Goal: Information Seeking & Learning: Compare options

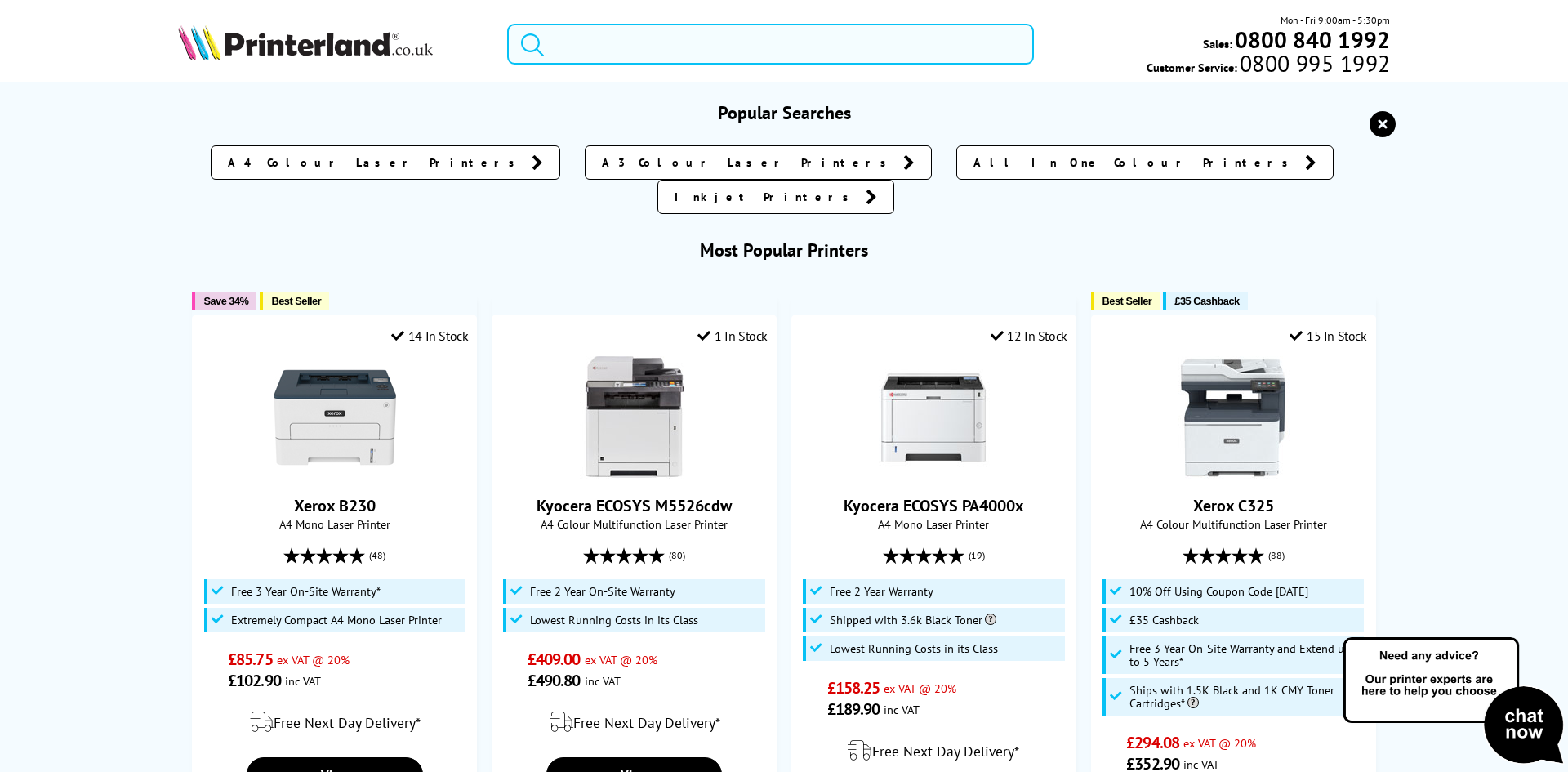
paste input "3PZ95A"
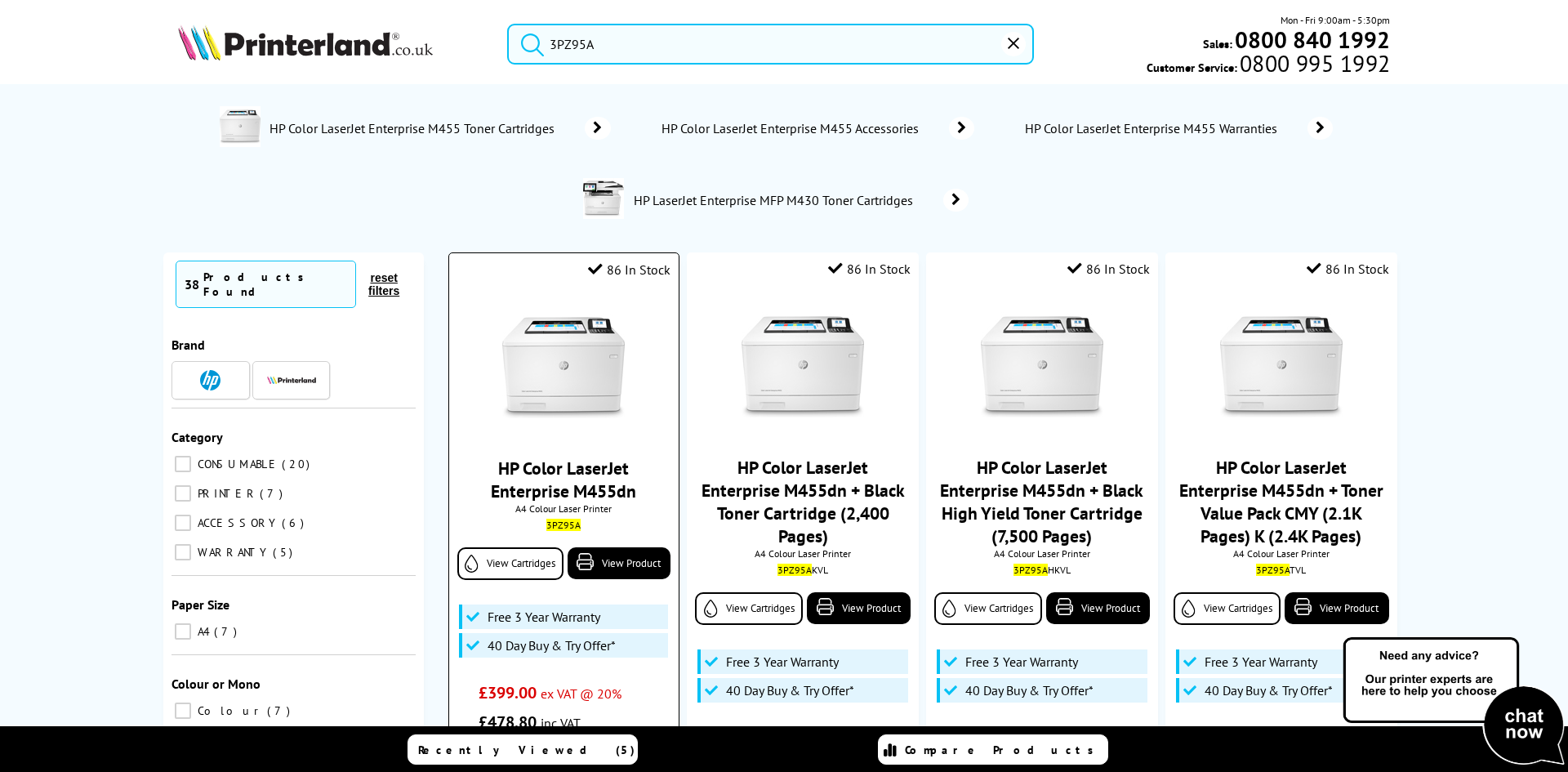
type input "3PZ95A"
click at [574, 339] on img at bounding box center [563, 367] width 122 height 122
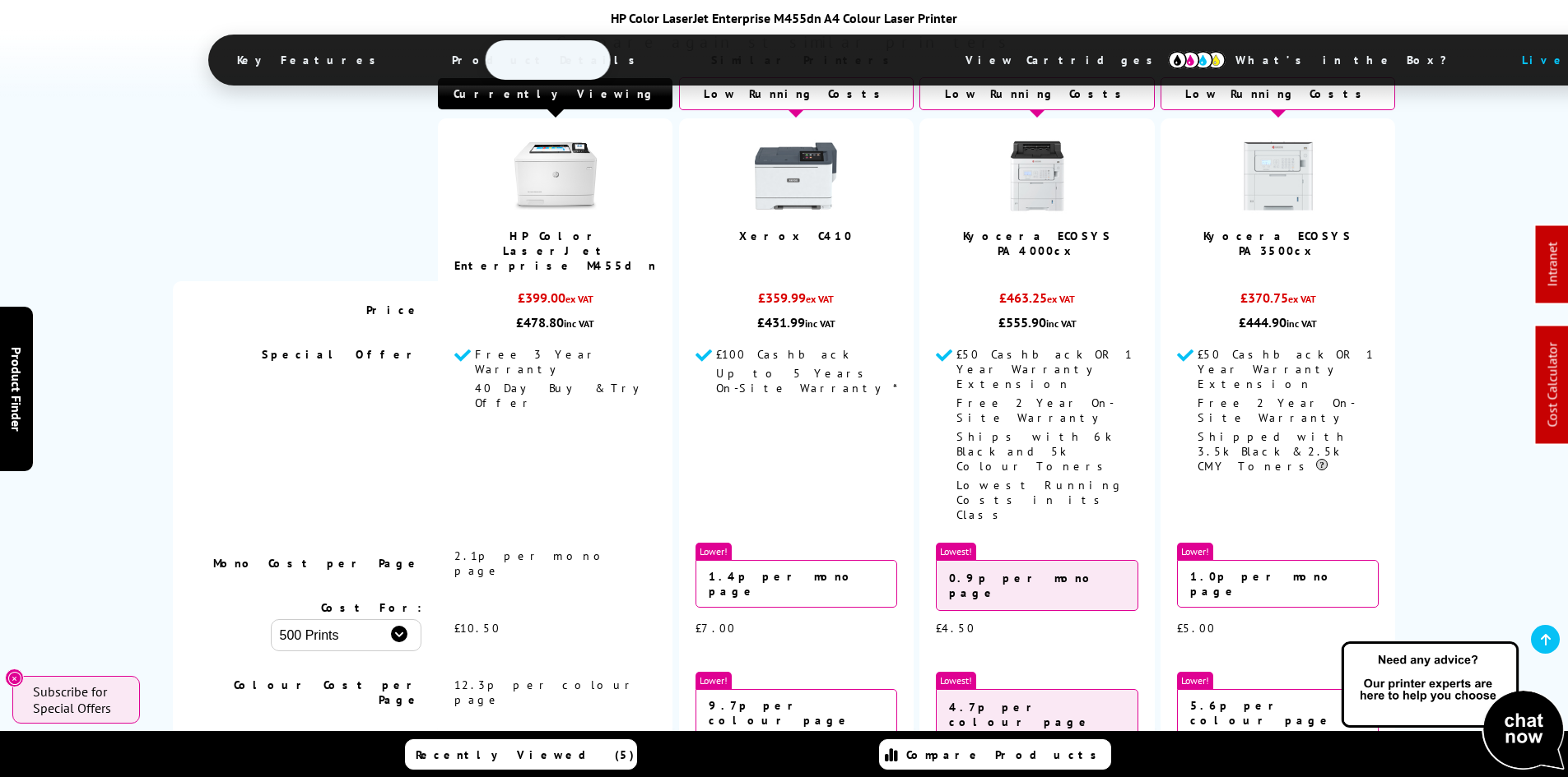
scroll to position [4122, 0]
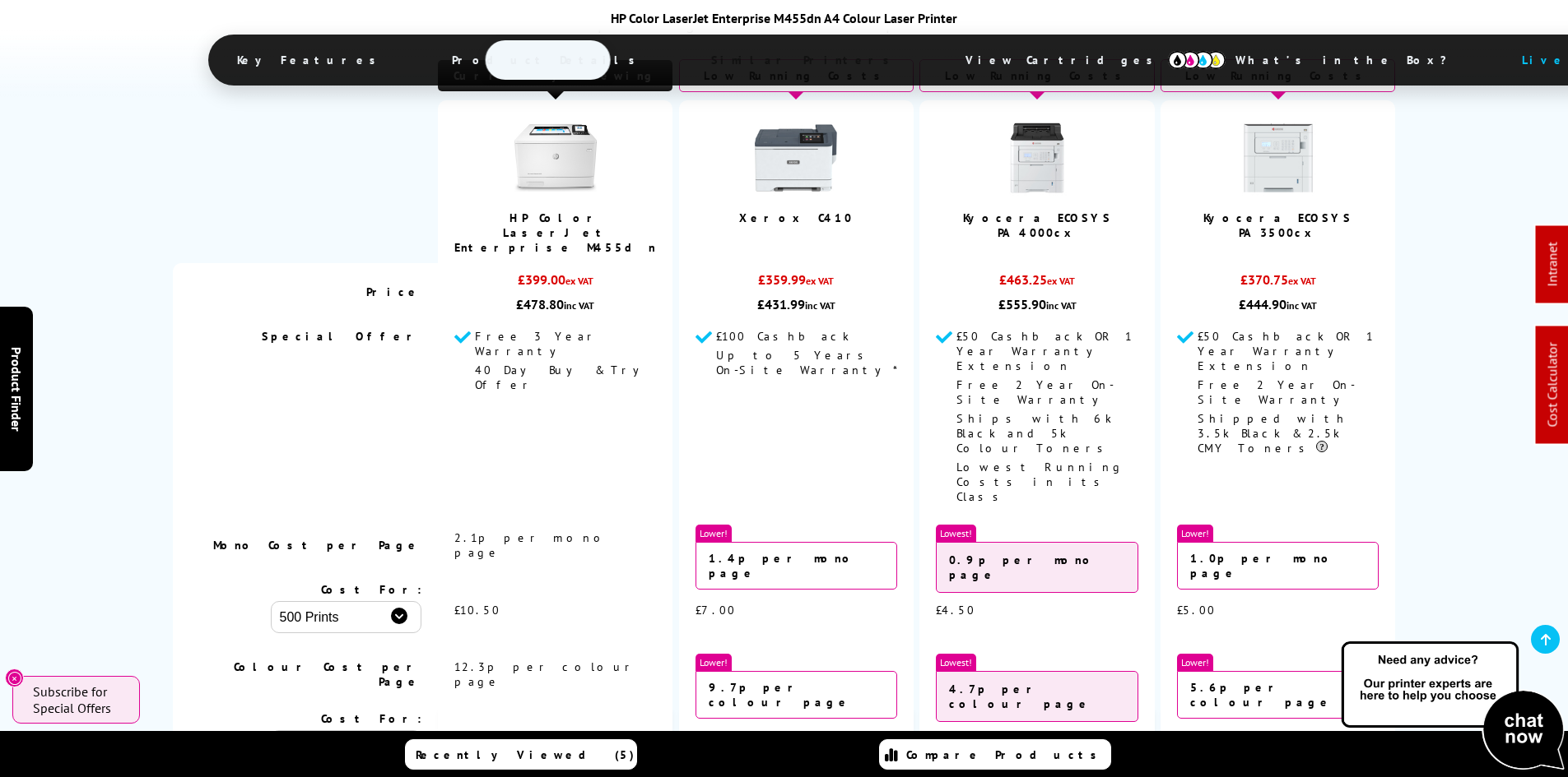
click at [940, 51] on span "View Cartridges" at bounding box center [1066, 60] width 252 height 43
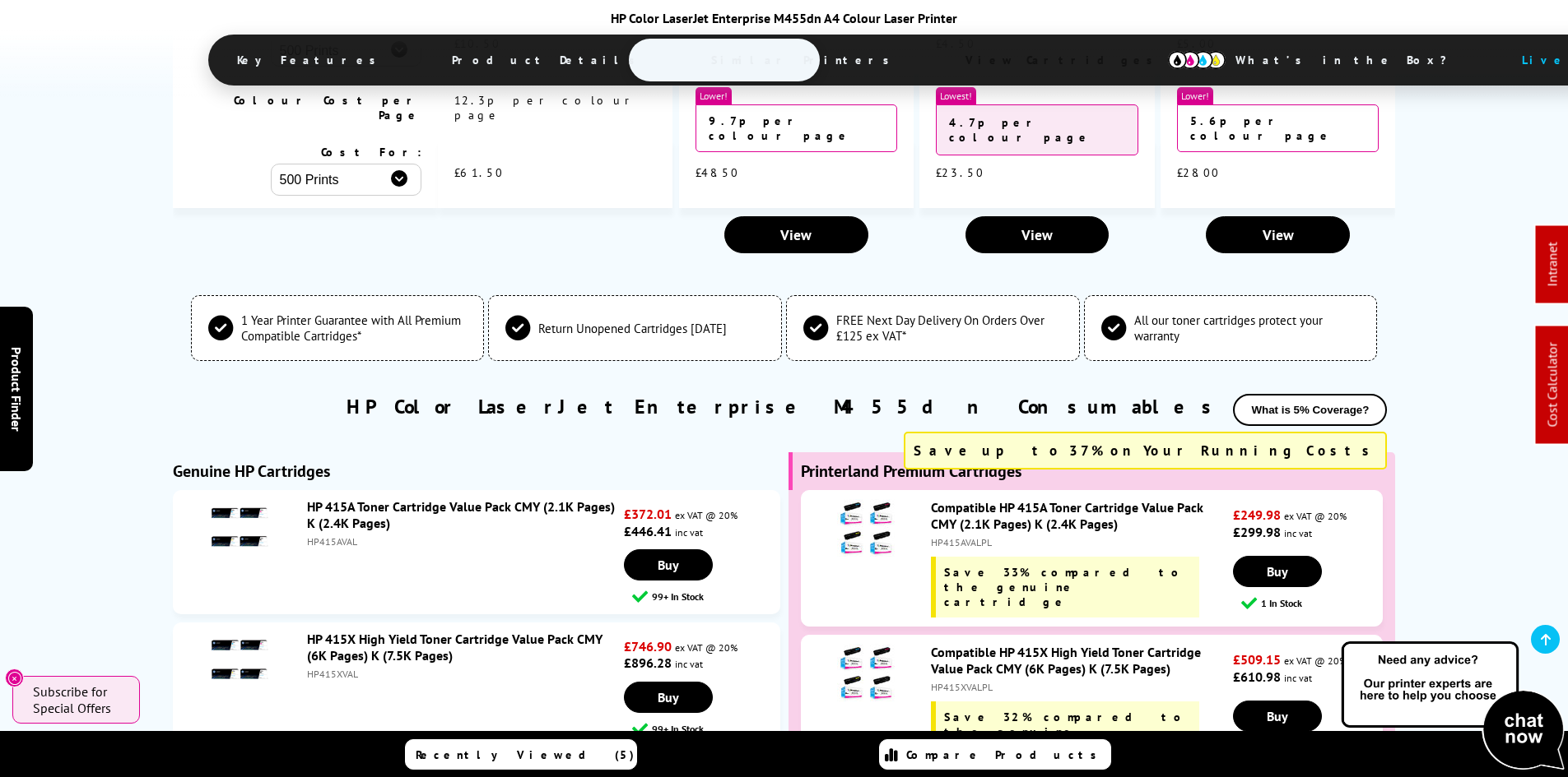
scroll to position [4784, 0]
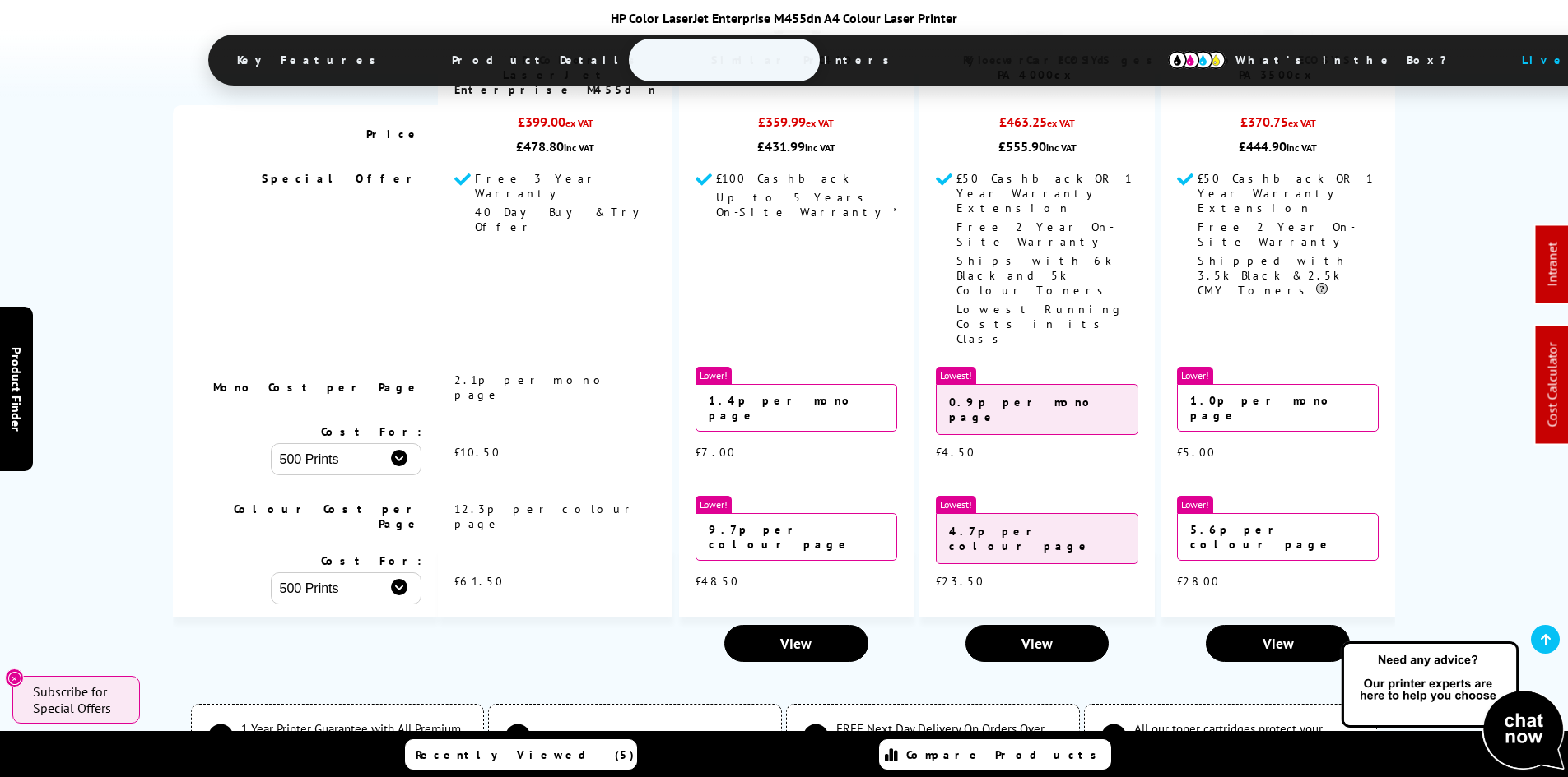
scroll to position [4127, 0]
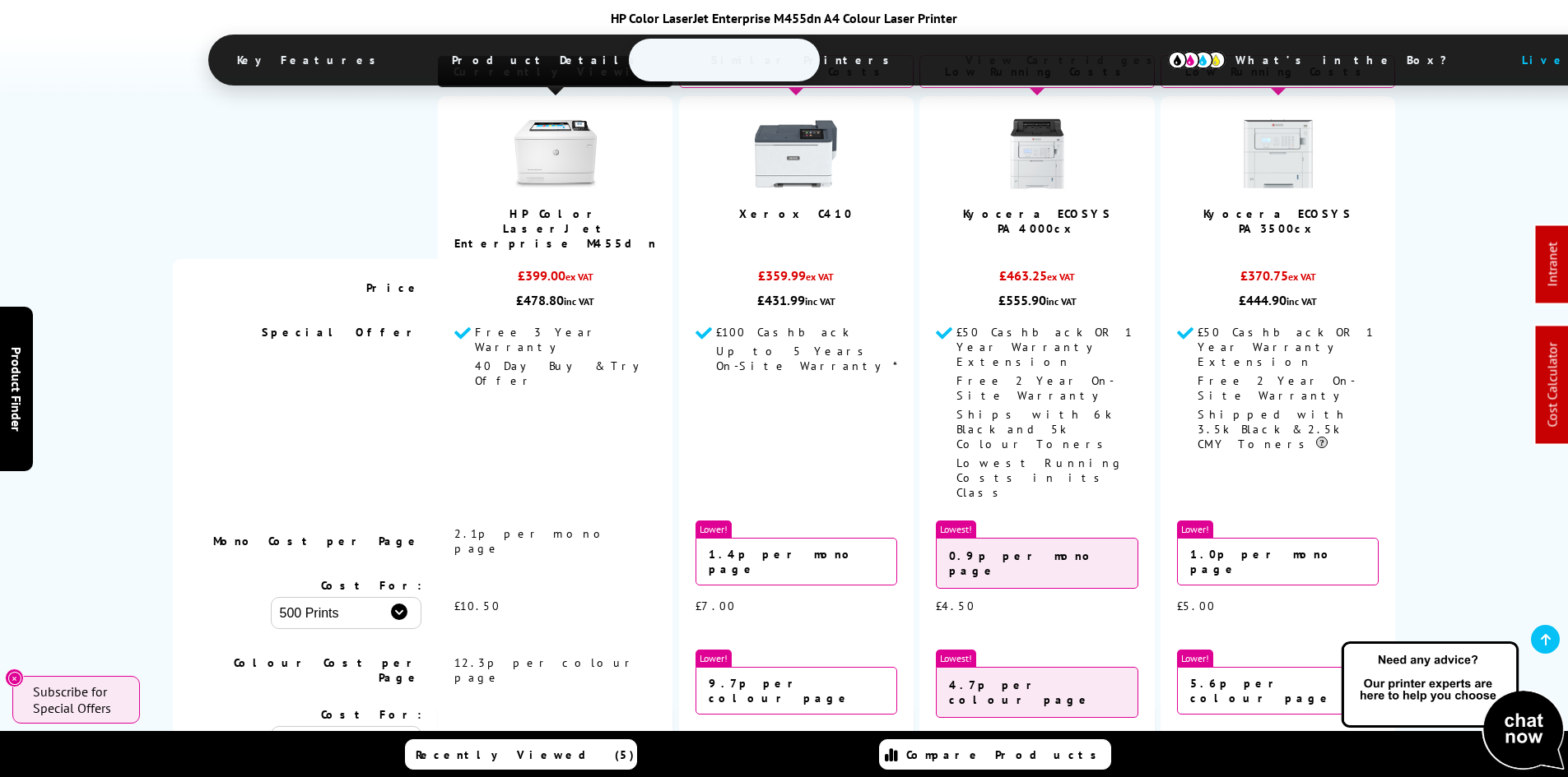
click at [1261, 156] on img at bounding box center [1277, 153] width 82 height 82
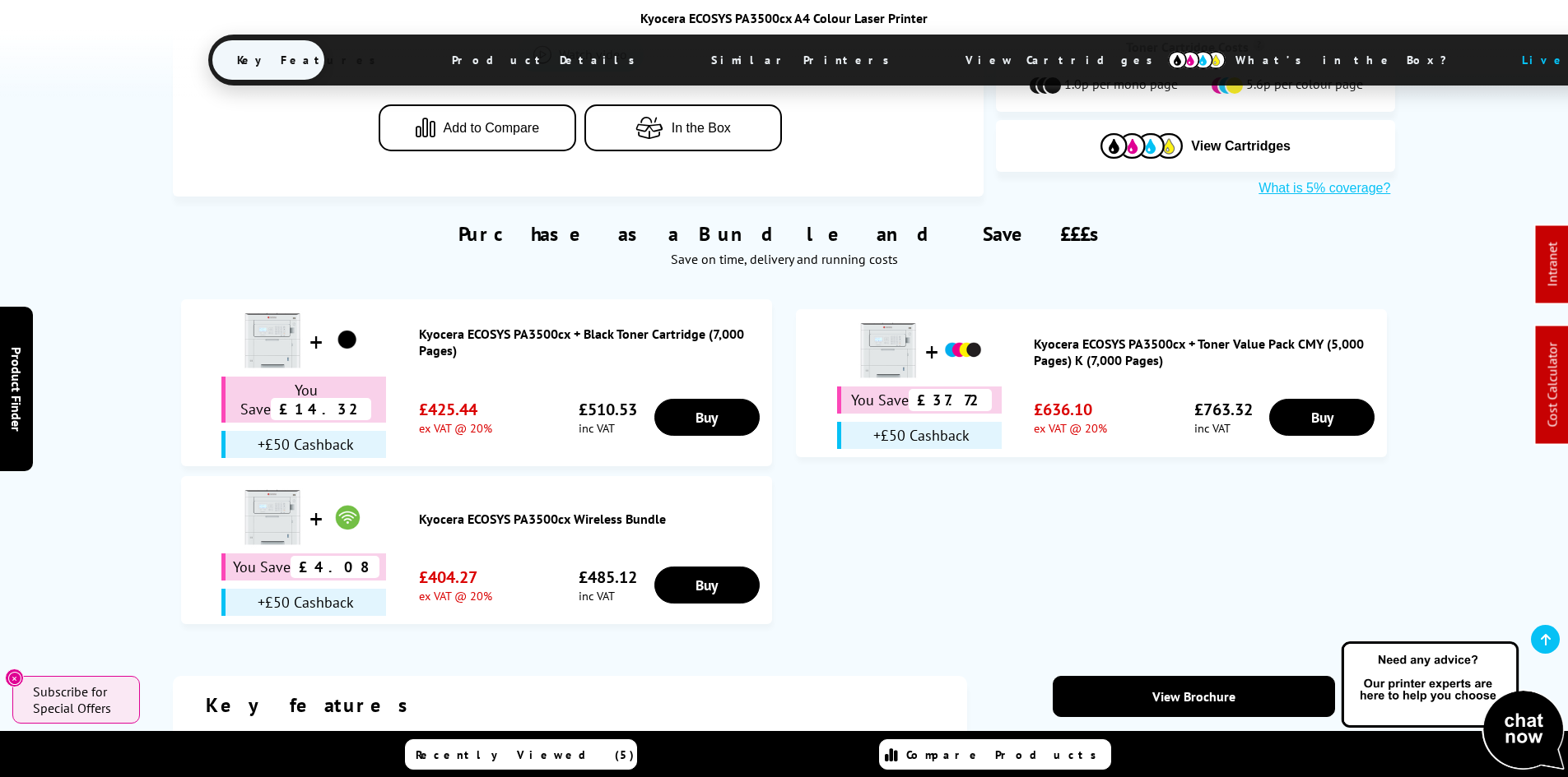
scroll to position [1480, 0]
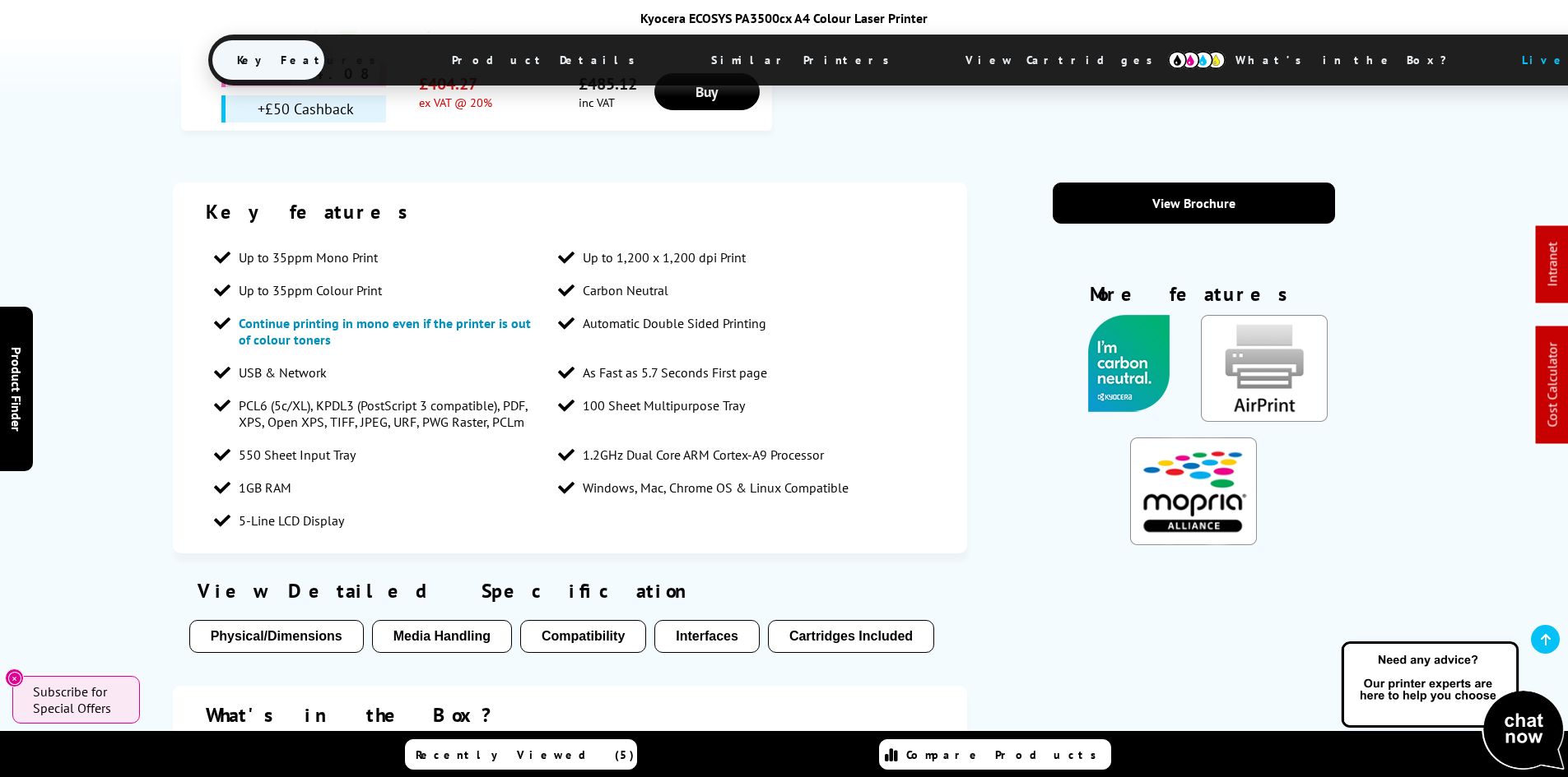
click at [940, 65] on span "View Cartridges" at bounding box center [1066, 60] width 252 height 43
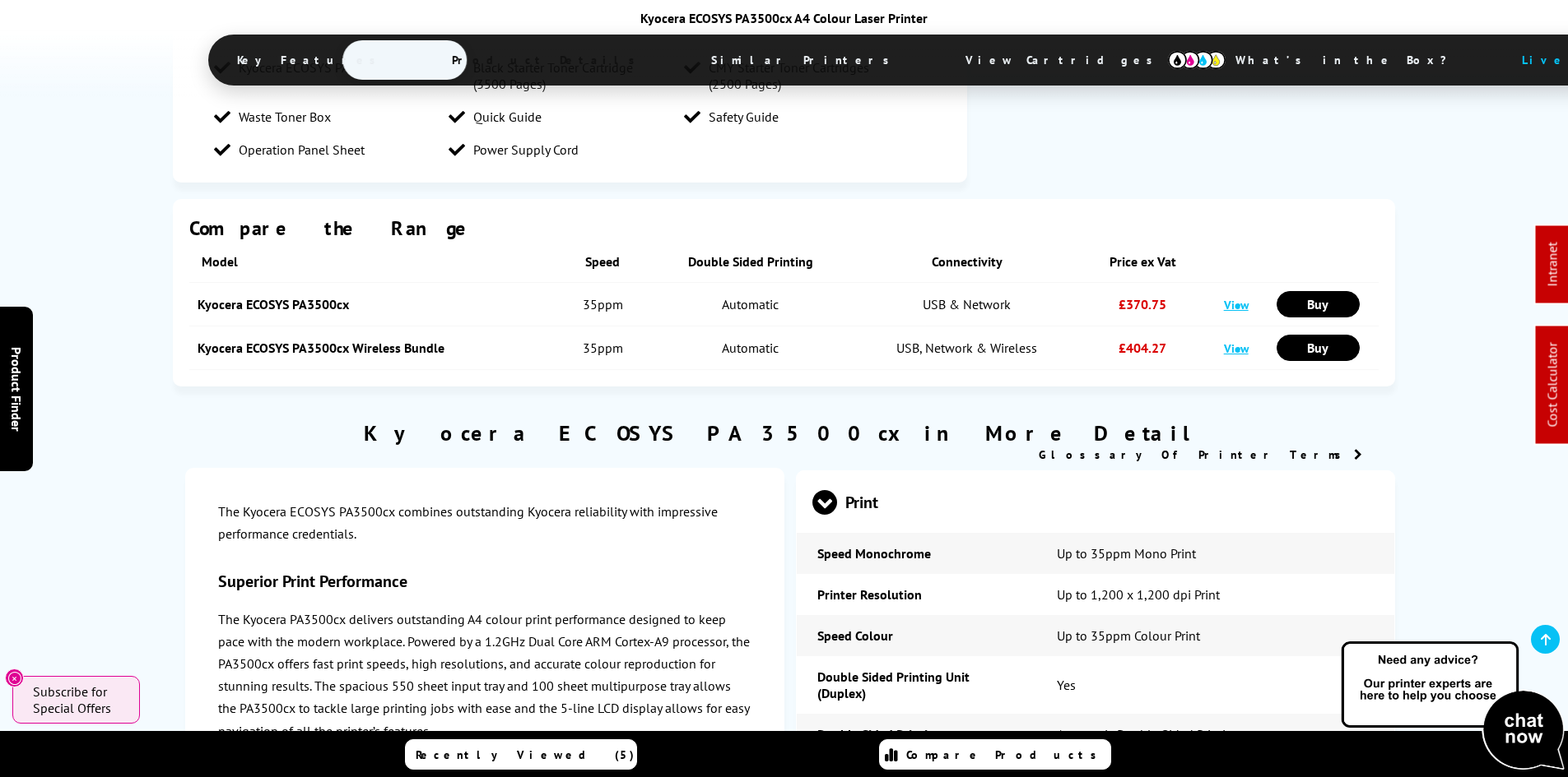
scroll to position [1845, 0]
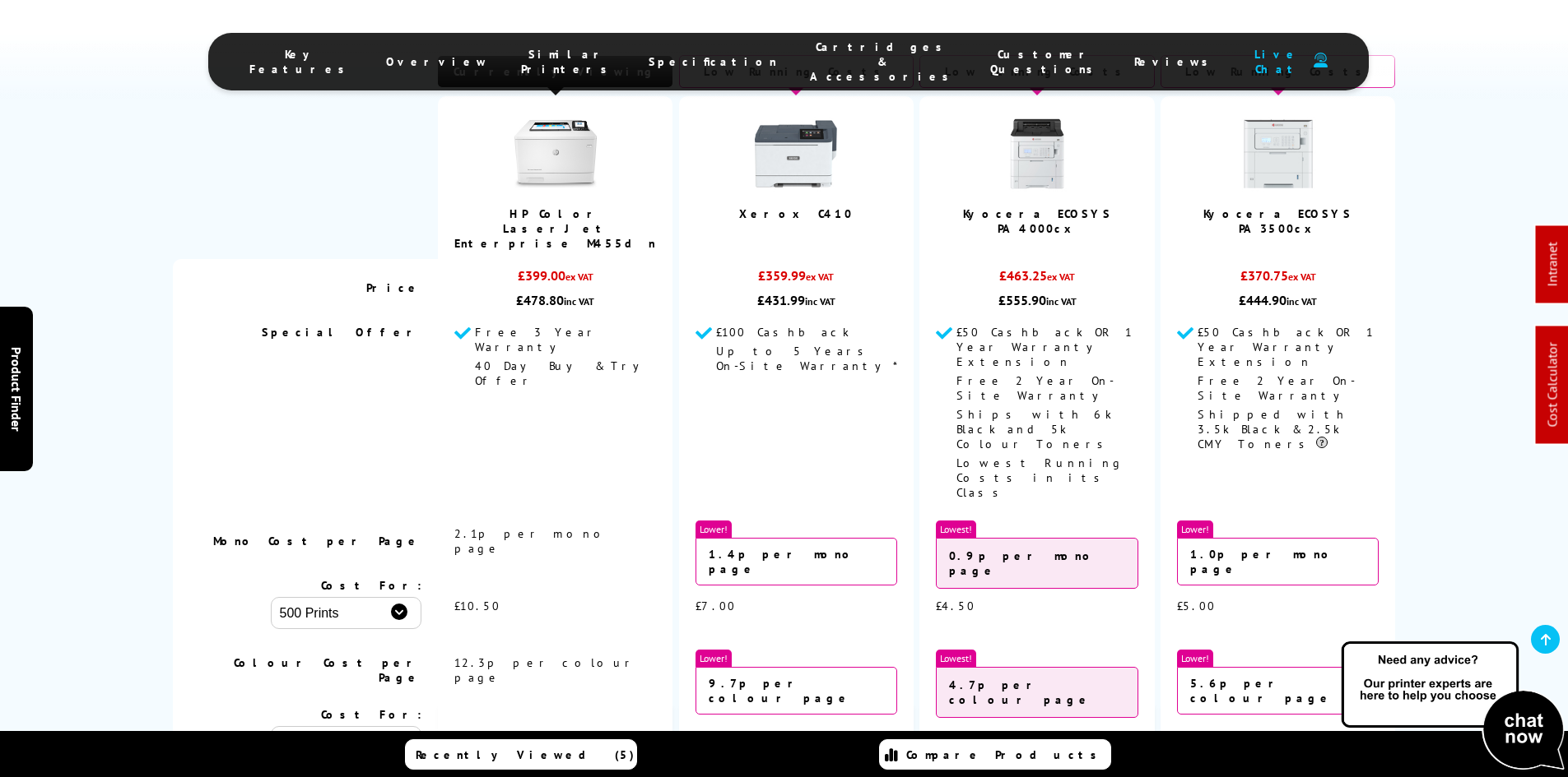
scroll to position [4577, 0]
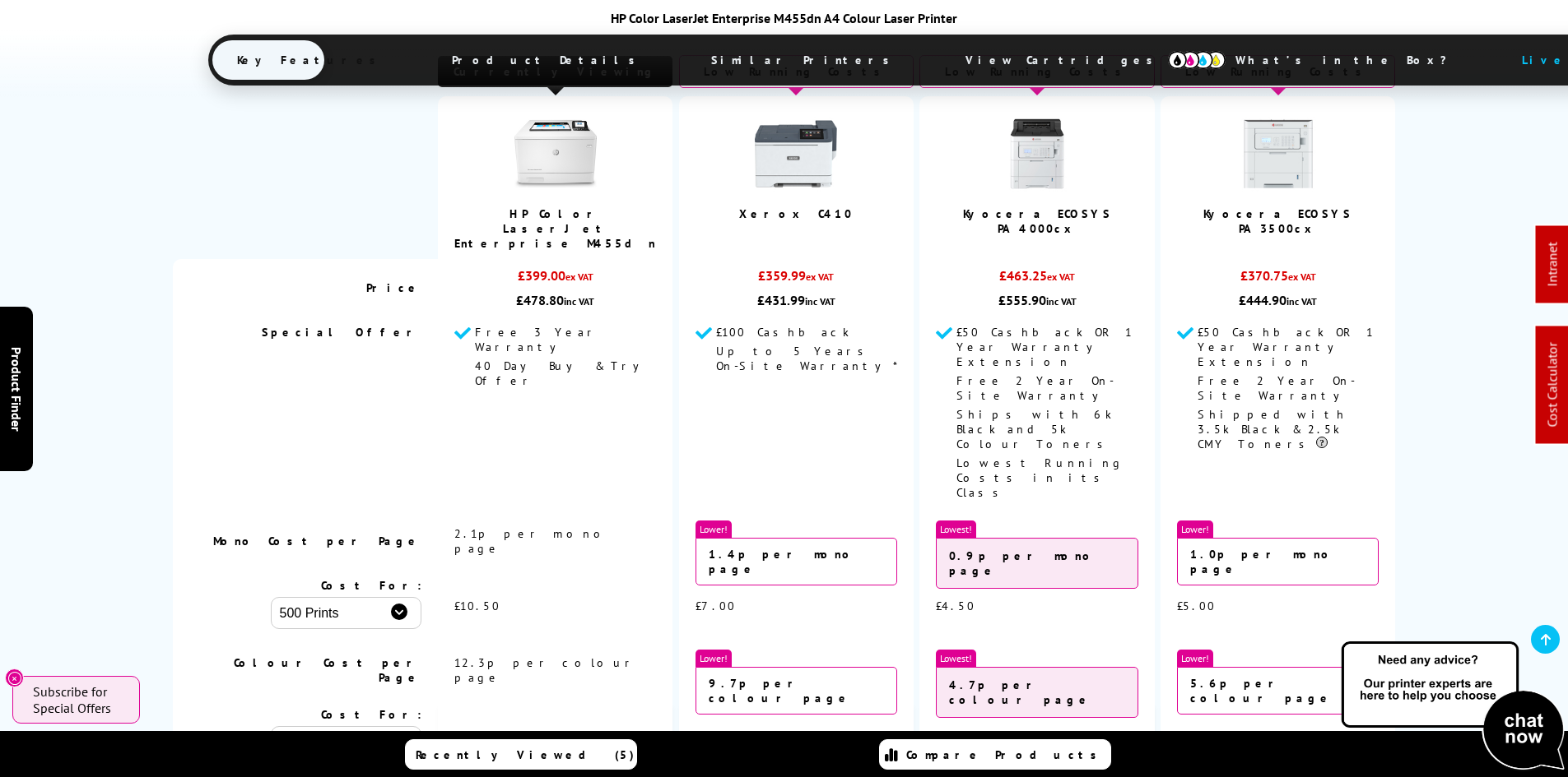
click at [1275, 161] on img at bounding box center [1277, 153] width 82 height 82
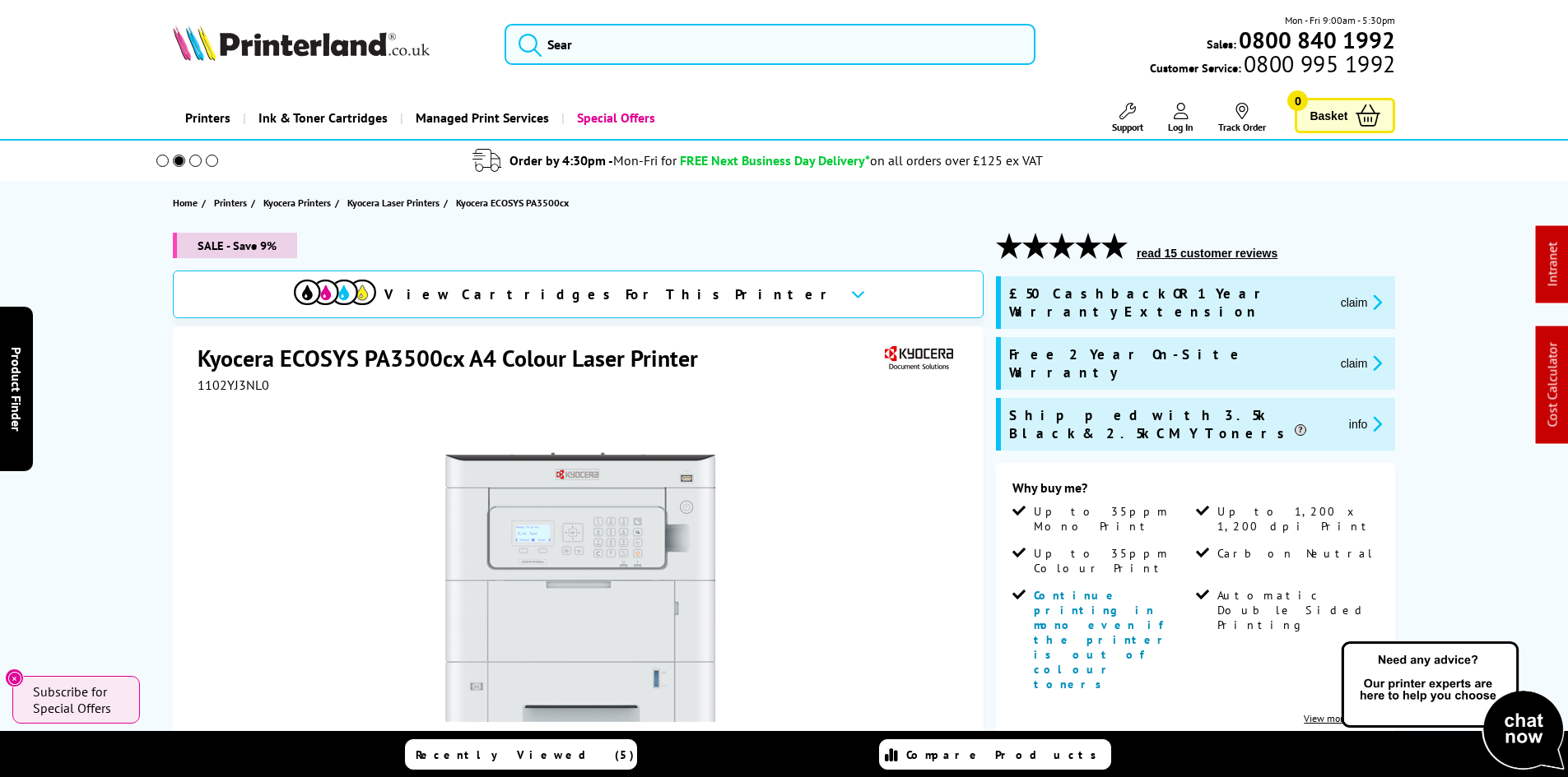
click at [129, 444] on div "SALE - Save 9% View Cartridges For This Printer Kyocera ECOSYS PA3500cx A4 Colo…" at bounding box center [784, 709] width 1316 height 952
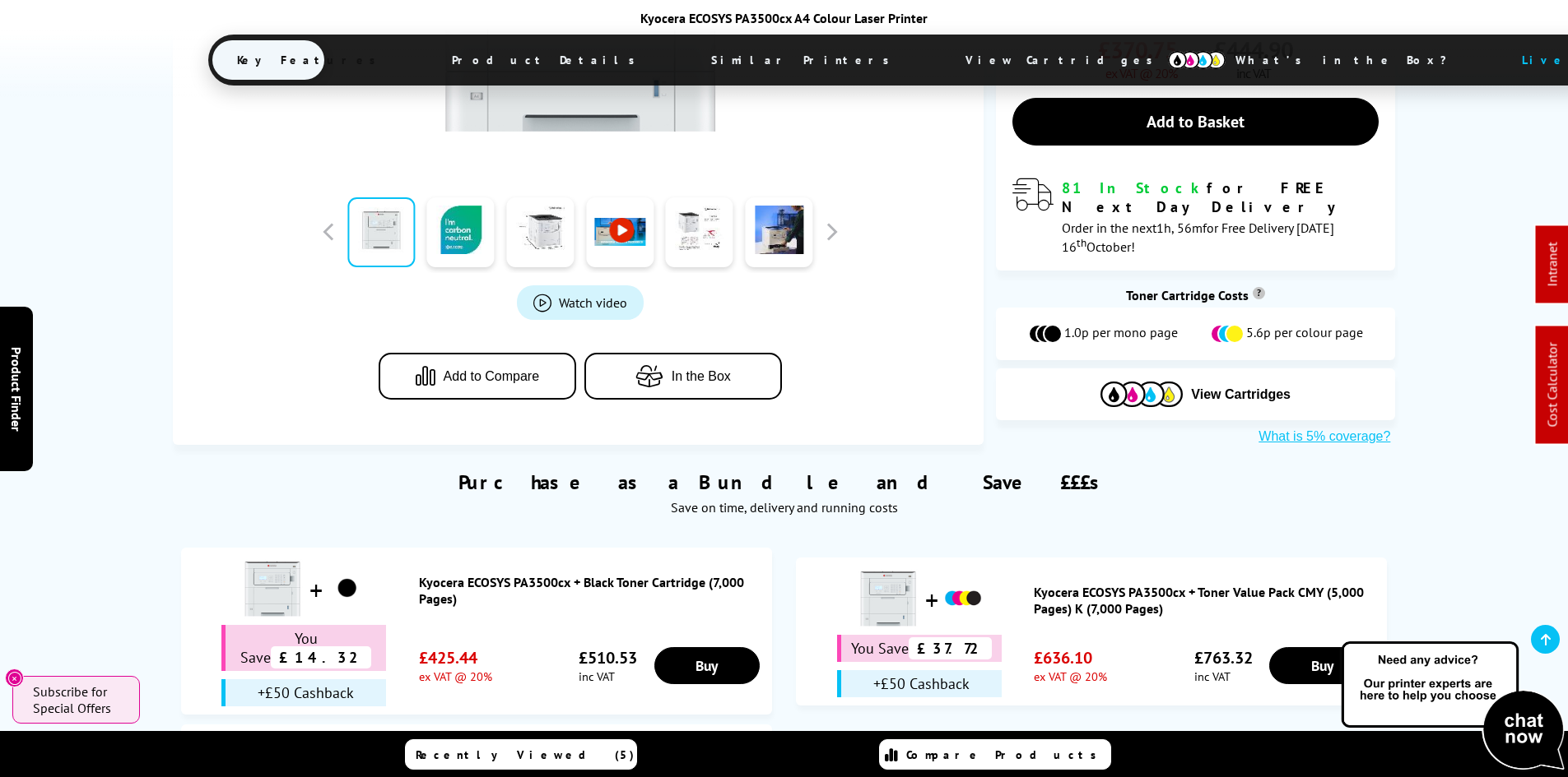
scroll to position [987, 0]
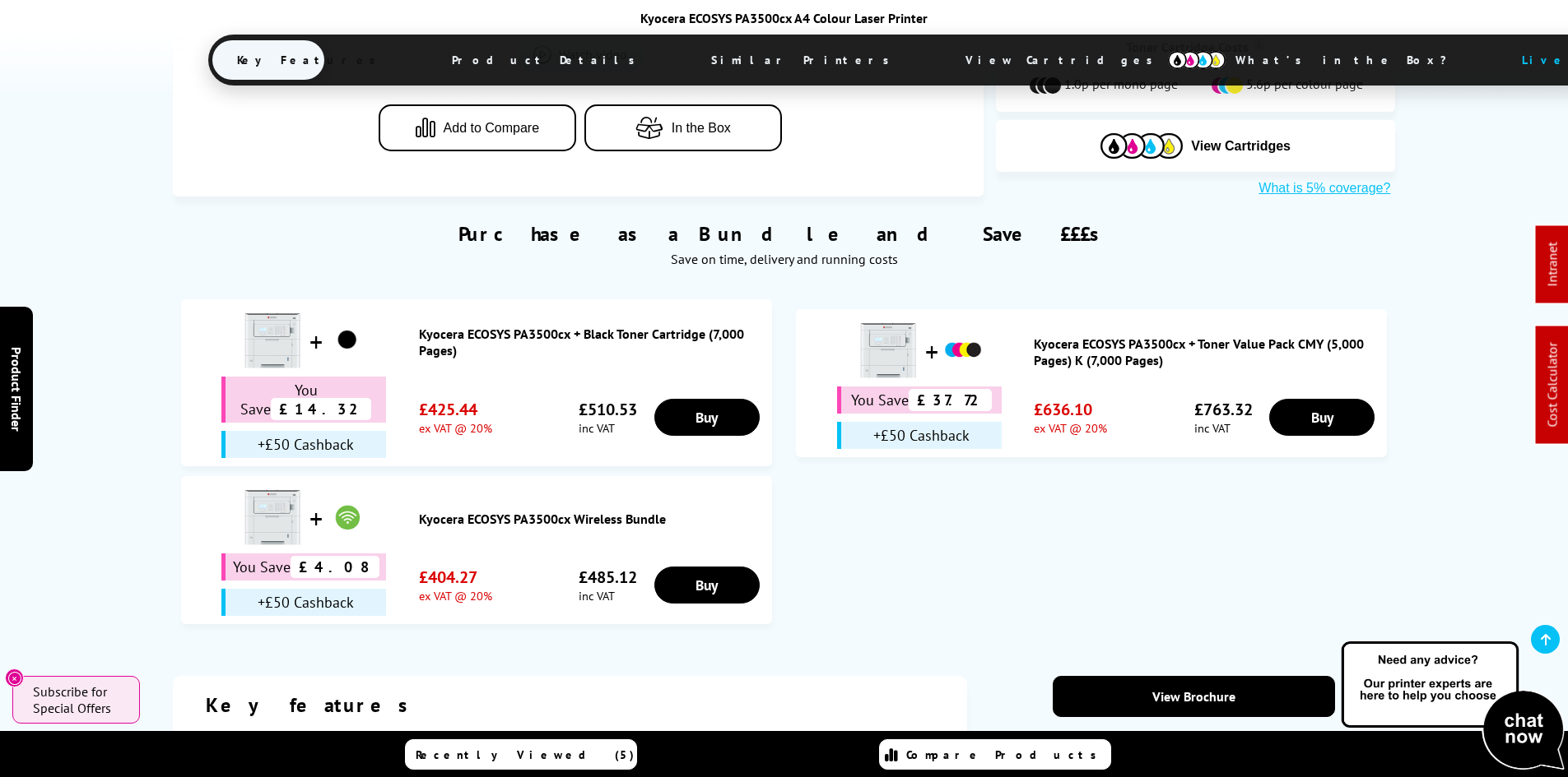
click at [129, 444] on div "Purchase as a Bundle and Save £££s Save on time, delivery and running costs Kyo…" at bounding box center [784, 416] width 1316 height 438
click at [940, 57] on span "View Cartridges" at bounding box center [1066, 60] width 252 height 43
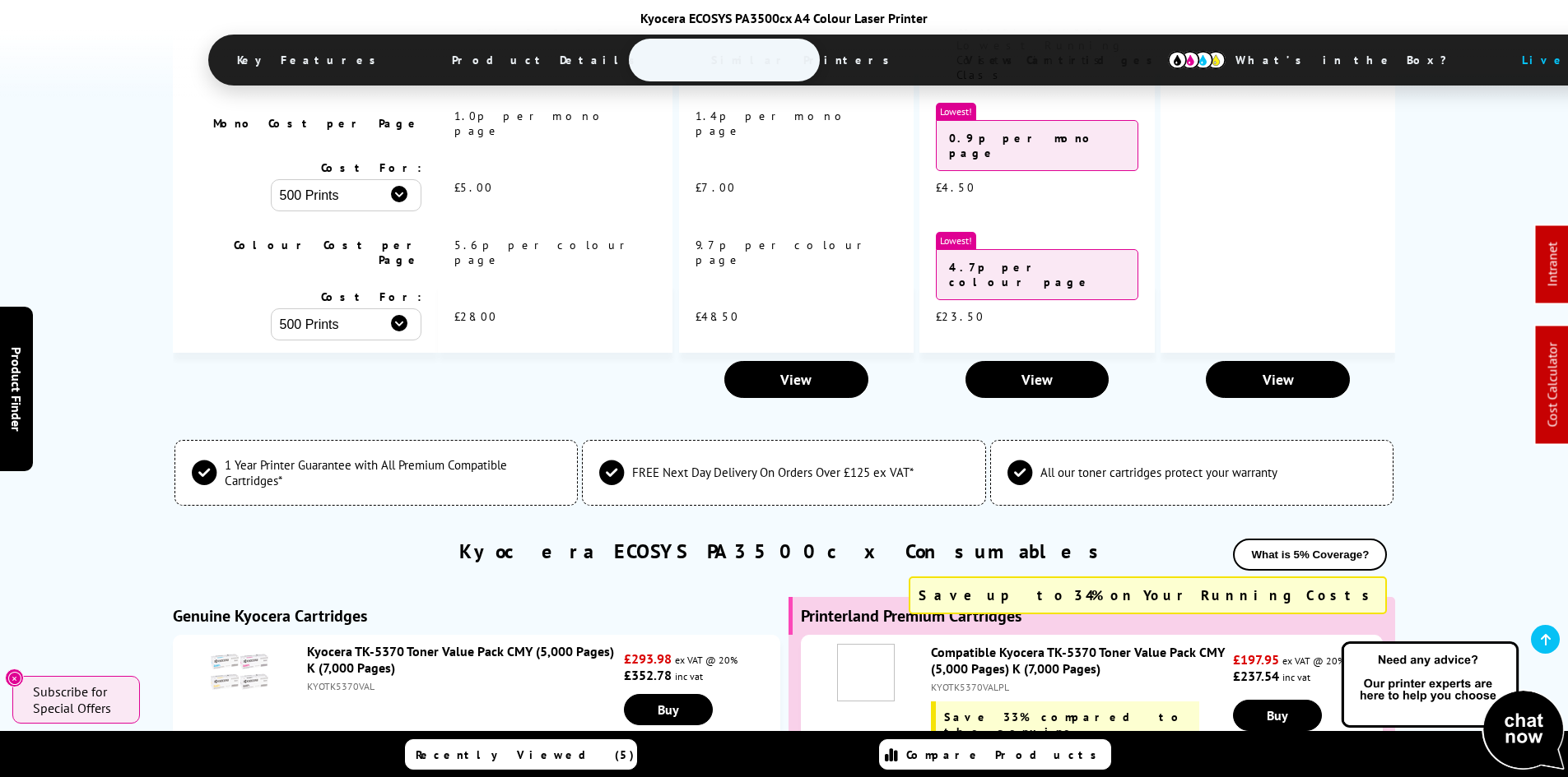
scroll to position [4642, 0]
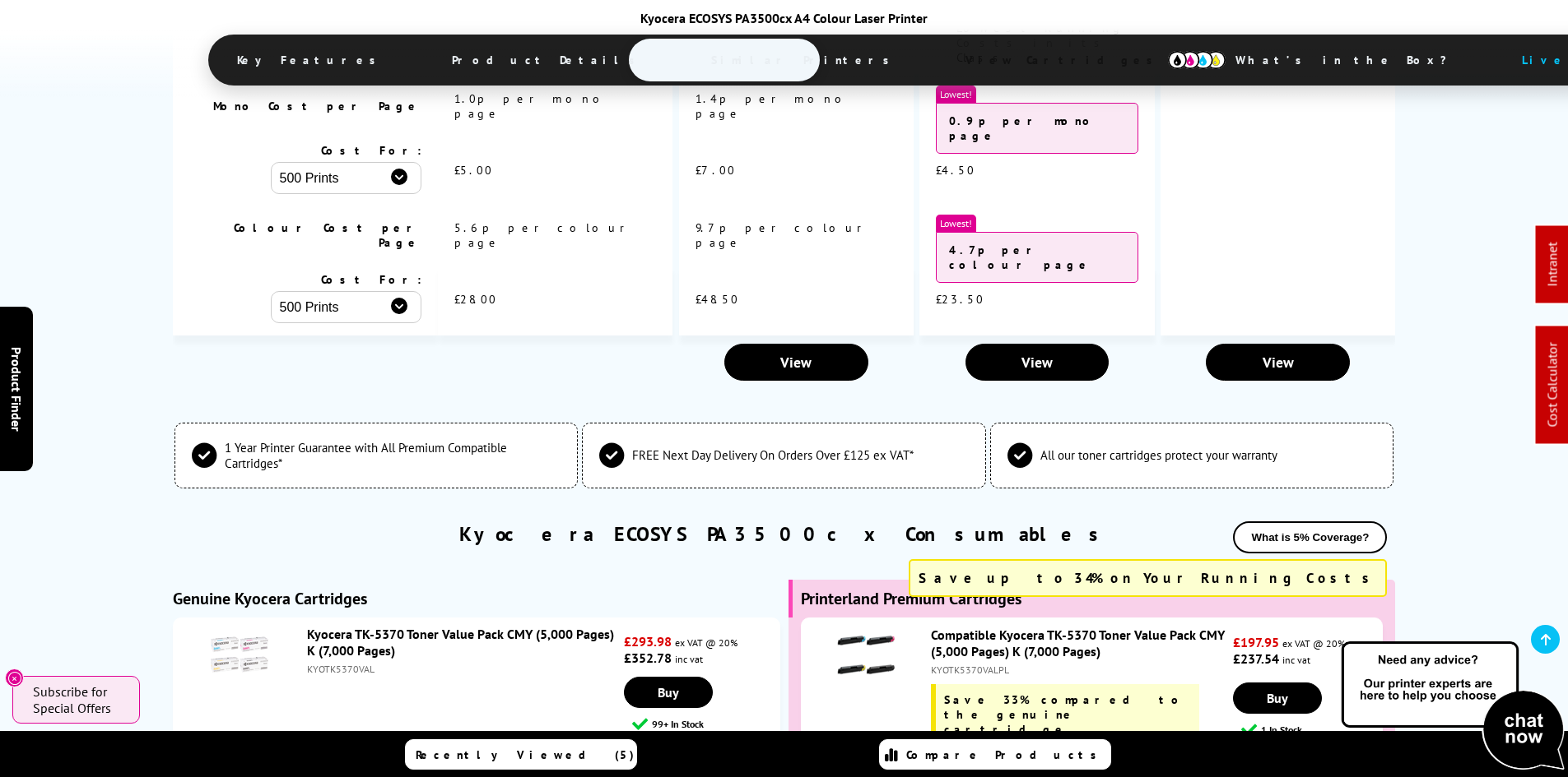
click at [28, 419] on link "Product Finder Hide x" at bounding box center [16, 389] width 33 height 165
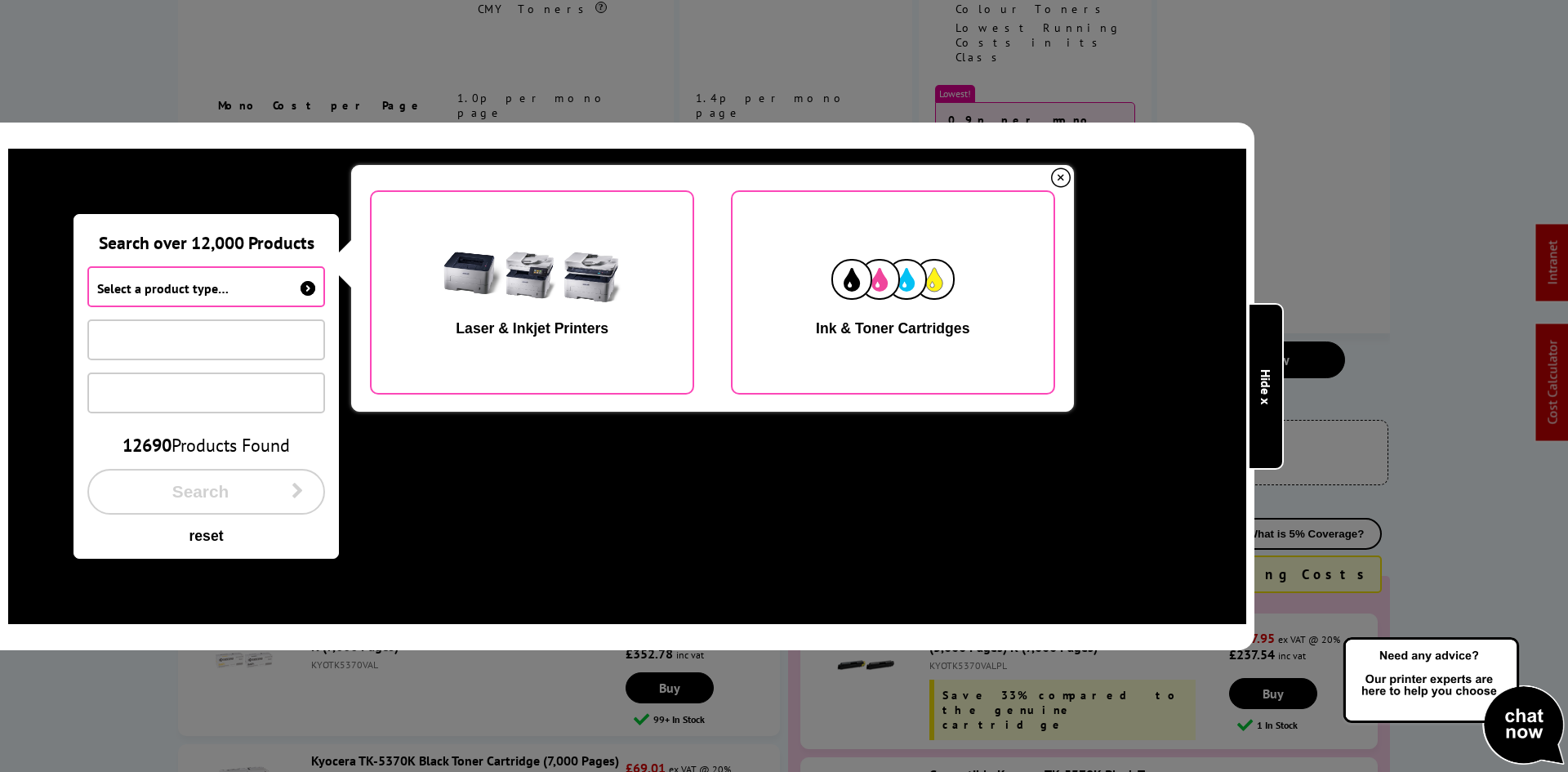
click at [1271, 371] on b "Hide x" at bounding box center [1266, 386] width 17 height 35
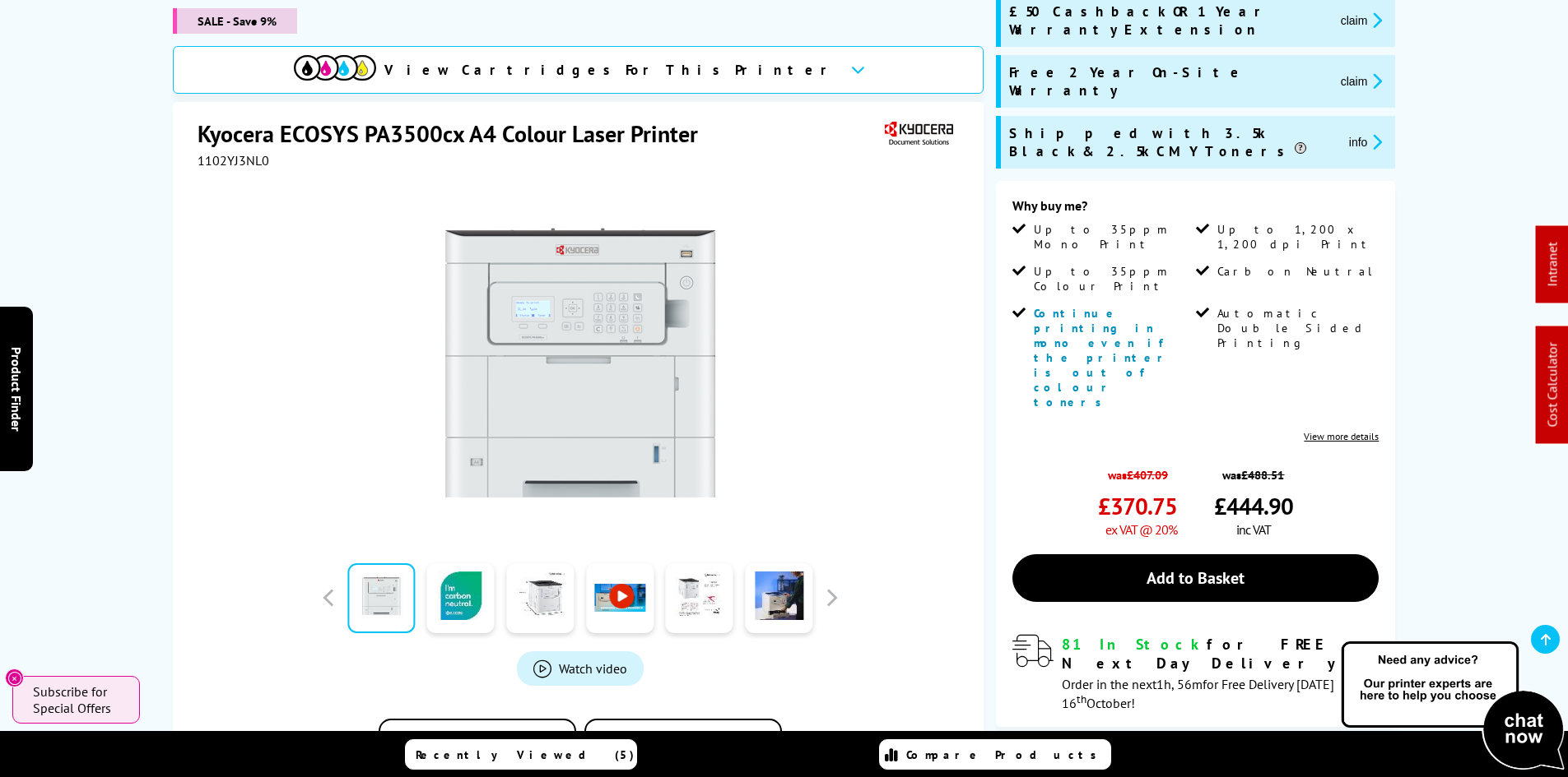
scroll to position [0, 0]
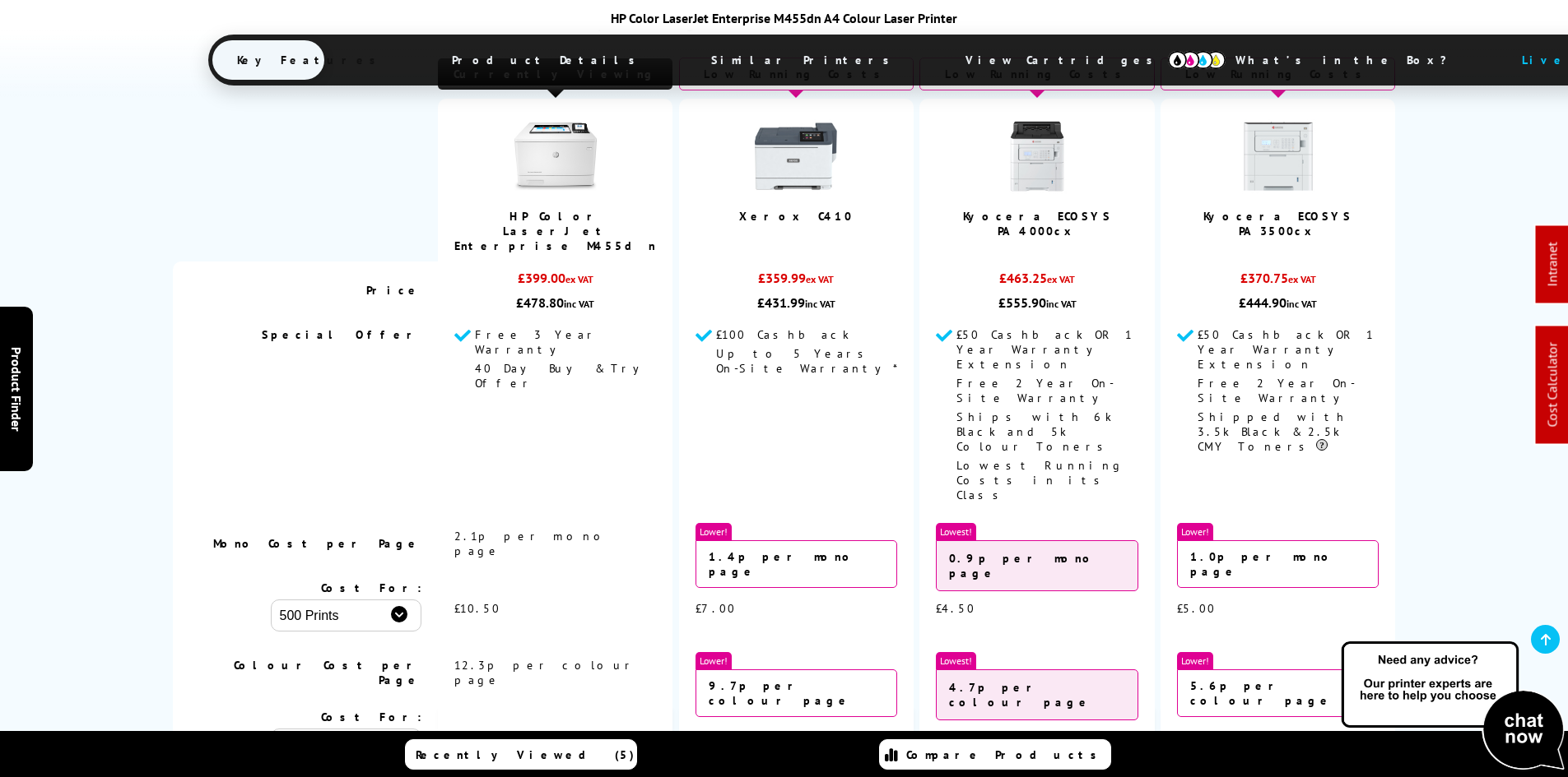
scroll to position [4577, 0]
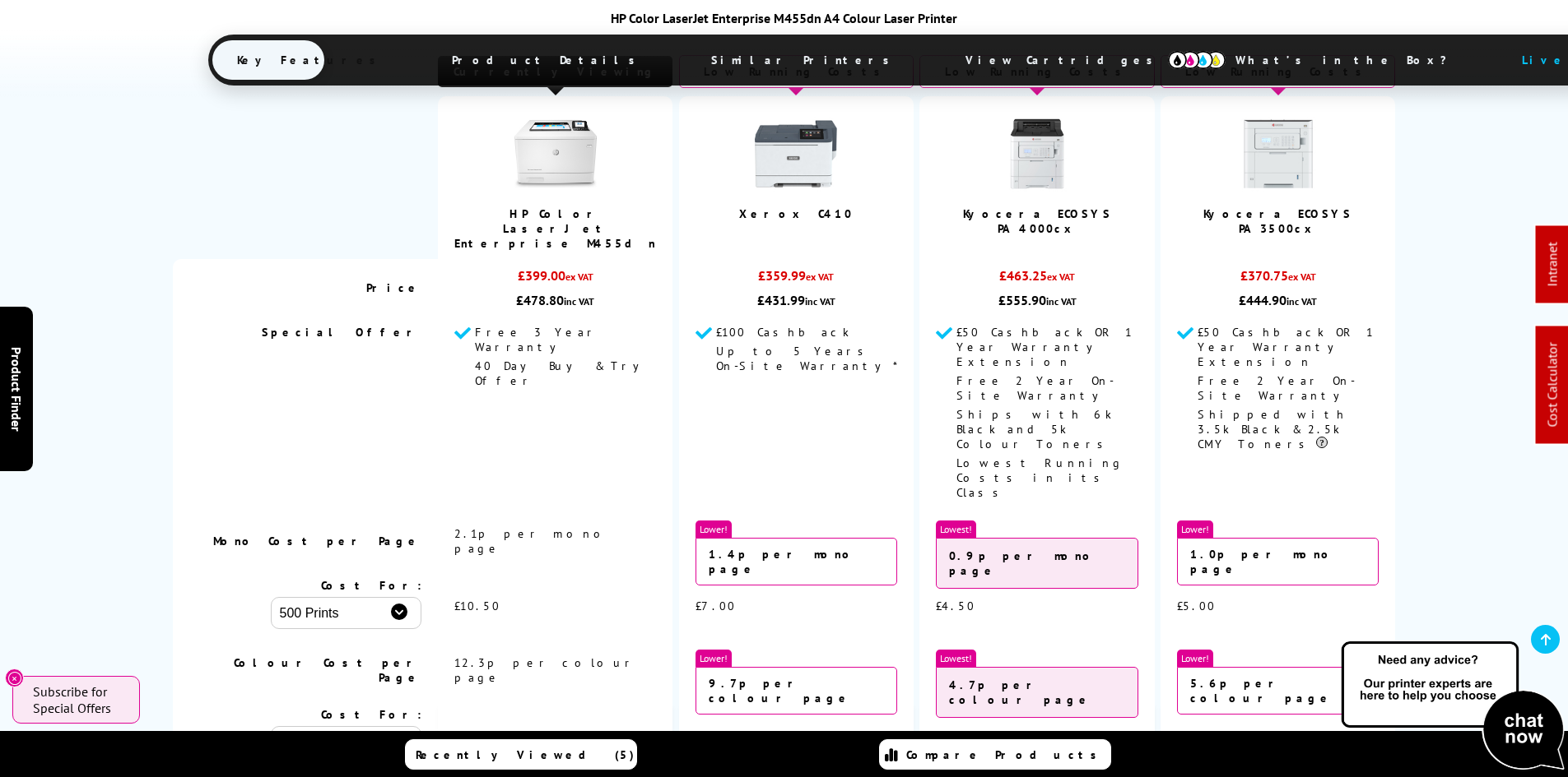
drag, startPoint x: 549, startPoint y: 157, endPoint x: 300, endPoint y: 322, distance: 298.7
click at [549, 157] on img at bounding box center [555, 153] width 82 height 82
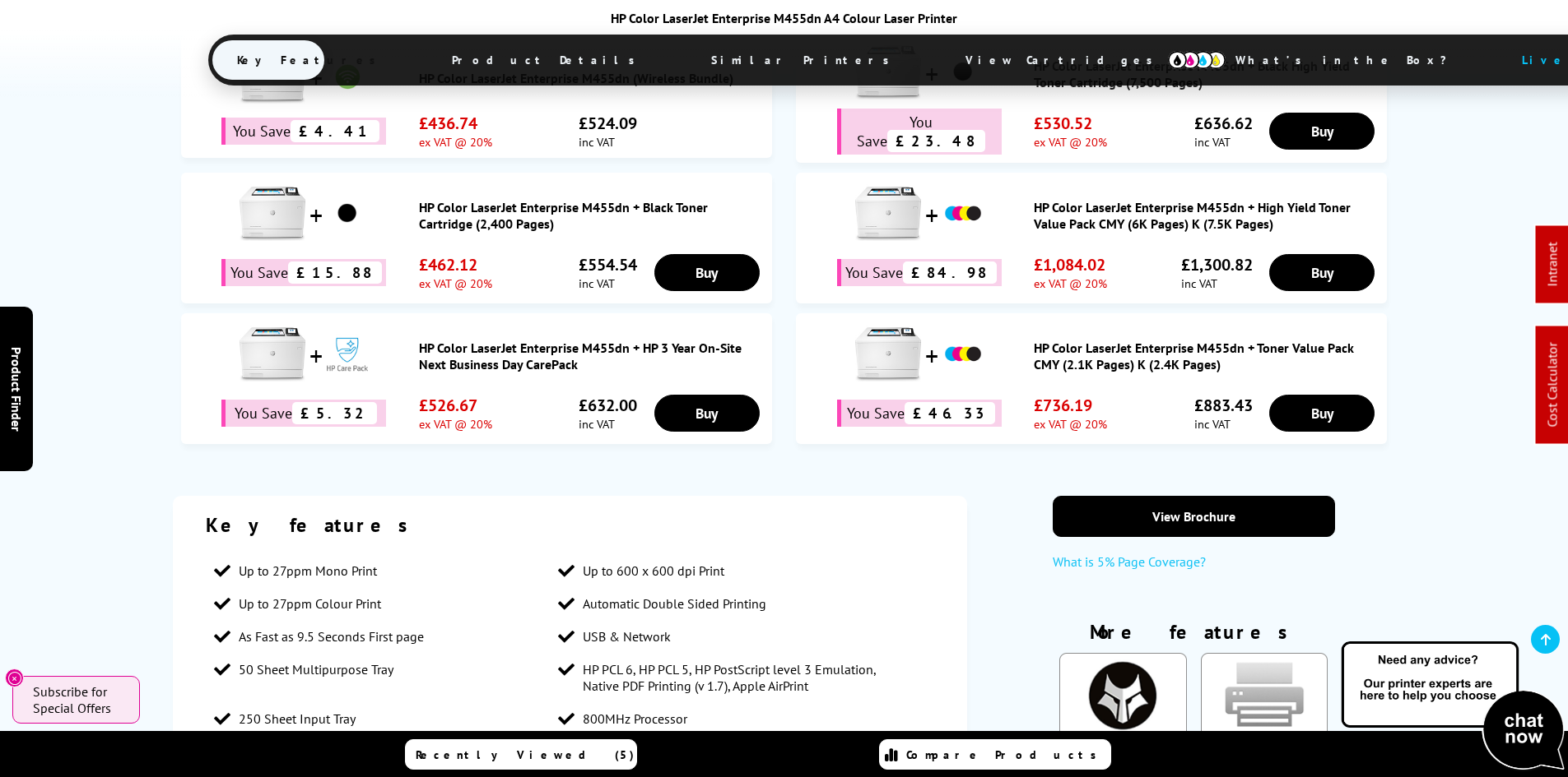
click at [534, 63] on span "Product Details" at bounding box center [548, 59] width 241 height 40
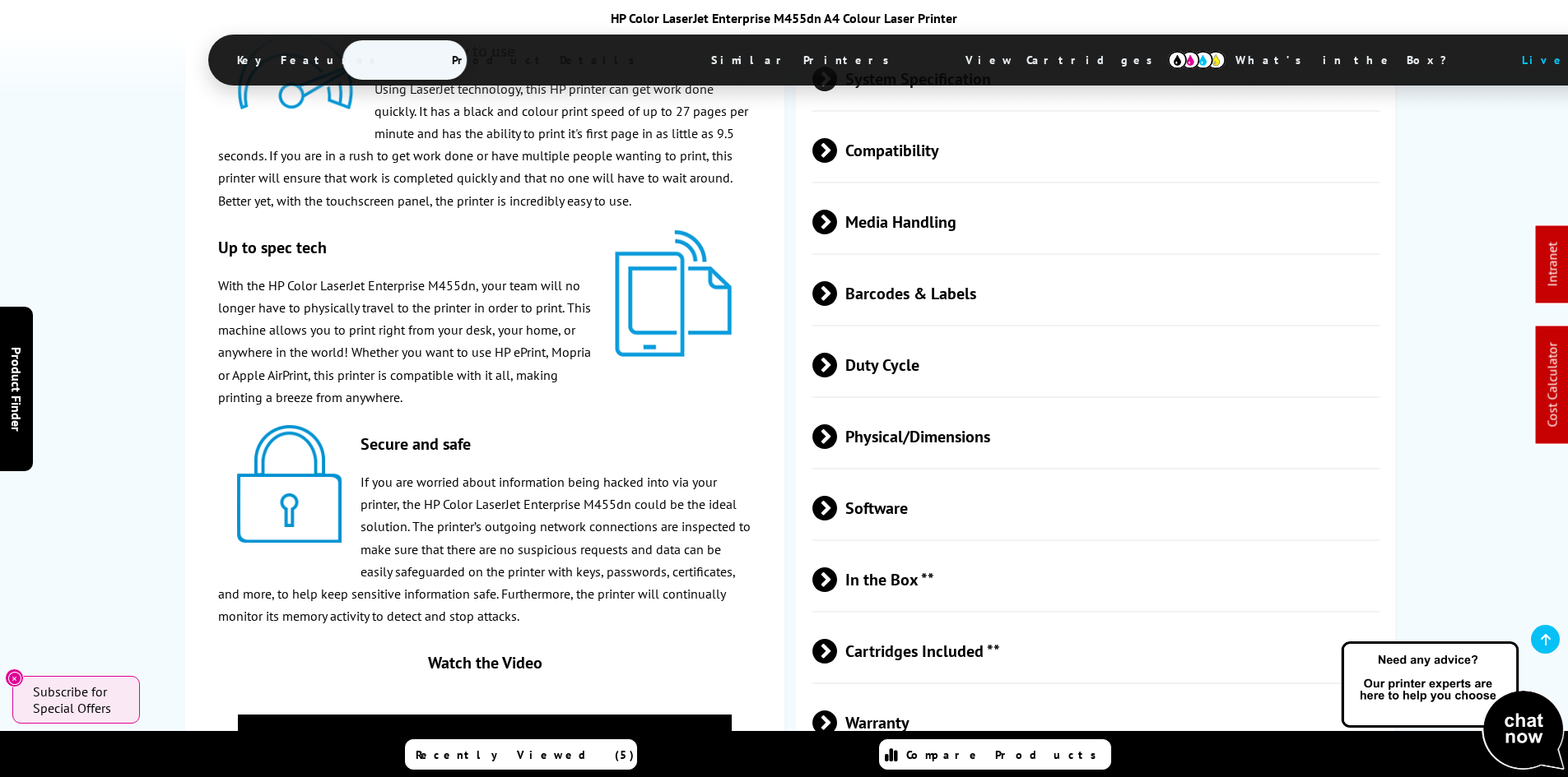
scroll to position [3090, 0]
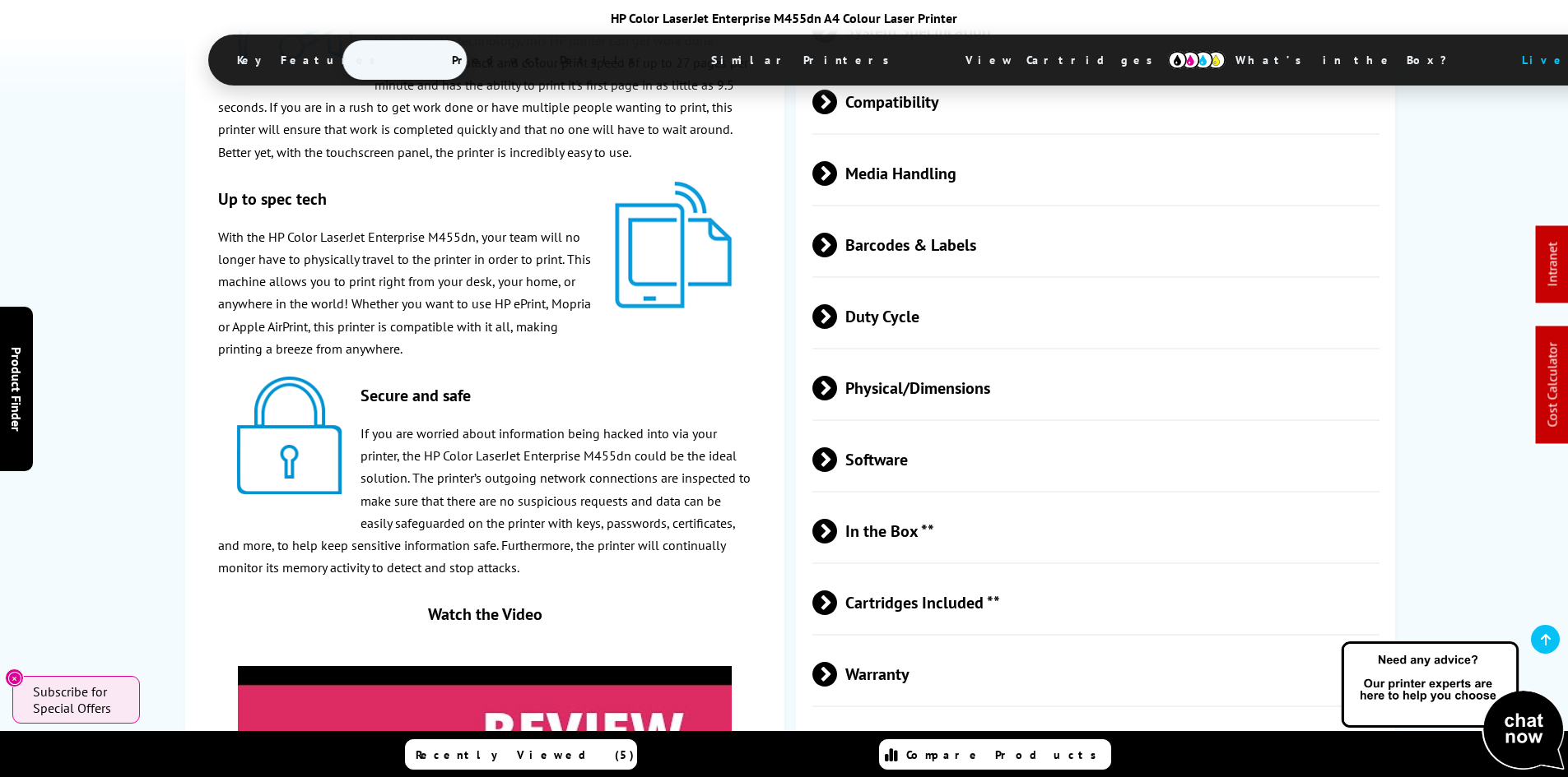
click at [898, 388] on span "Physical/Dimensions" at bounding box center [1096, 389] width 568 height 62
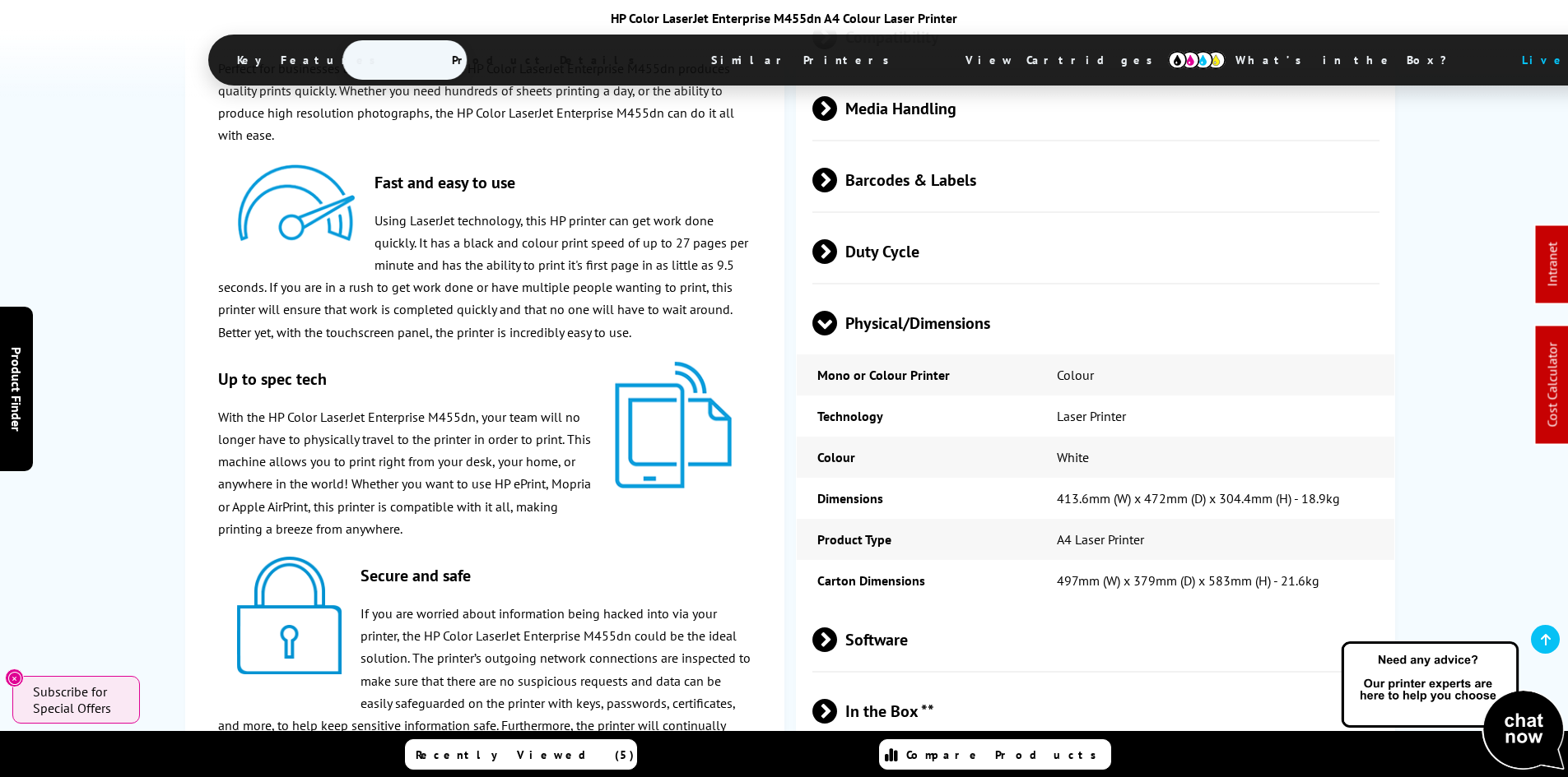
scroll to position [3173, 0]
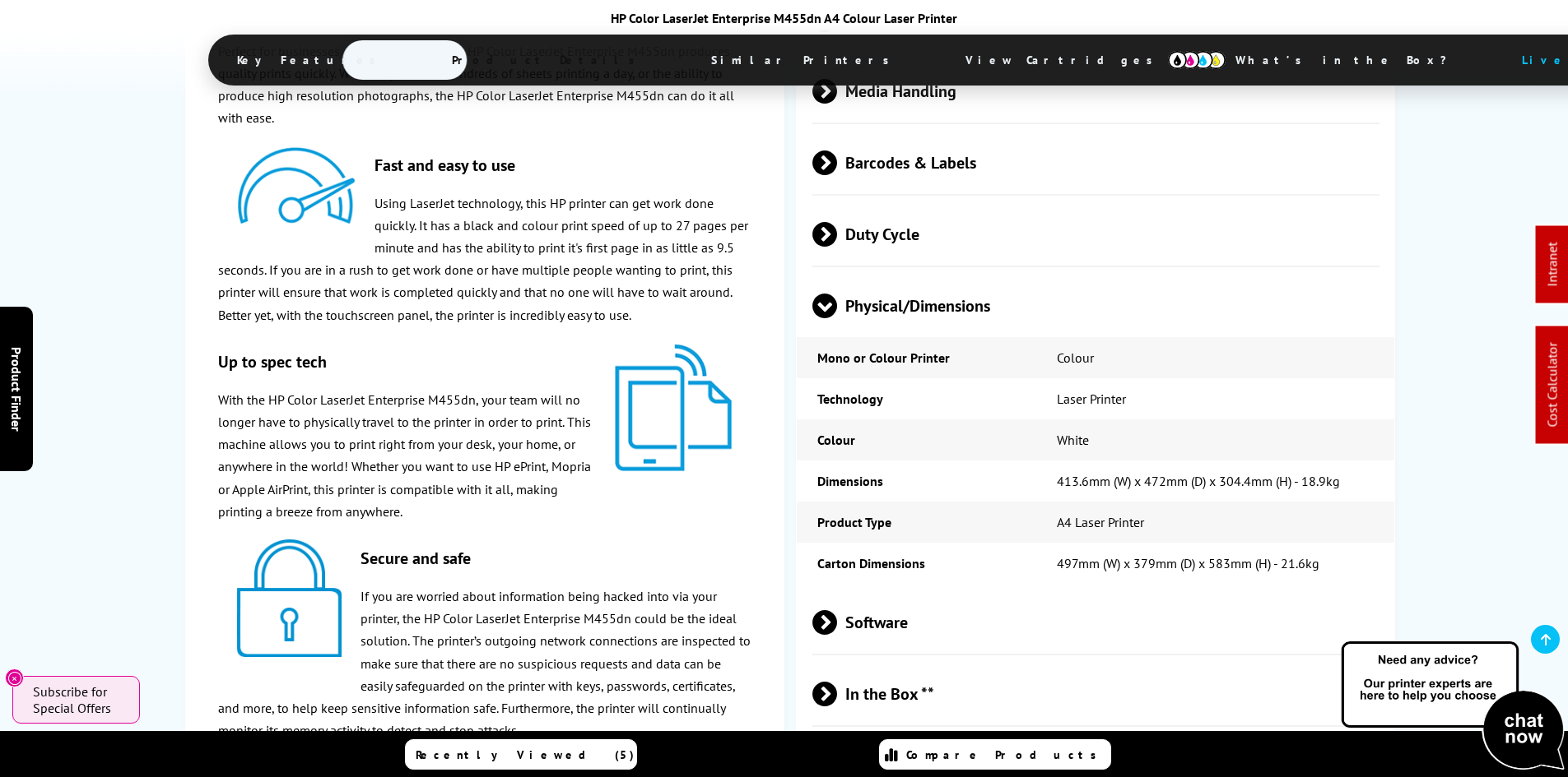
click at [940, 56] on span "View Cartridges" at bounding box center [1066, 60] width 252 height 43
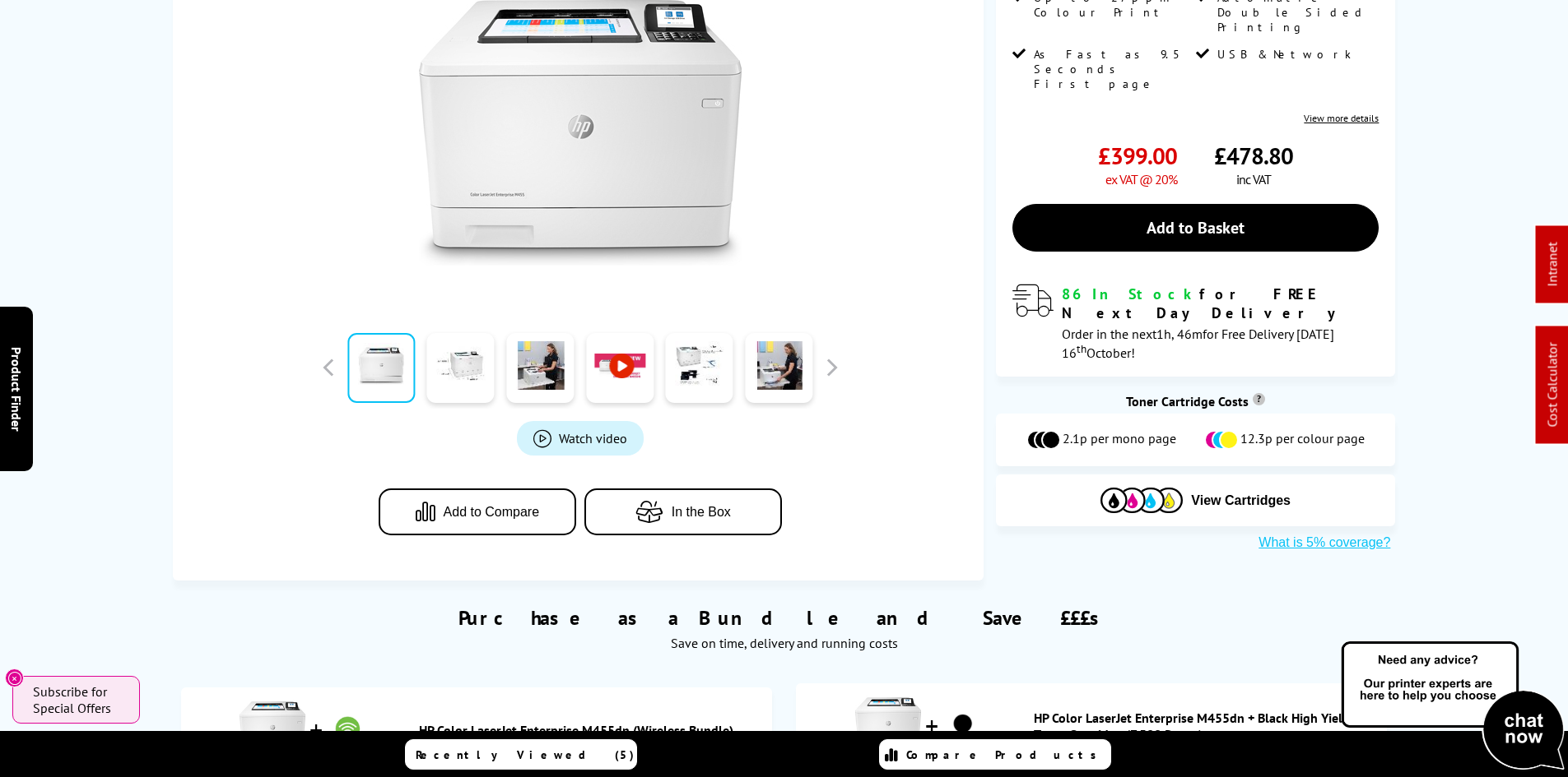
scroll to position [0, 0]
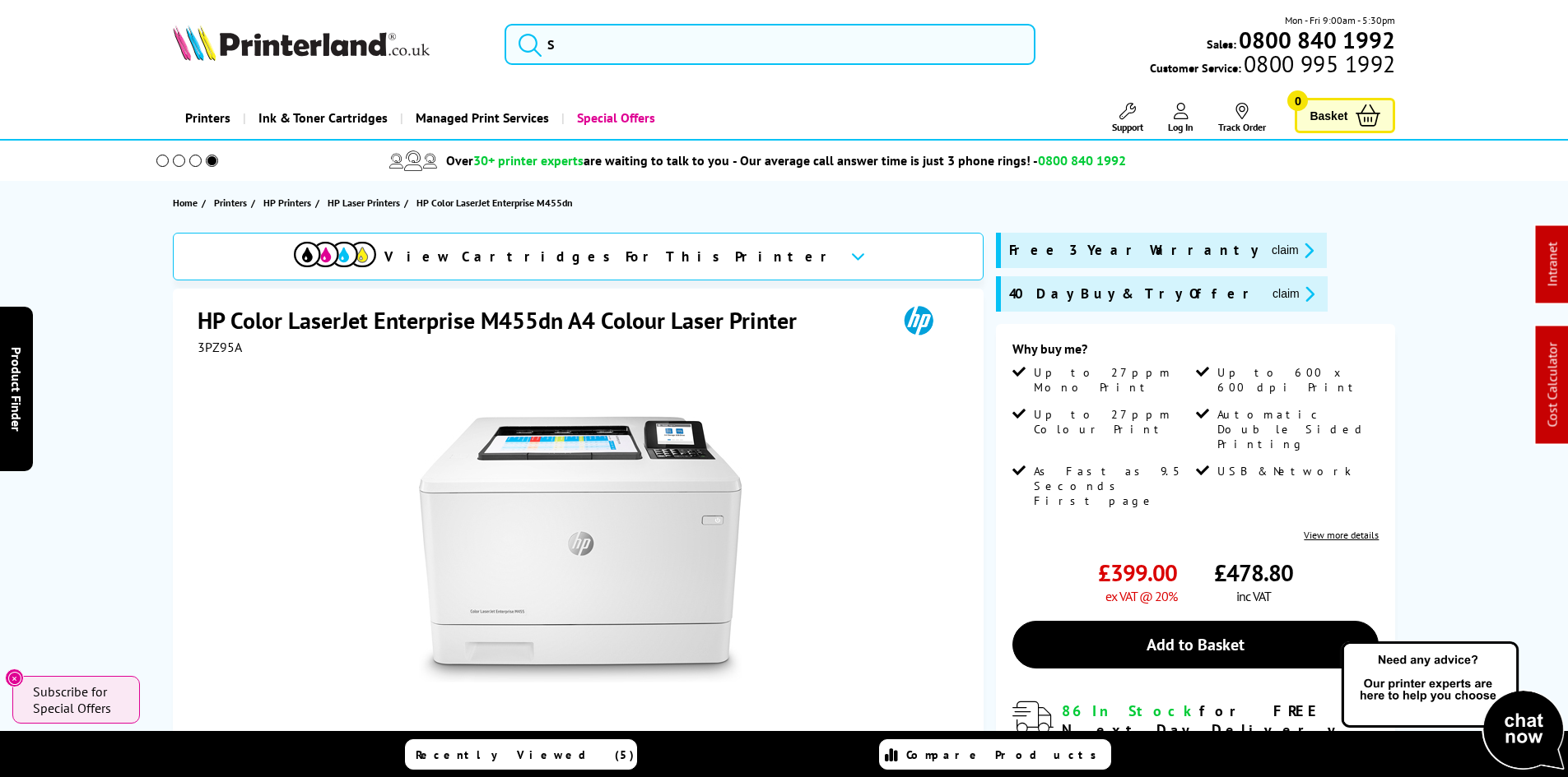
drag, startPoint x: 130, startPoint y: 481, endPoint x: 133, endPoint y: 265, distance: 216.0
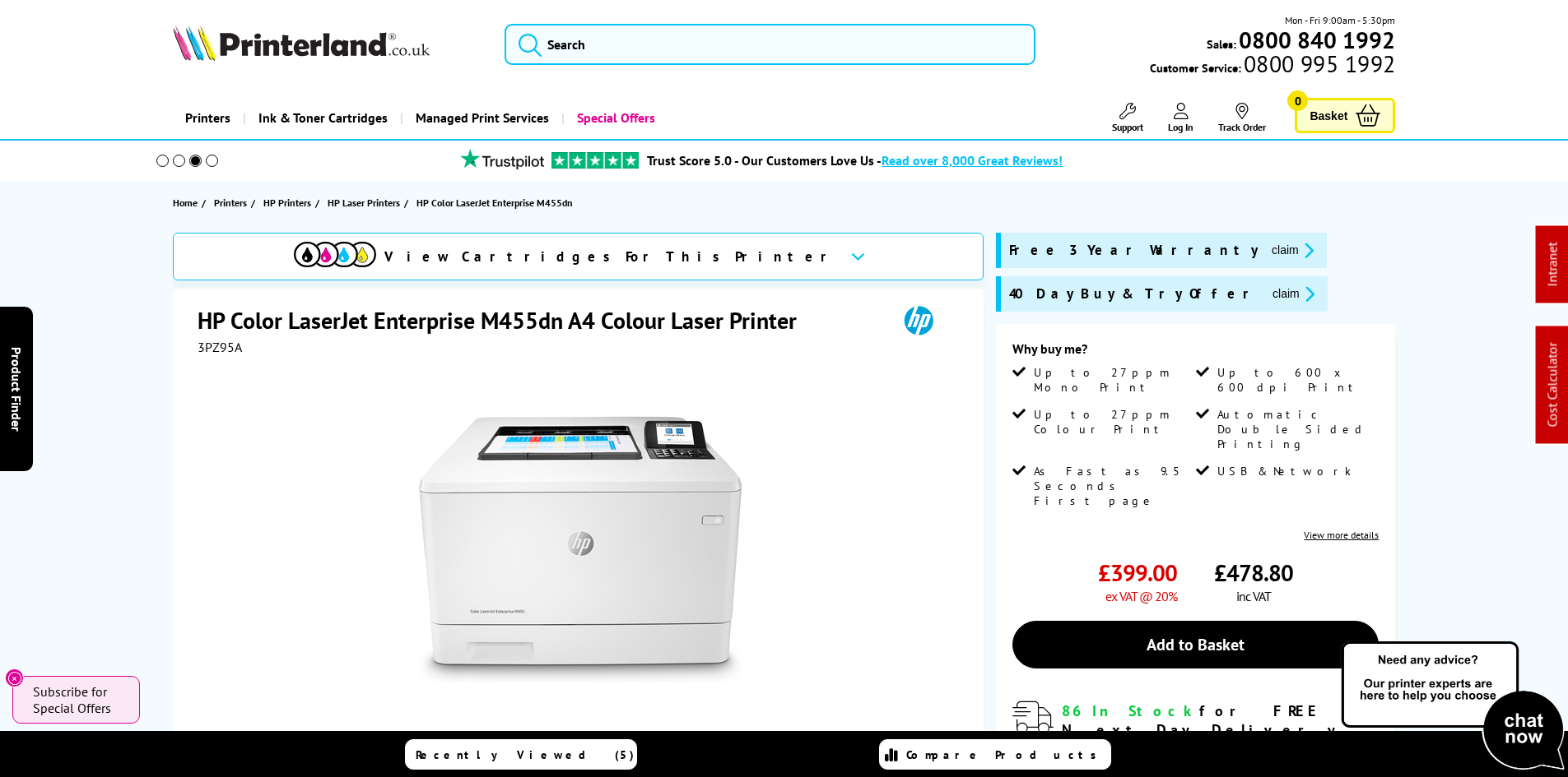
drag, startPoint x: 154, startPoint y: 493, endPoint x: 160, endPoint y: 192, distance: 301.1
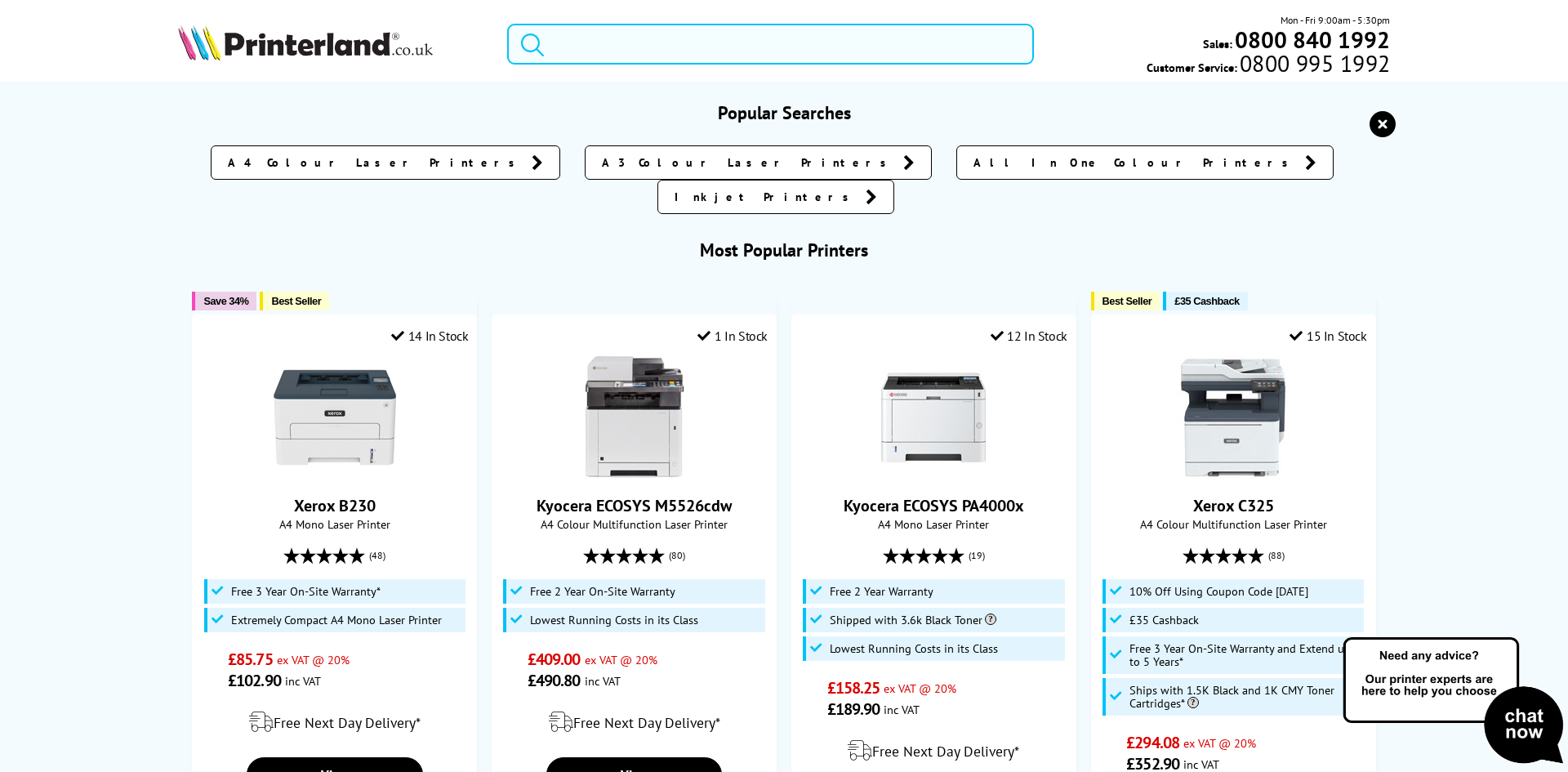
paste input "7ZU81A"
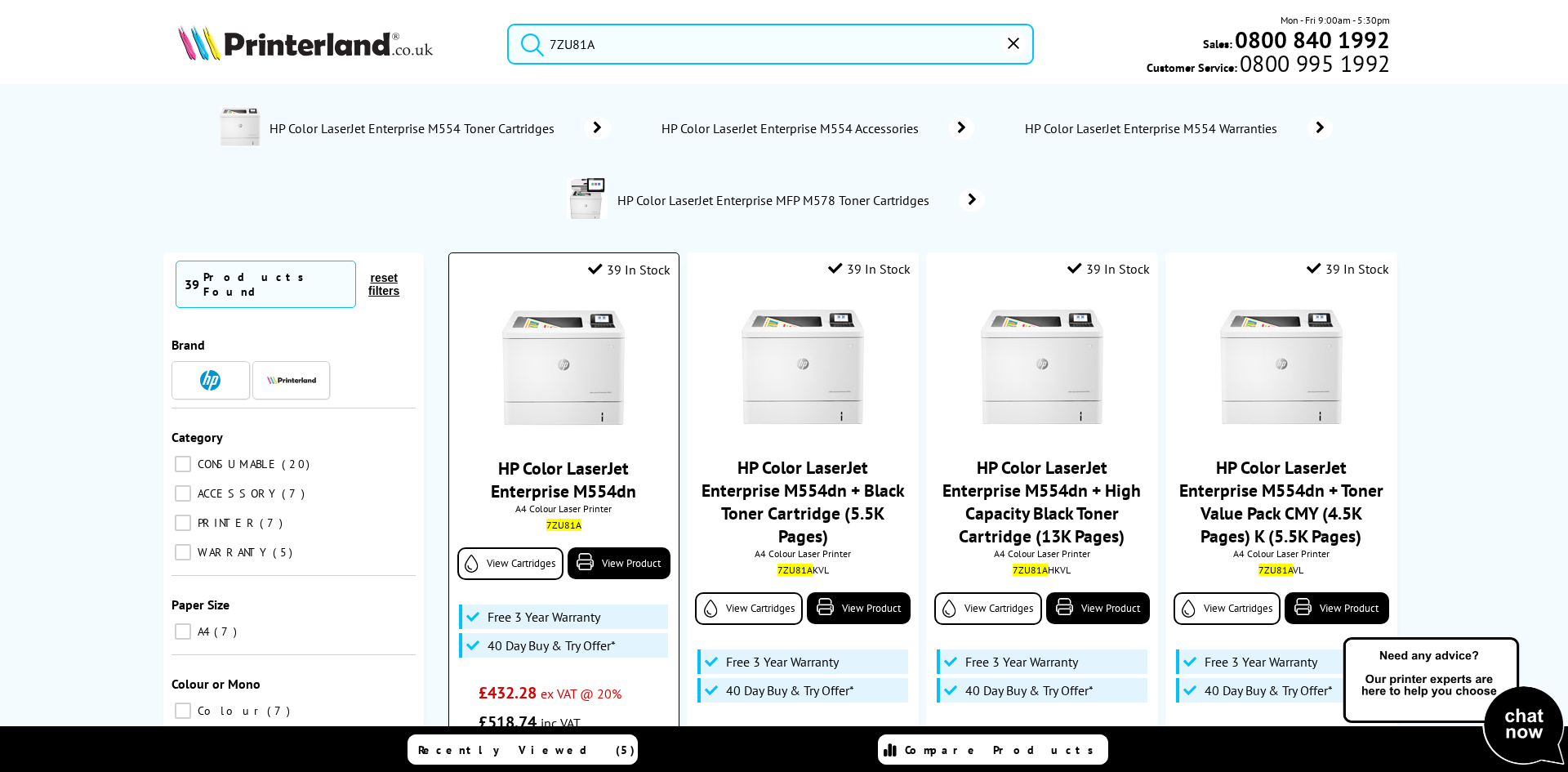
type input "7ZU81A"
click at [556, 356] on img at bounding box center [563, 367] width 122 height 122
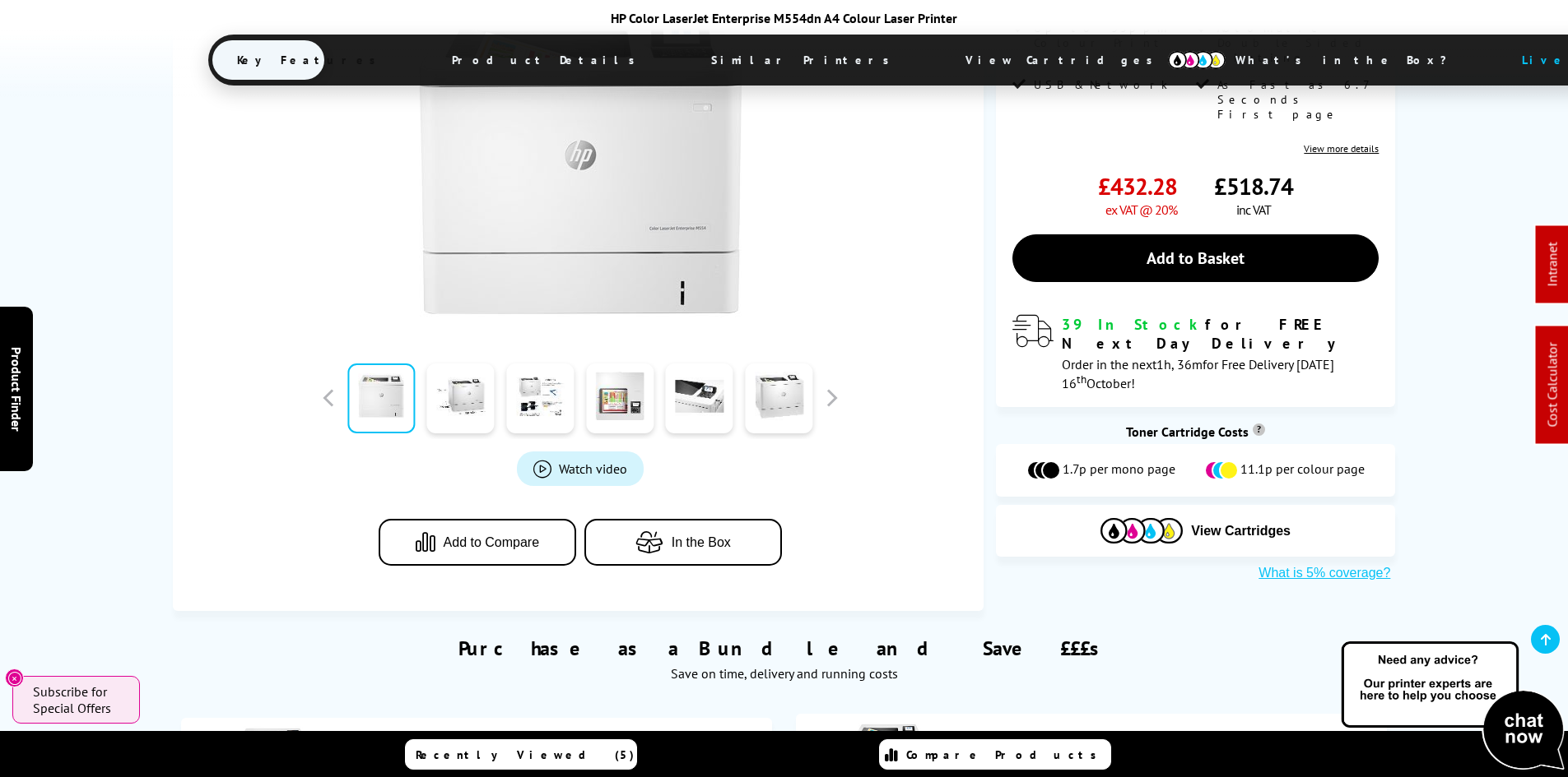
scroll to position [411, 0]
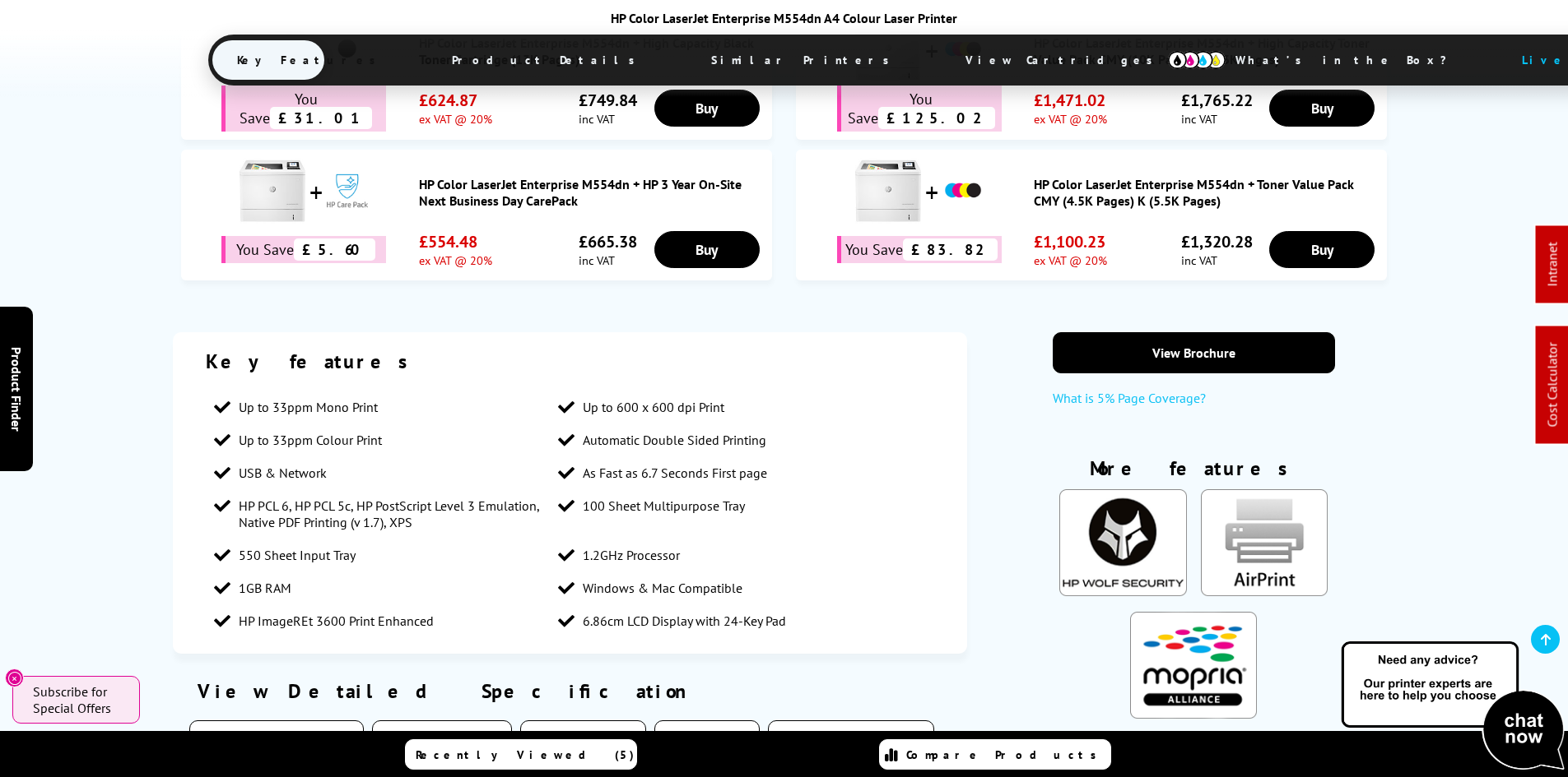
drag, startPoint x: 814, startPoint y: 59, endPoint x: 809, endPoint y: 67, distance: 9.4
click at [940, 59] on span "View Cartridges" at bounding box center [1066, 60] width 252 height 43
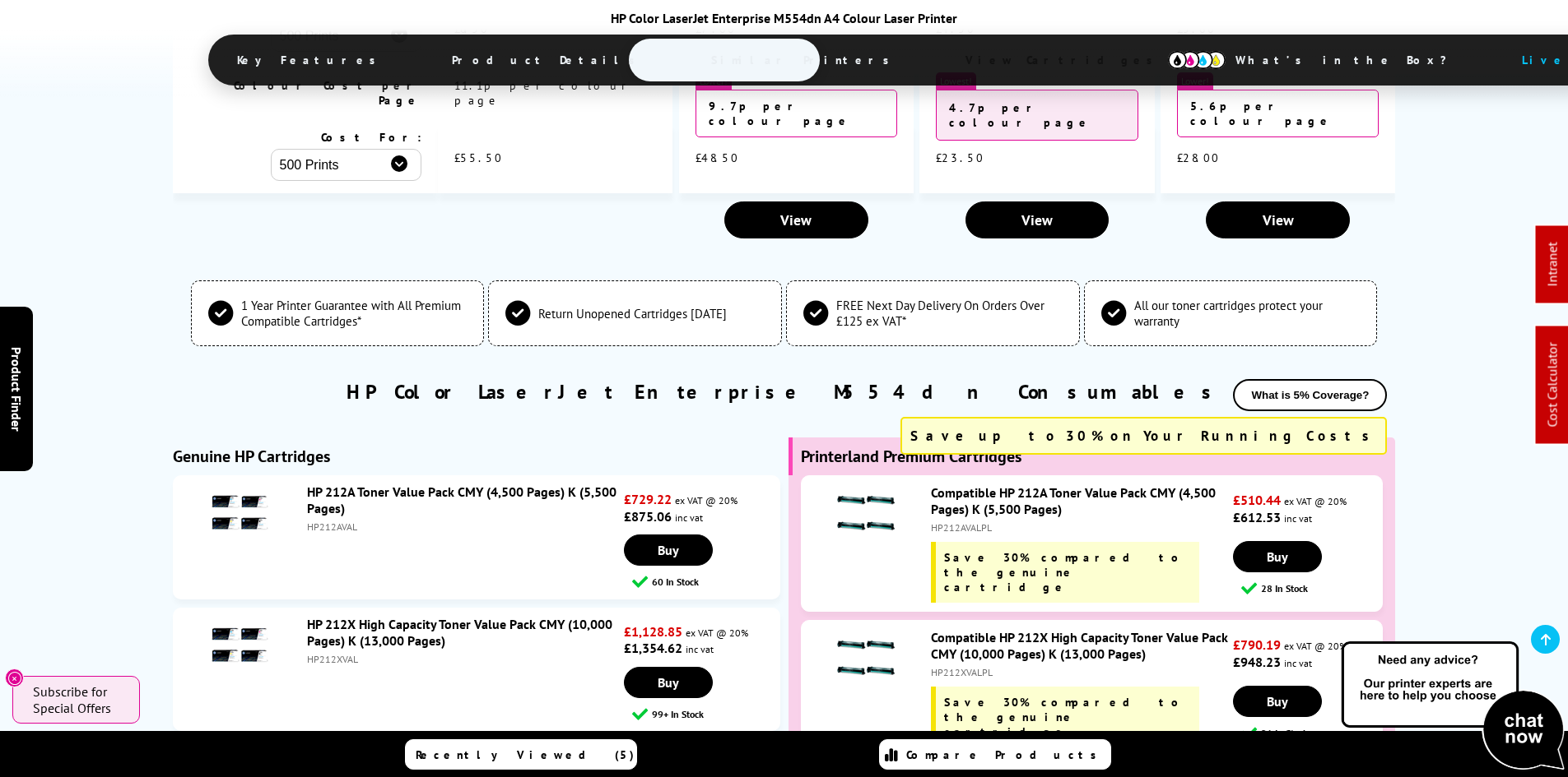
scroll to position [4673, 0]
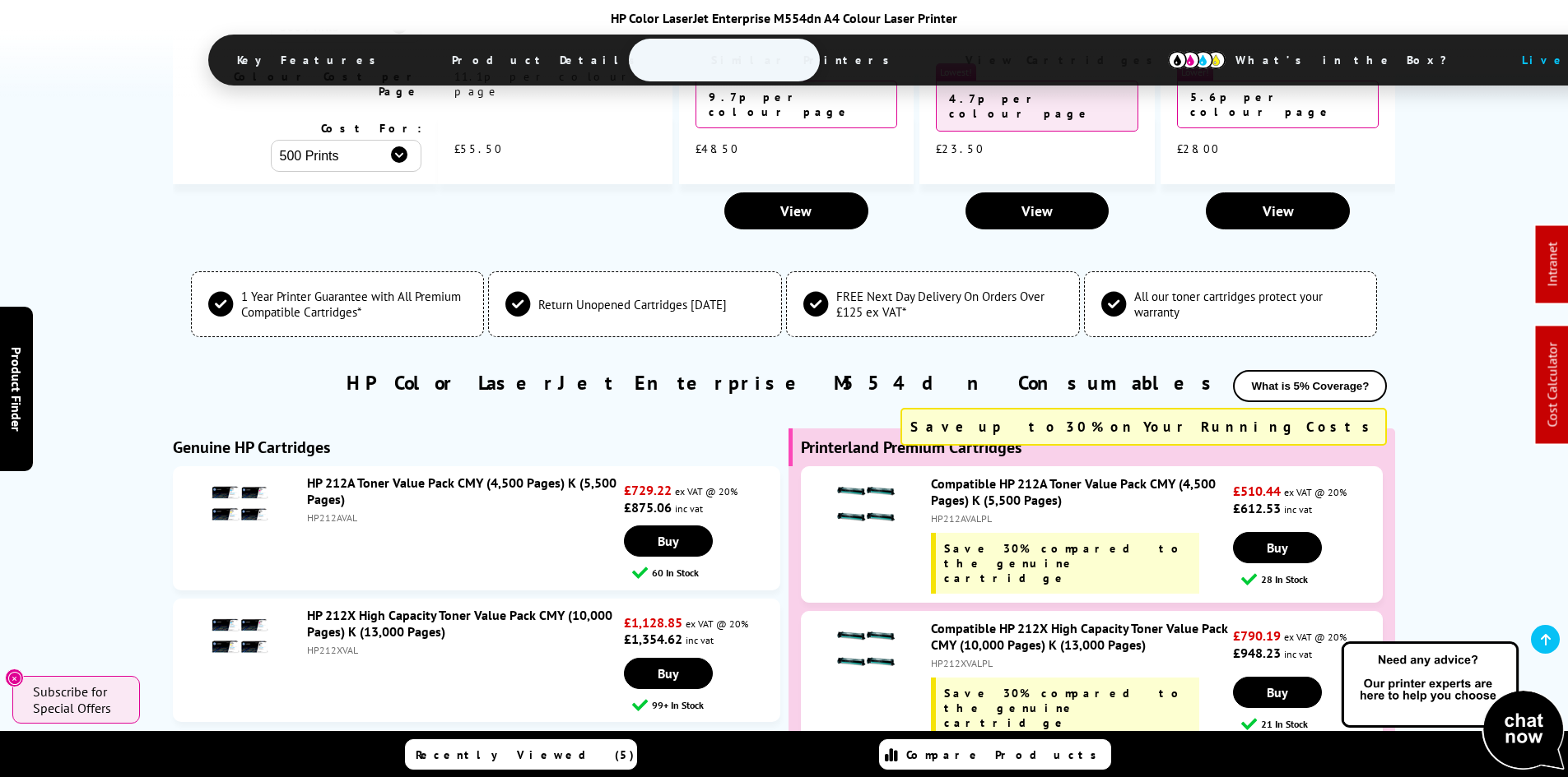
click at [344, 607] on link "HP 212X High Capacity Toner Value Pack CMY (10,000 Pages) K (13,000 Pages)" at bounding box center [459, 623] width 305 height 33
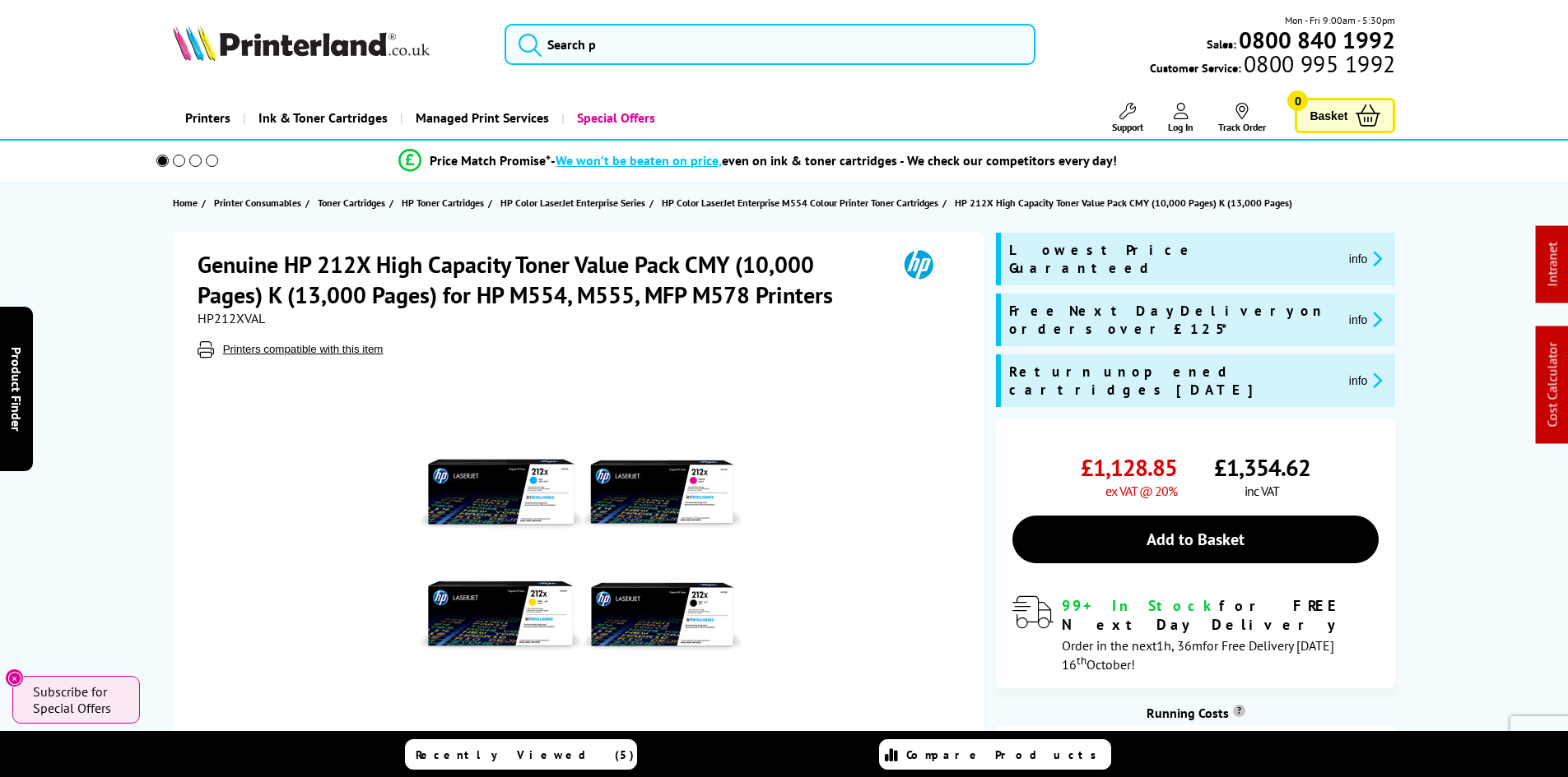
click at [146, 333] on div "Genuine HP 212X High Capacity Toner Value Pack CMY (10,000 Pages) K (13,000 Pag…" at bounding box center [784, 546] width 1316 height 626
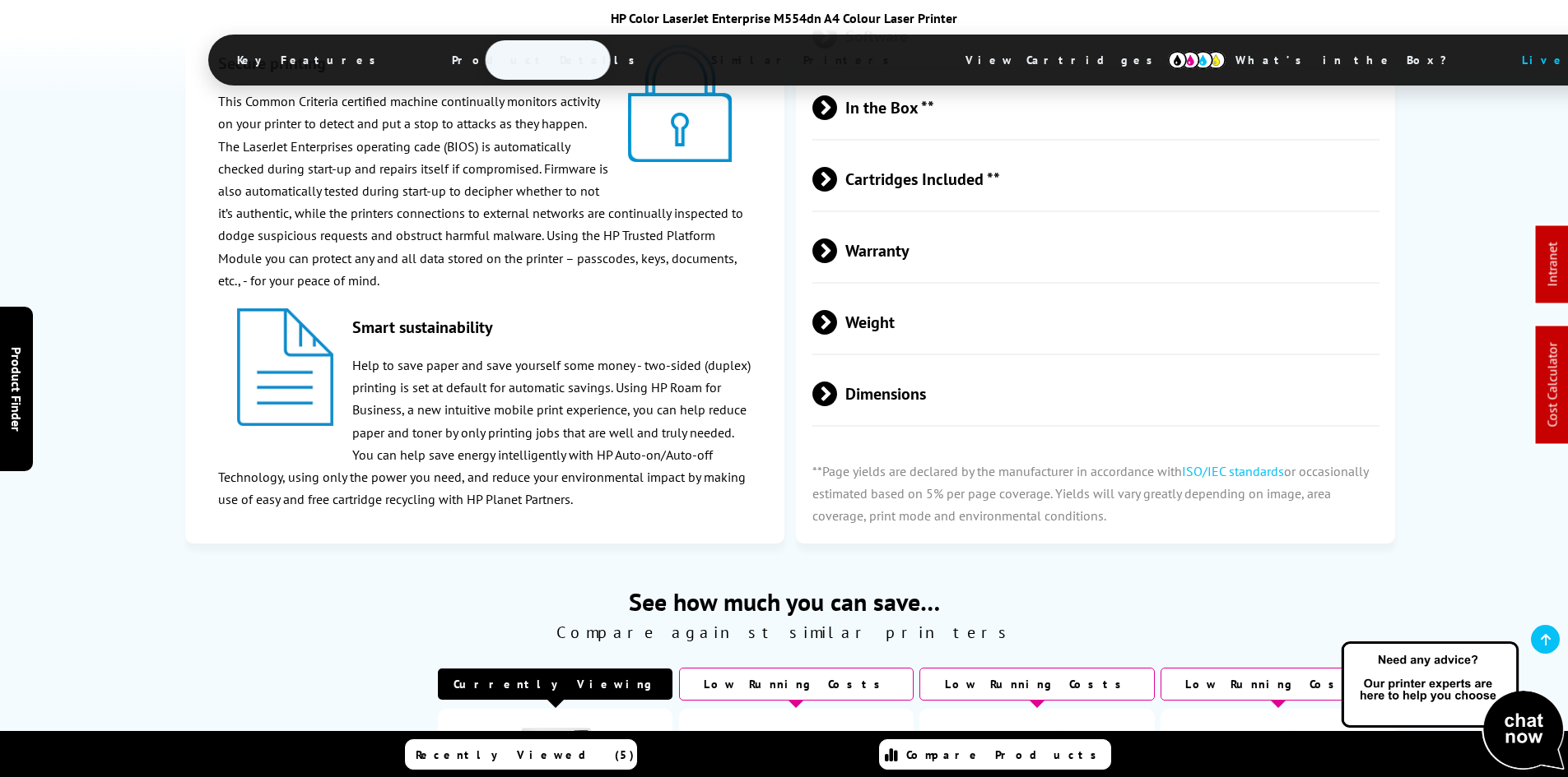
drag, startPoint x: 0, startPoint y: 0, endPoint x: 89, endPoint y: 242, distance: 257.8
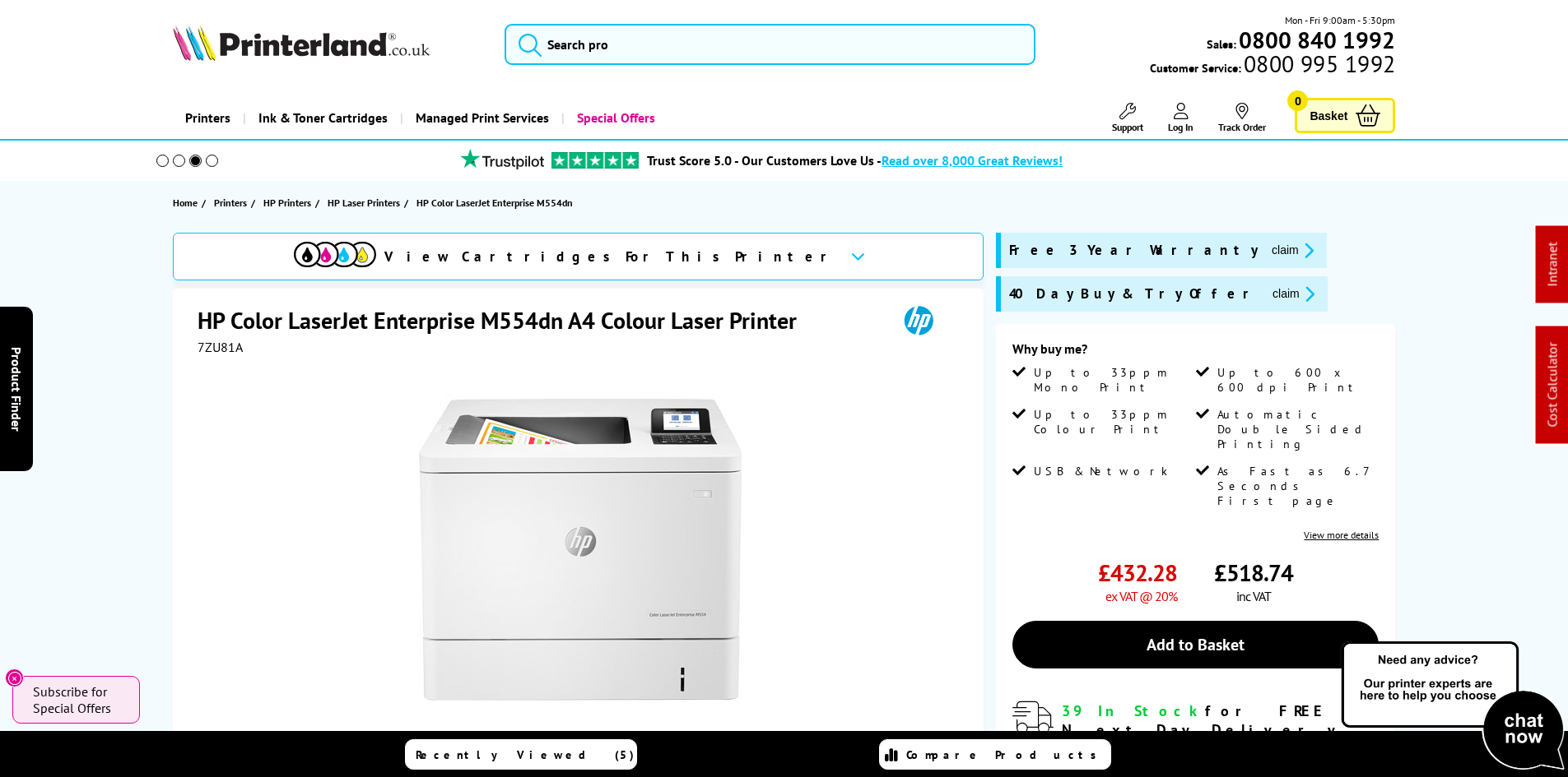
click at [150, 262] on div "View Cartridges For This Printer HP Color LaserJet Enterprise M554dn A4 Colour …" at bounding box center [784, 615] width 1316 height 765
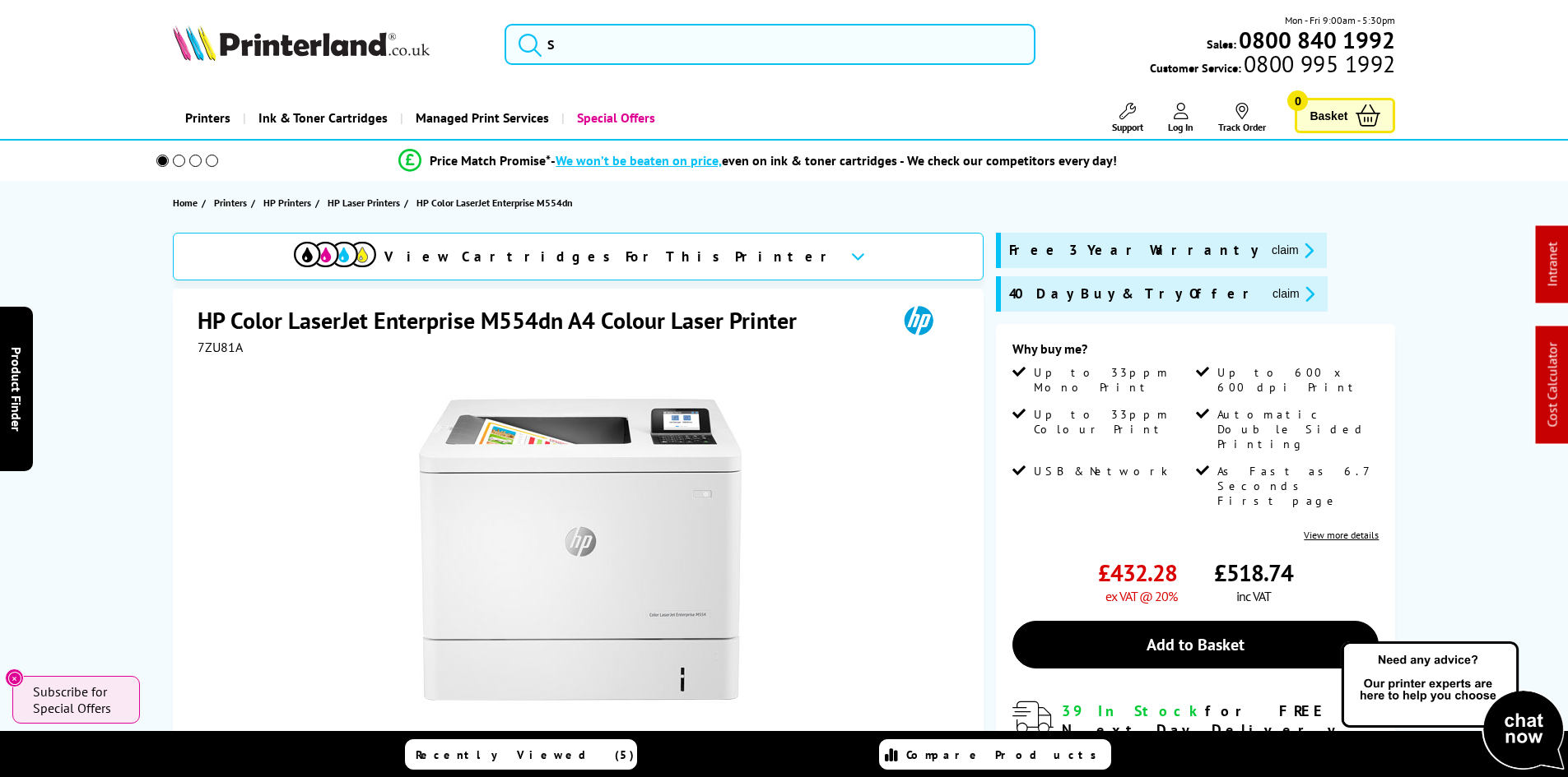
scroll to position [329, 0]
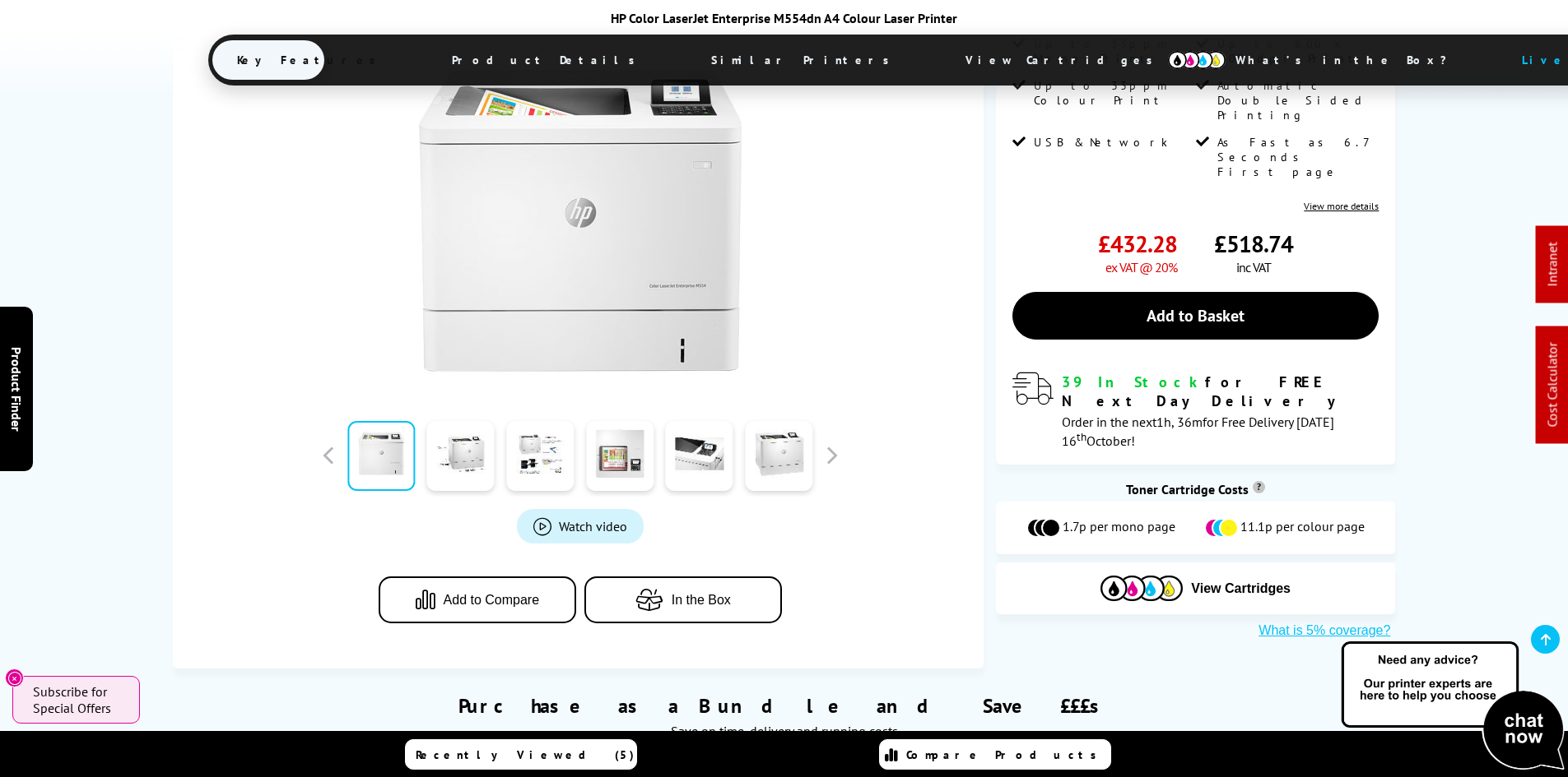
click at [940, 53] on span "View Cartridges" at bounding box center [1066, 60] width 252 height 43
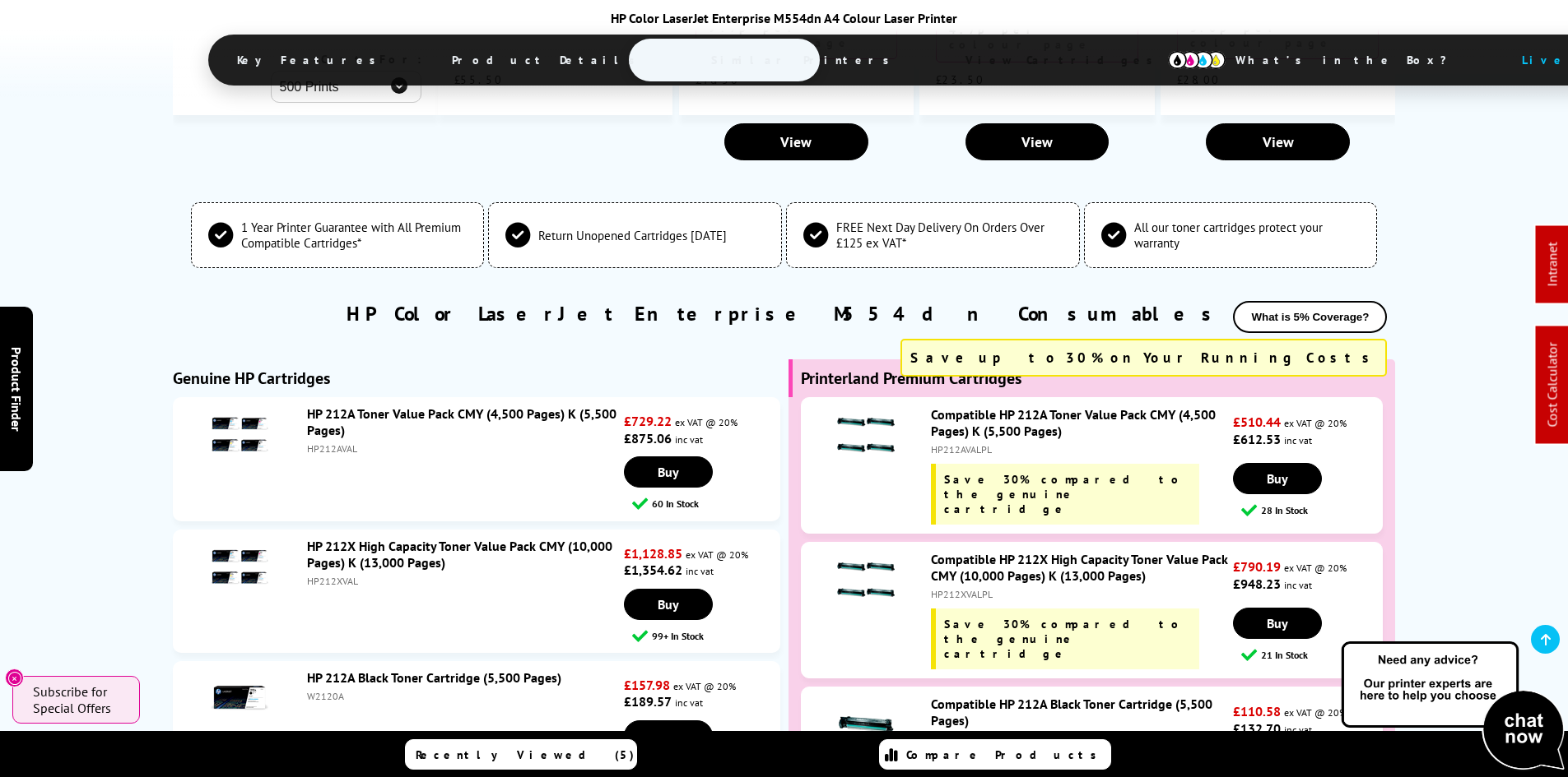
scroll to position [4744, 0]
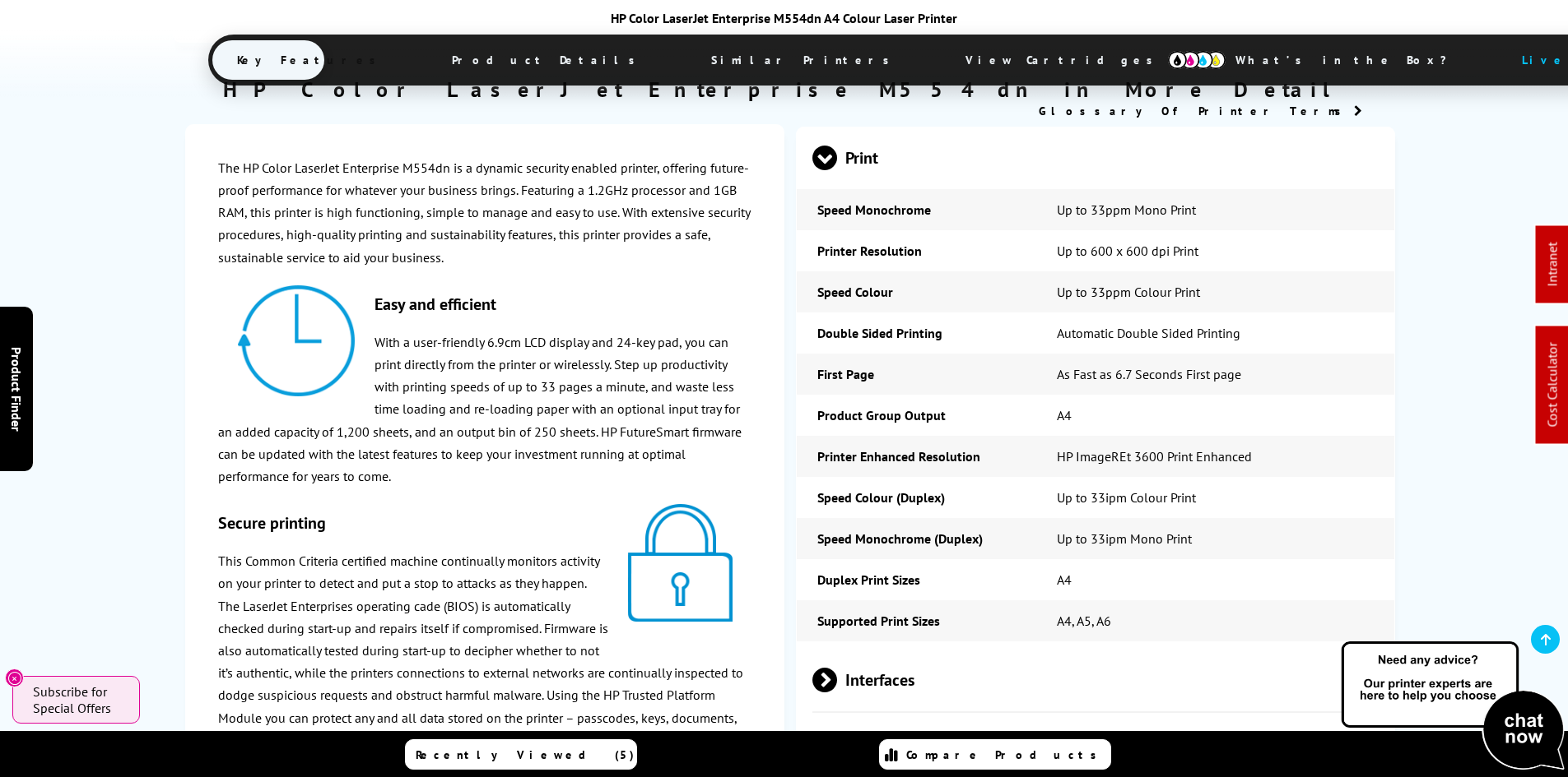
scroll to position [0, 0]
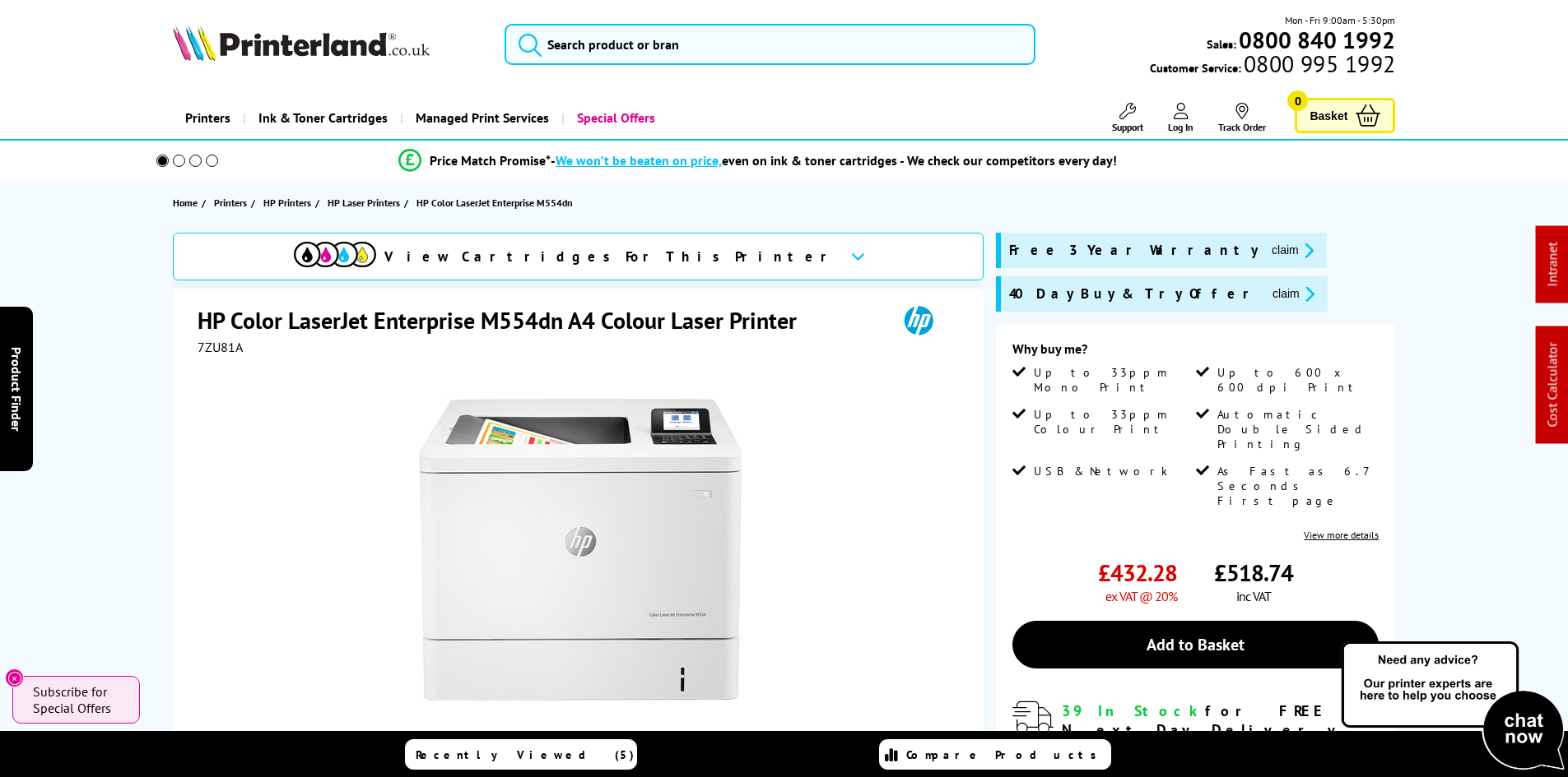
drag, startPoint x: 104, startPoint y: 454, endPoint x: 125, endPoint y: 222, distance: 232.9
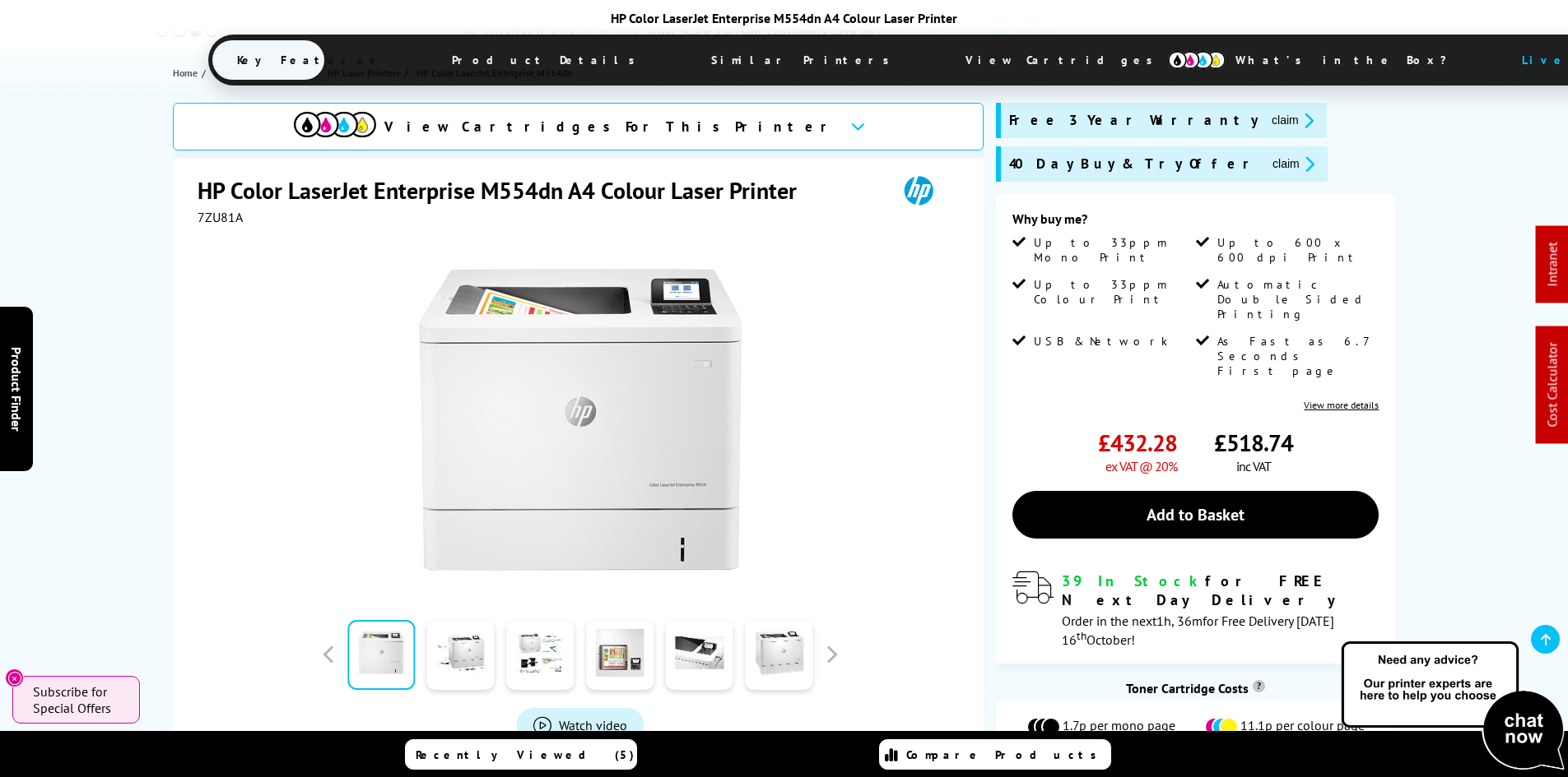
scroll to position [329, 0]
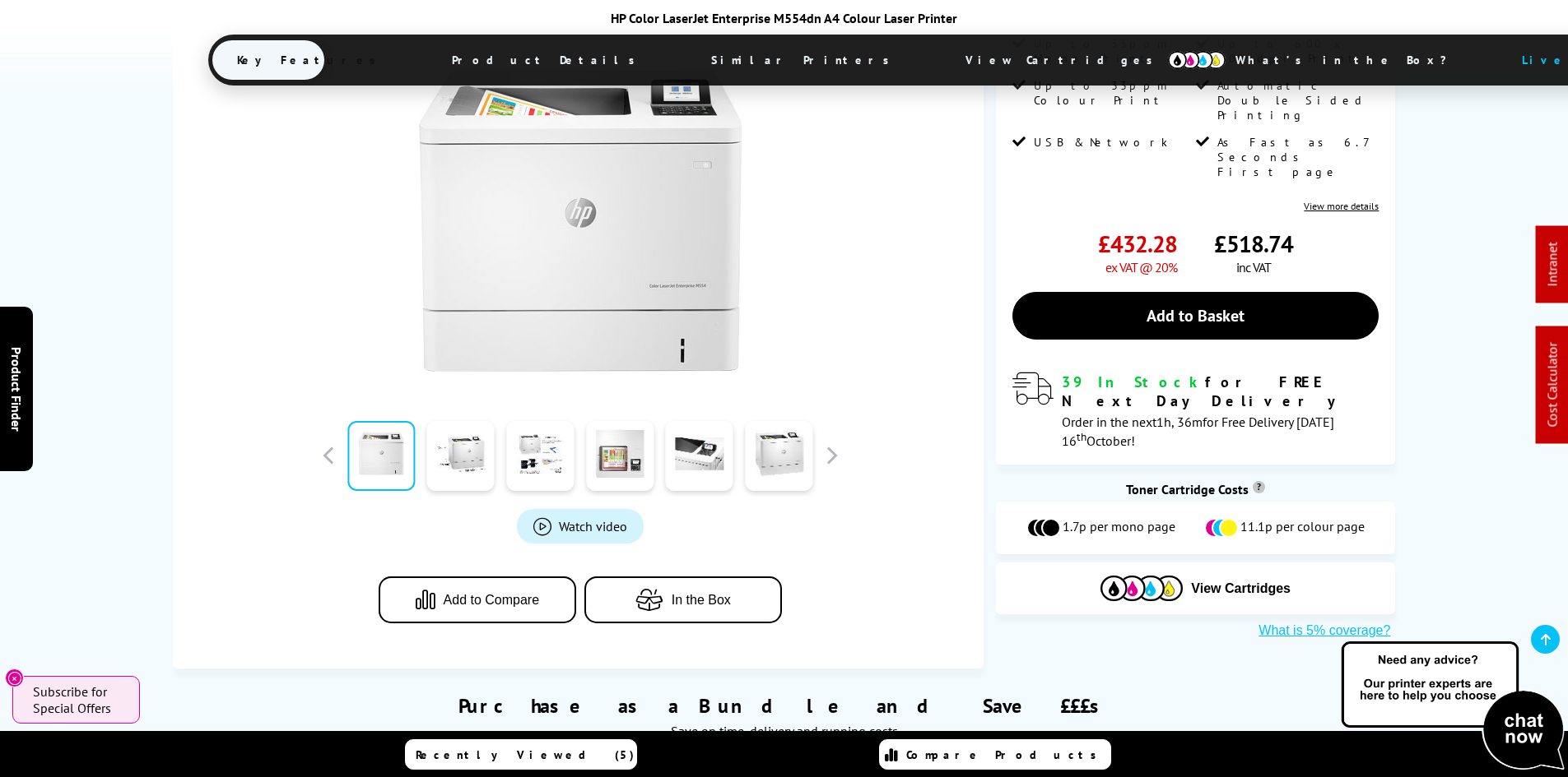
click at [151, 367] on div "View Cartridges For This Printer HP Color LaserJet Enterprise M554dn A4 Colour …" at bounding box center [784, 285] width 1316 height 765
click at [940, 51] on span "View Cartridges" at bounding box center [1066, 60] width 252 height 43
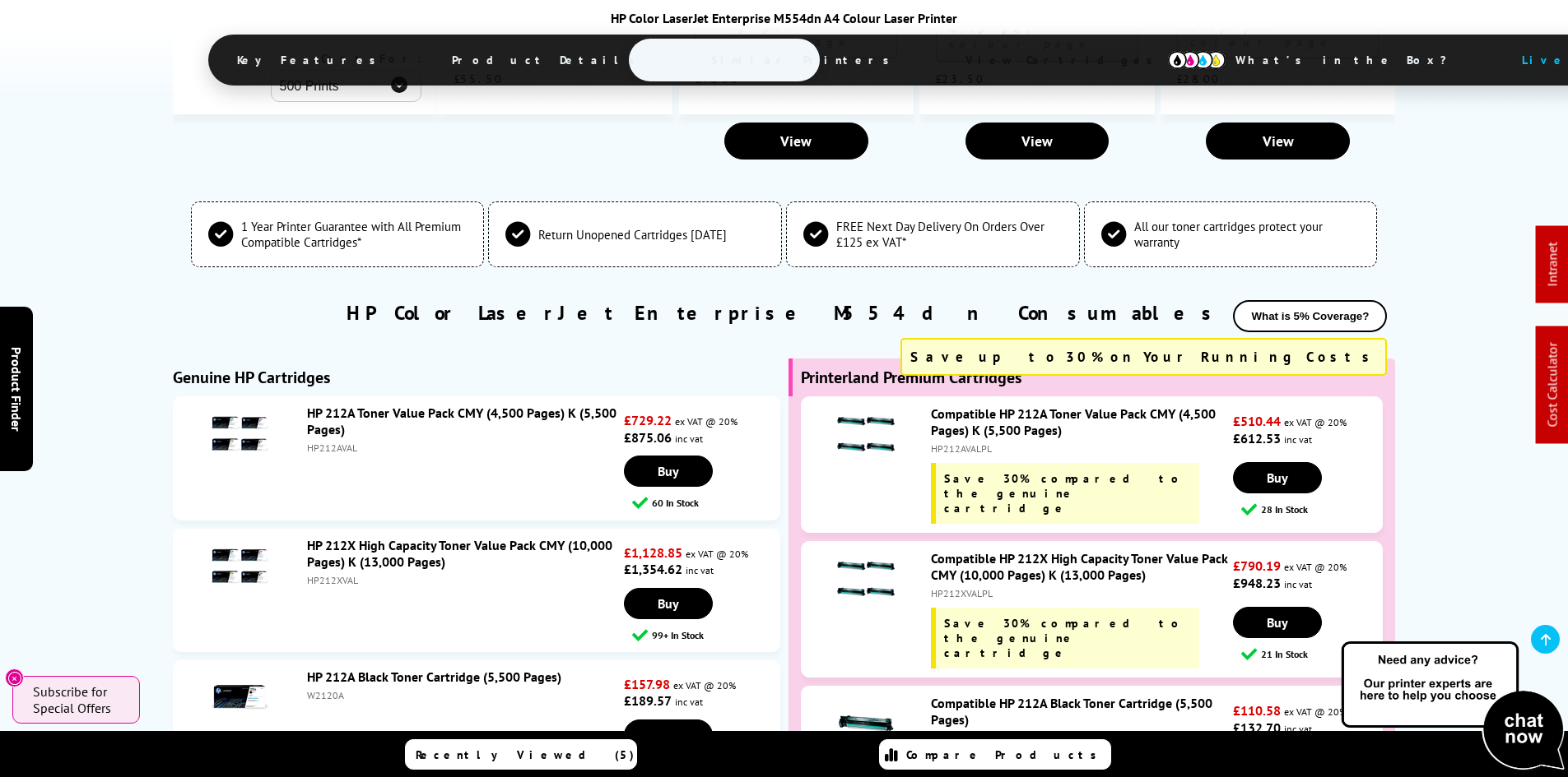
scroll to position [4744, 0]
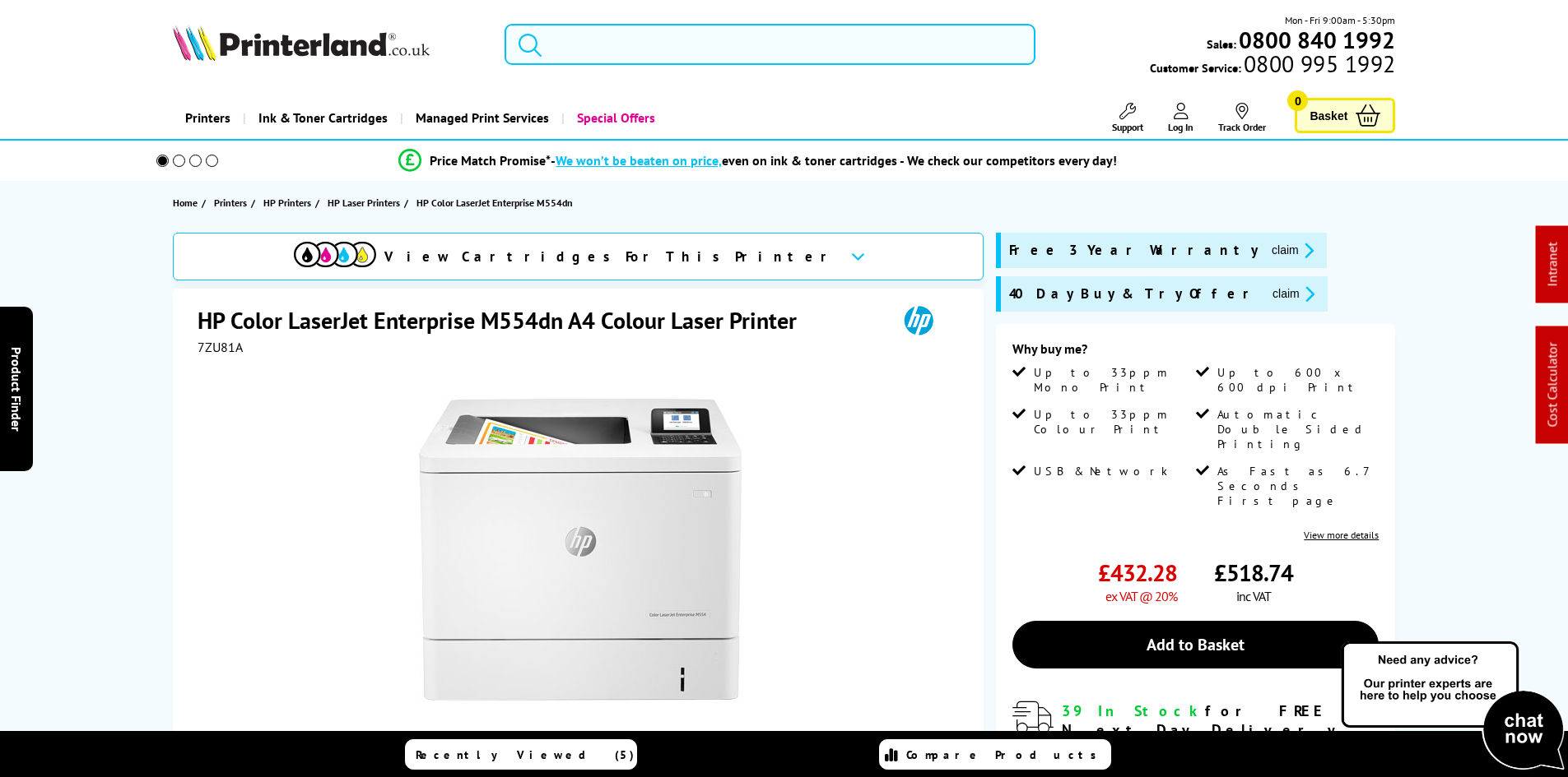
click at [581, 45] on input "search" at bounding box center [769, 44] width 531 height 41
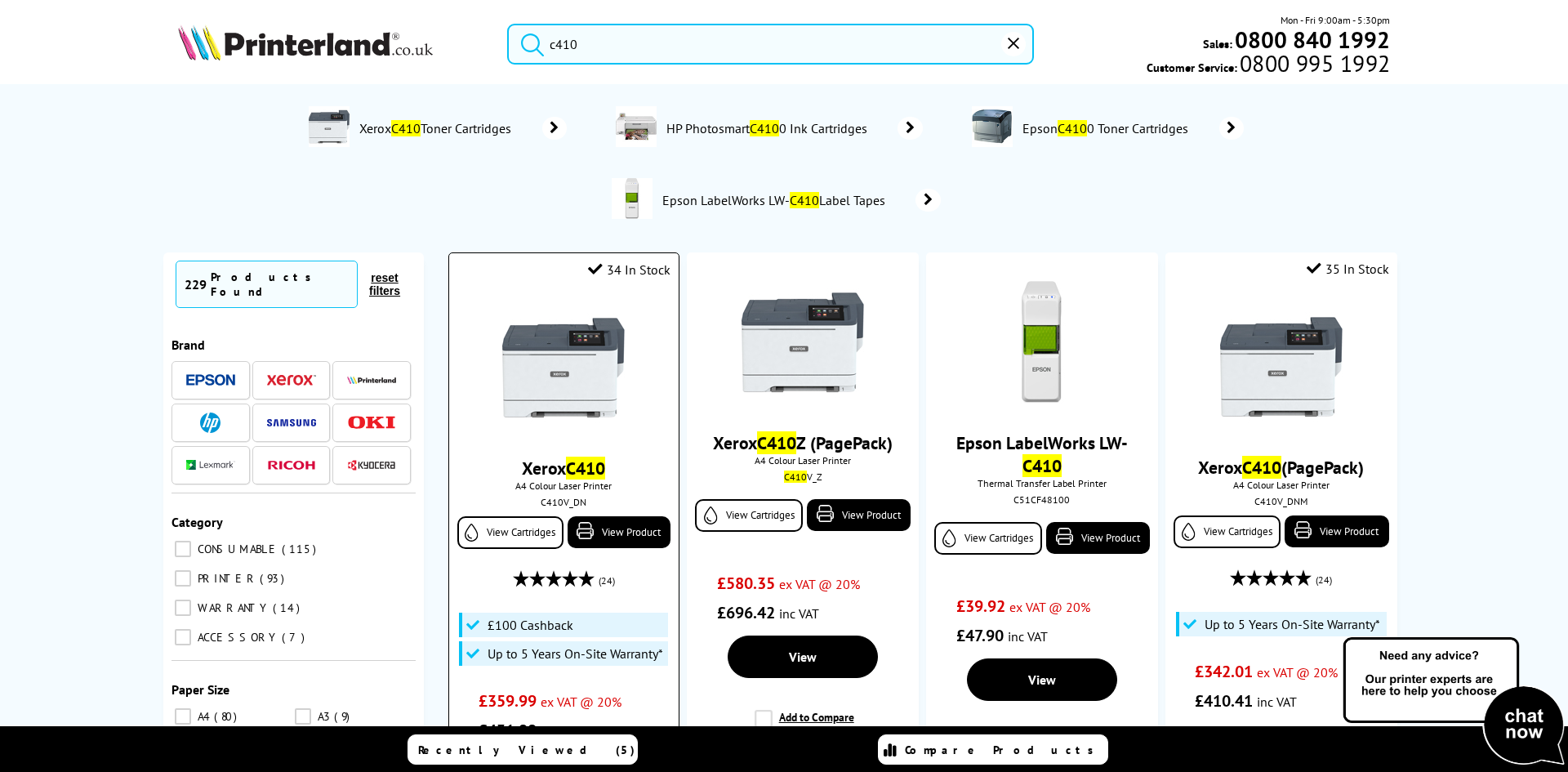
type input "c410"
click at [568, 331] on img at bounding box center [563, 367] width 122 height 122
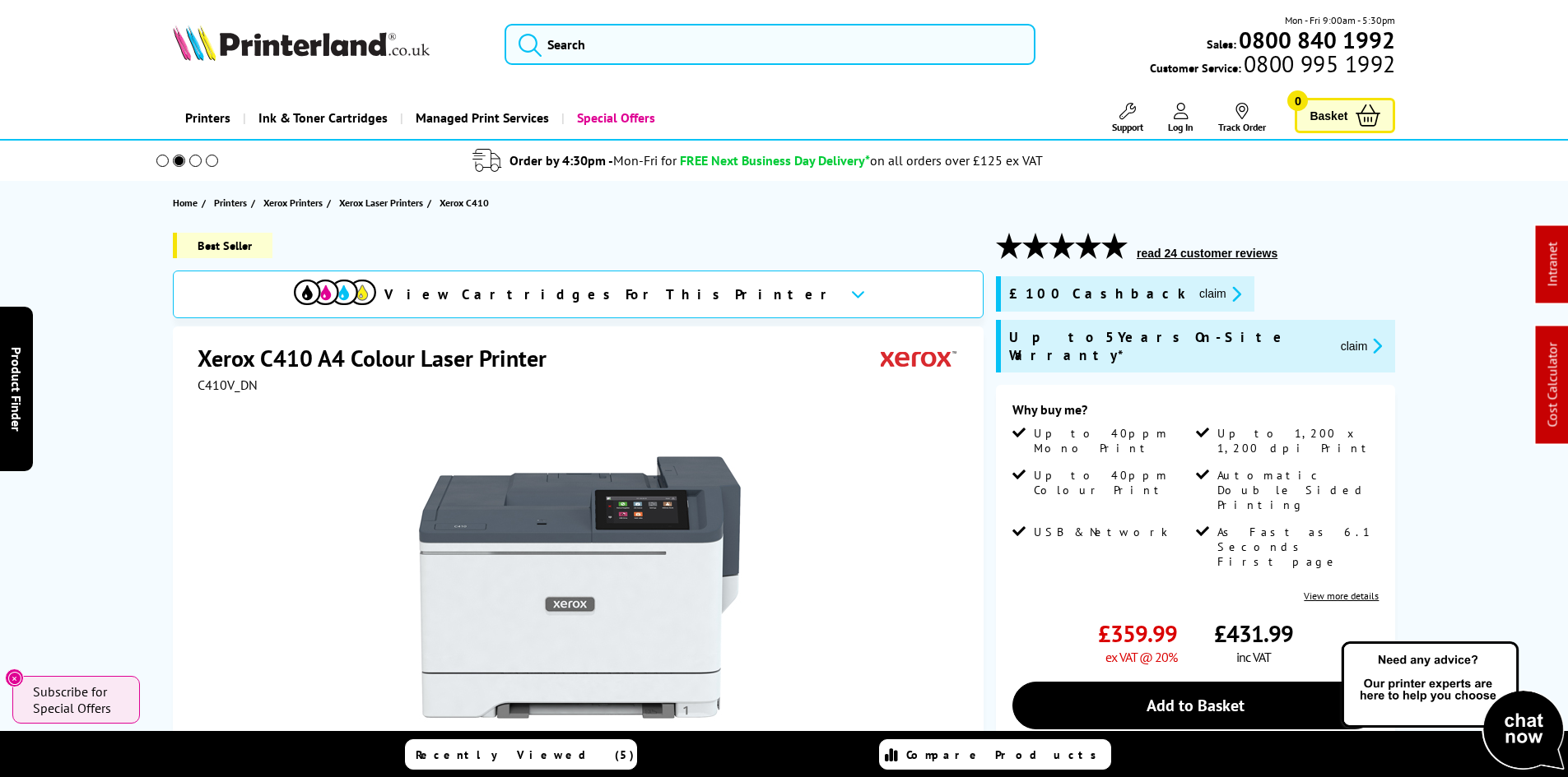
drag, startPoint x: 189, startPoint y: 356, endPoint x: 144, endPoint y: 353, distance: 45.1
click at [189, 356] on div "Xerox C410 A4 Colour Laser Printer C410V_DN Watch video" at bounding box center [578, 681] width 810 height 709
click at [144, 353] on div "Best Seller View Cartridges For This Printer Xerox C410 A4 Colour Laser Printer…" at bounding box center [784, 661] width 1316 height 856
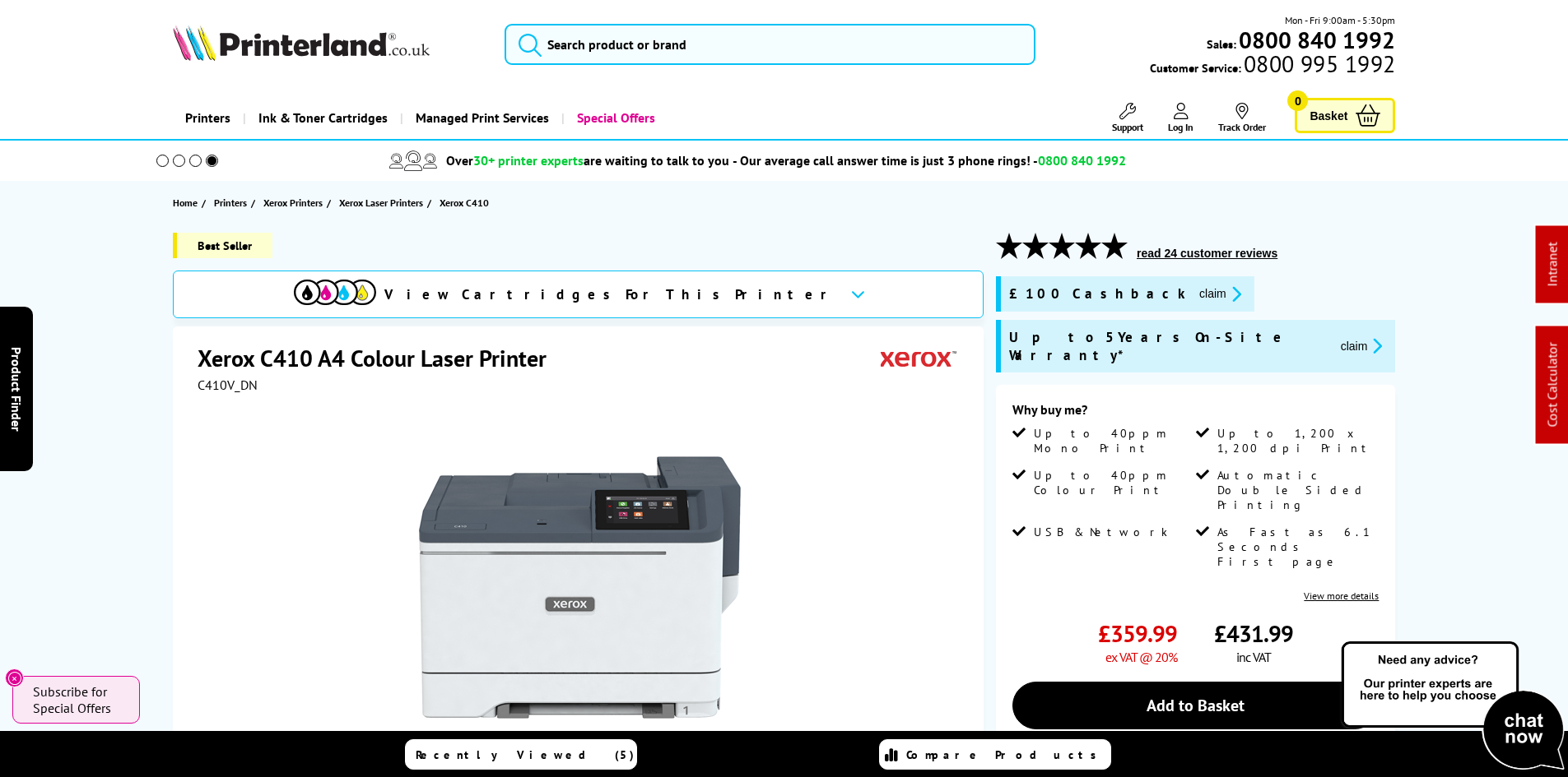
drag, startPoint x: 94, startPoint y: 563, endPoint x: 94, endPoint y: 226, distance: 337.0
click at [217, 385] on span "C410V_DN" at bounding box center [228, 385] width 60 height 17
copy span "C410V_DN"
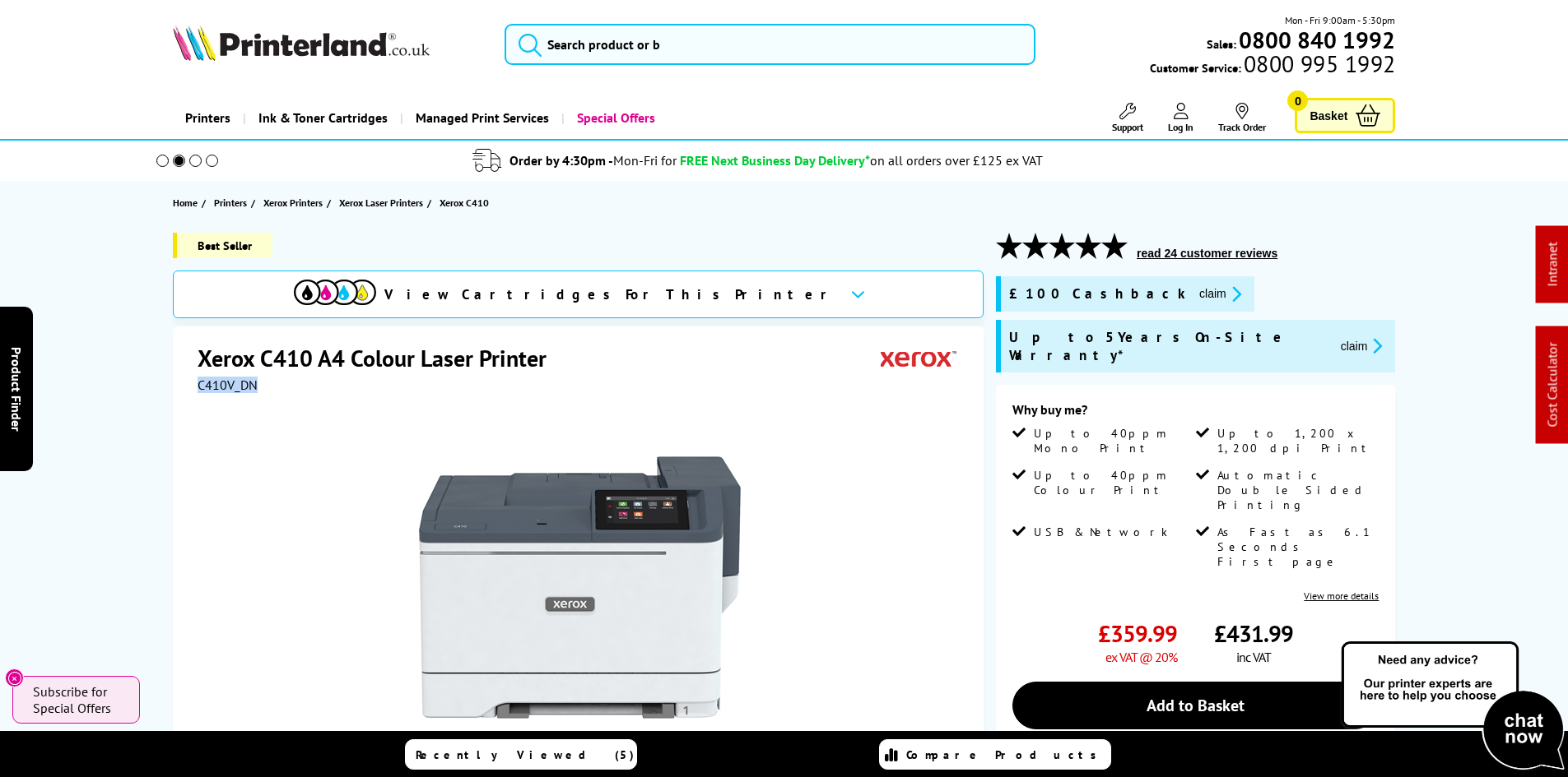
copy span "C410V_DN"
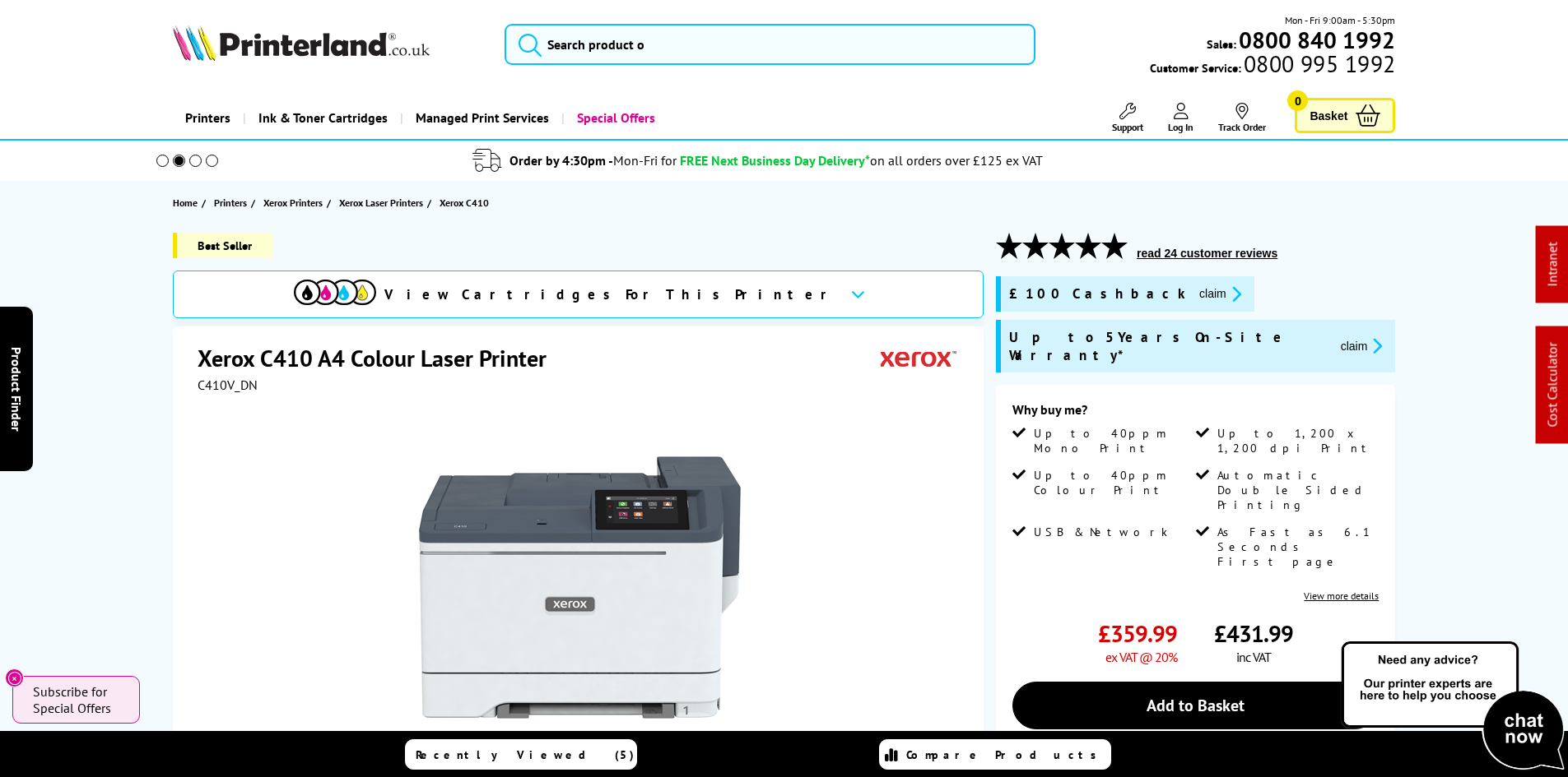
click at [224, 386] on span "C410V_DN" at bounding box center [228, 385] width 60 height 17
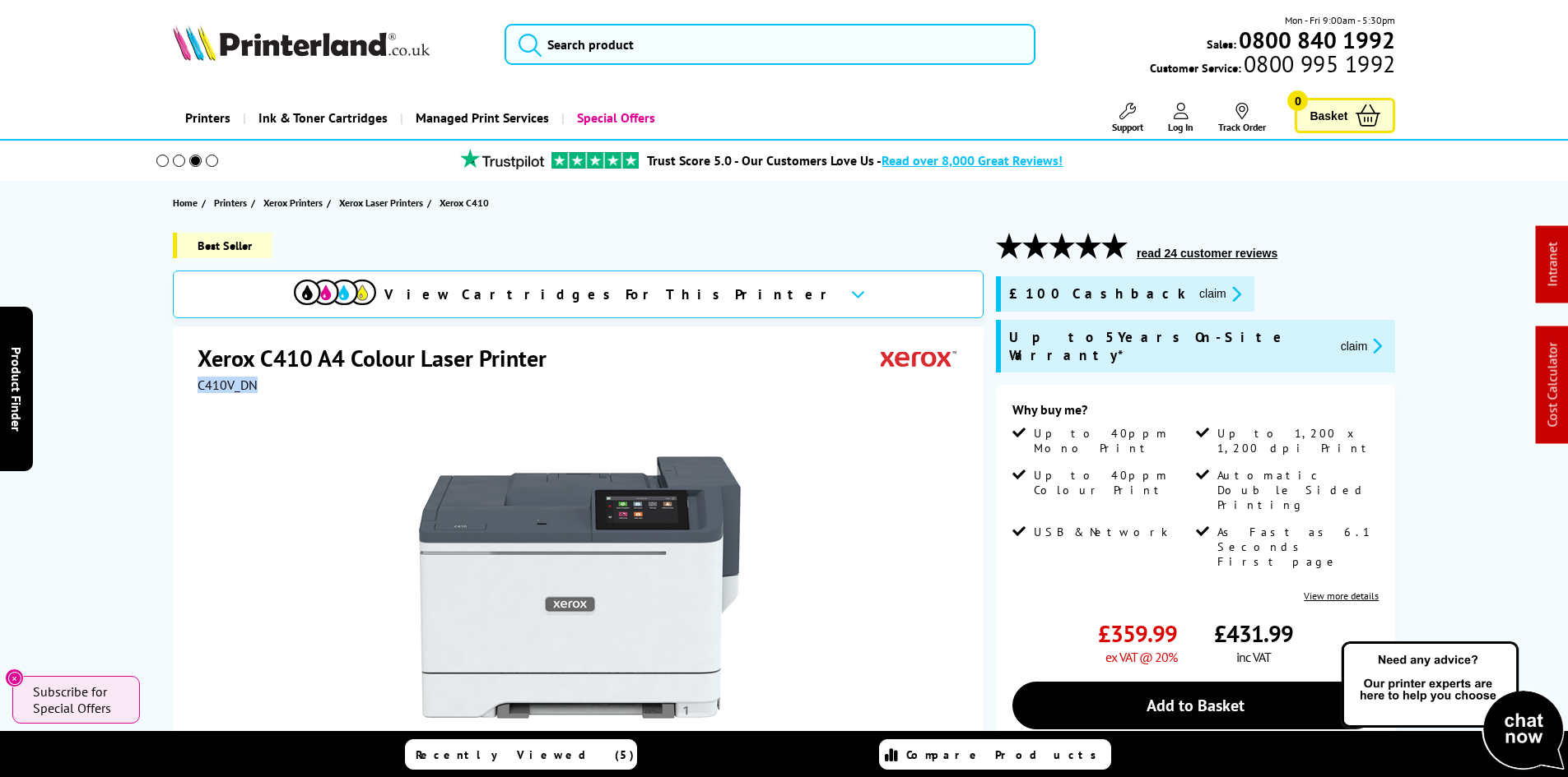
copy span "C410V_DN"
click at [939, 431] on div at bounding box center [580, 579] width 765 height 372
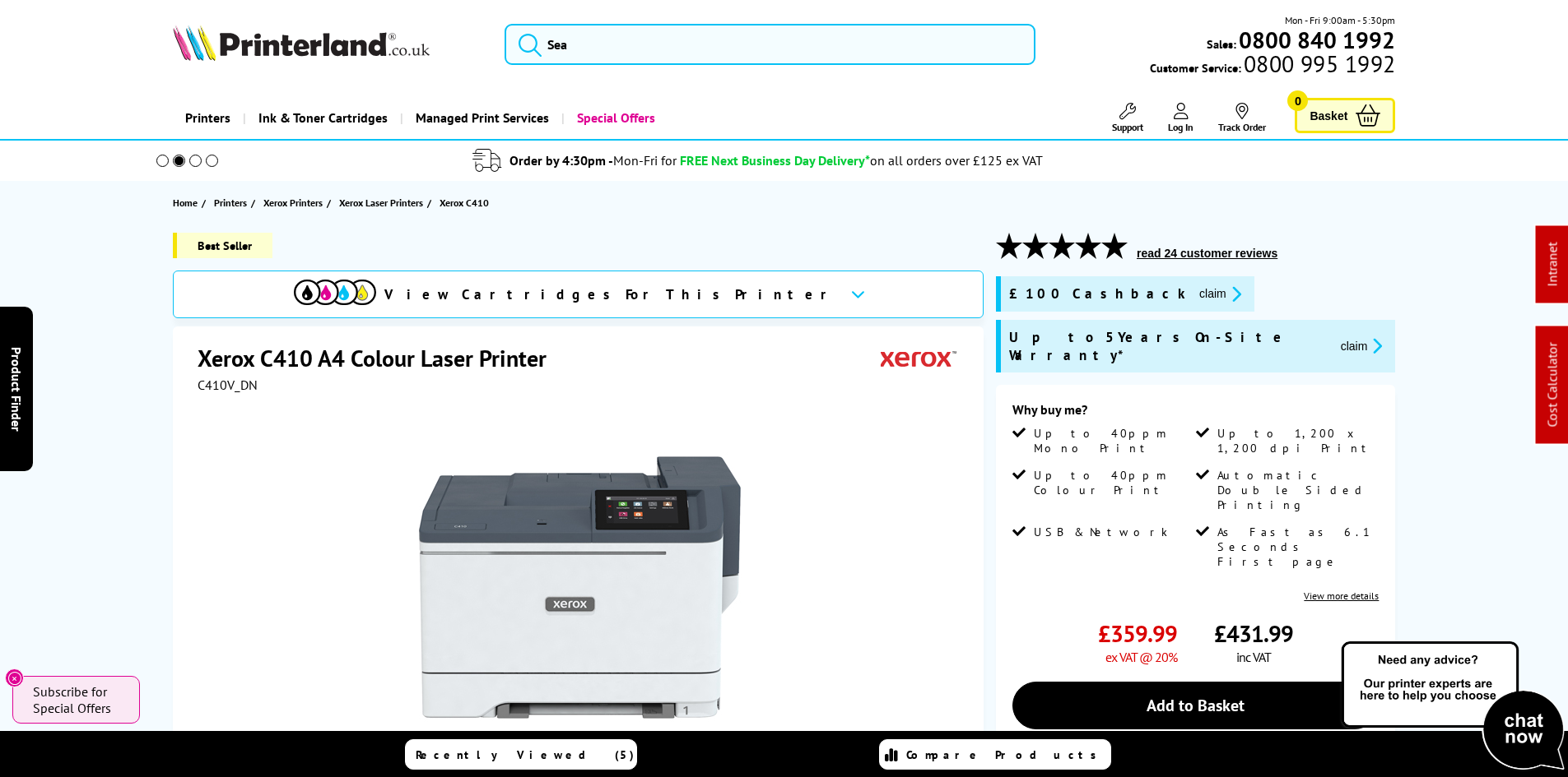
click at [1194, 290] on button "claim" at bounding box center [1220, 293] width 51 height 19
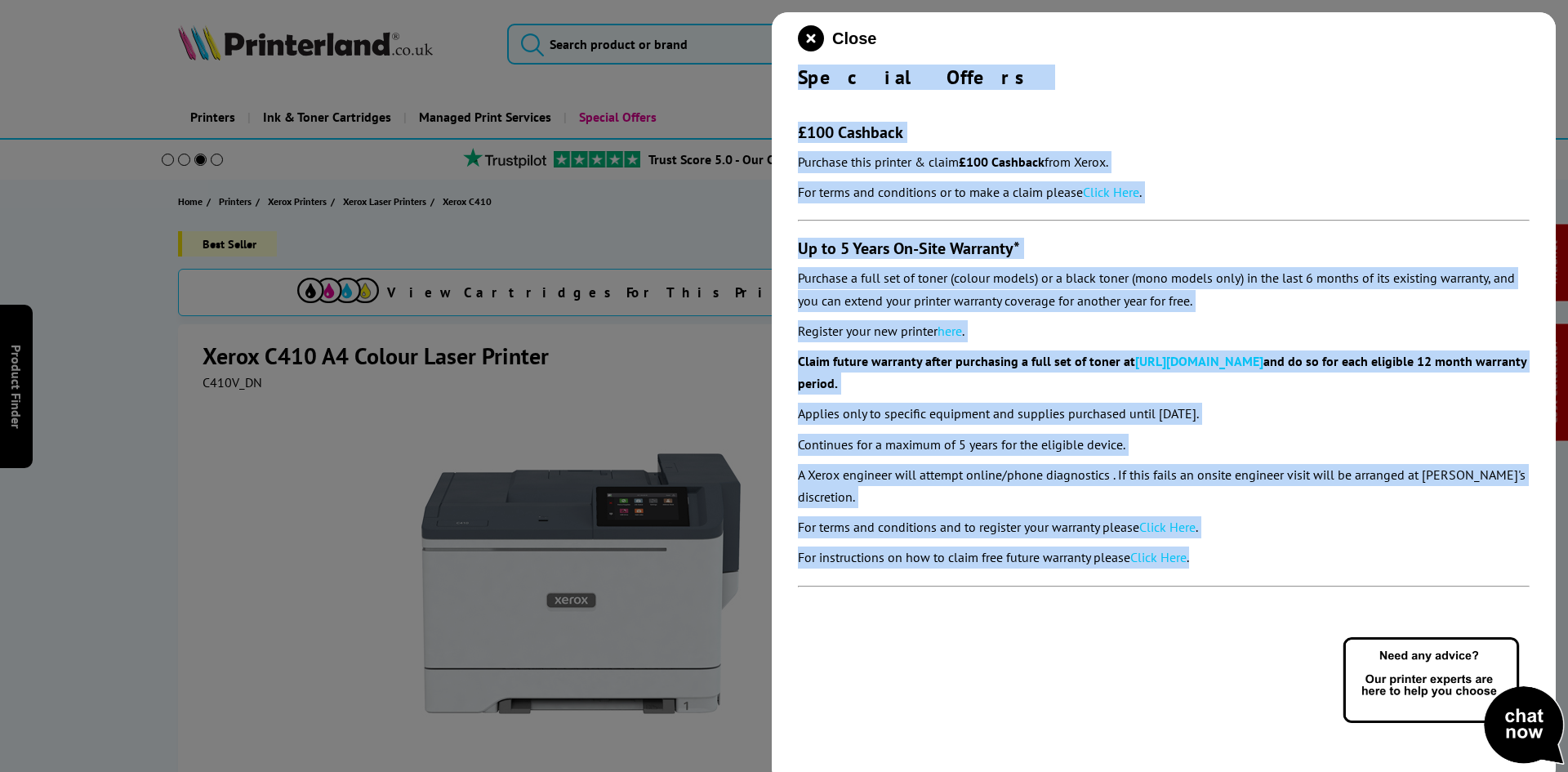
drag, startPoint x: 787, startPoint y: 72, endPoint x: 1413, endPoint y: 549, distance: 787.0
click at [1413, 549] on div "Close Special Offers £100 Cashback Purchase this printer & claim £100 Cashback …" at bounding box center [1163, 398] width 784 height 772
copy div "Special Offers £100 Cashback Purchase this printer & claim £100 Cashback from X…"
drag, startPoint x: 101, startPoint y: 357, endPoint x: 177, endPoint y: 287, distance: 103.3
click at [101, 357] on div at bounding box center [784, 386] width 1568 height 772
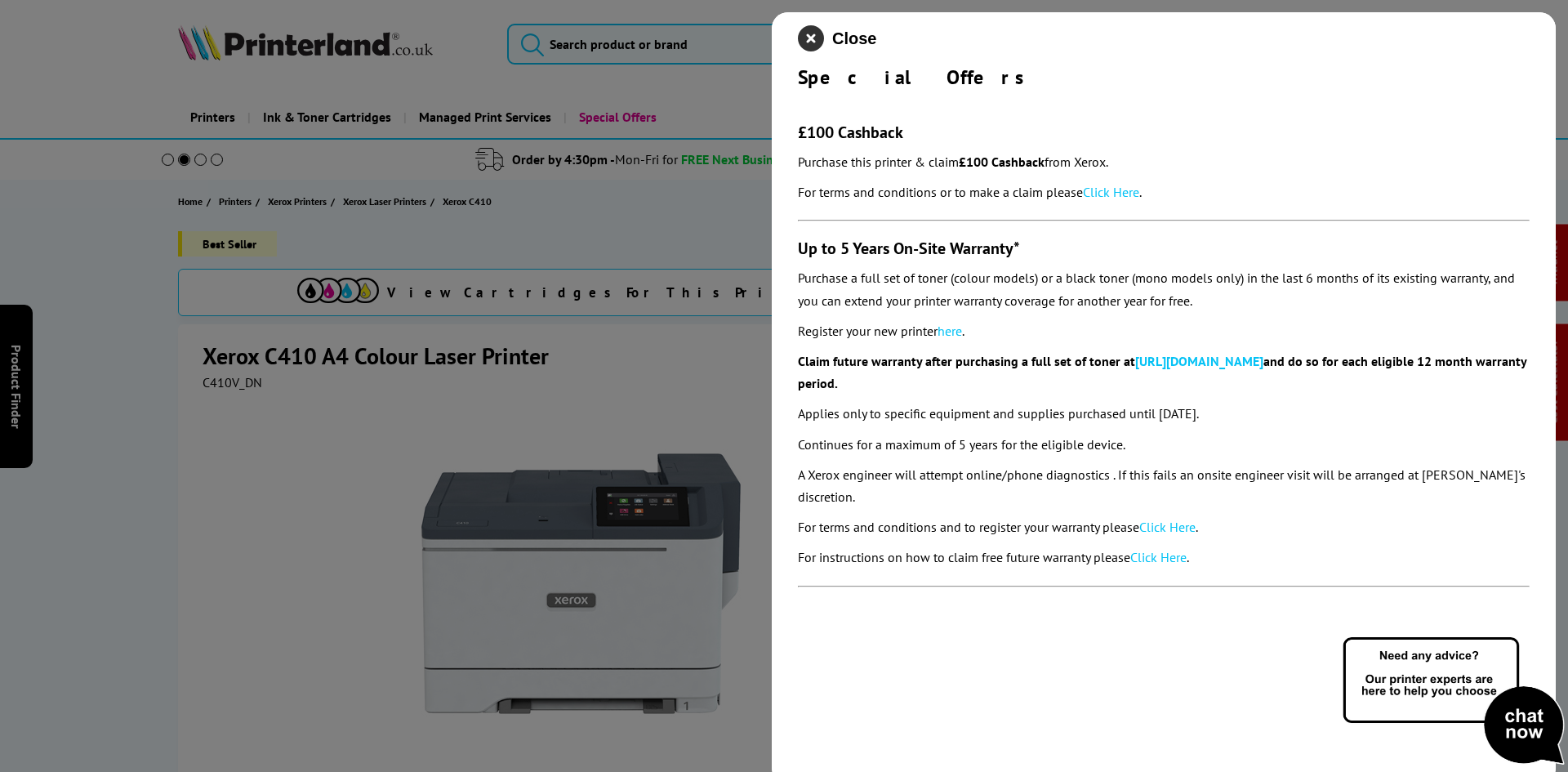
click at [820, 38] on icon "close modal" at bounding box center [811, 39] width 26 height 26
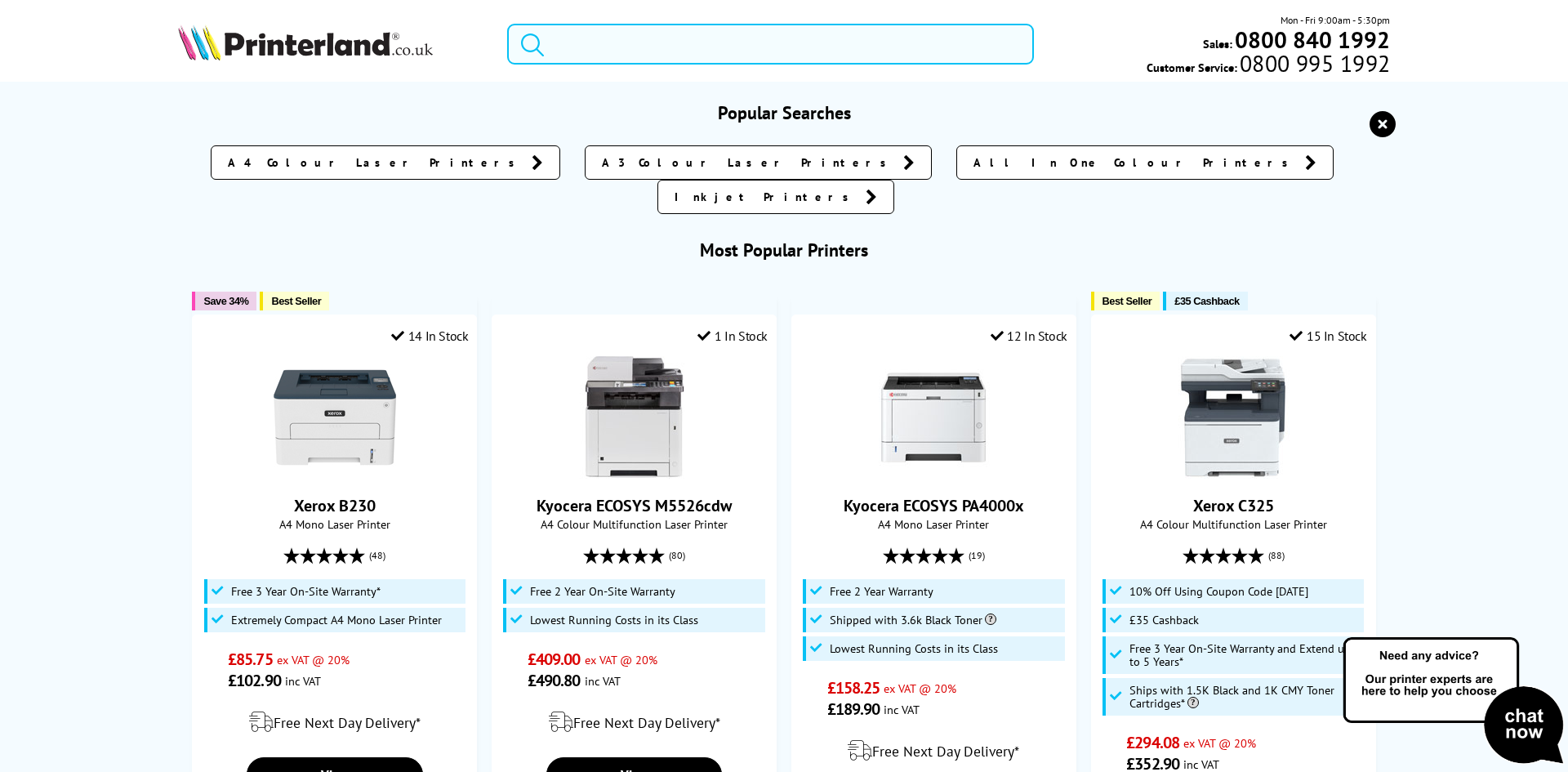
paste input "DCPL2660DWZU1"
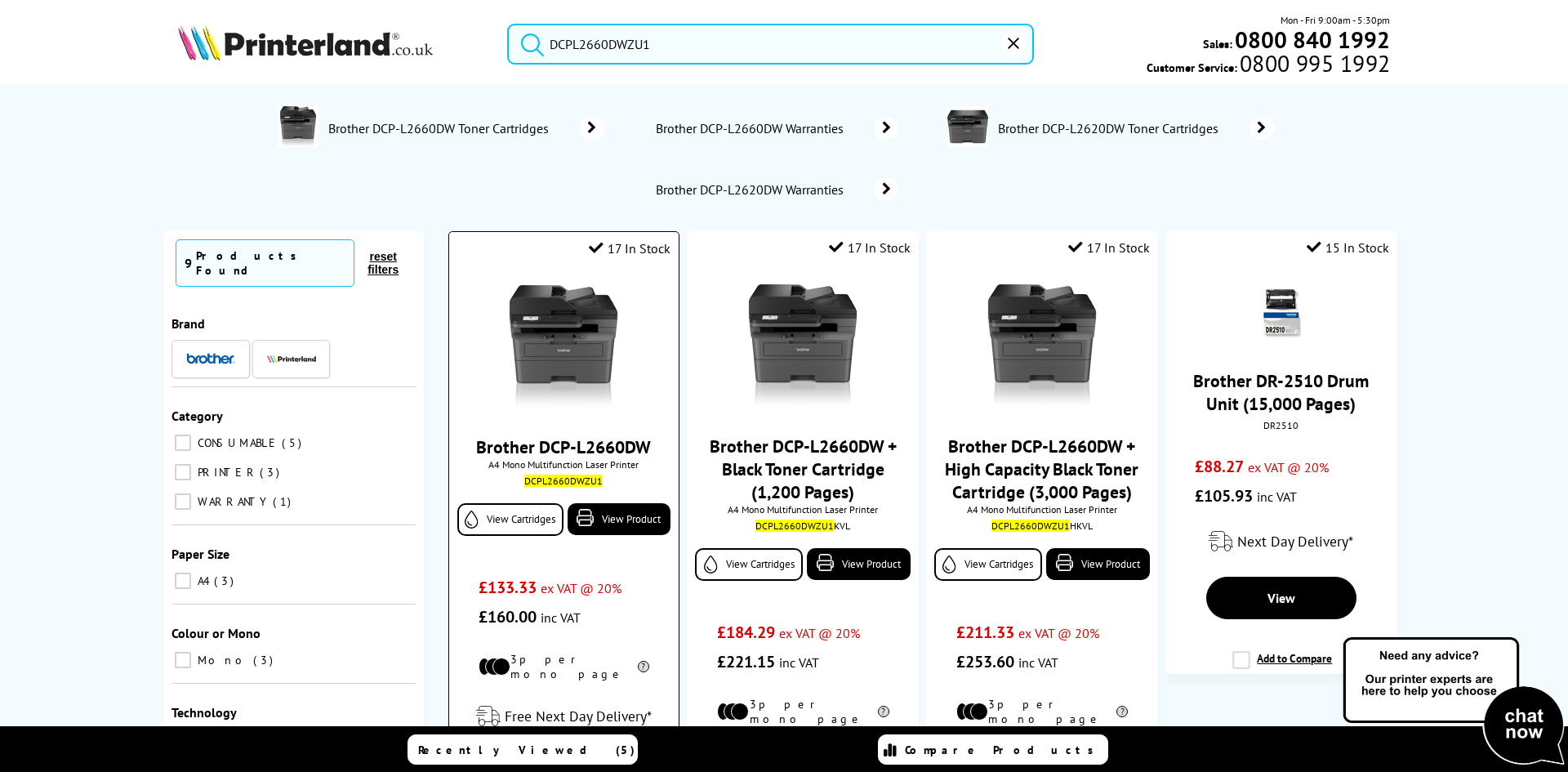
type input "DCPL2660DWZU1"
click at [566, 330] on img at bounding box center [563, 346] width 122 height 122
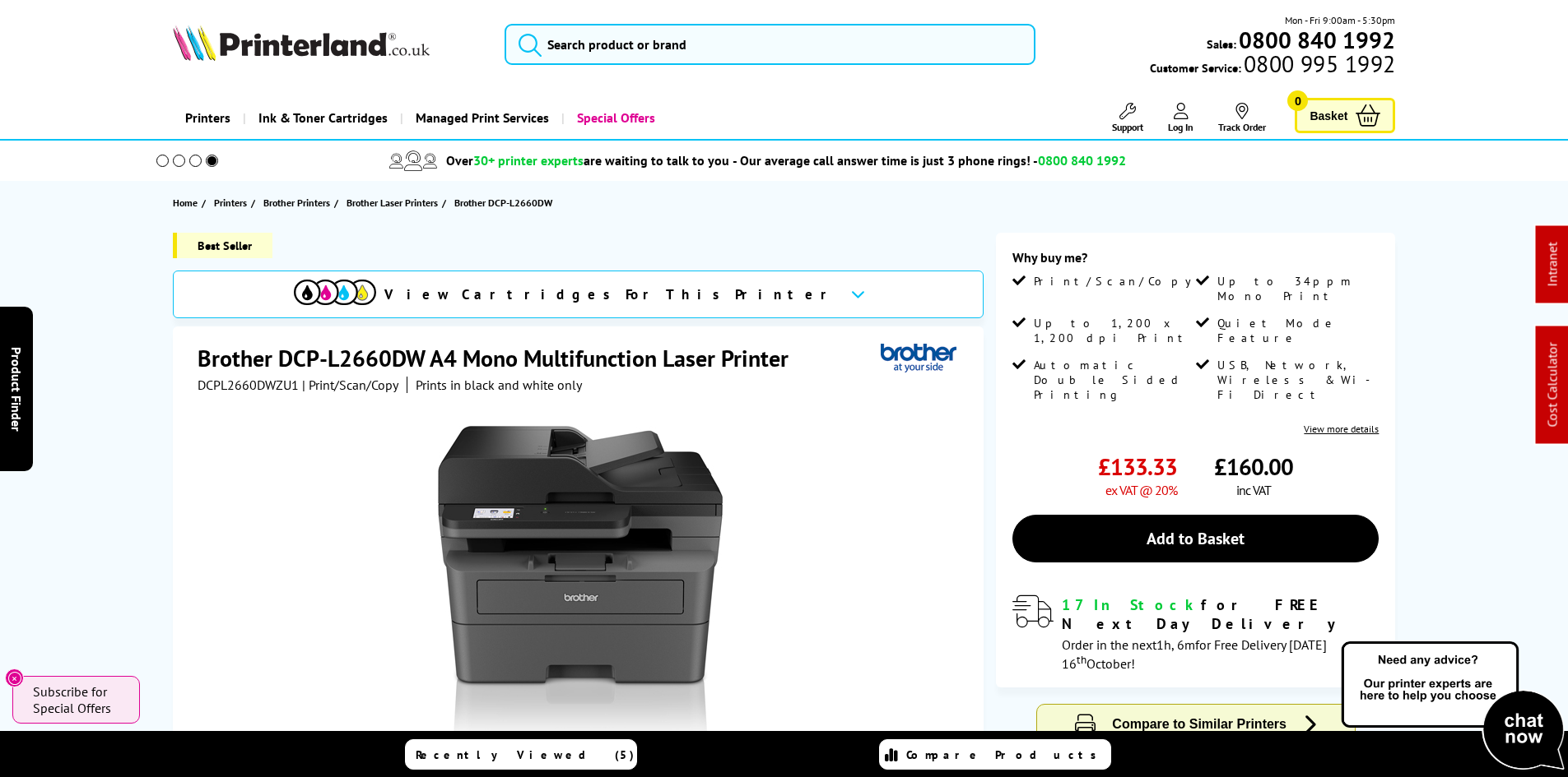
drag, startPoint x: 107, startPoint y: 390, endPoint x: 106, endPoint y: 379, distance: 11.0
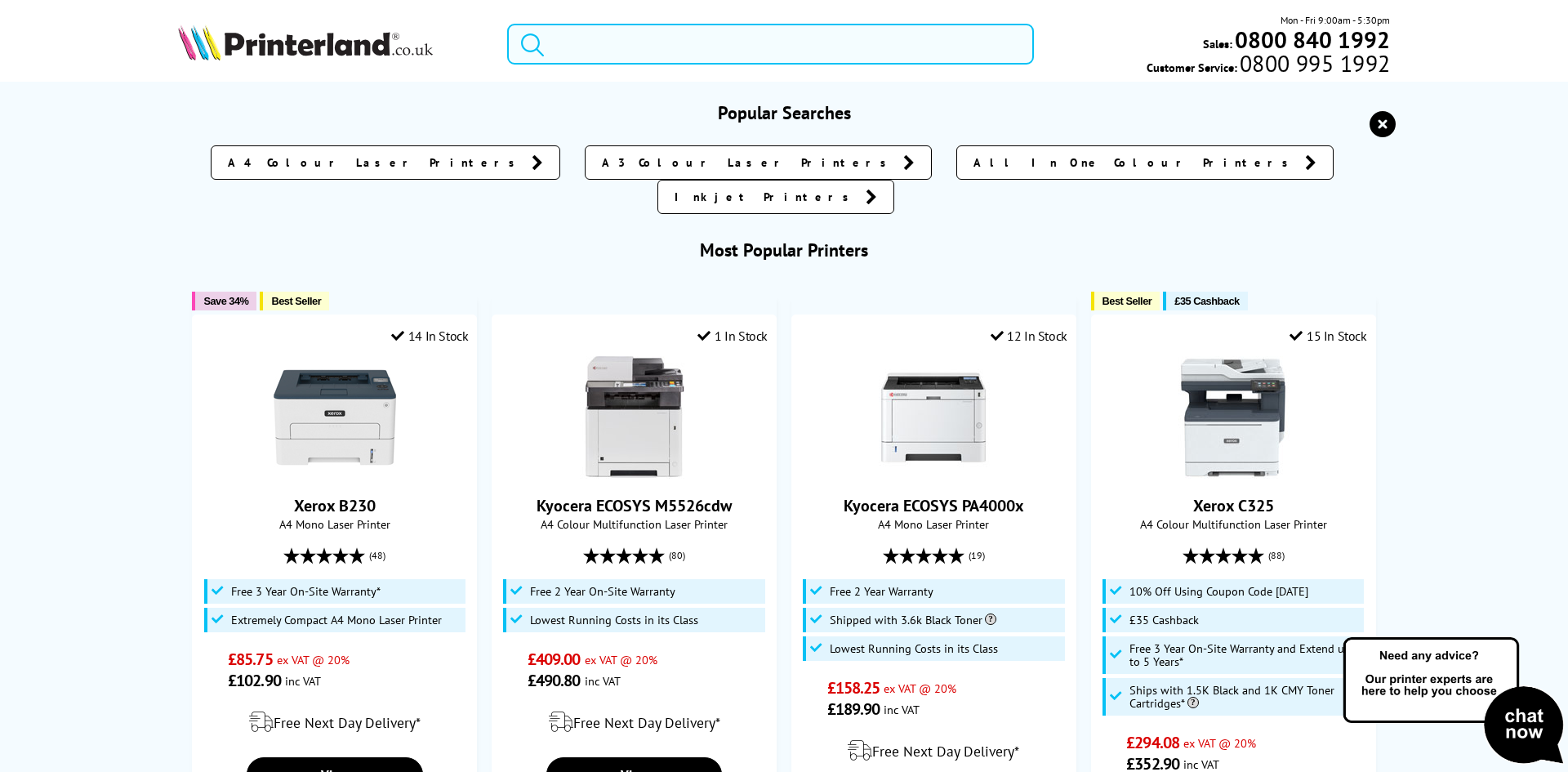
paste input "7MD66F"
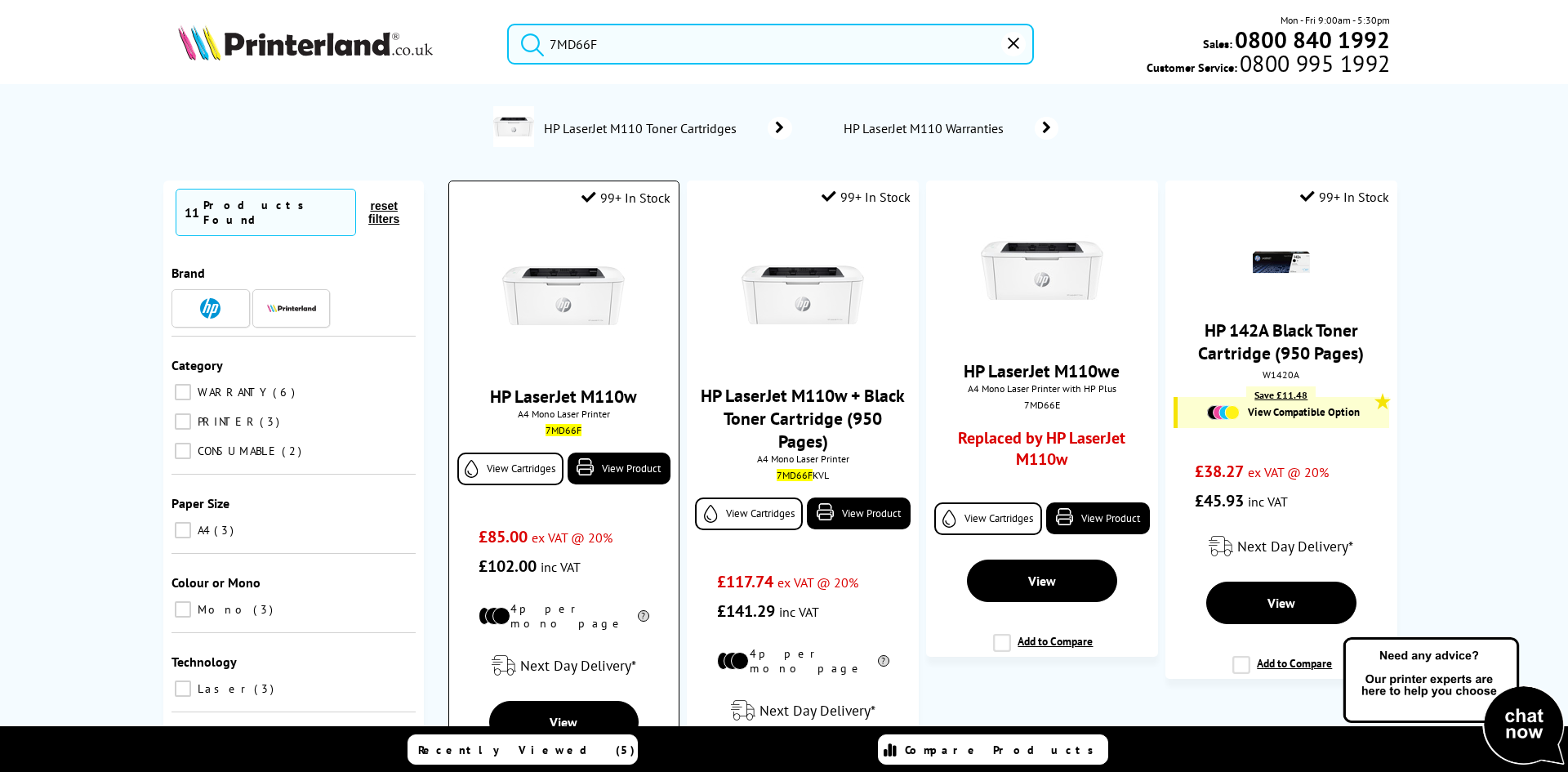
type input "7MD66F"
click at [546, 303] on img at bounding box center [563, 295] width 122 height 122
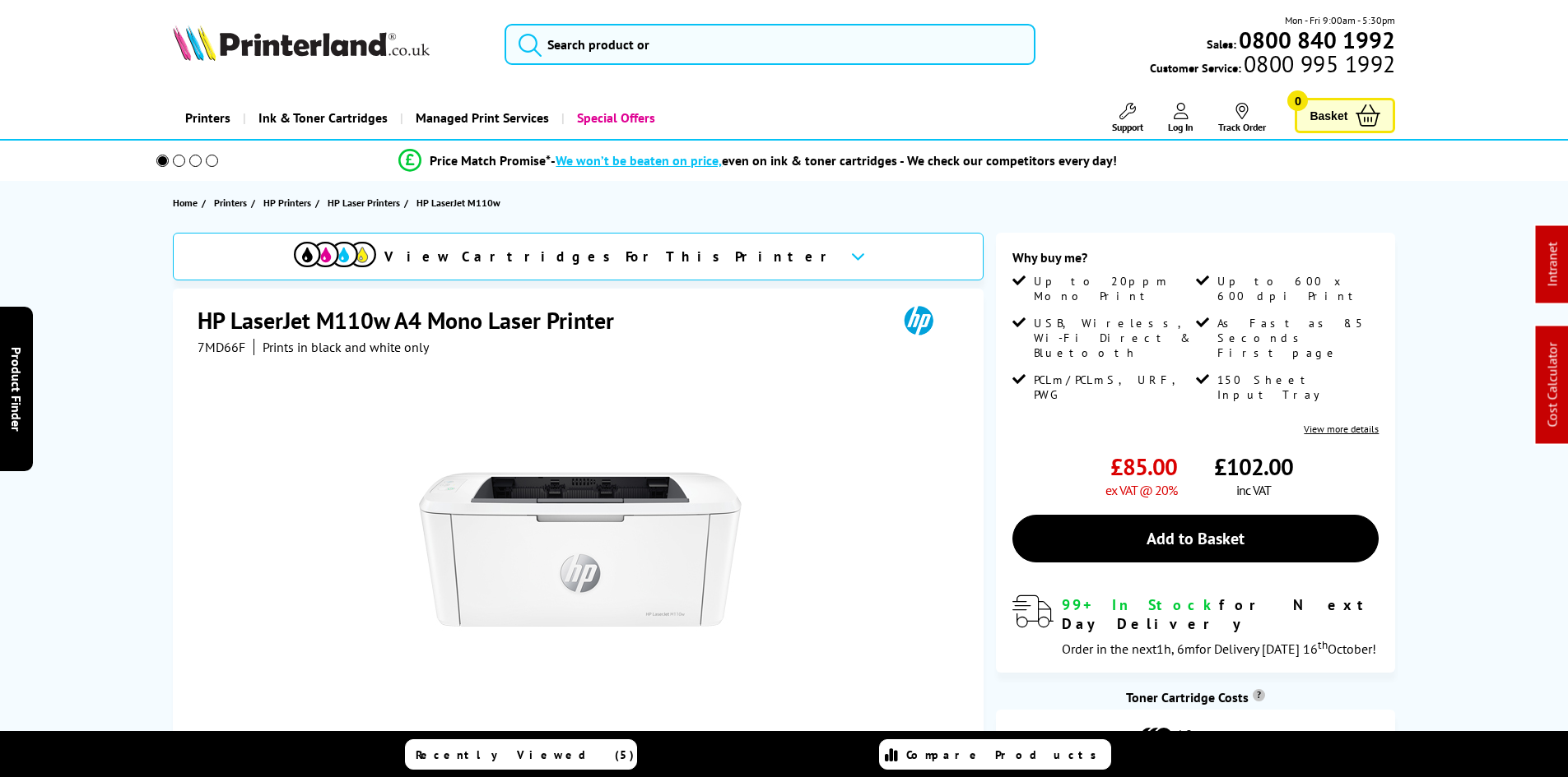
click at [156, 385] on div "View Cartridges For This Printer HP LaserJet M110w A4 Mono Laser Printer 7MD66F…" at bounding box center [784, 615] width 1316 height 765
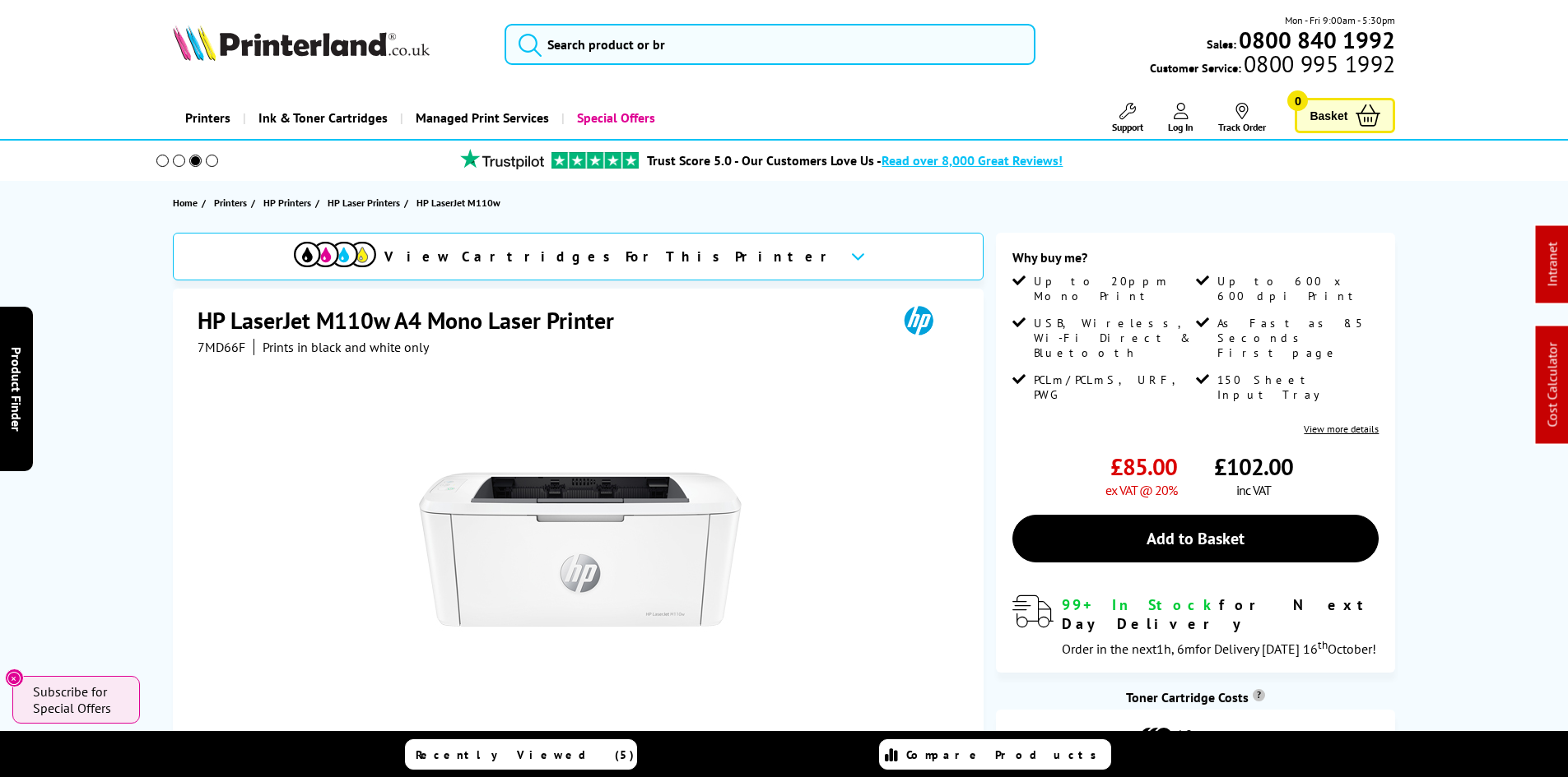
click at [141, 354] on div "View Cartridges For This Printer HP LaserJet M110w A4 Mono Laser Printer 7MD66F…" at bounding box center [784, 615] width 1316 height 765
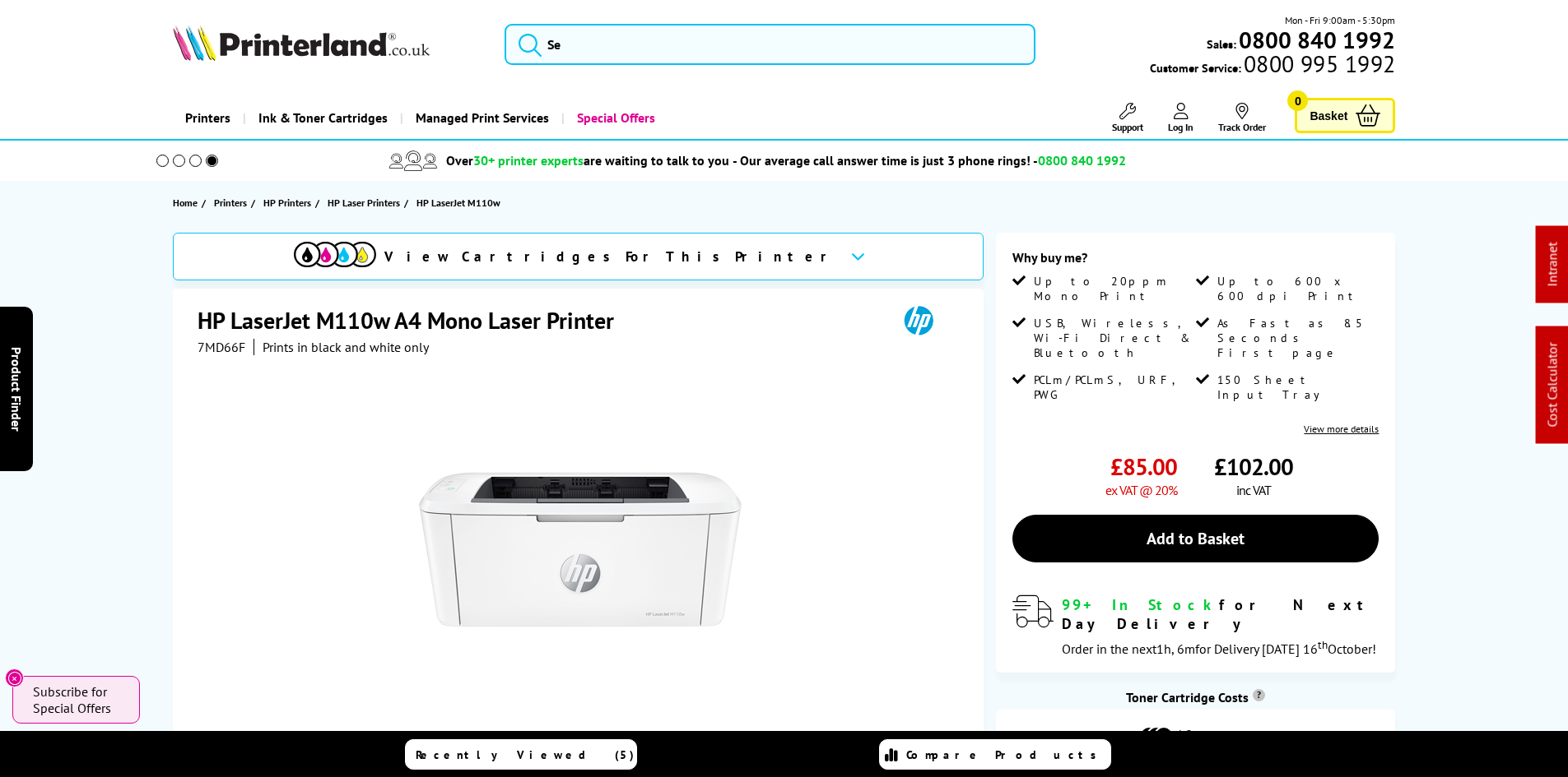
click at [141, 354] on div "View Cartridges For This Printer HP LaserJet M110w A4 Mono Laser Printer 7MD66F…" at bounding box center [784, 615] width 1316 height 765
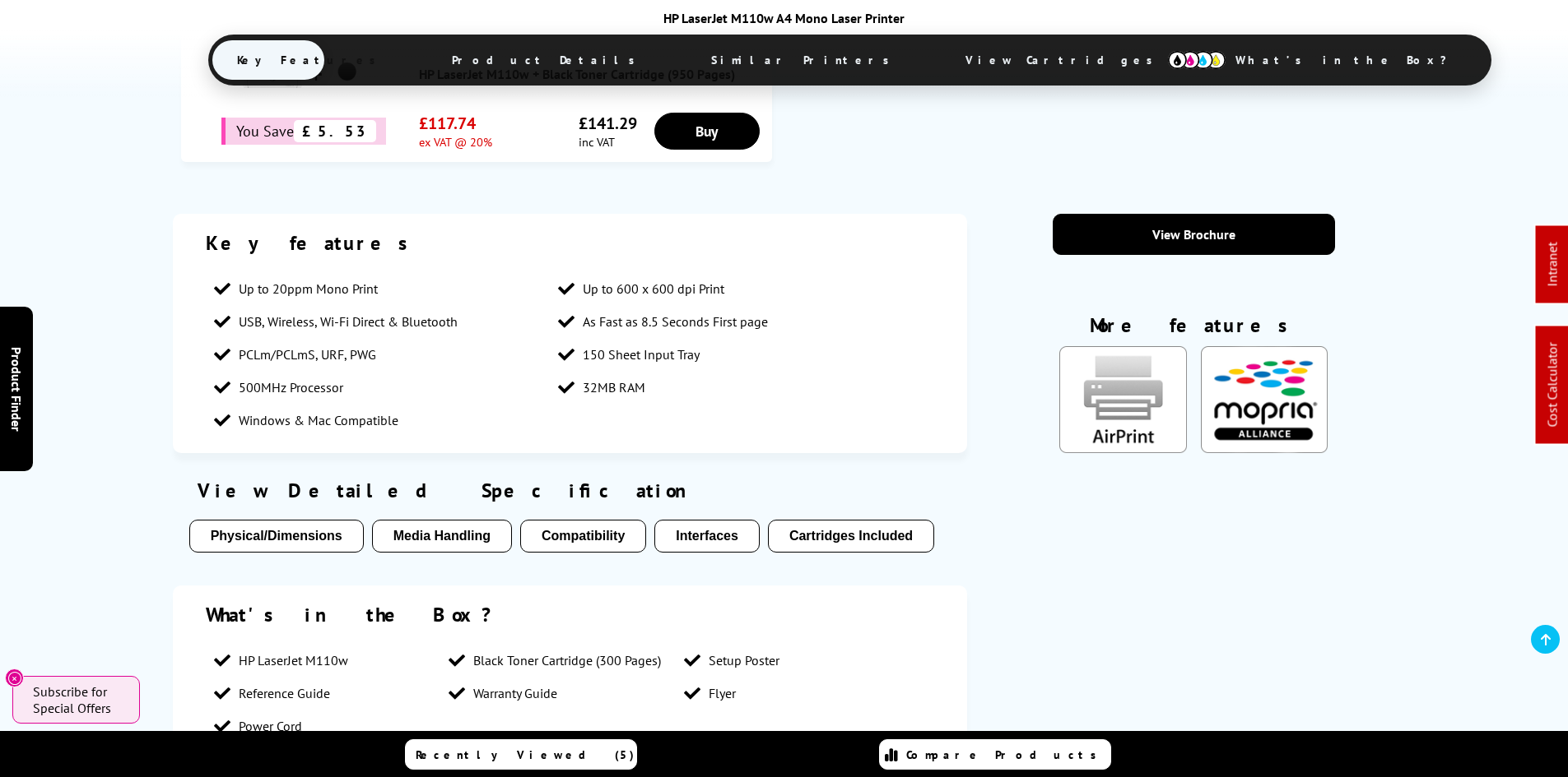
scroll to position [1152, 0]
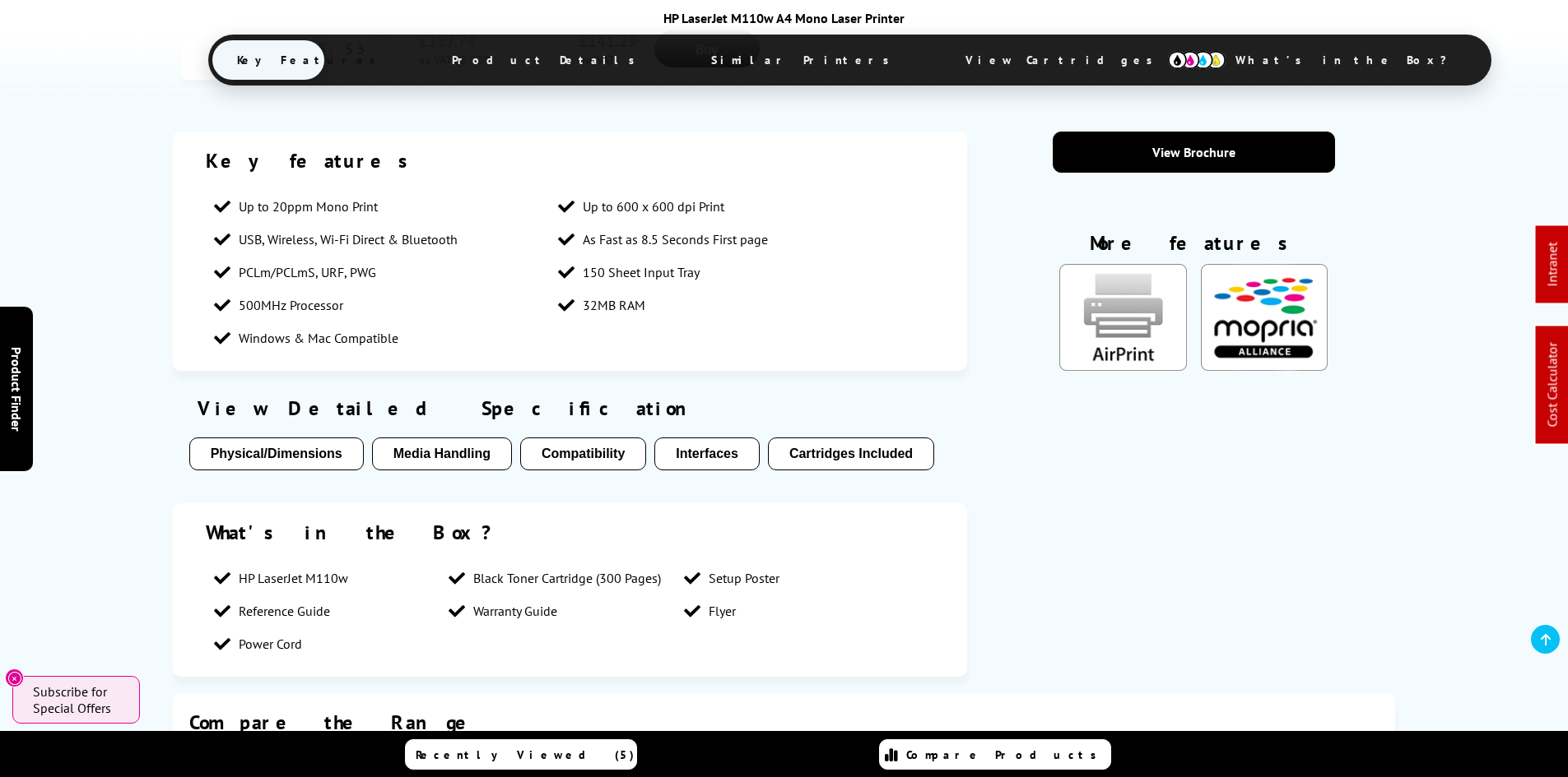
click at [75, 206] on div "Key features Up to 20ppm Mono Print Up to 600 x 600 dpi Print USB, Wireless, Wi…" at bounding box center [784, 413] width 1568 height 562
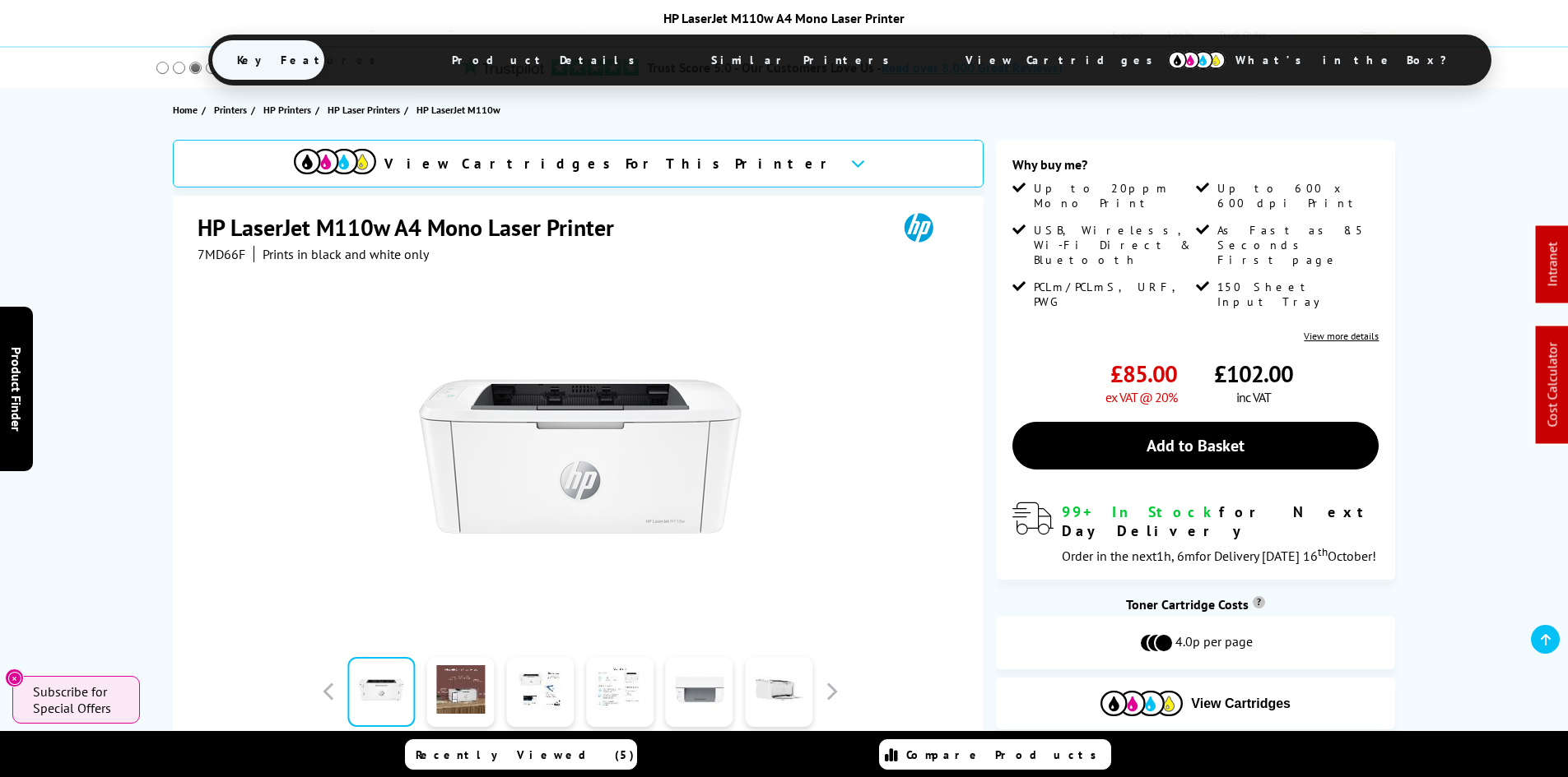
scroll to position [0, 0]
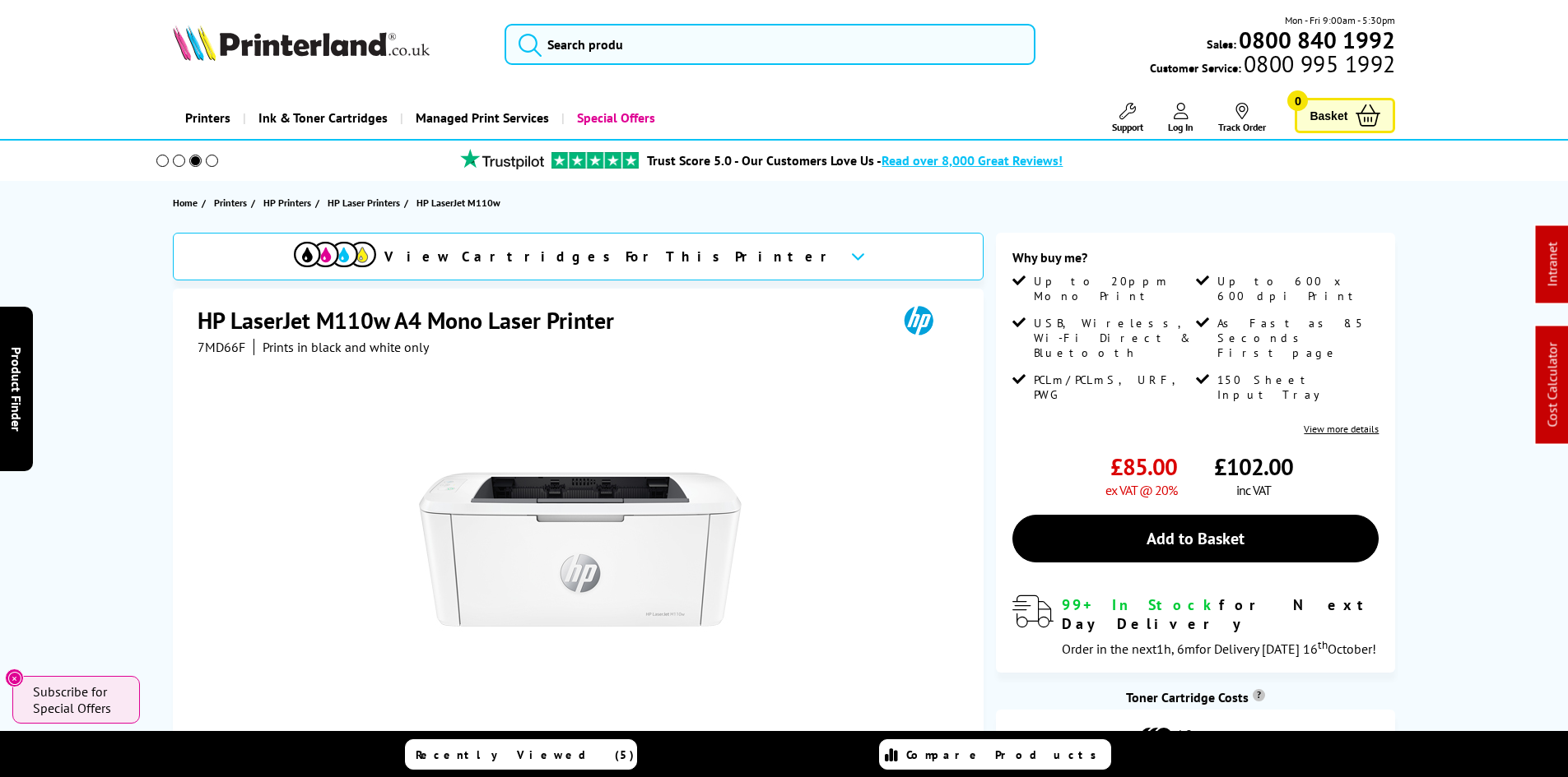
drag, startPoint x: 70, startPoint y: 438, endPoint x: 98, endPoint y: 259, distance: 181.2
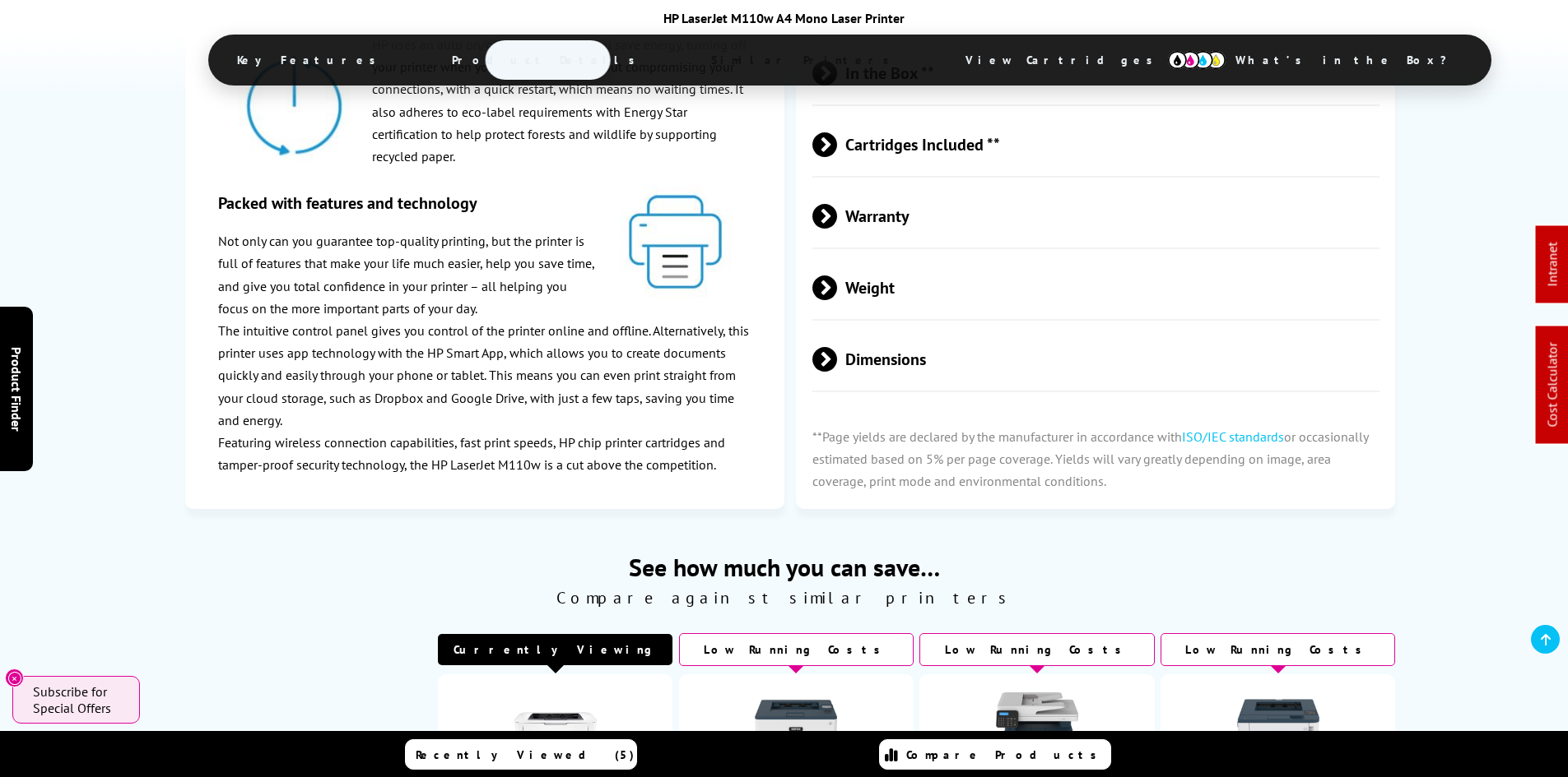
scroll to position [3454, 0]
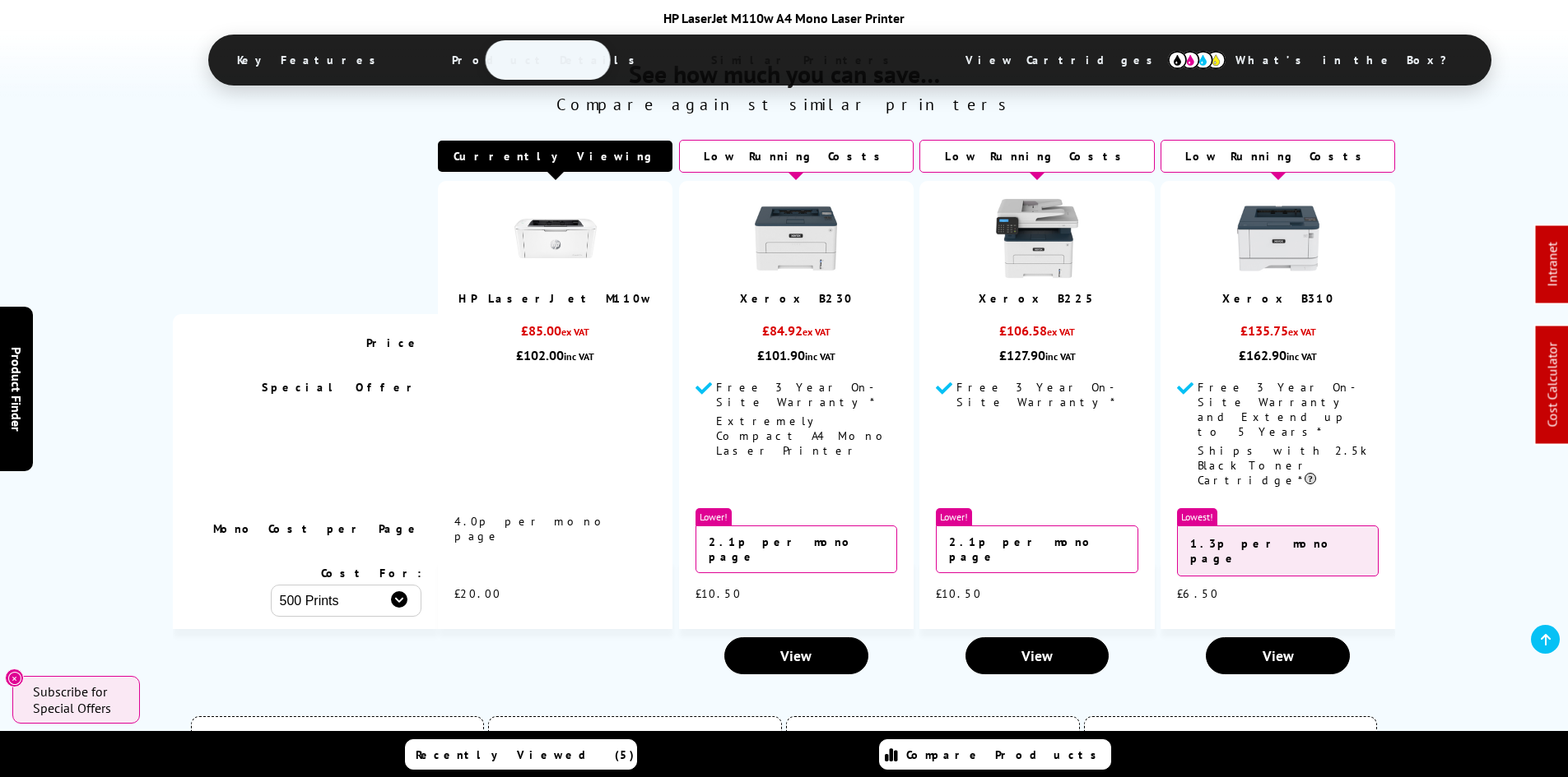
click at [112, 384] on div "See how much you can save… Compare against similar printers Currently Viewing P…" at bounding box center [784, 349] width 1568 height 667
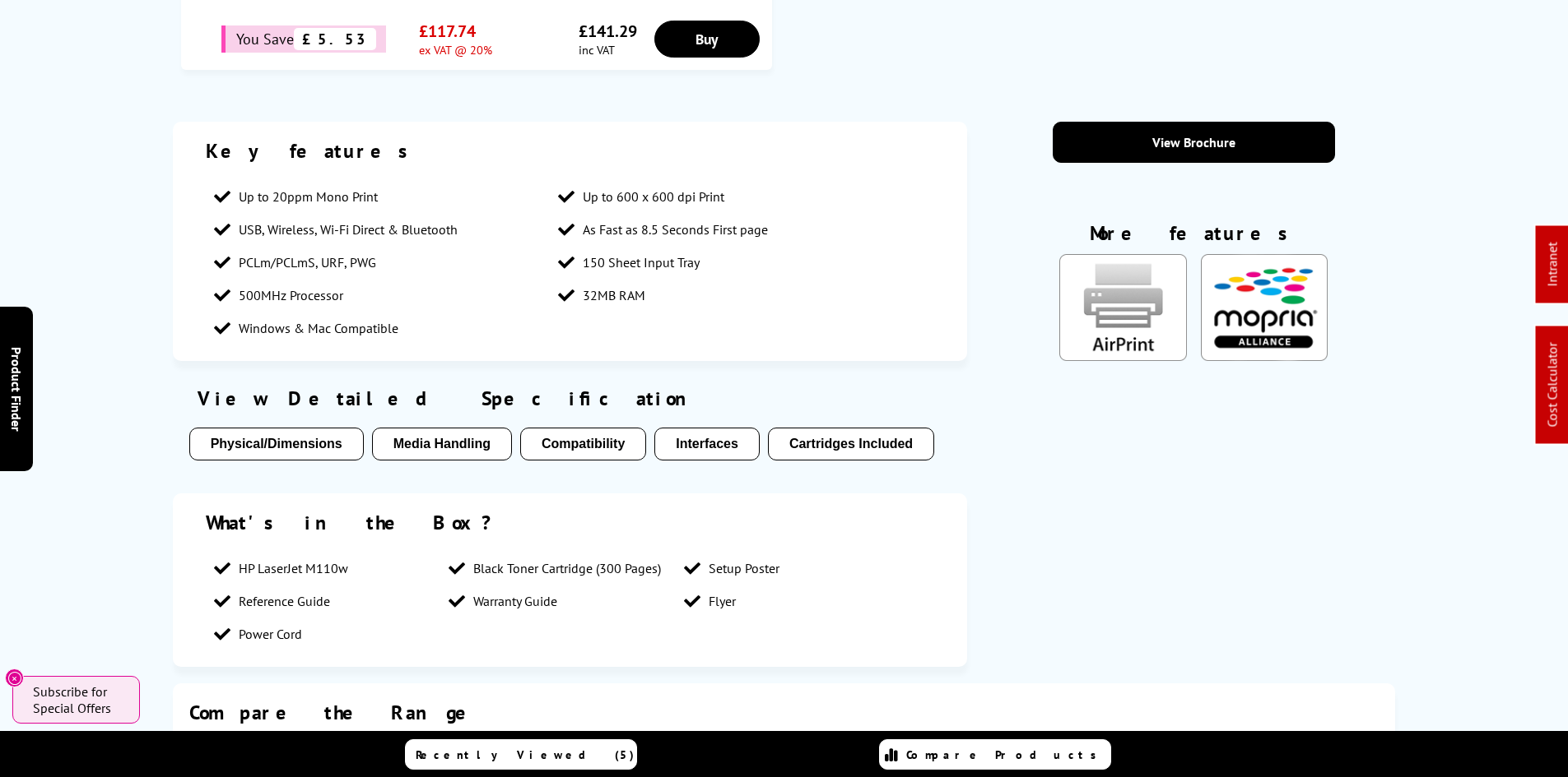
scroll to position [0, 0]
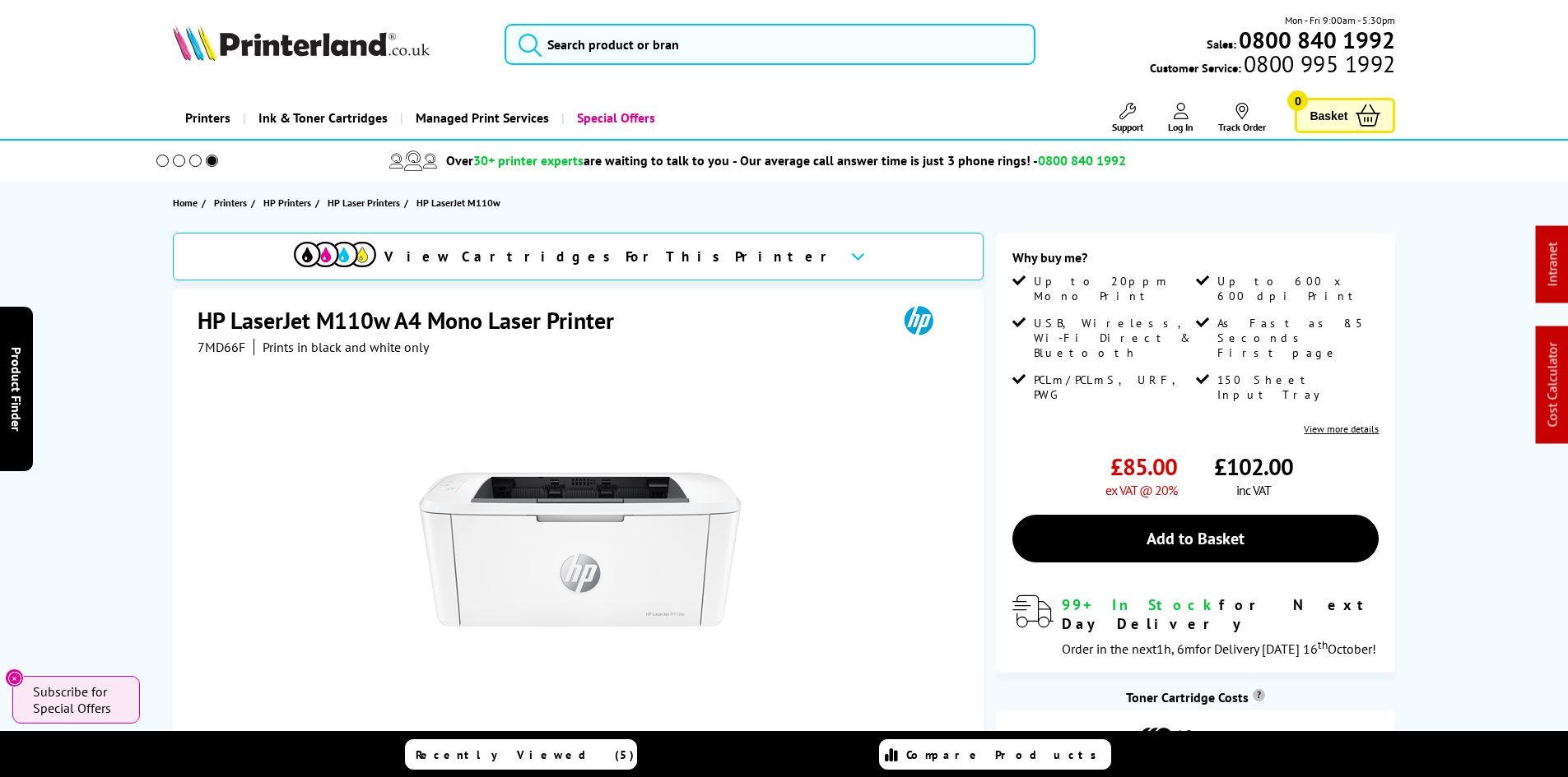
drag, startPoint x: 221, startPoint y: 492, endPoint x: 183, endPoint y: 151, distance: 343.1
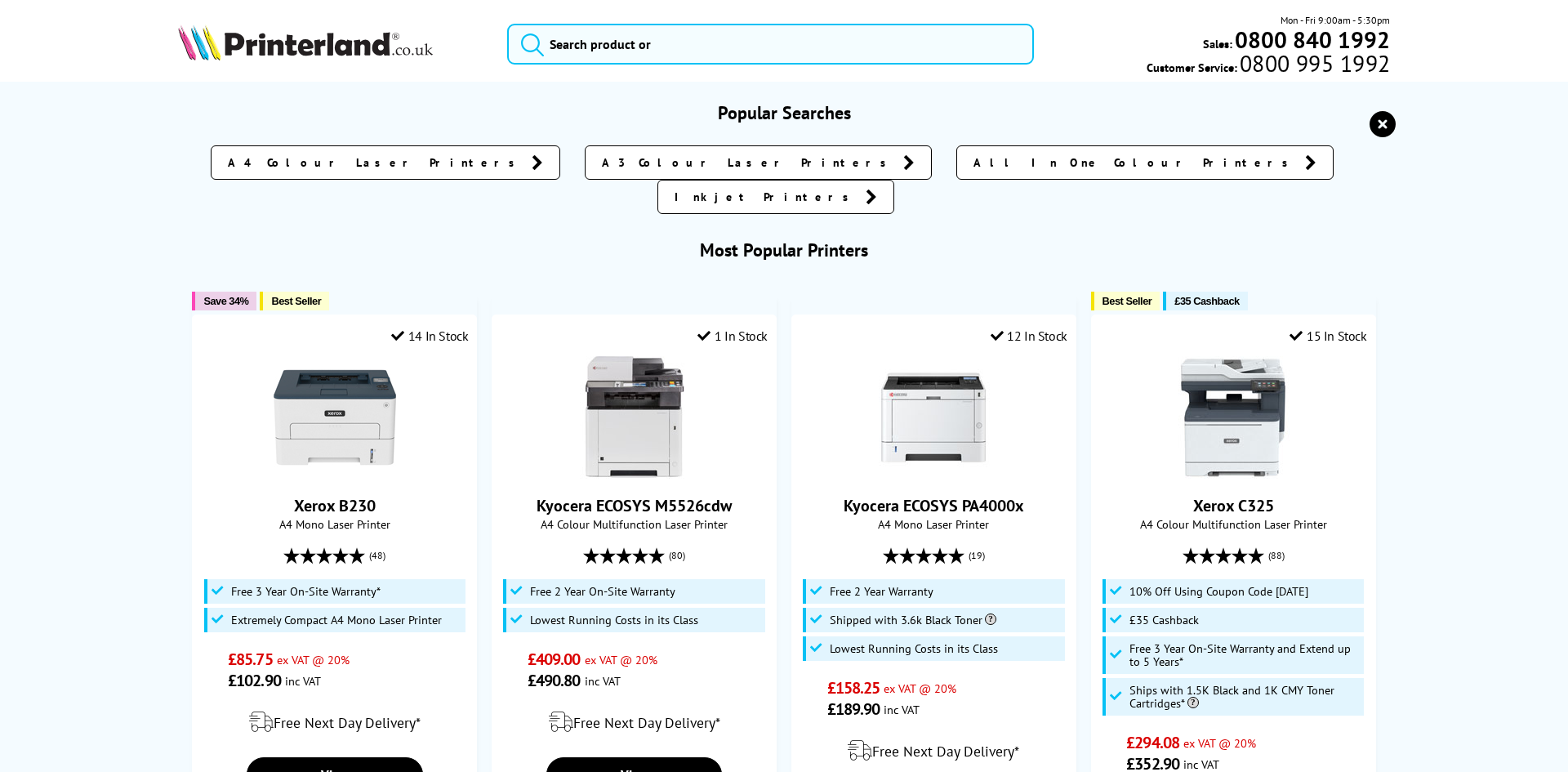
click at [135, 364] on div "Popular Searches A4 Colour Laser Printers A3 Colour Laser Printers All In One C…" at bounding box center [784, 786] width 1307 height 1370
click at [1370, 126] on icon "reset" at bounding box center [1383, 124] width 26 height 26
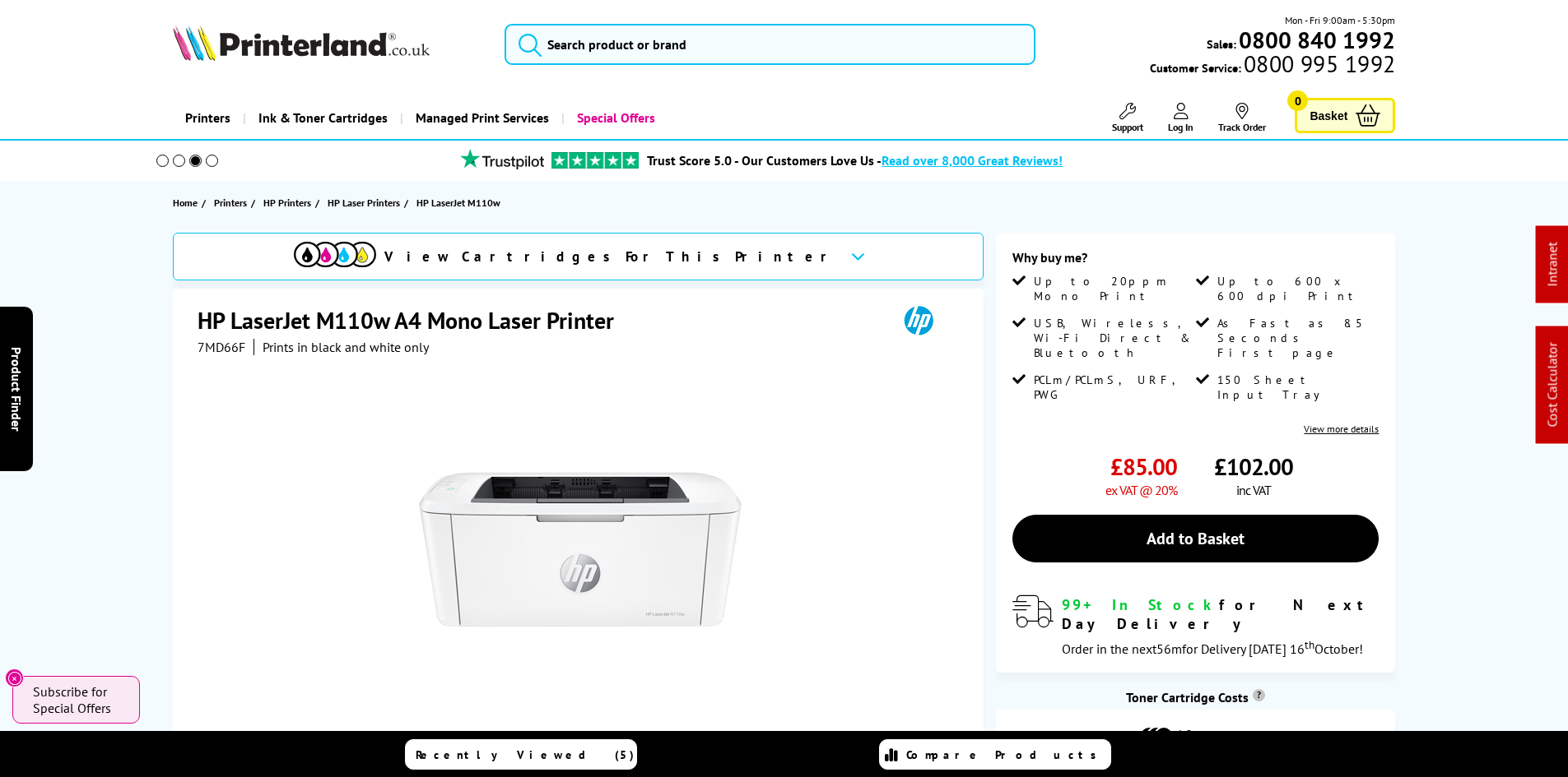
click at [294, 44] on img at bounding box center [301, 43] width 257 height 36
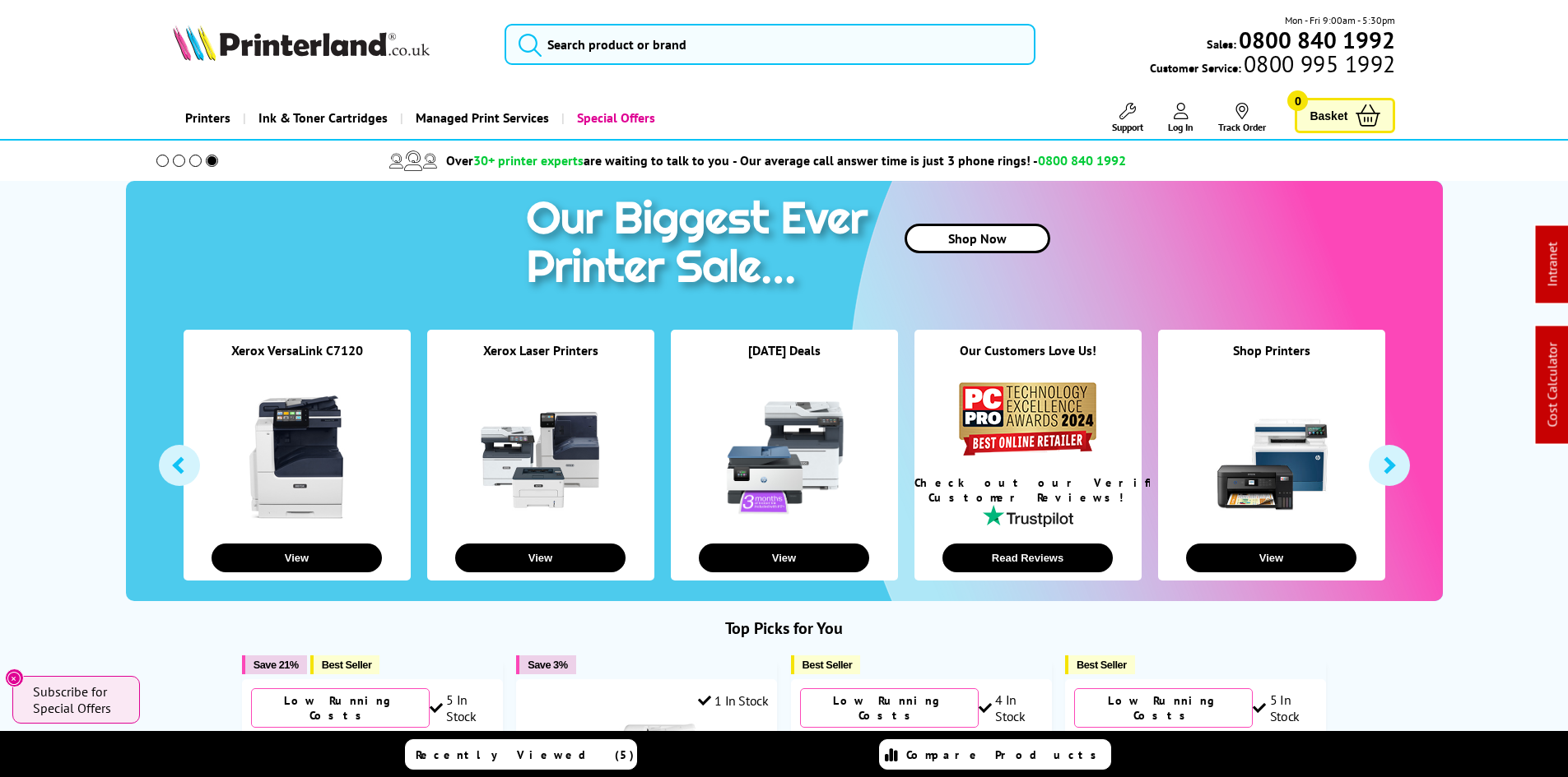
click at [586, 54] on input "search" at bounding box center [769, 44] width 531 height 41
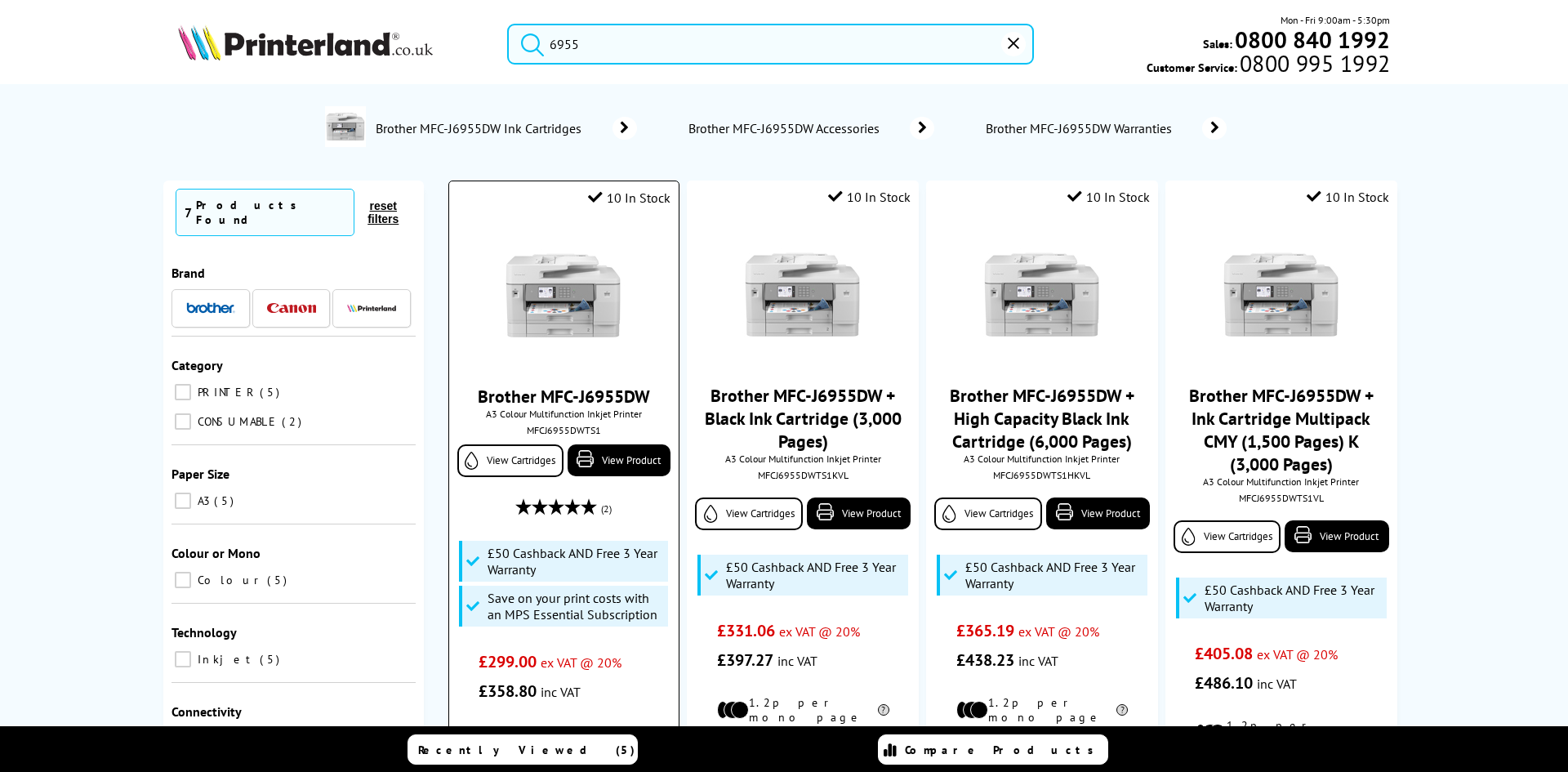
type input "6955"
click at [534, 280] on img at bounding box center [563, 295] width 122 height 122
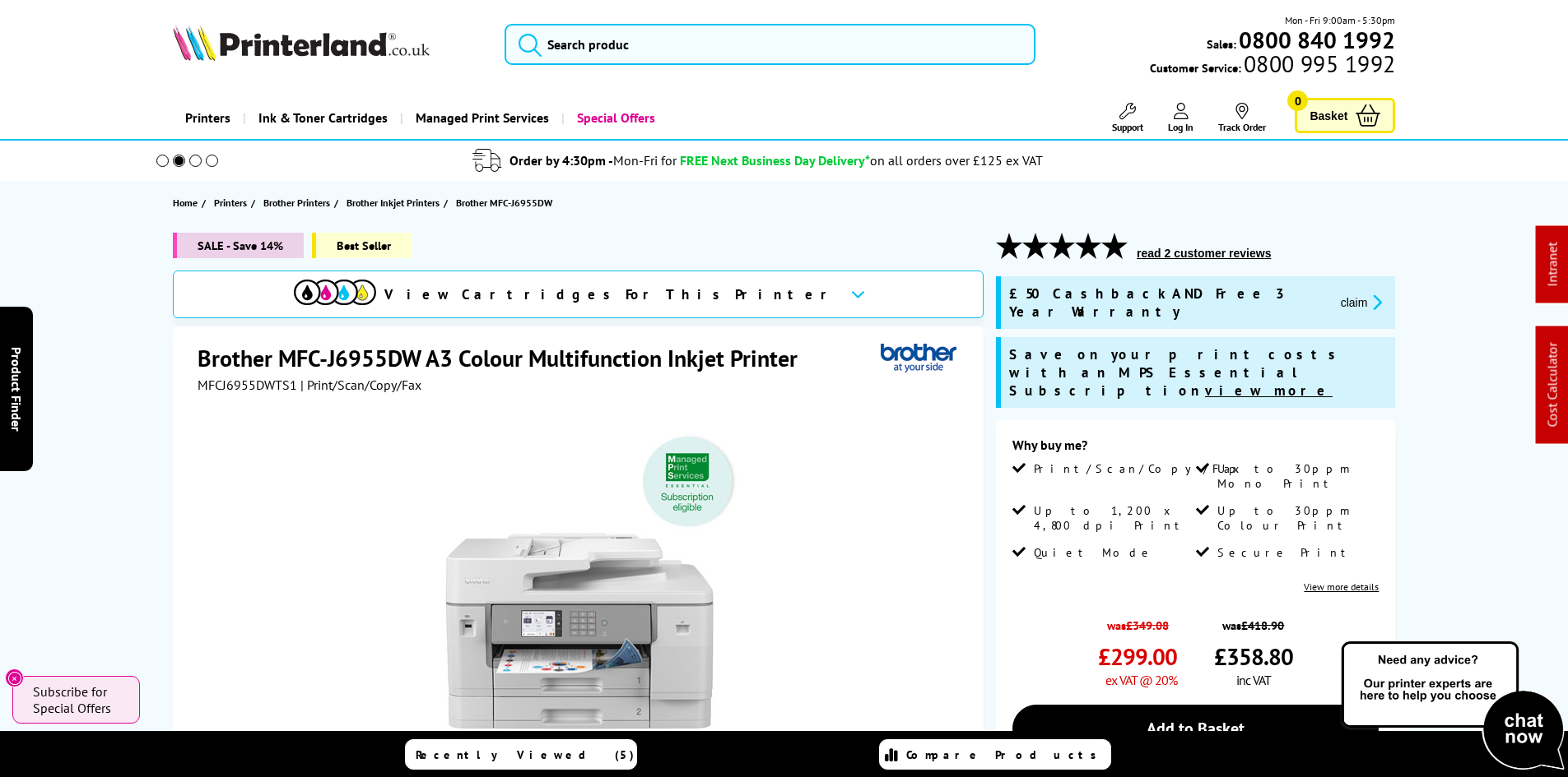
click at [126, 447] on div "SALE - Save 14% Best Seller View Cartridges For This Printer Brother MFC-J6955D…" at bounding box center [784, 672] width 1316 height 879
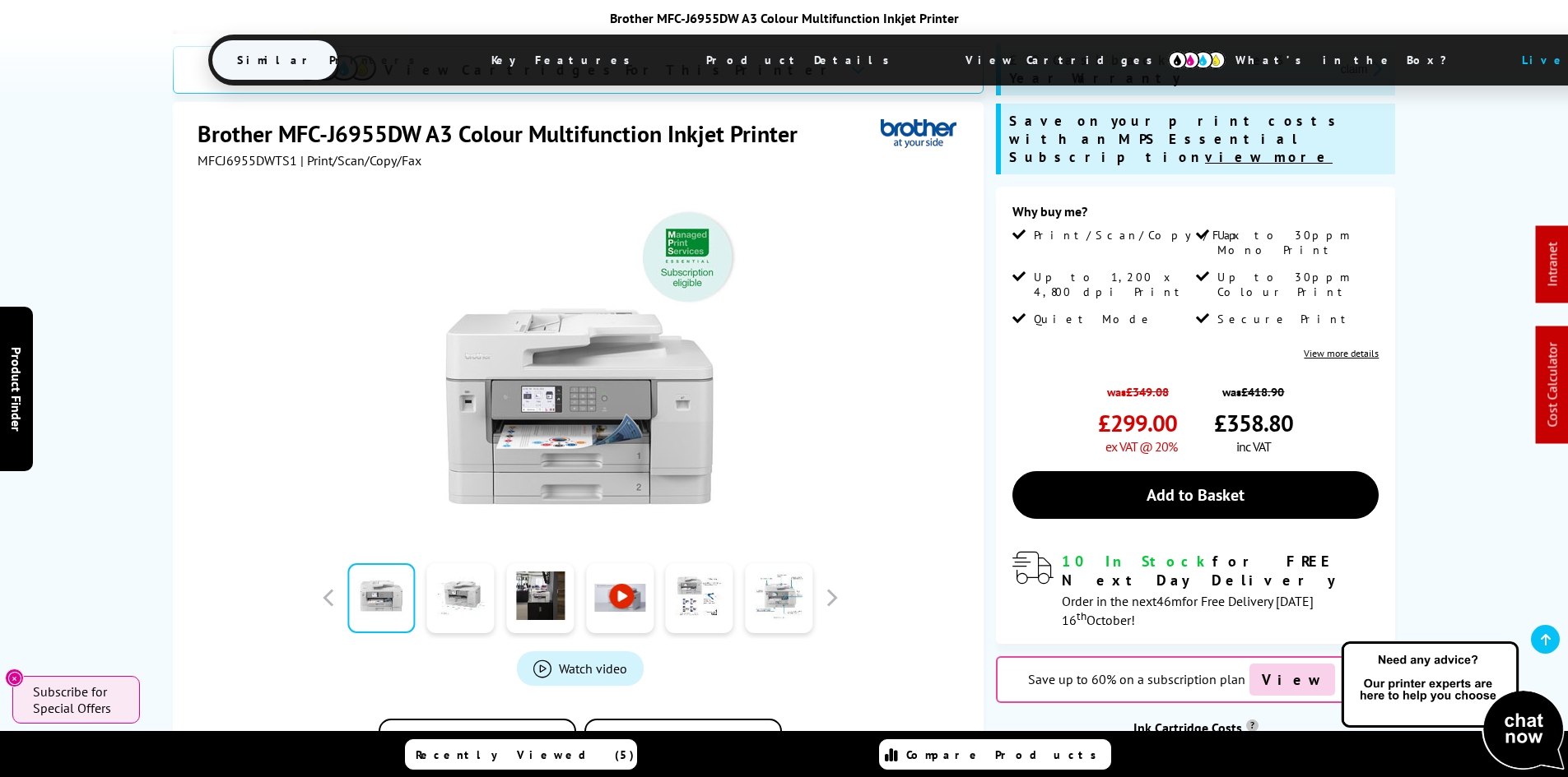
scroll to position [329, 0]
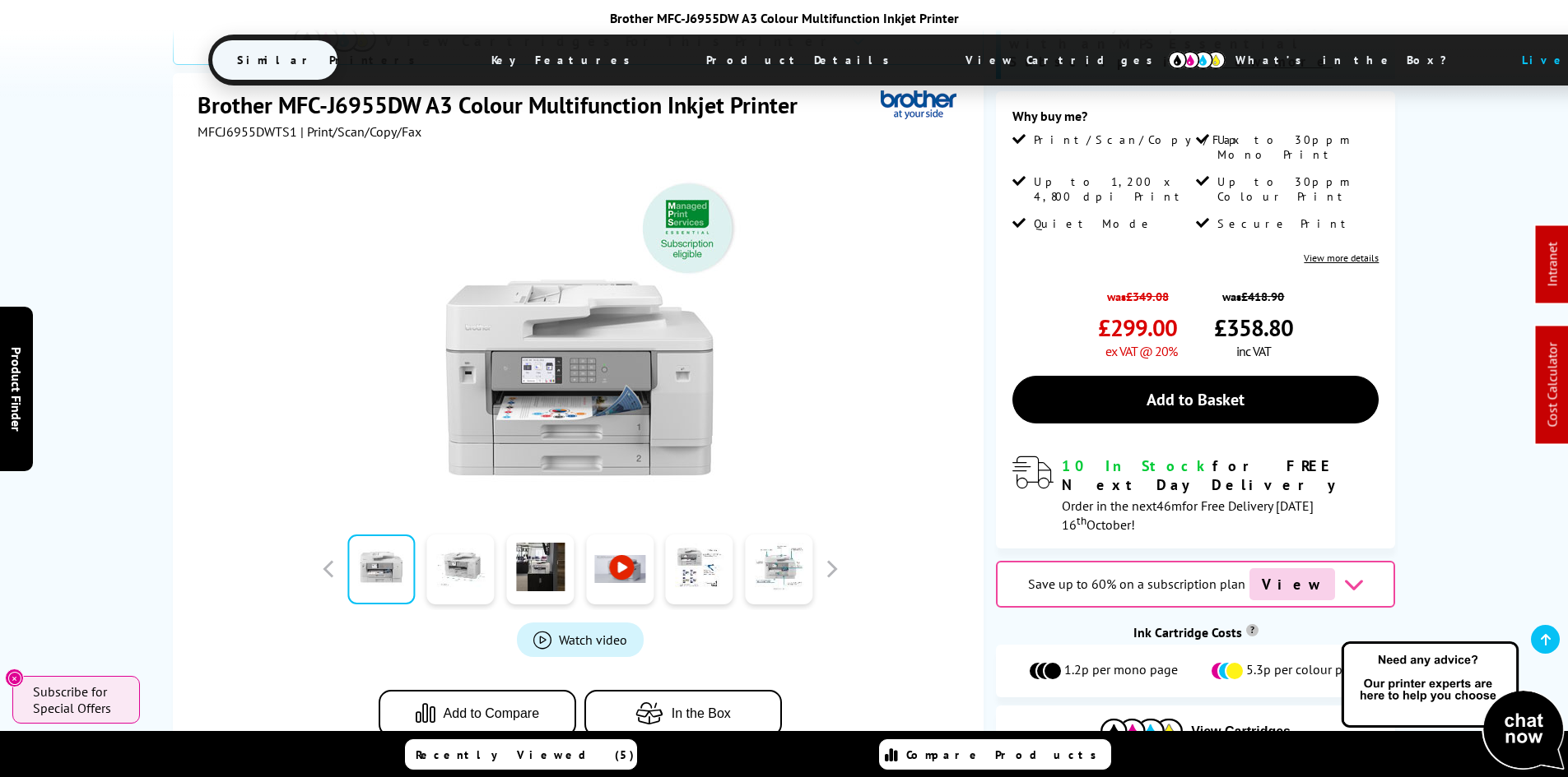
click at [127, 447] on div "SALE - Save 14% Best Seller View Cartridges For This Printer Brother MFC-J6955D…" at bounding box center [784, 343] width 1316 height 879
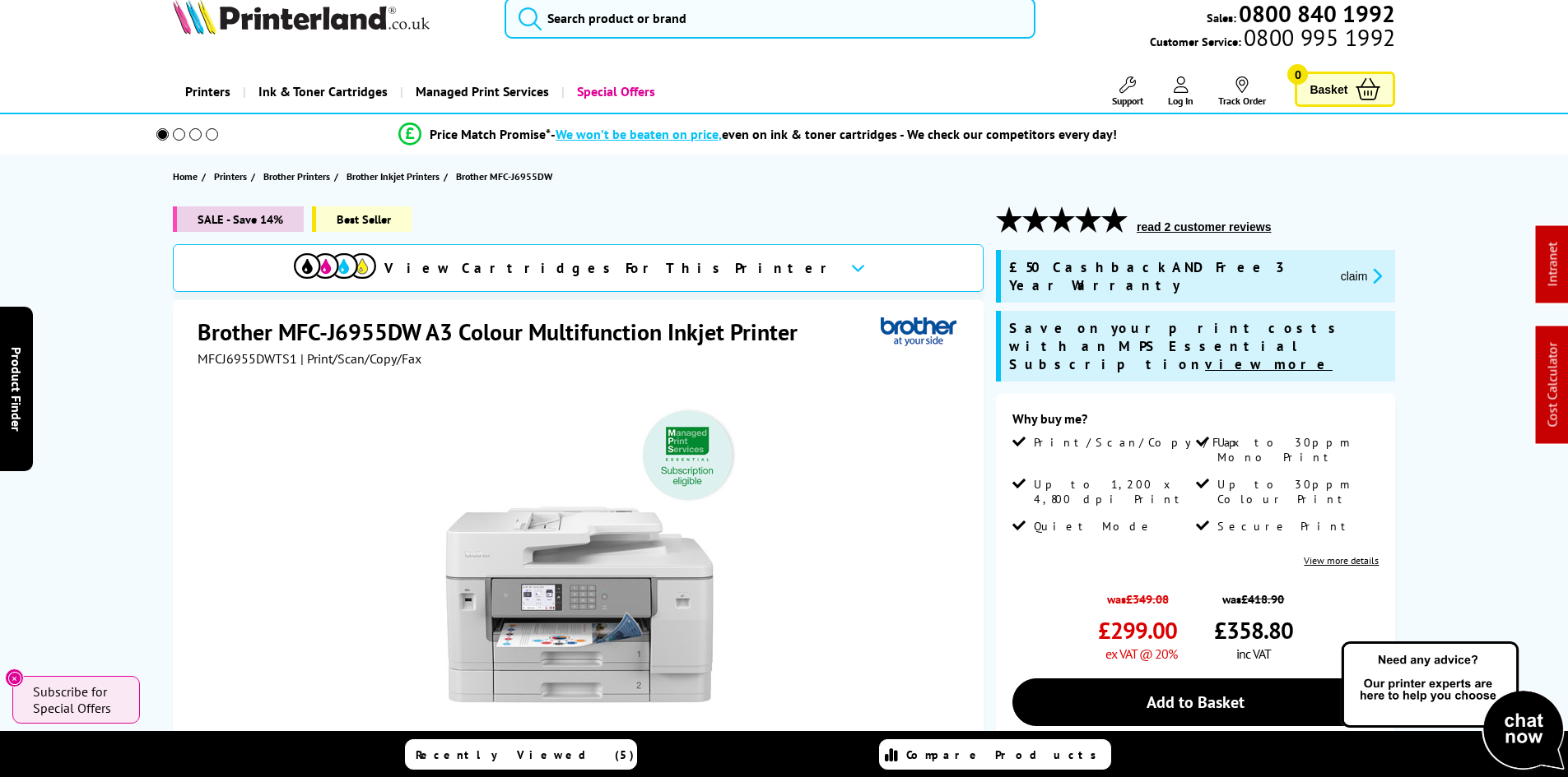
scroll to position [0, 0]
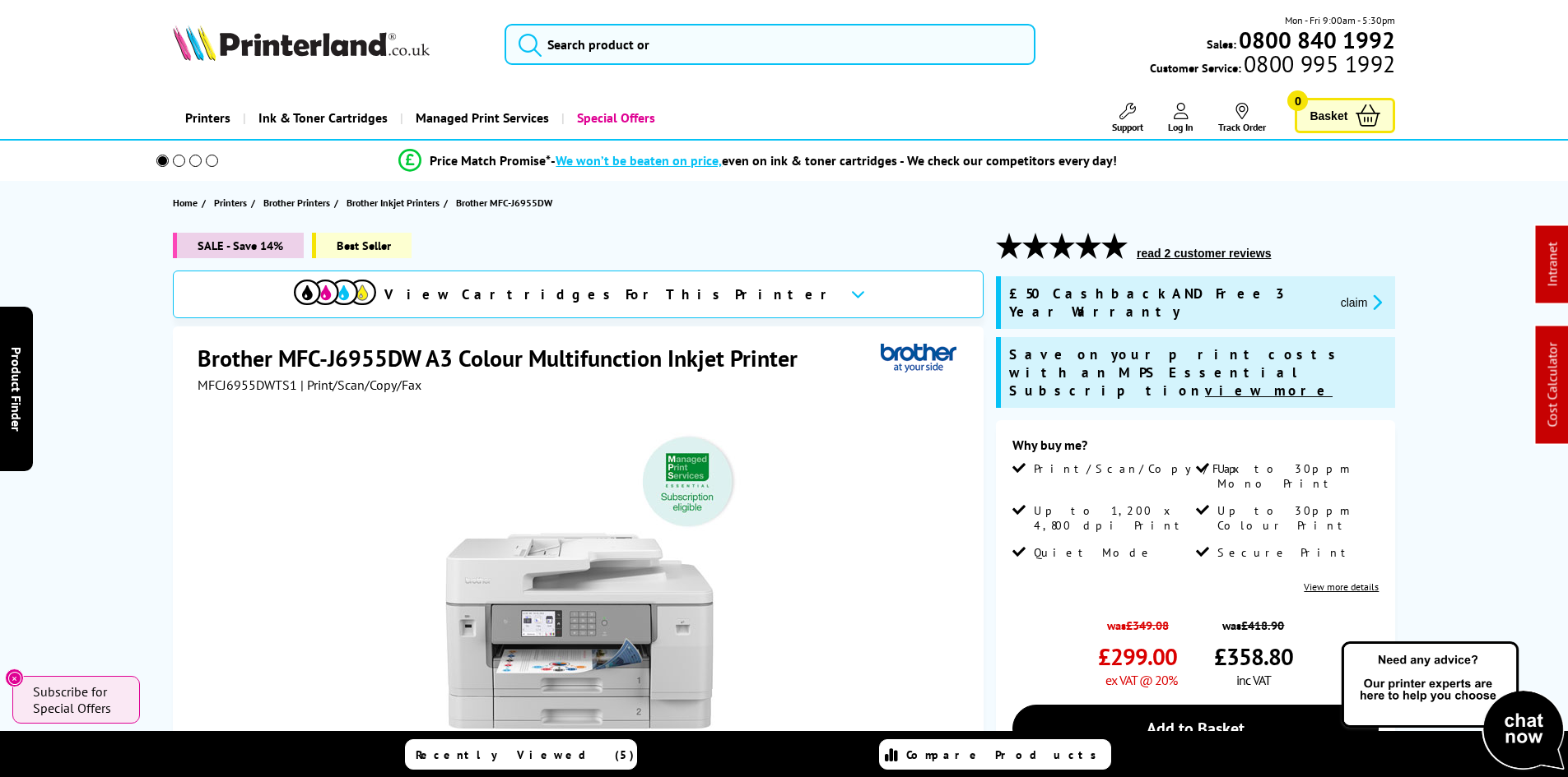
click at [135, 501] on div "SALE - Save 14% Best Seller View Cartridges For This Printer Brother MFC-J6955D…" at bounding box center [784, 672] width 1316 height 879
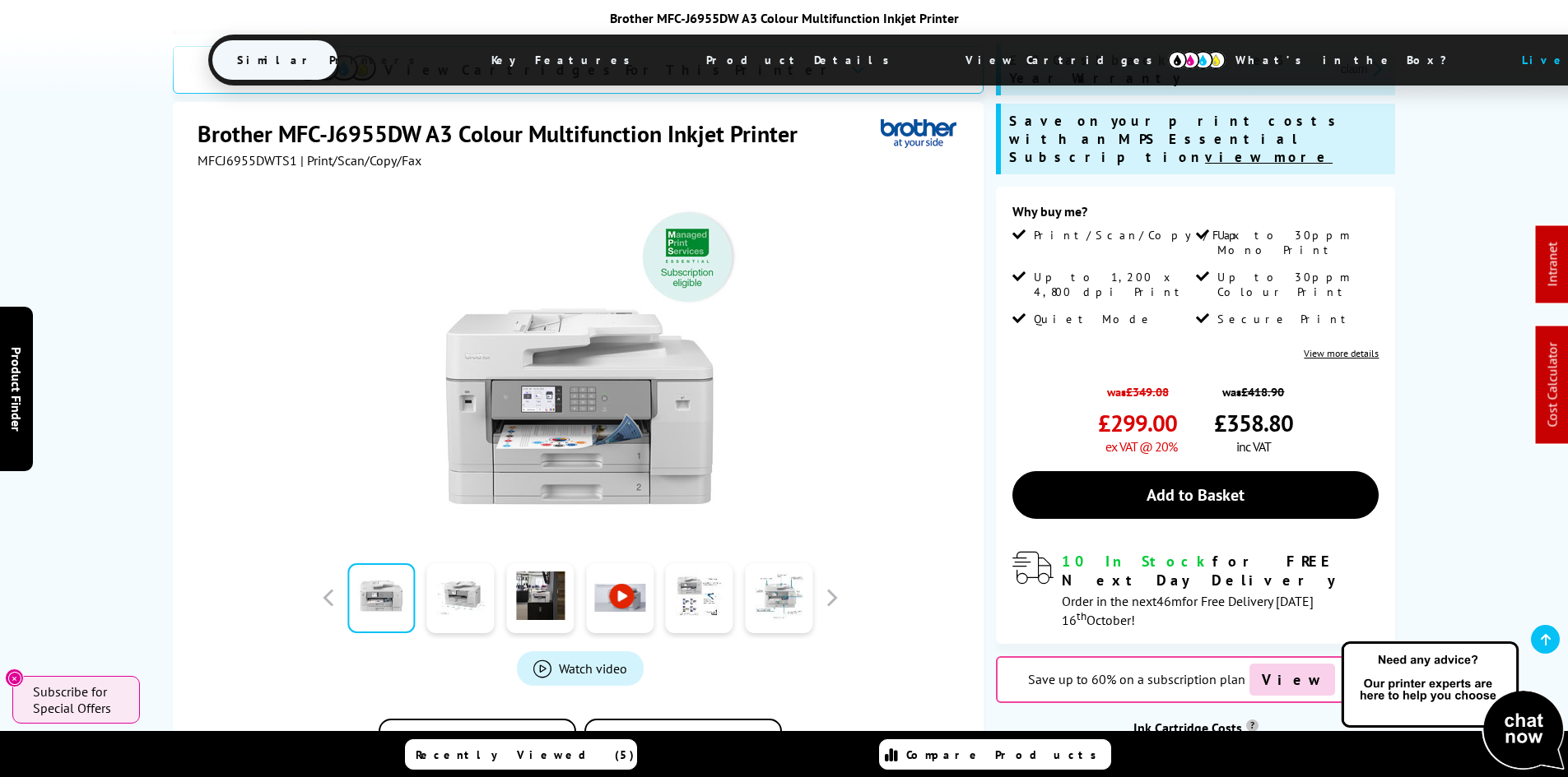
scroll to position [329, 0]
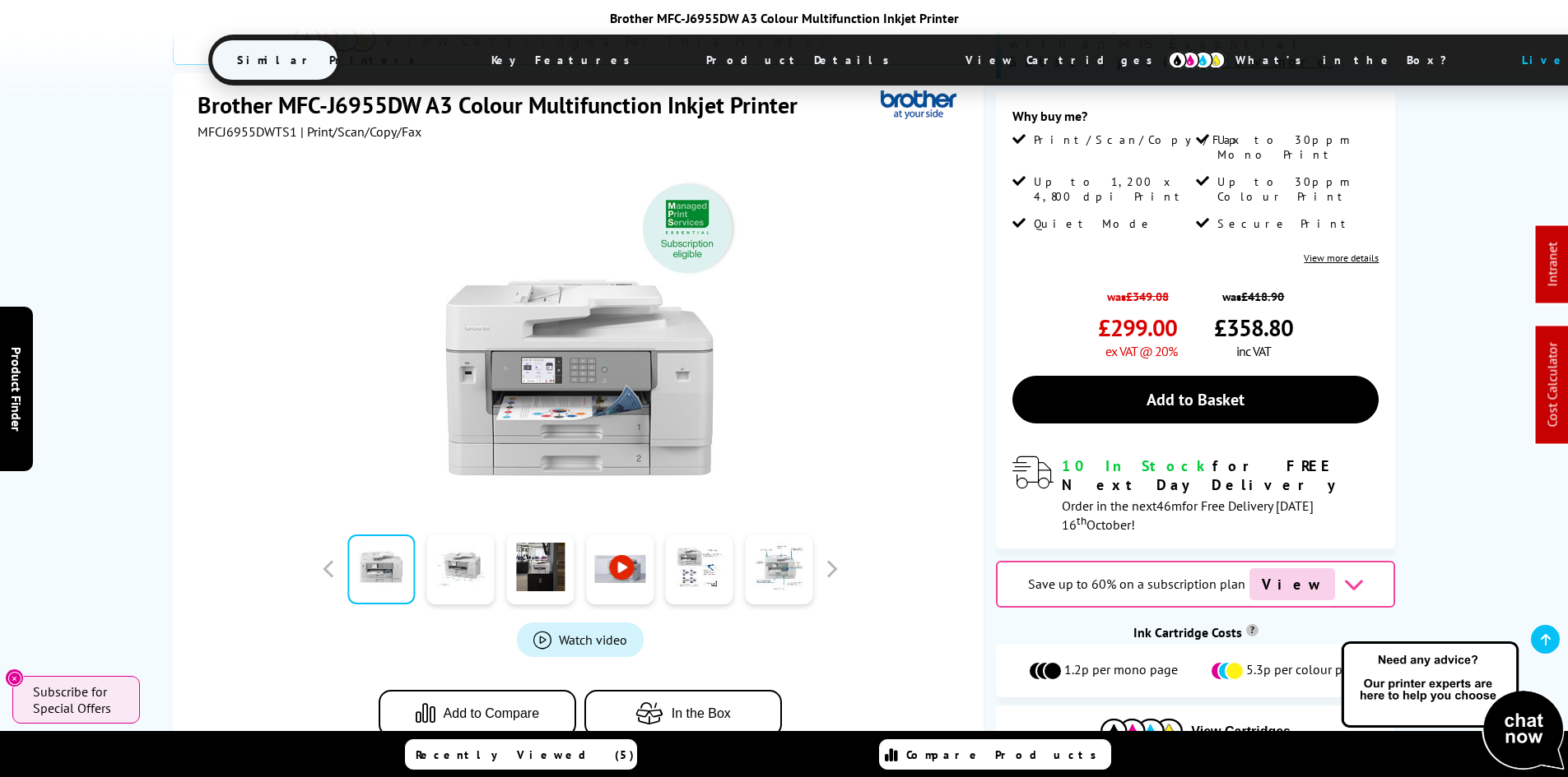
click at [135, 501] on div "SALE - Save 14% Best Seller View Cartridges For This Printer Brother MFC-J6955D…" at bounding box center [784, 343] width 1316 height 879
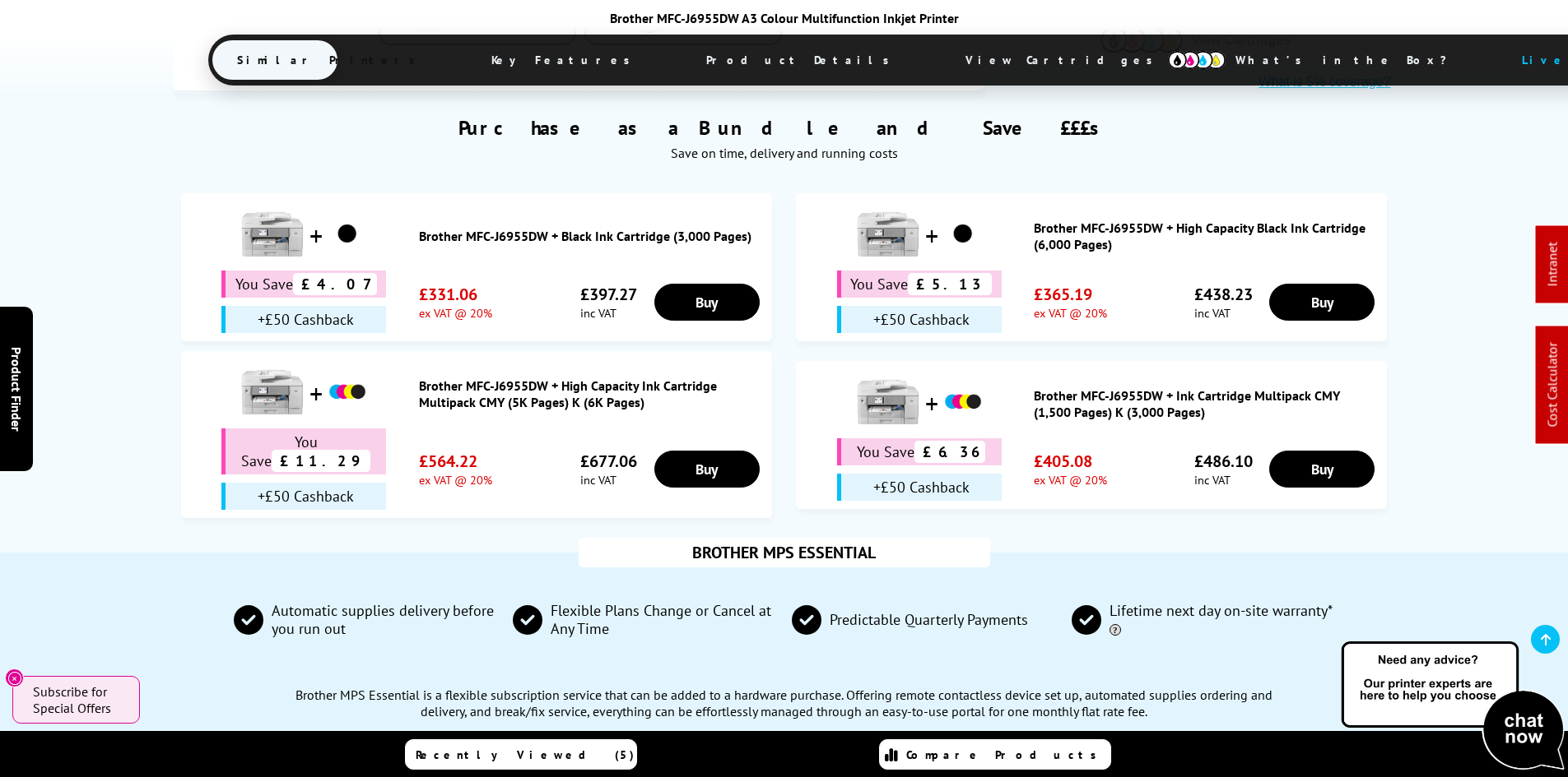
scroll to position [1316, 0]
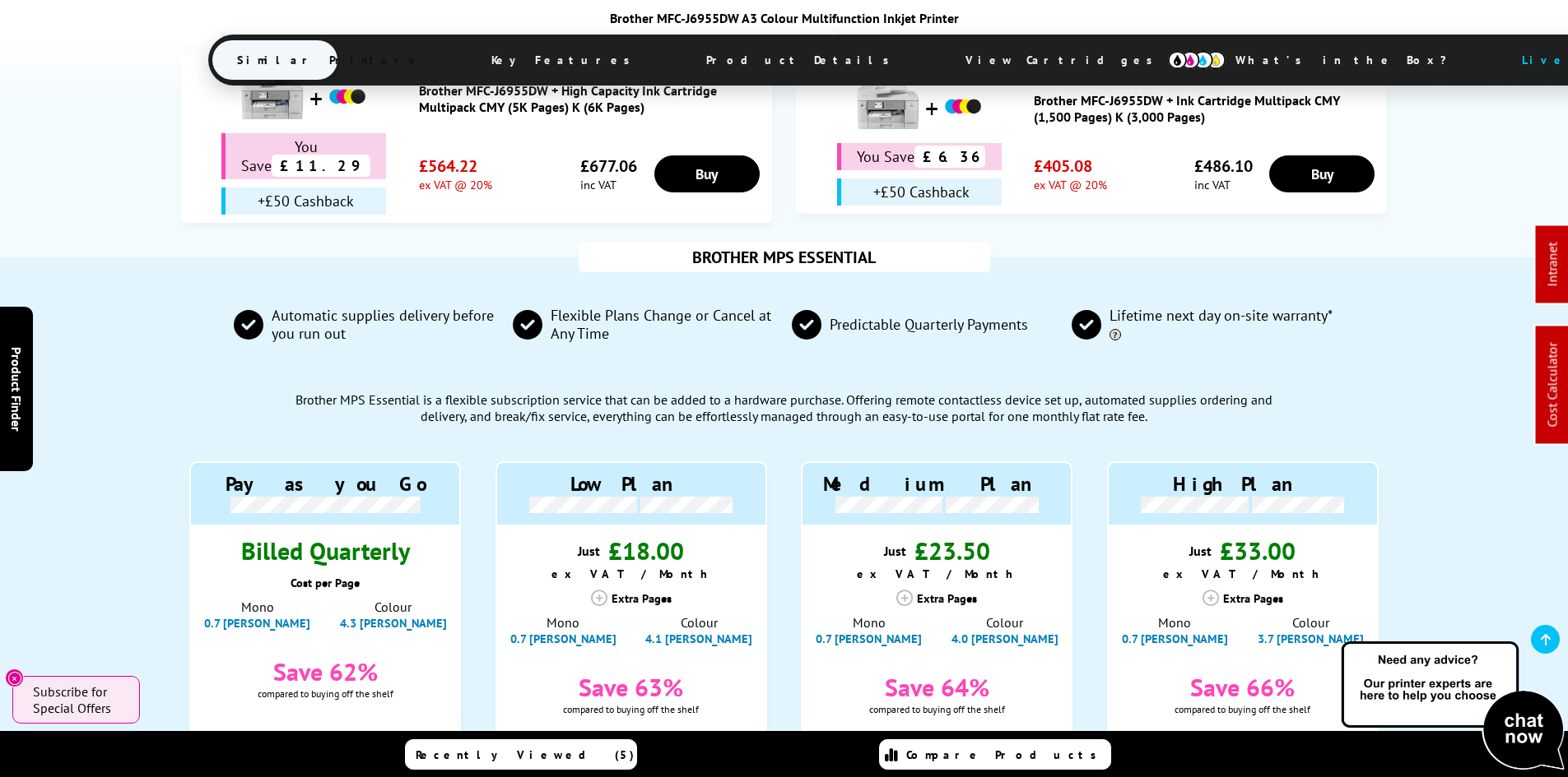
click at [135, 501] on div "BROTHER MPS ESSENTIAL Automatic supplies delivery before you run out Flexible P…" at bounding box center [784, 639] width 1316 height 762
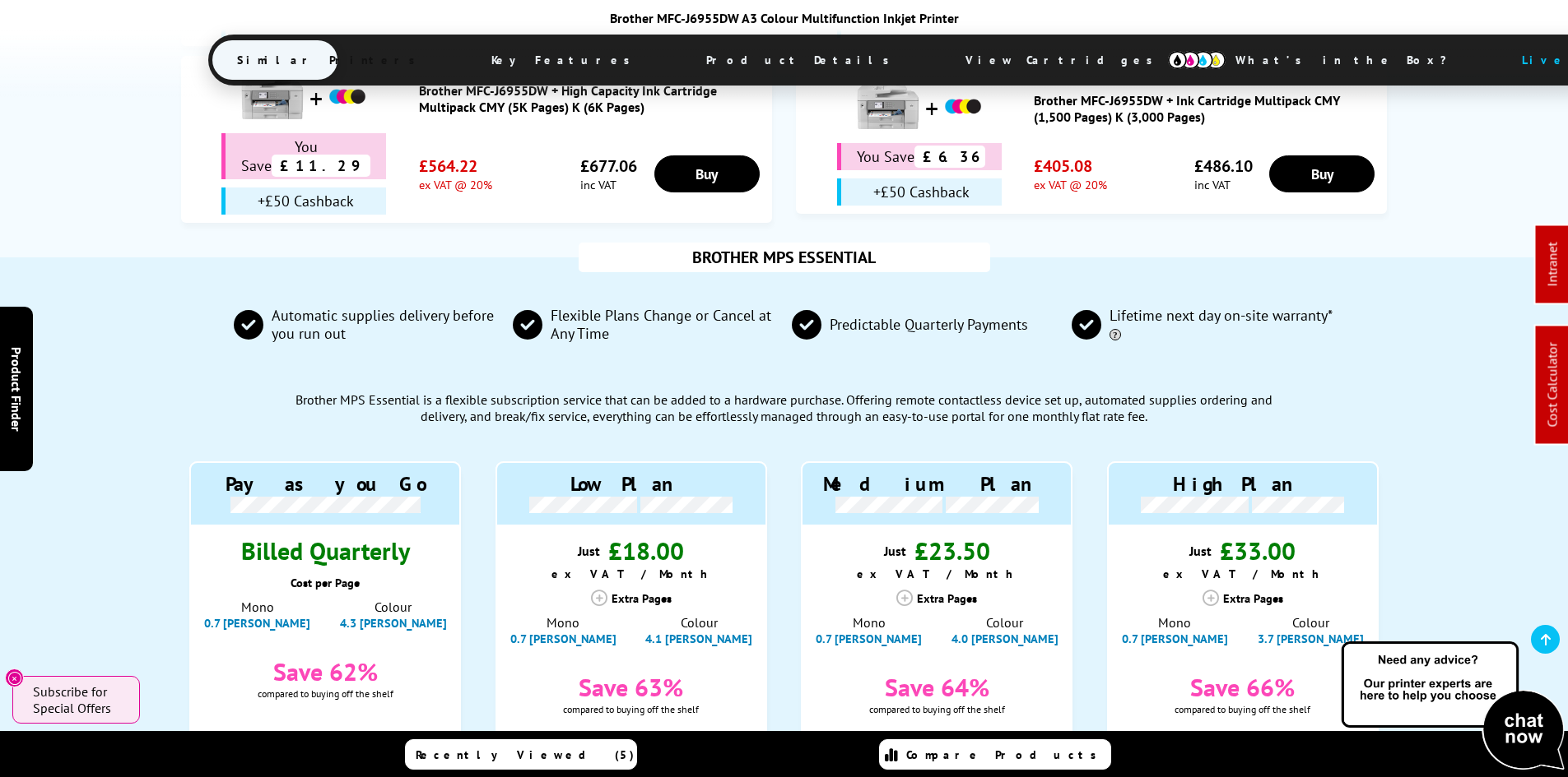
click at [135, 501] on div "BROTHER MPS ESSENTIAL Automatic supplies delivery before you run out Flexible P…" at bounding box center [784, 639] width 1316 height 762
drag, startPoint x: 145, startPoint y: 492, endPoint x: 138, endPoint y: 485, distance: 9.9
click at [143, 488] on div "BROTHER MPS ESSENTIAL Automatic supplies delivery before you run out Flexible P…" at bounding box center [784, 639] width 1316 height 762
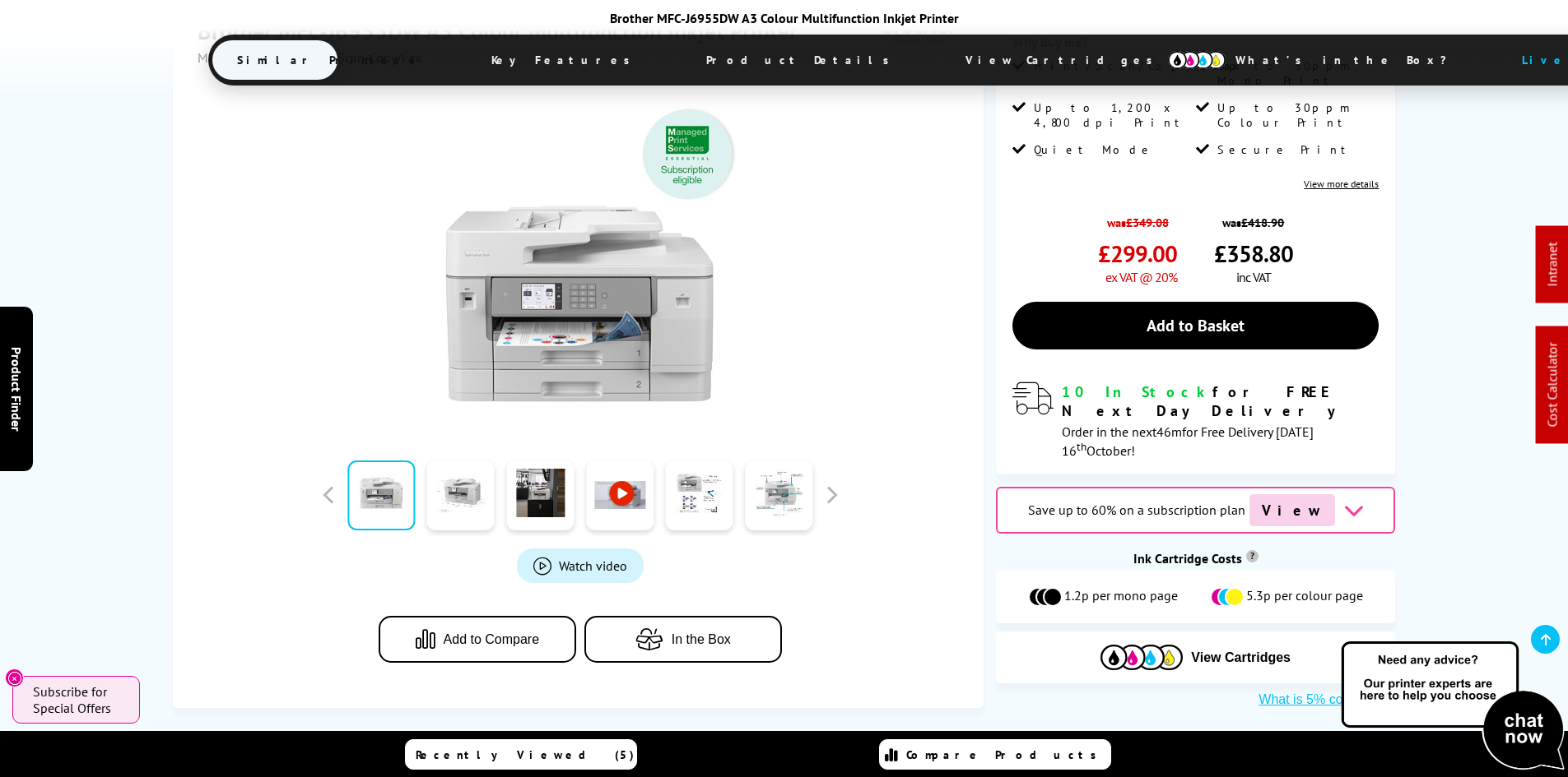
scroll to position [493, 0]
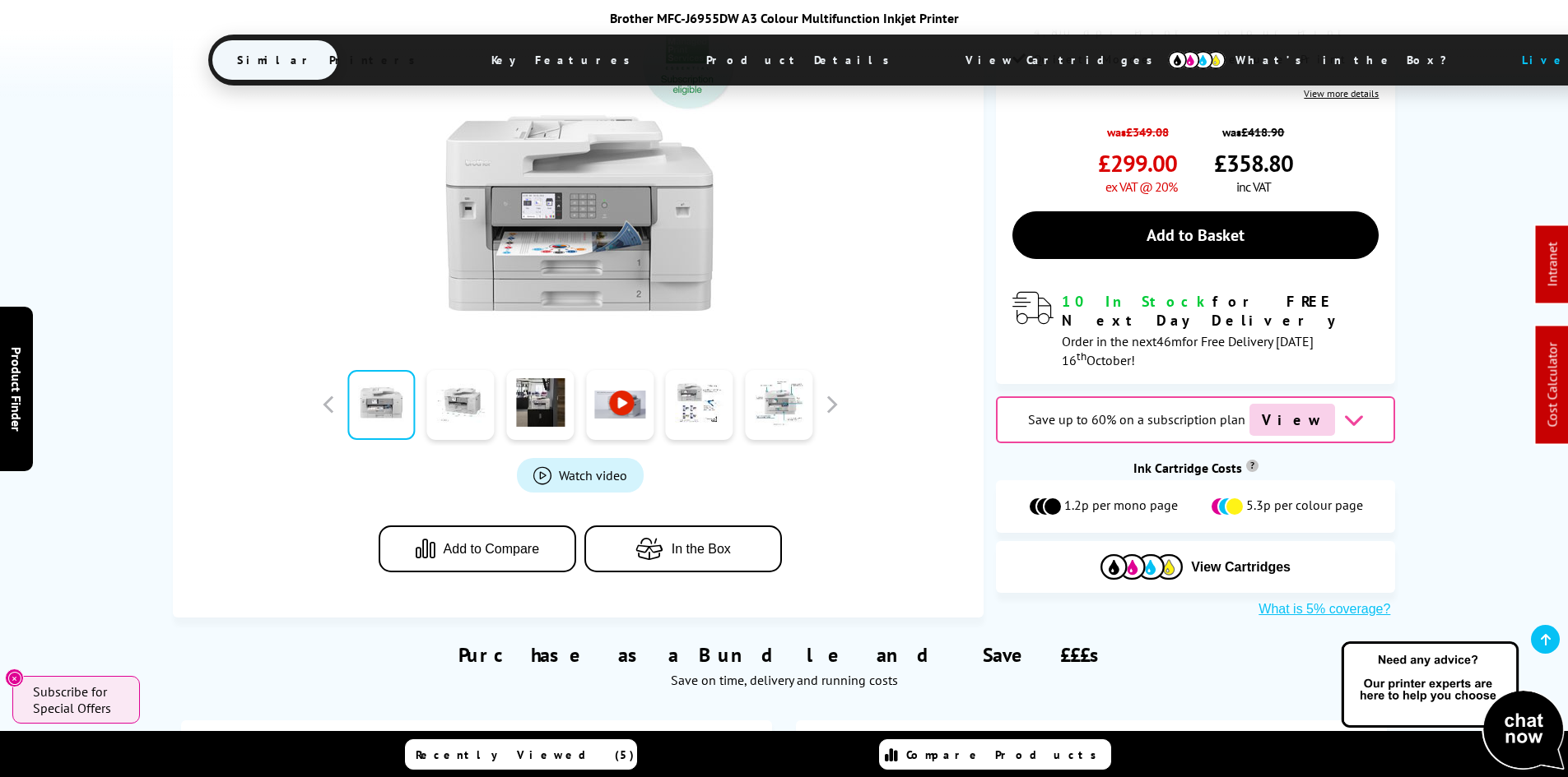
click at [990, 431] on div "SALE - Save 14% Best Seller View Cartridges For This Printer Brother MFC-J6955D…" at bounding box center [784, 179] width 1316 height 879
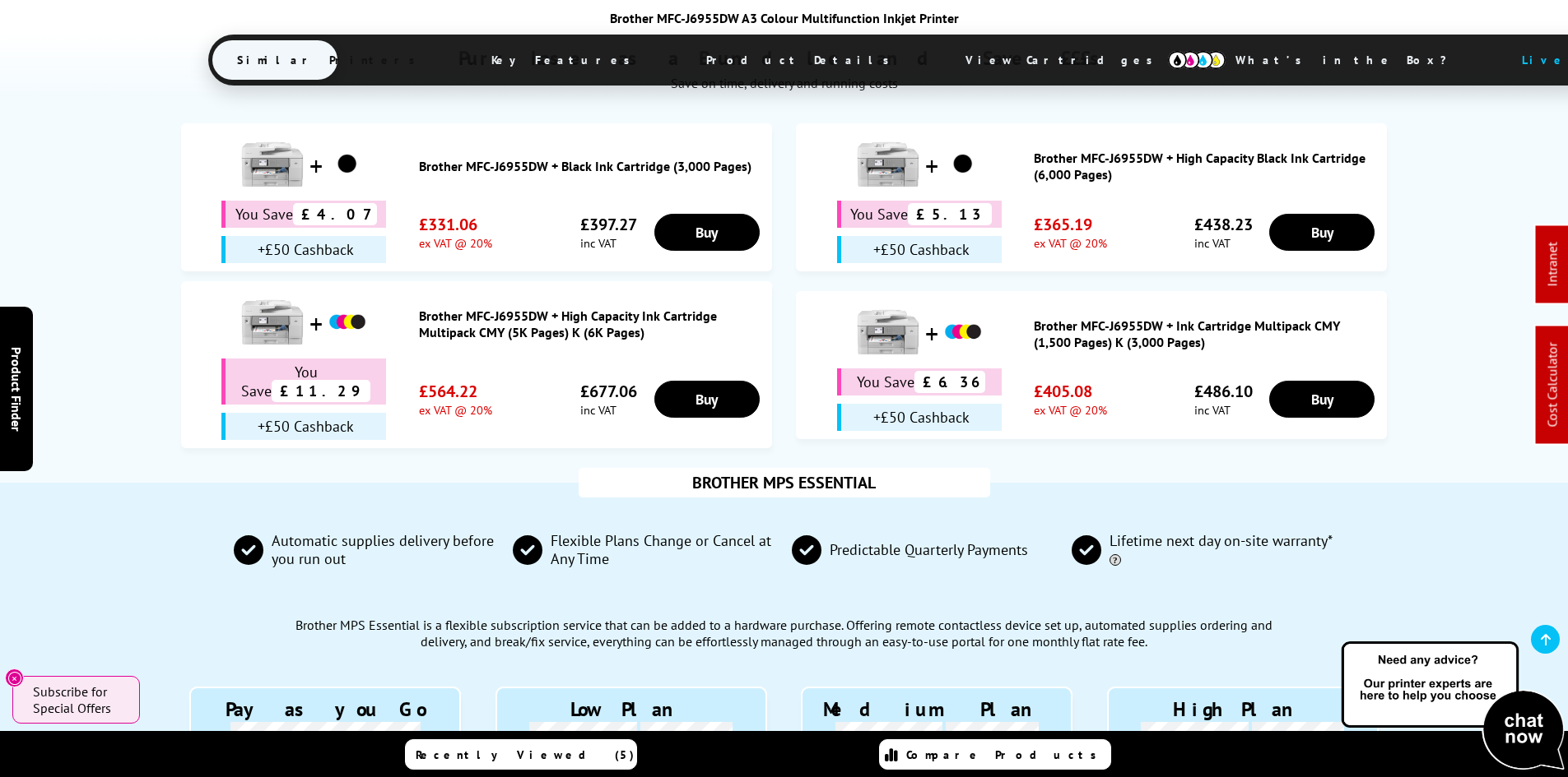
scroll to position [1316, 0]
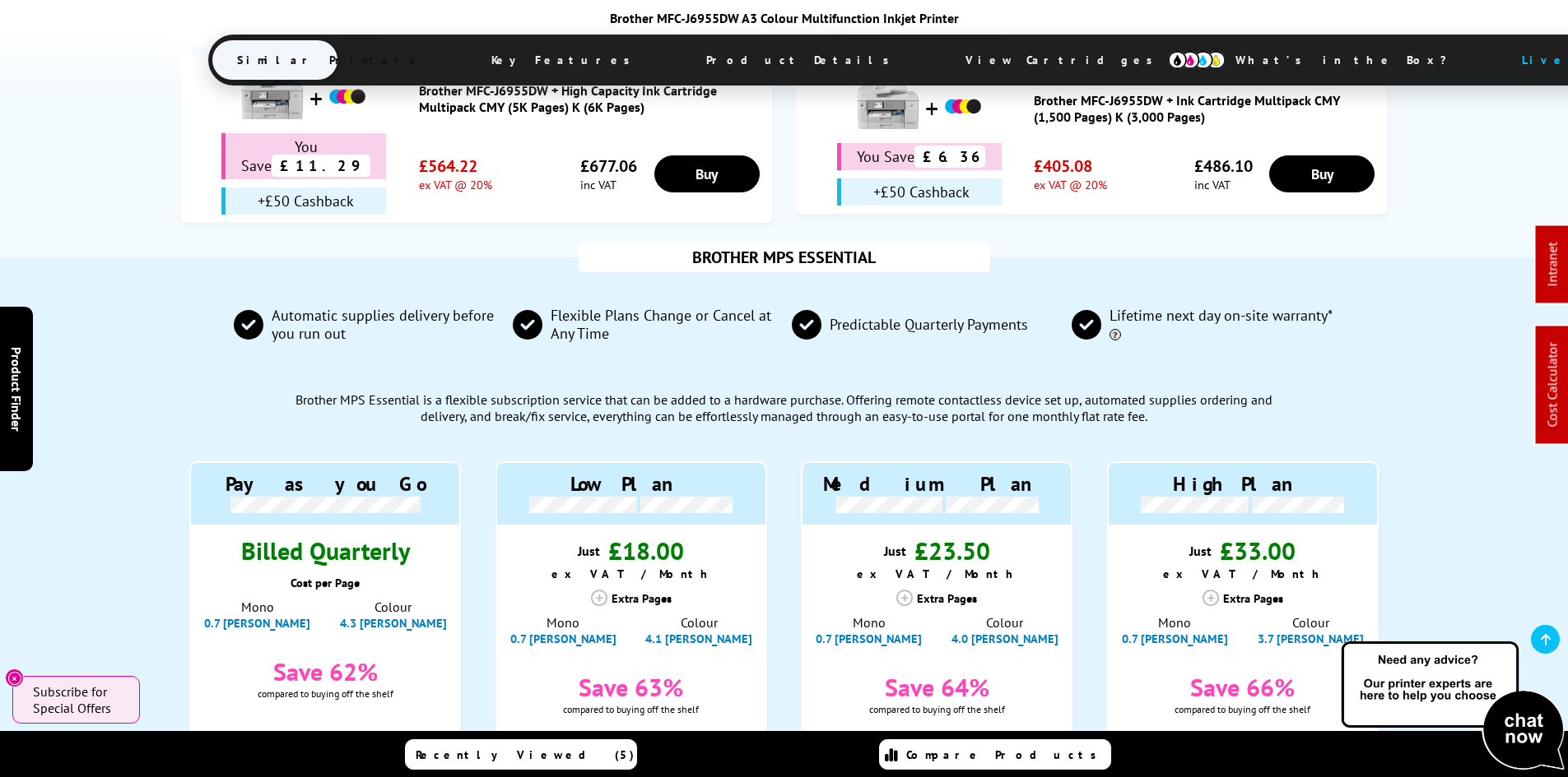
click at [145, 548] on div "BROTHER MPS ESSENTIAL Automatic supplies delivery before you run out Flexible P…" at bounding box center [784, 639] width 1316 height 762
click at [132, 550] on div "BROTHER MPS ESSENTIAL Automatic supplies delivery before you run out Flexible P…" at bounding box center [784, 639] width 1316 height 762
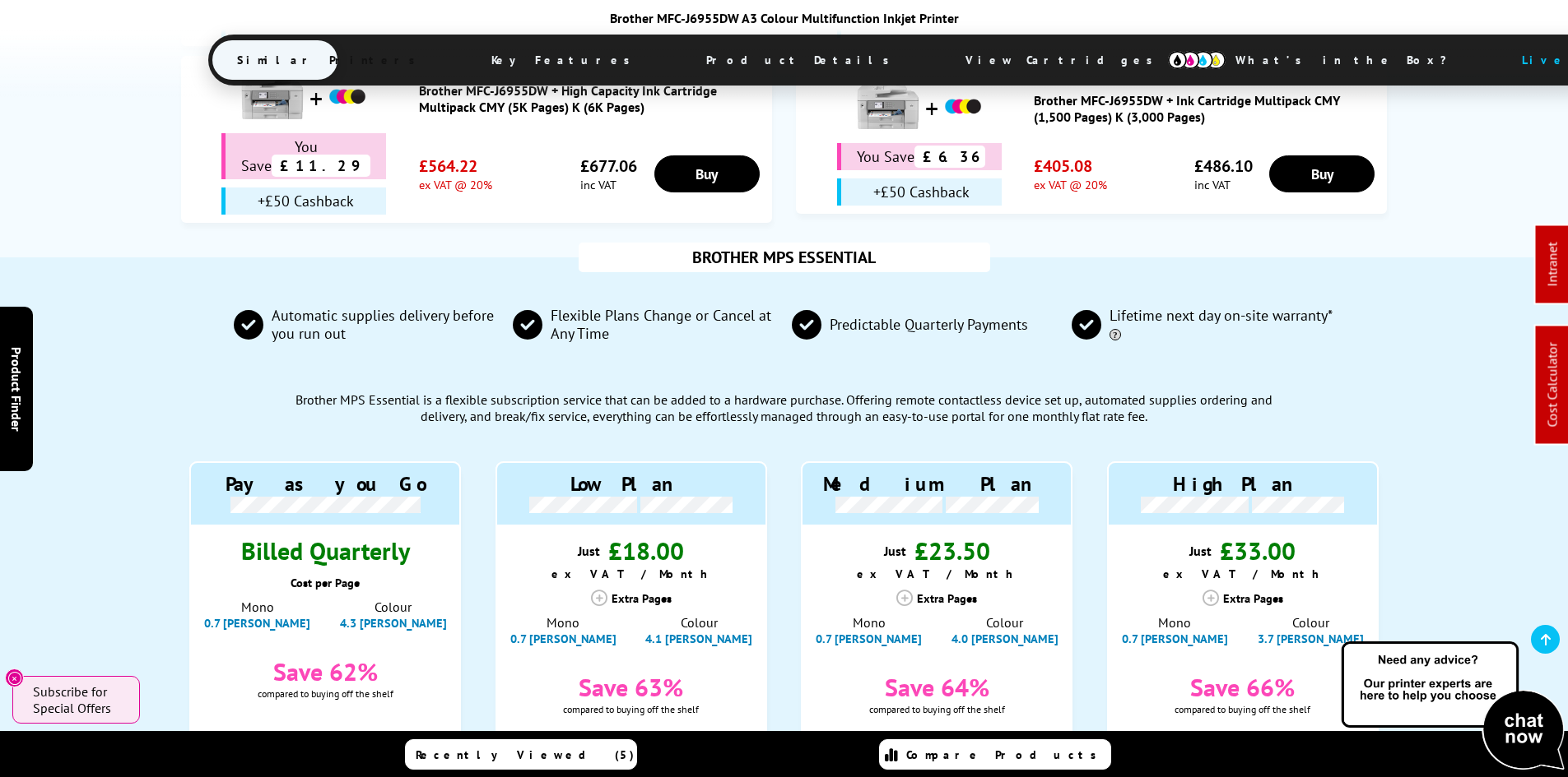
click at [152, 493] on div "BROTHER MPS ESSENTIAL Automatic supplies delivery before you run out Flexible P…" at bounding box center [784, 639] width 1316 height 762
click at [160, 501] on div "BROTHER MPS ESSENTIAL Automatic supplies delivery before you run out Flexible P…" at bounding box center [784, 639] width 1316 height 762
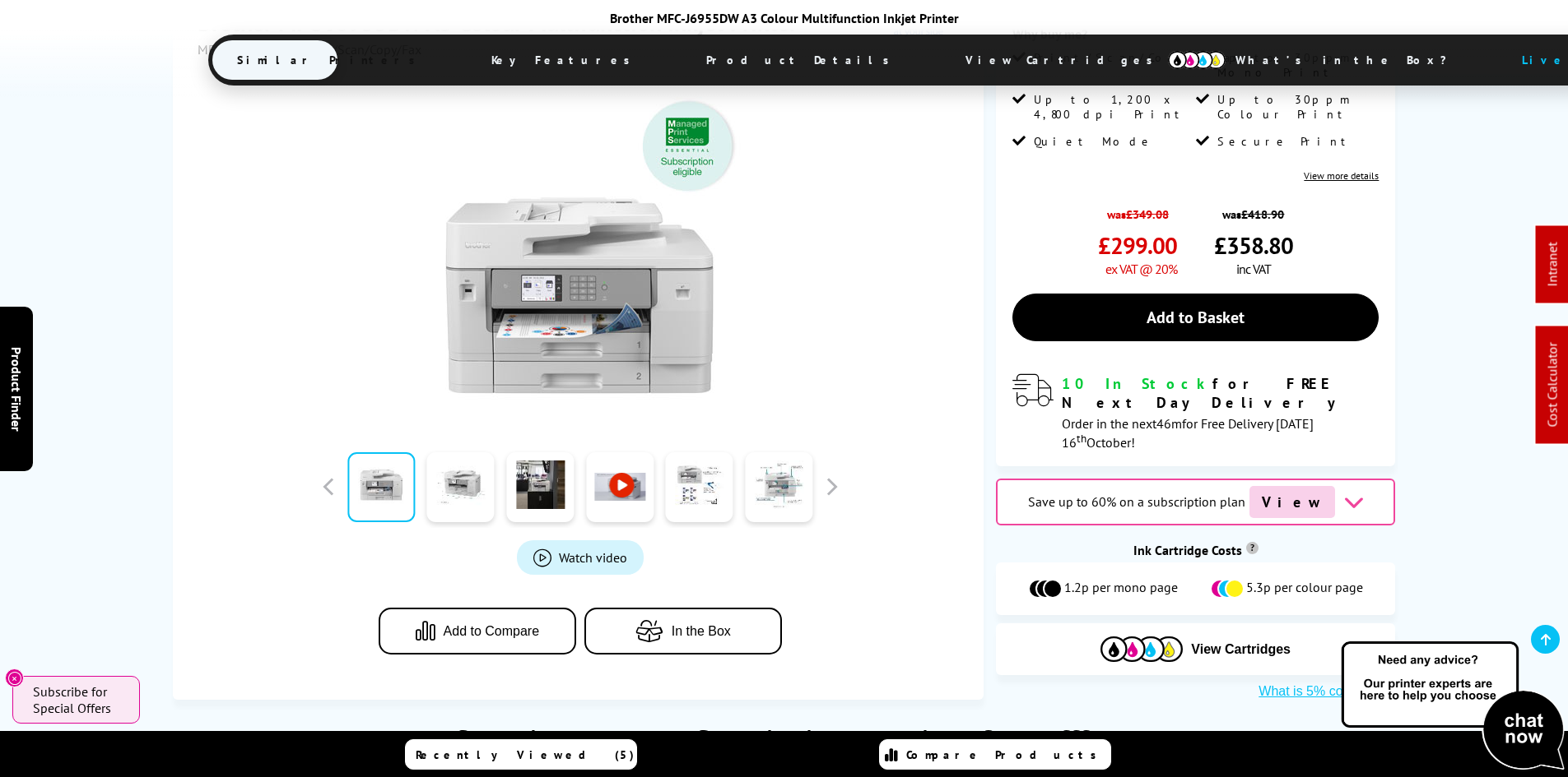
scroll to position [329, 0]
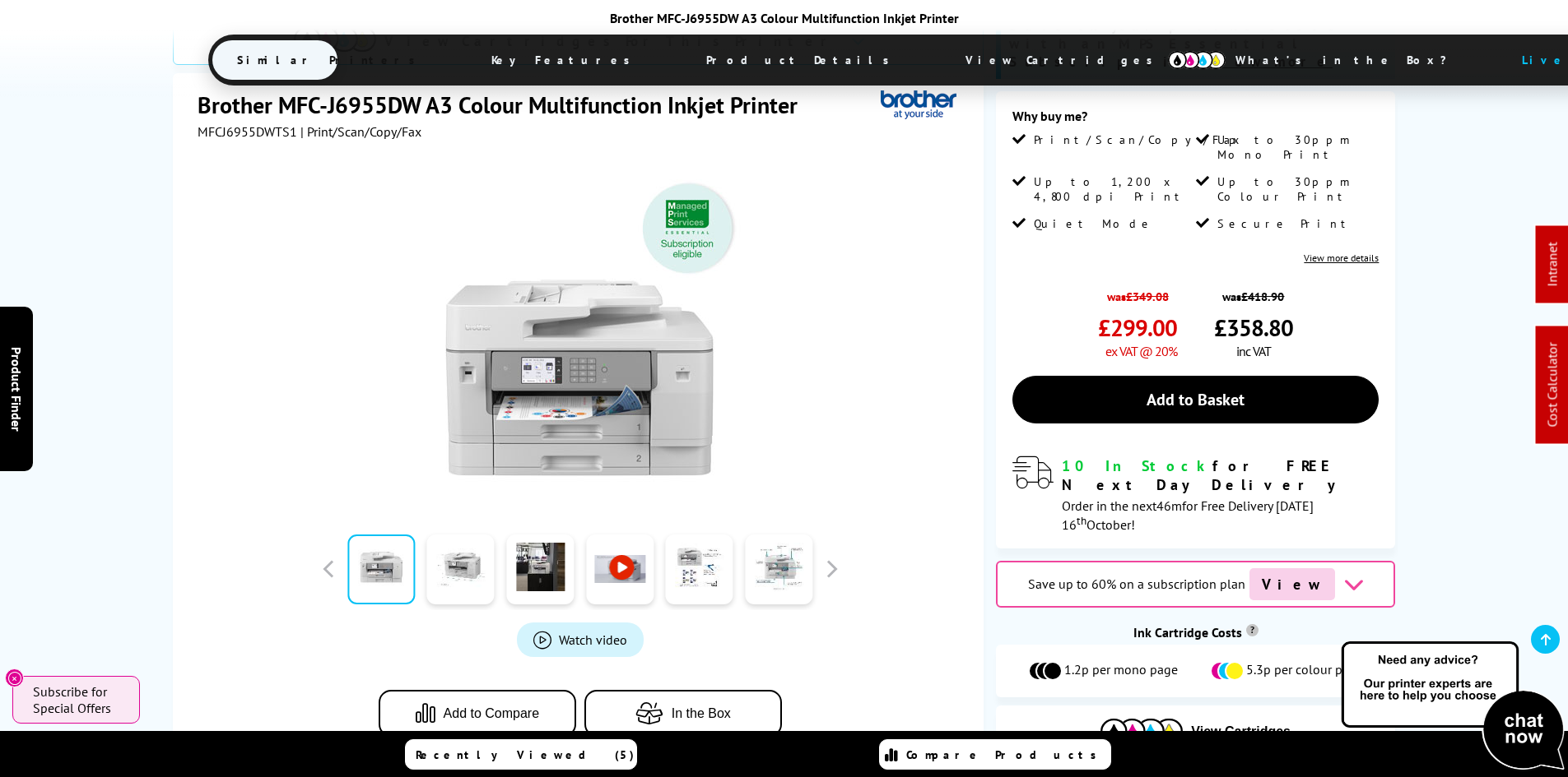
click at [135, 418] on div "SALE - Save 14% Best Seller View Cartridges For This Printer Brother MFC-J6955D…" at bounding box center [784, 343] width 1316 height 879
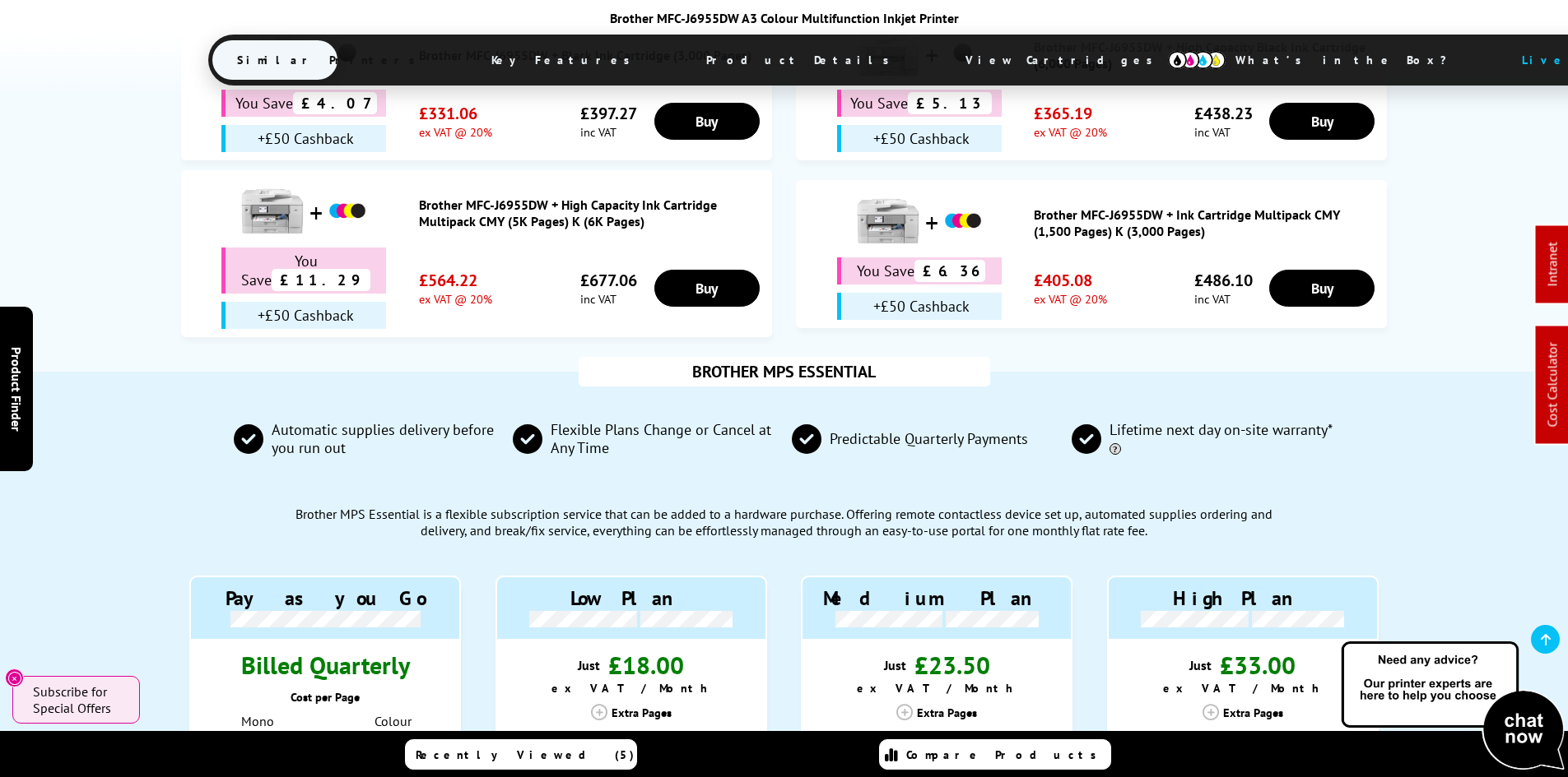
scroll to position [1234, 0]
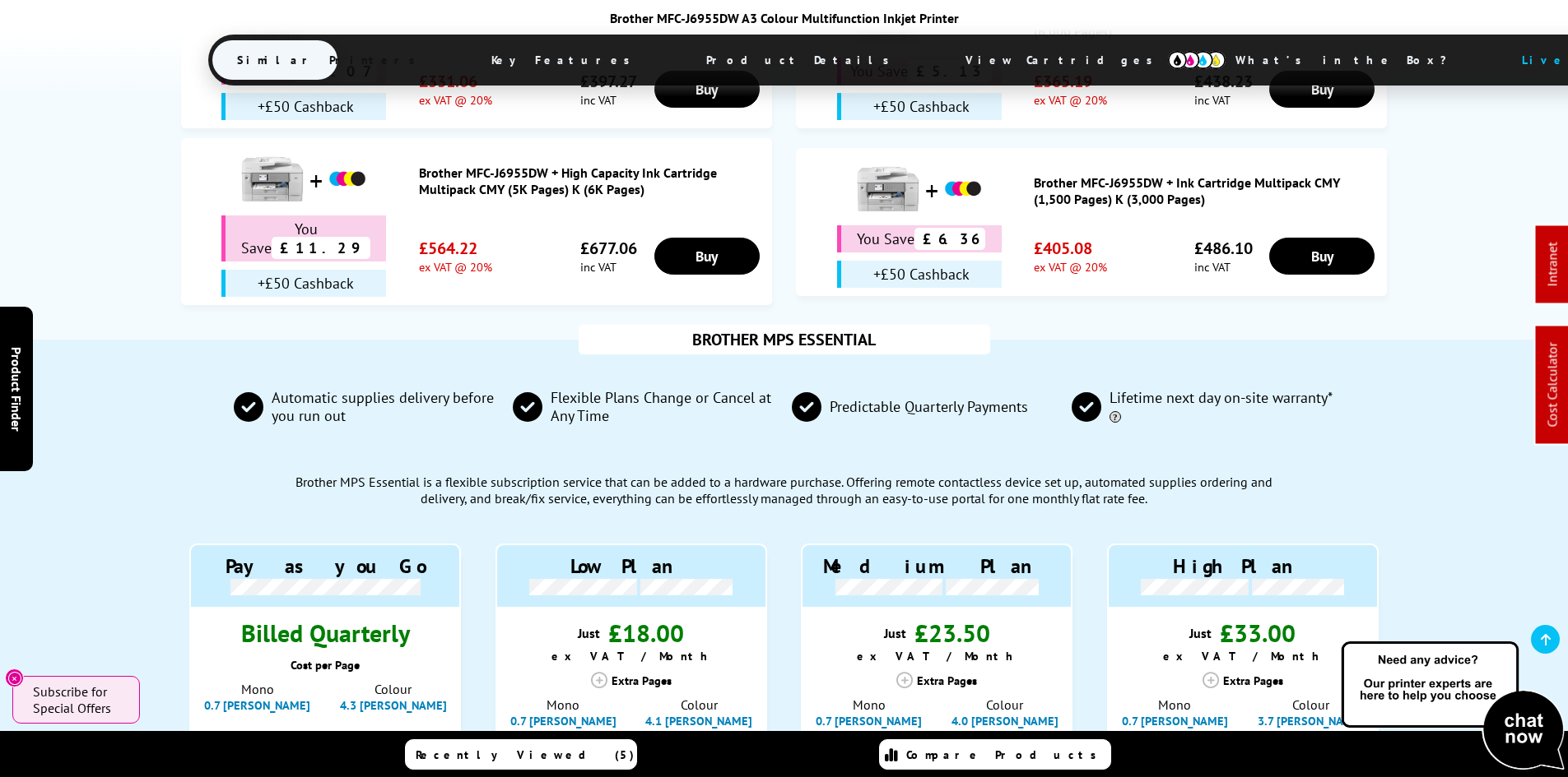
click at [940, 63] on span "View Cartridges" at bounding box center [1066, 60] width 252 height 43
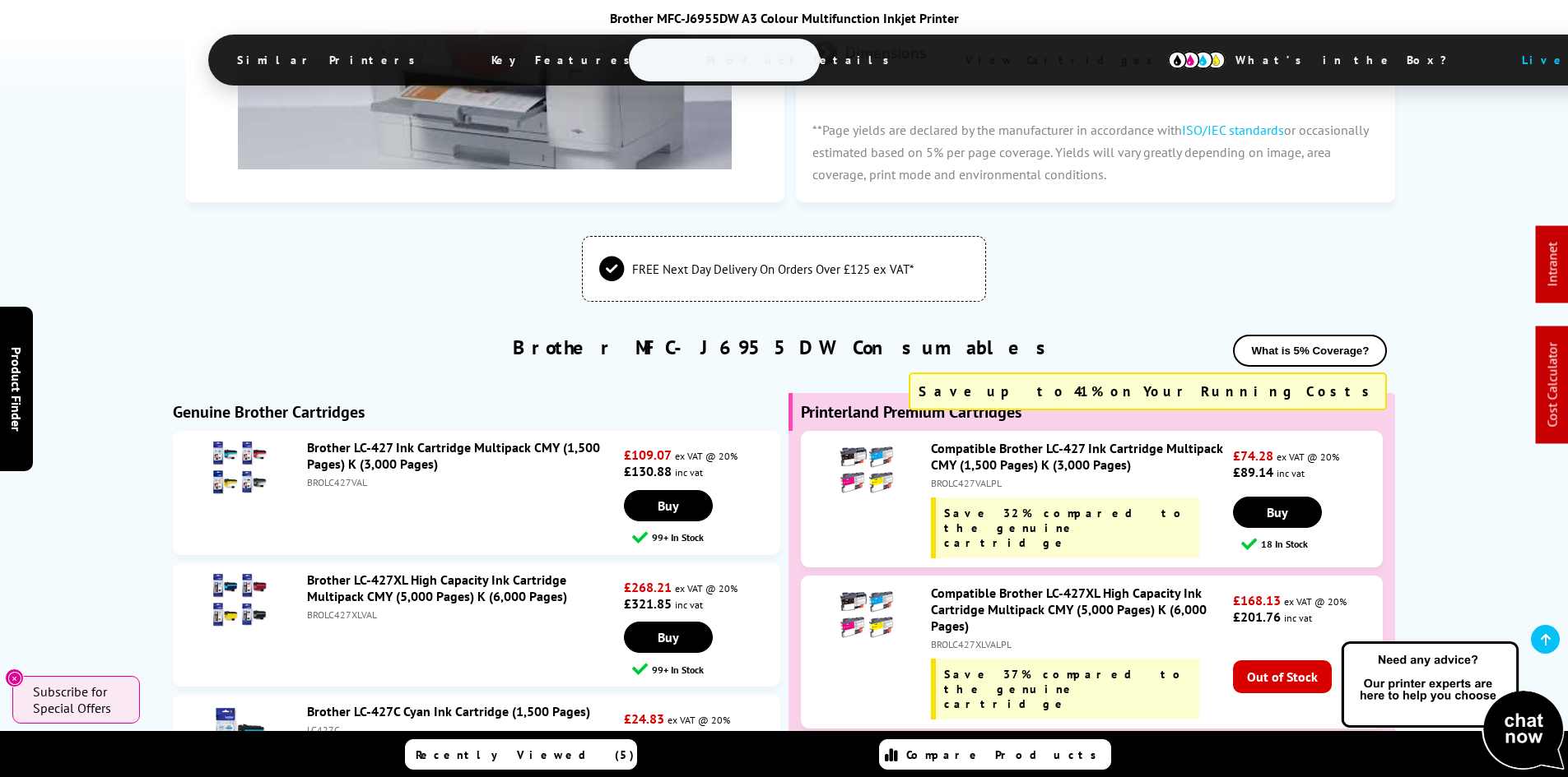
scroll to position [5463, 0]
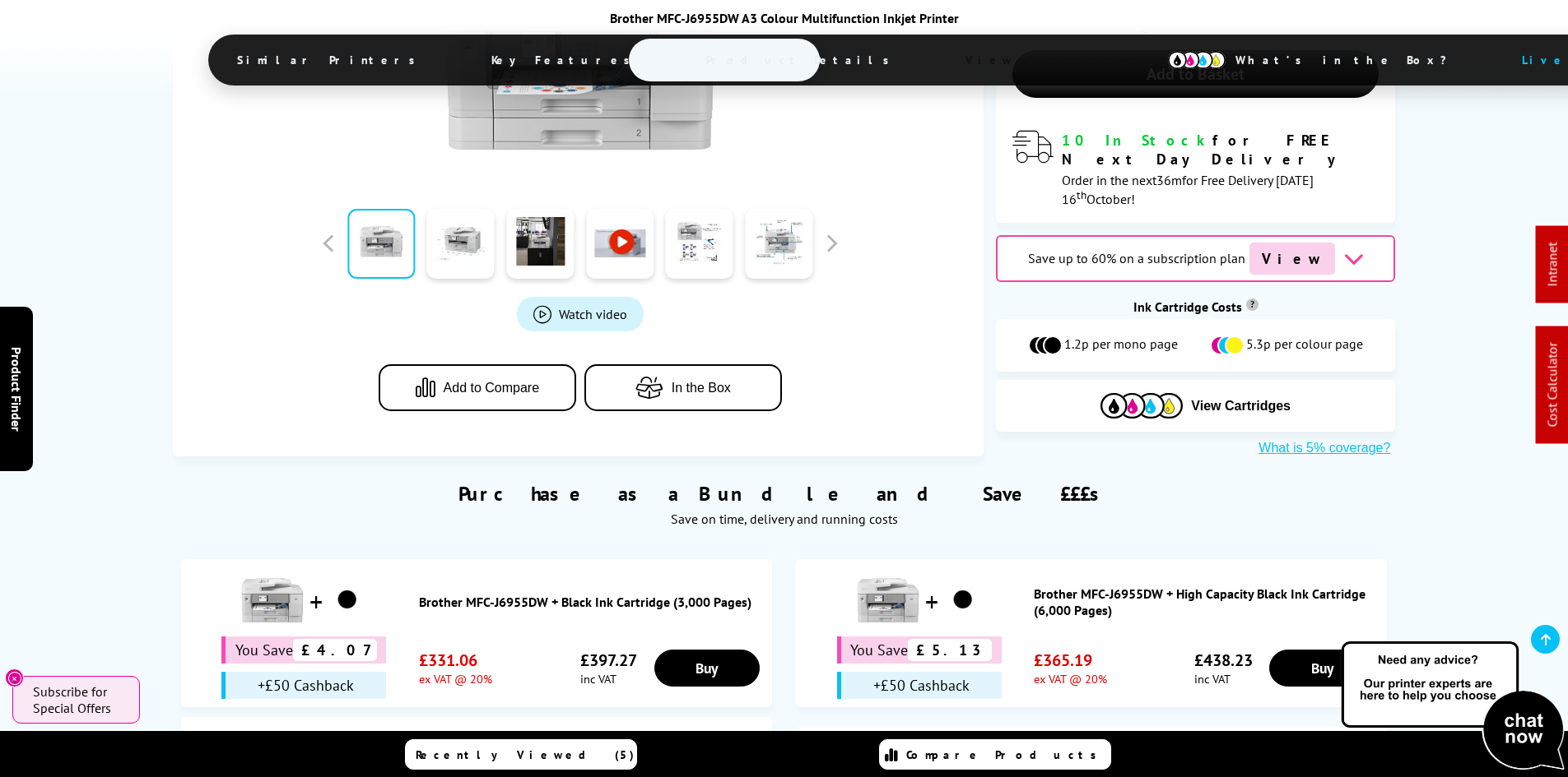
scroll to position [0, 0]
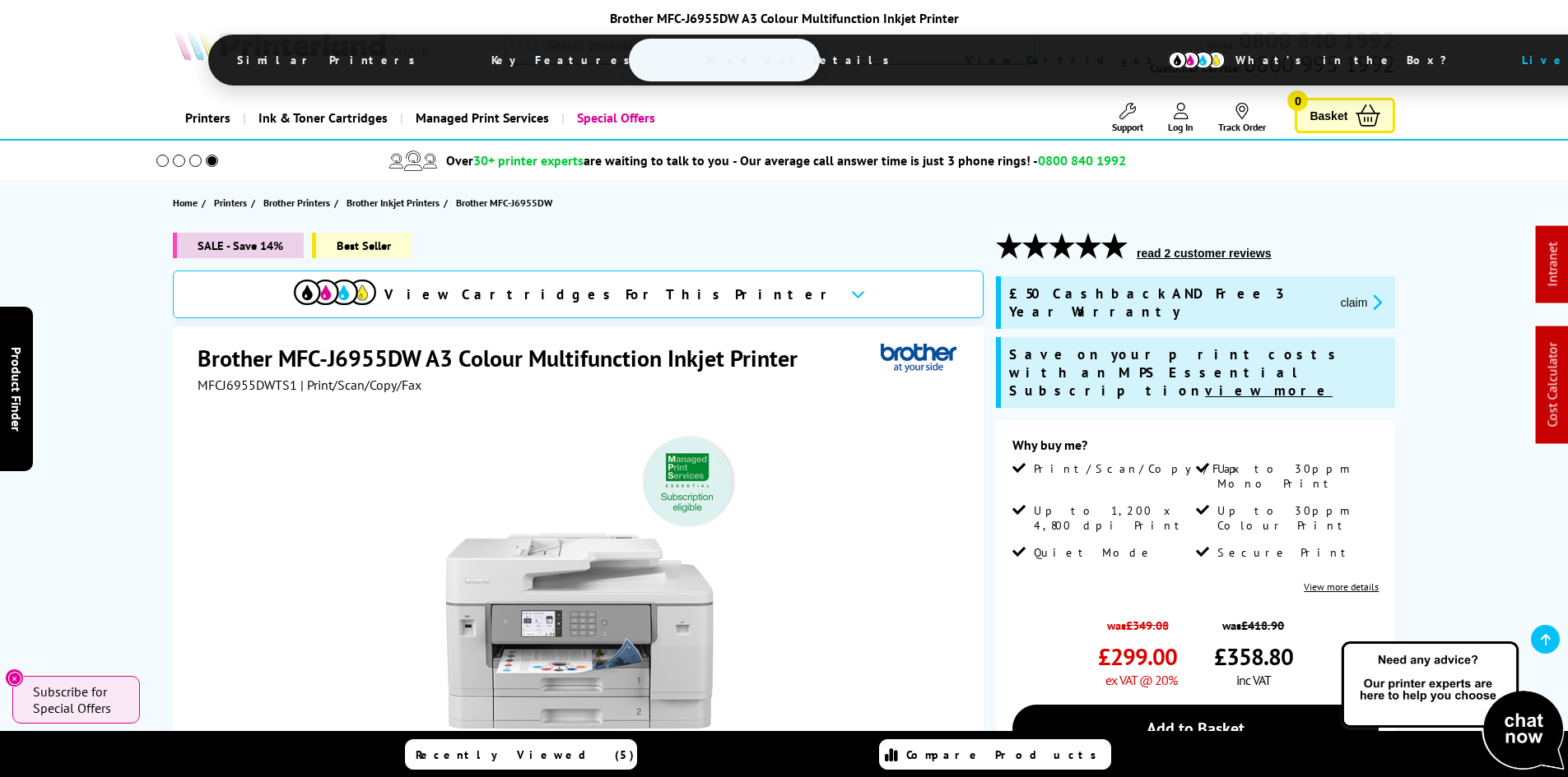
drag, startPoint x: 90, startPoint y: 641, endPoint x: 147, endPoint y: 280, distance: 365.5
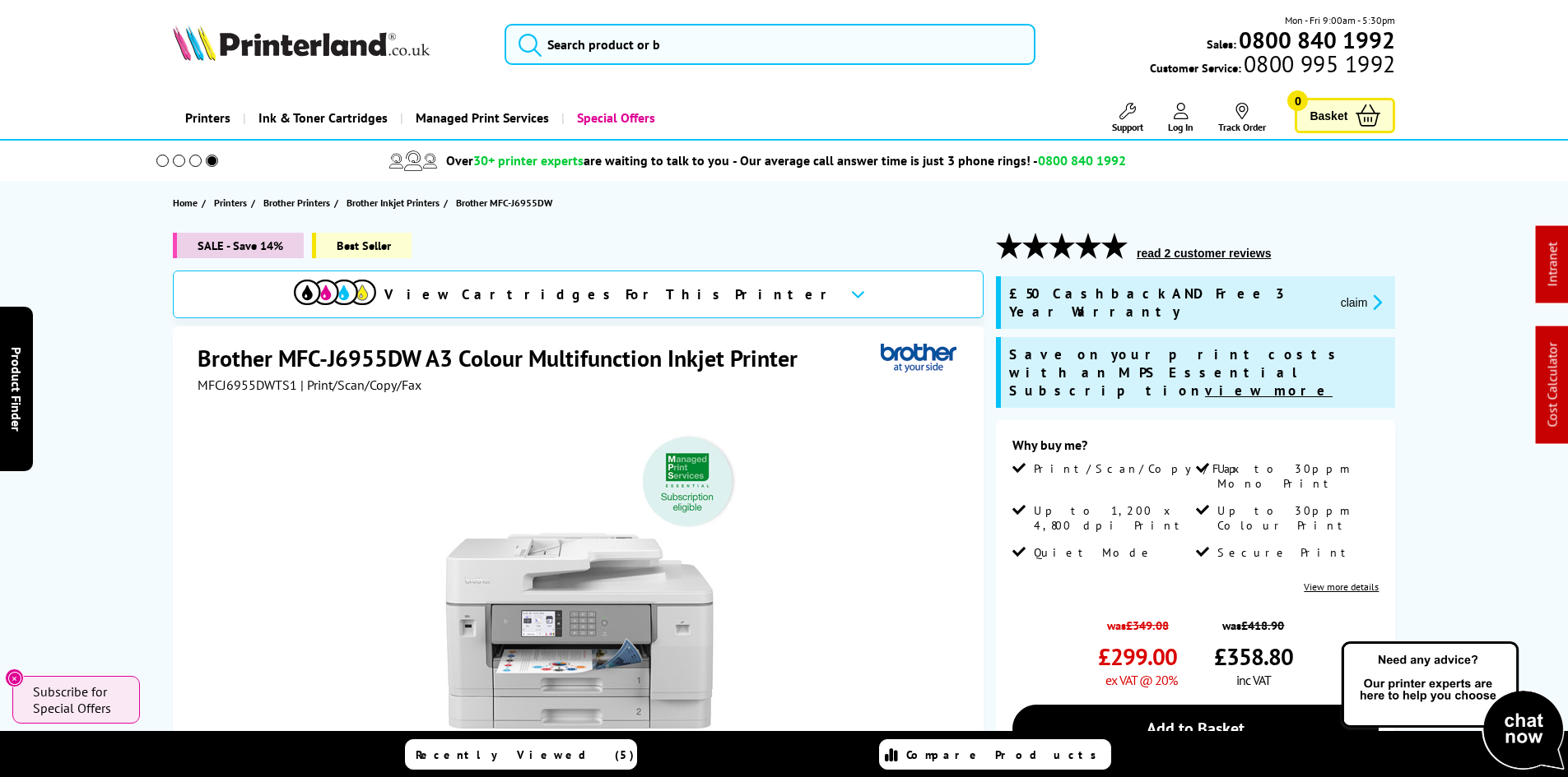
scroll to position [247, 0]
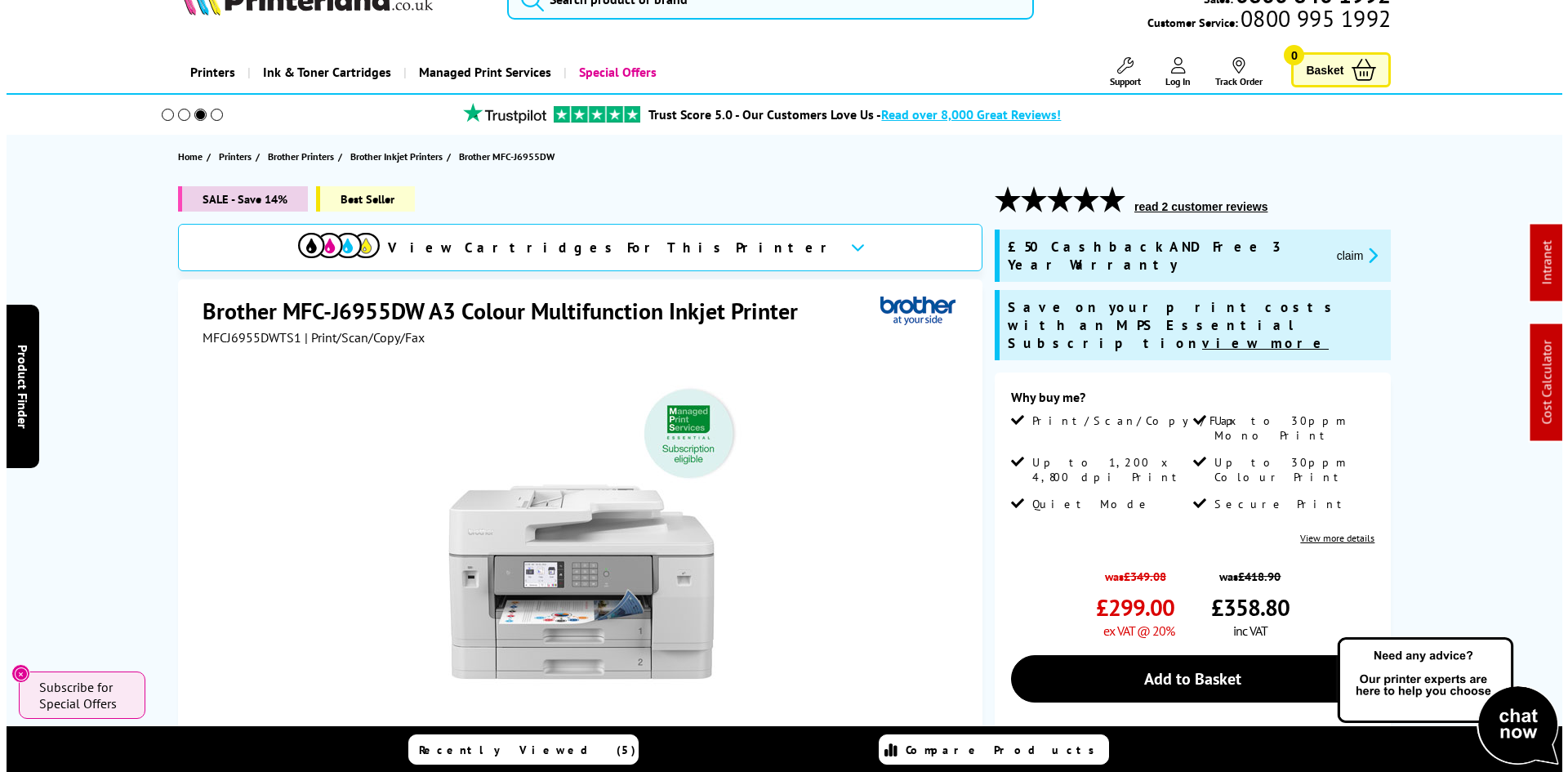
scroll to position [0, 0]
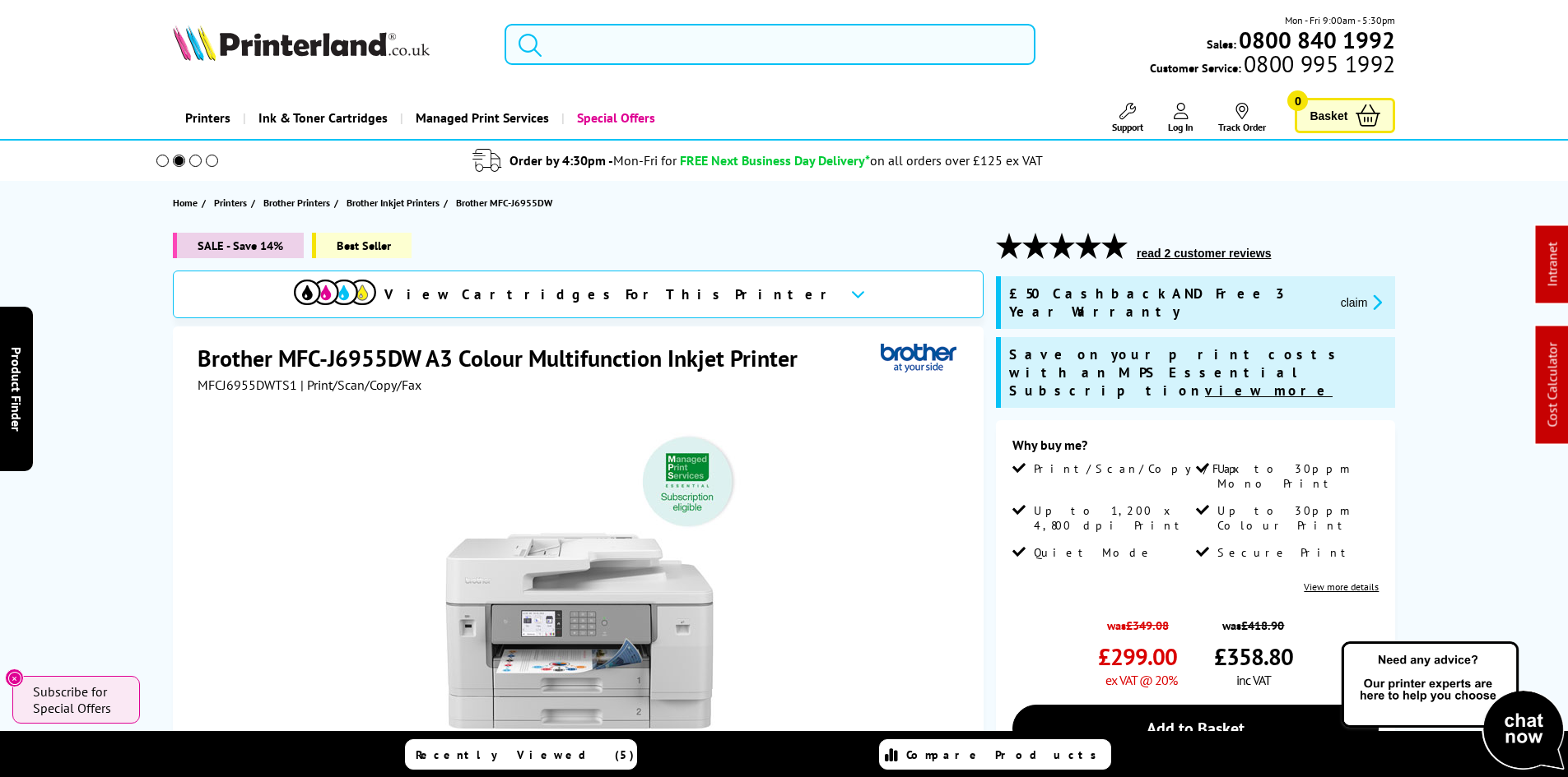
click at [628, 48] on input "search" at bounding box center [769, 44] width 531 height 41
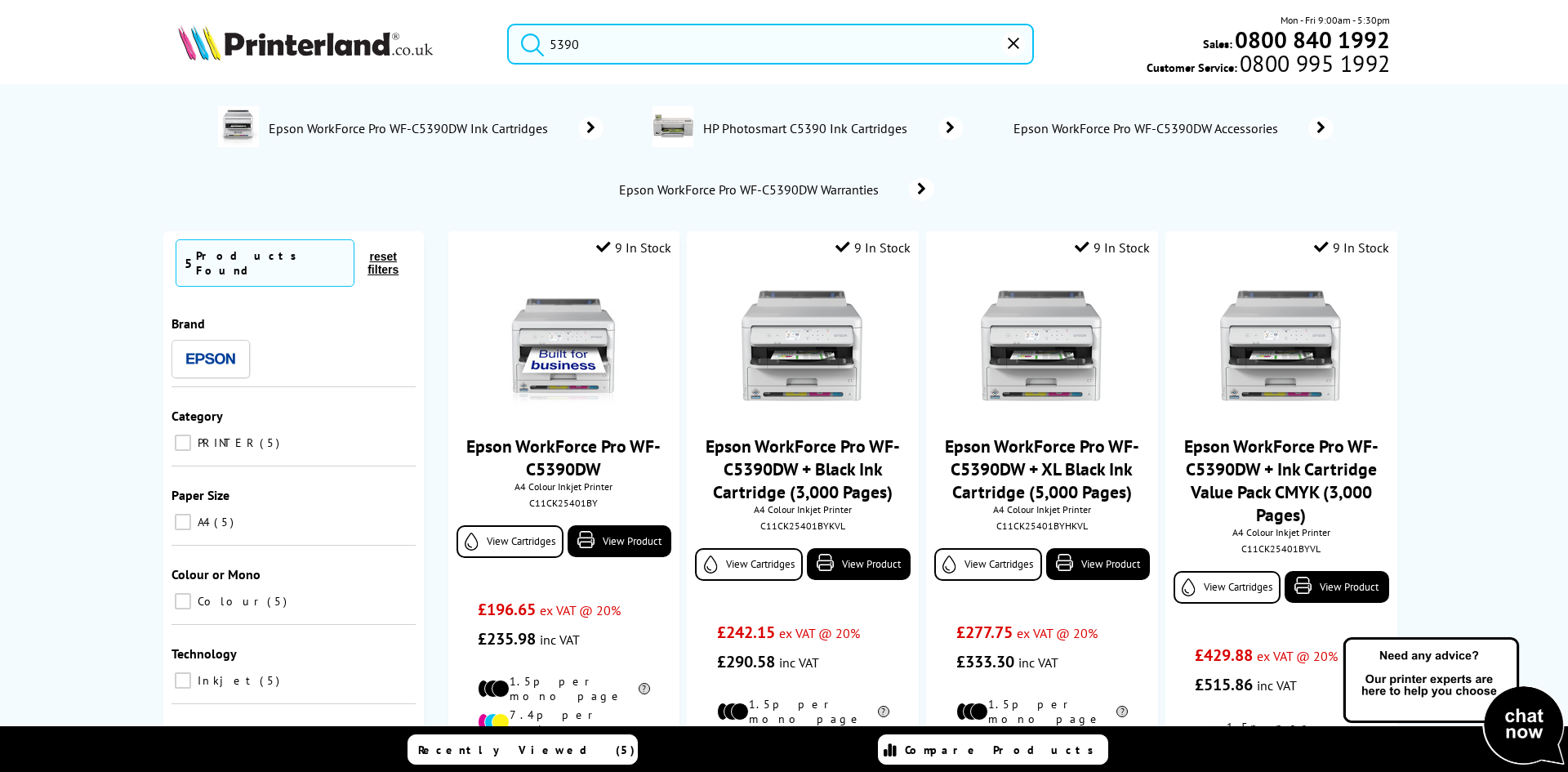
click at [105, 325] on div "No results Epson WorkForce Pro WF-C5390DW Ink Cartridges HP Photosmart C5390 In…" at bounding box center [784, 430] width 1568 height 690
click at [568, 43] on input "5390" at bounding box center [771, 44] width 527 height 40
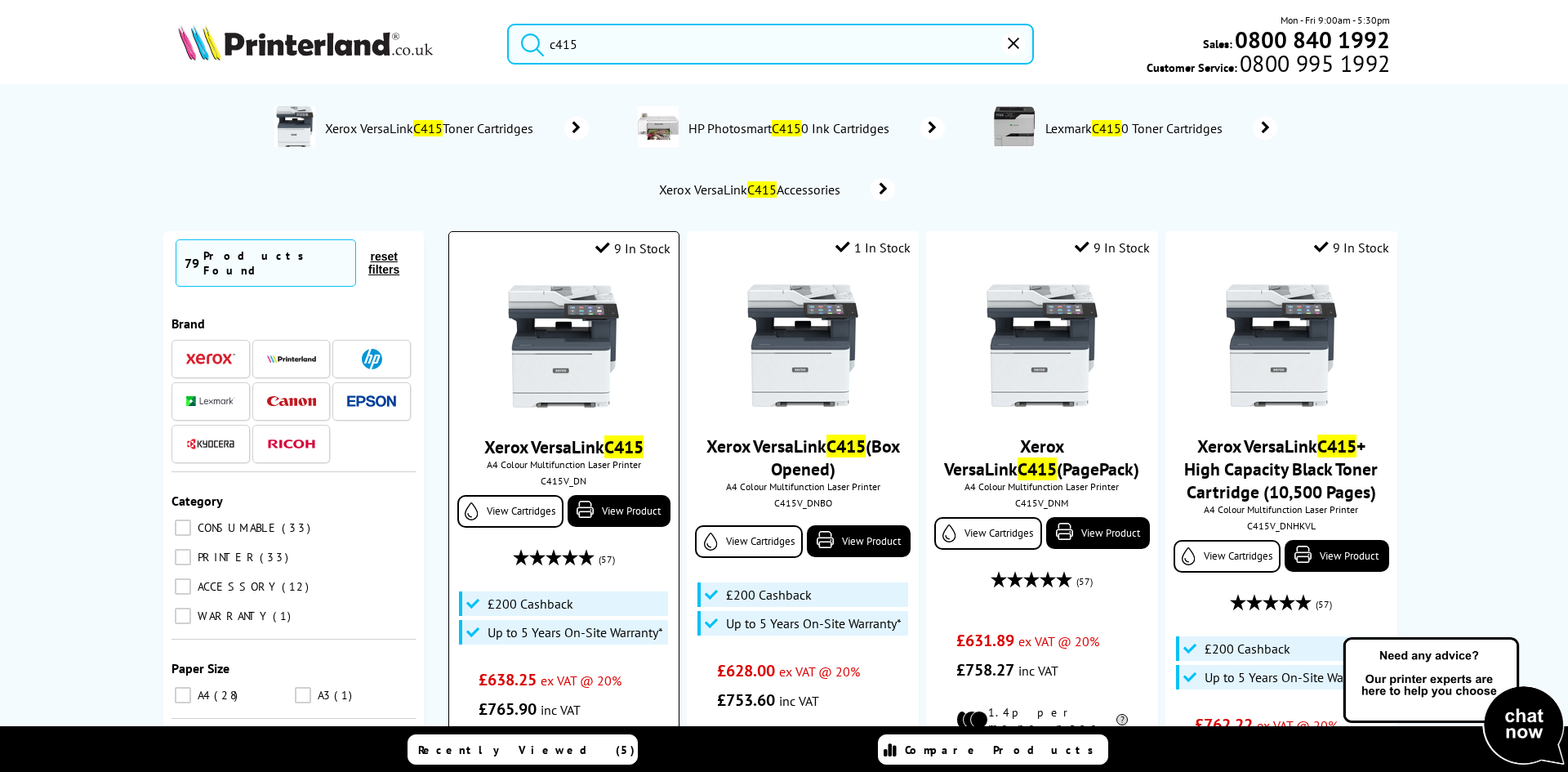
type input "c415"
click at [517, 348] on img at bounding box center [563, 346] width 122 height 122
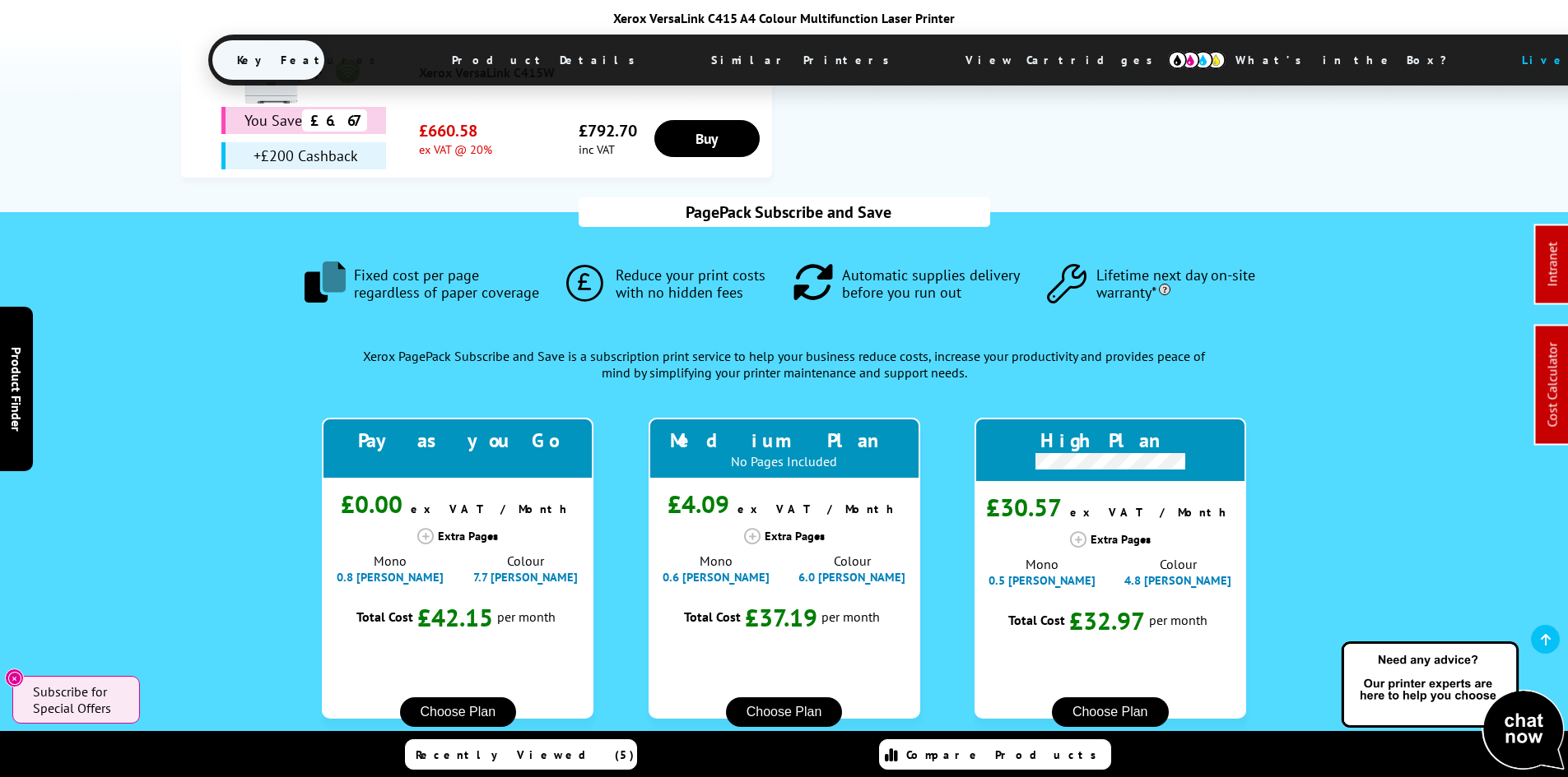
scroll to position [1645, 0]
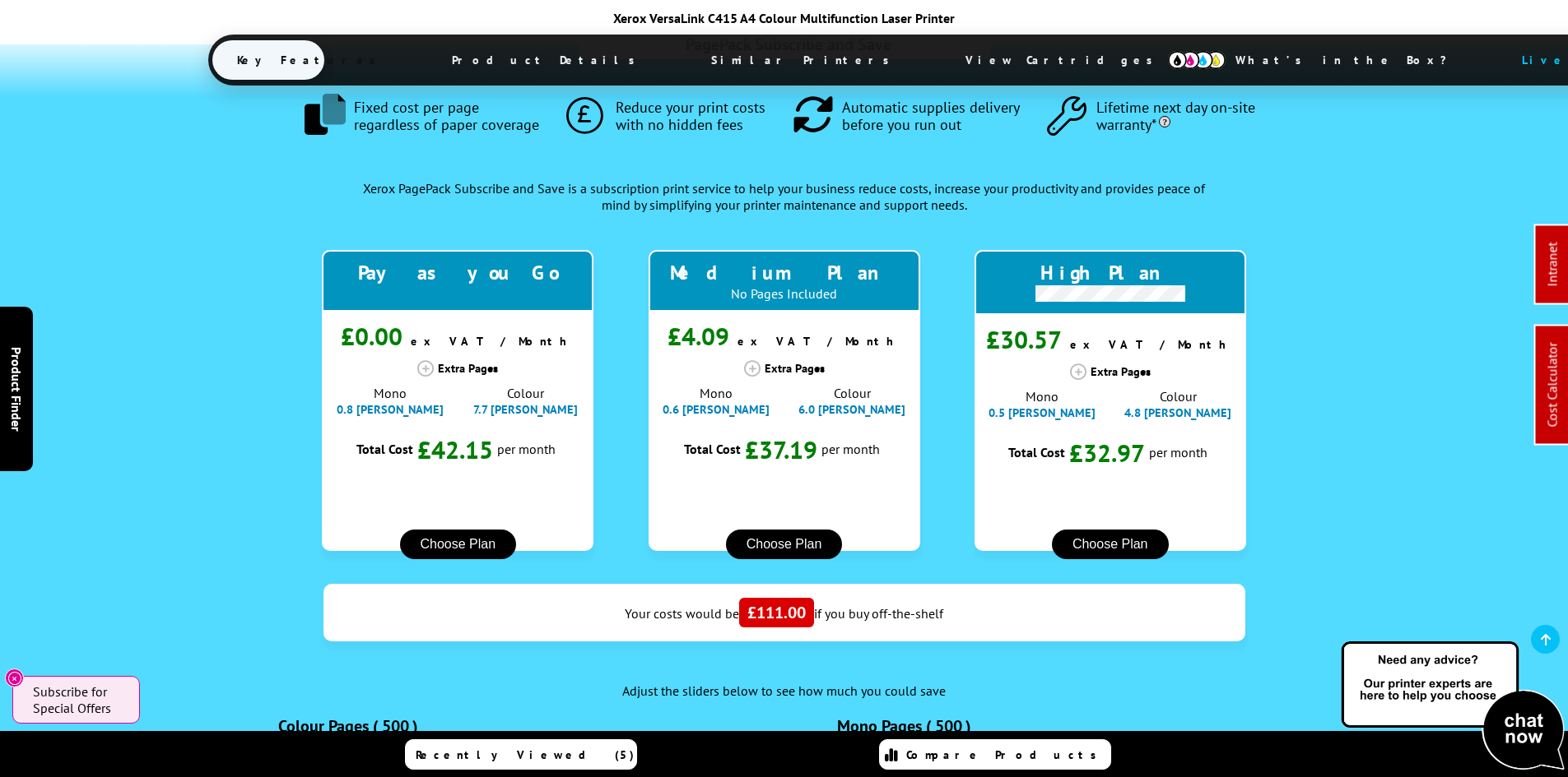
click at [195, 372] on div ".fa-secondary { opacity: .4 } Fixed cost per page regardless of paper coverage …" at bounding box center [784, 515] width 1223 height 942
click at [212, 365] on div ".fa-secondary { opacity: .4 } Fixed cost per page regardless of paper coverage …" at bounding box center [784, 515] width 1223 height 942
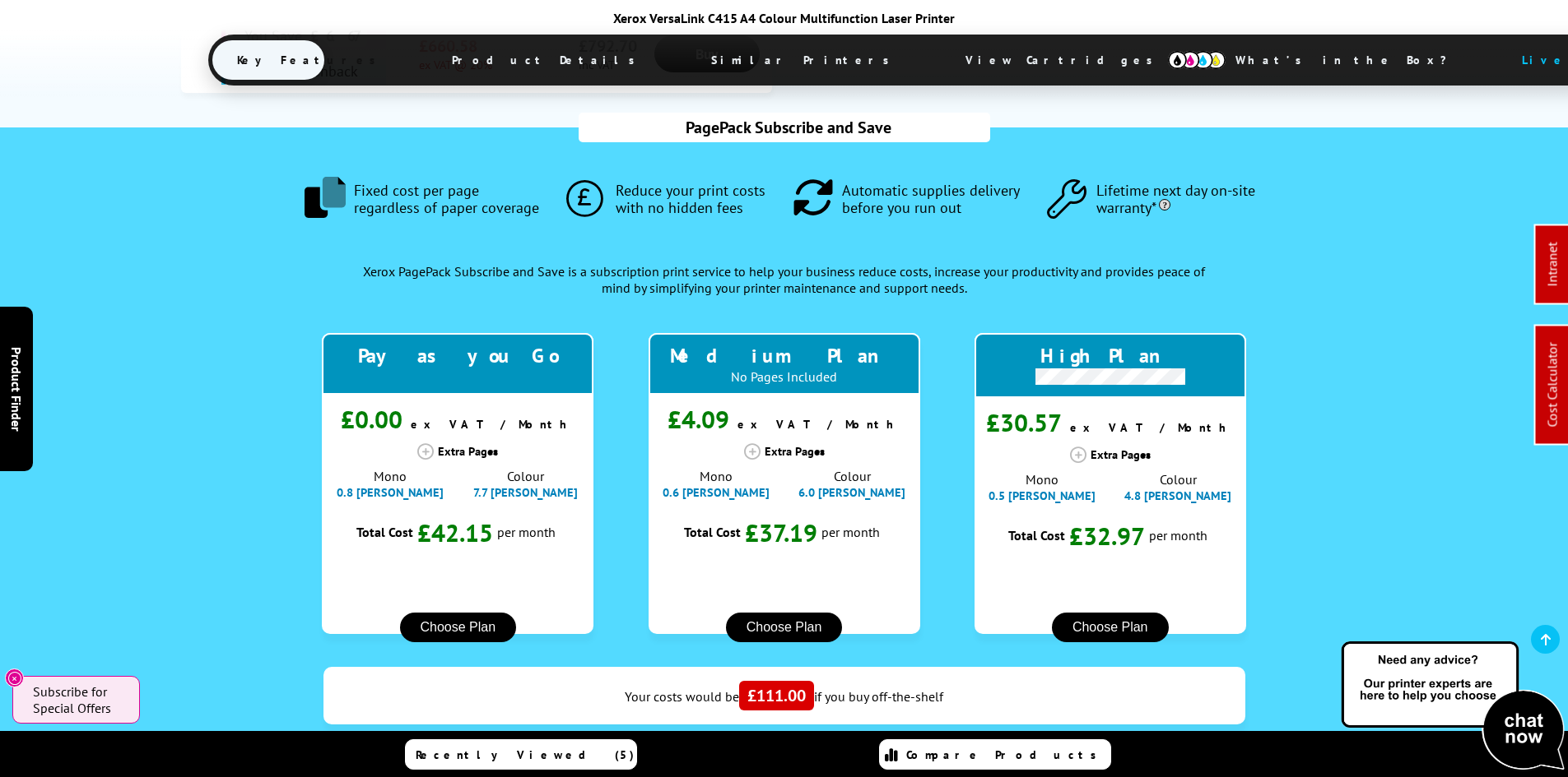
scroll to position [1563, 0]
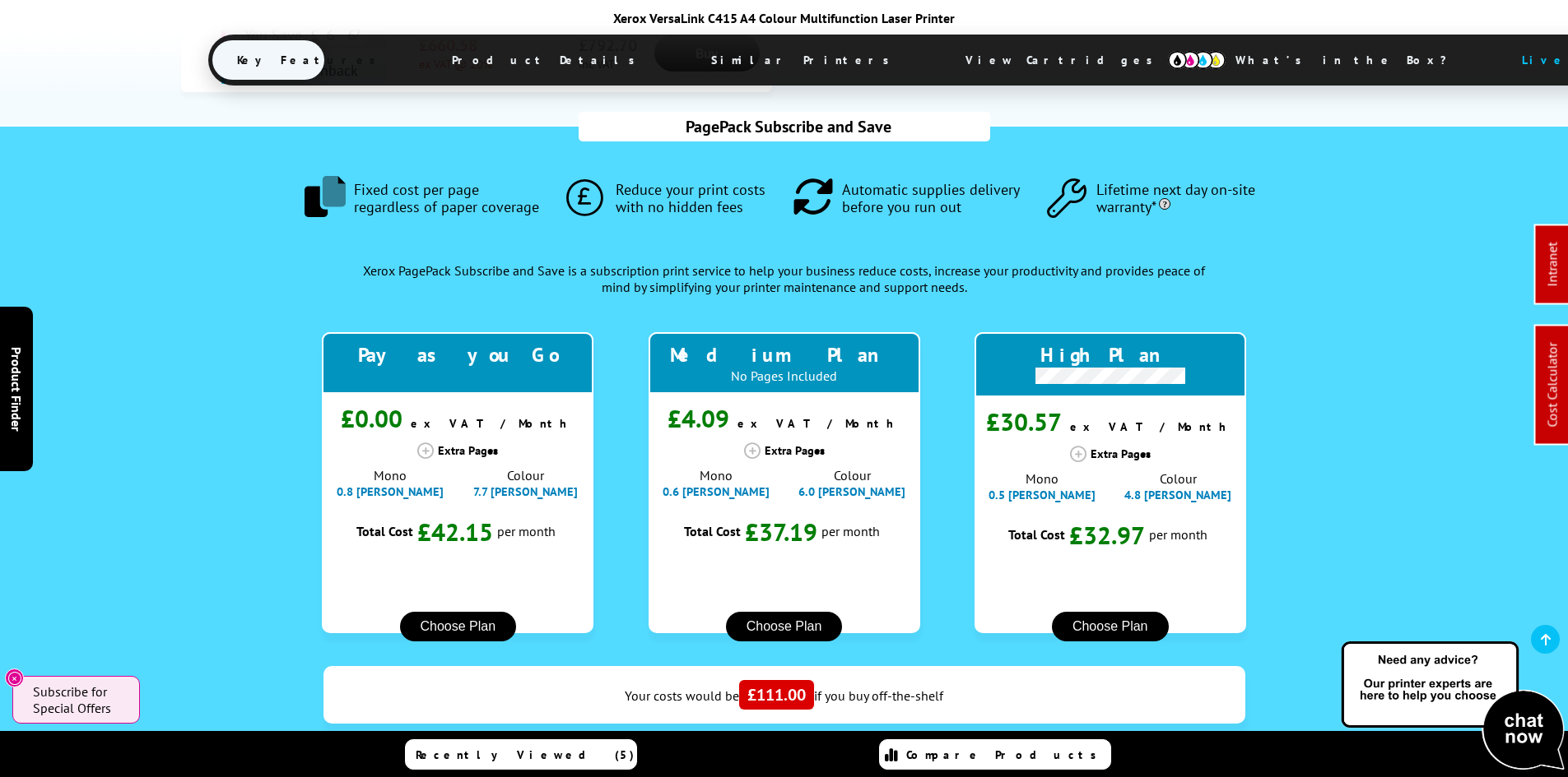
click at [202, 396] on div ".fa-secondary { opacity: .4 } Fixed cost per page regardless of paper coverage …" at bounding box center [784, 597] width 1223 height 942
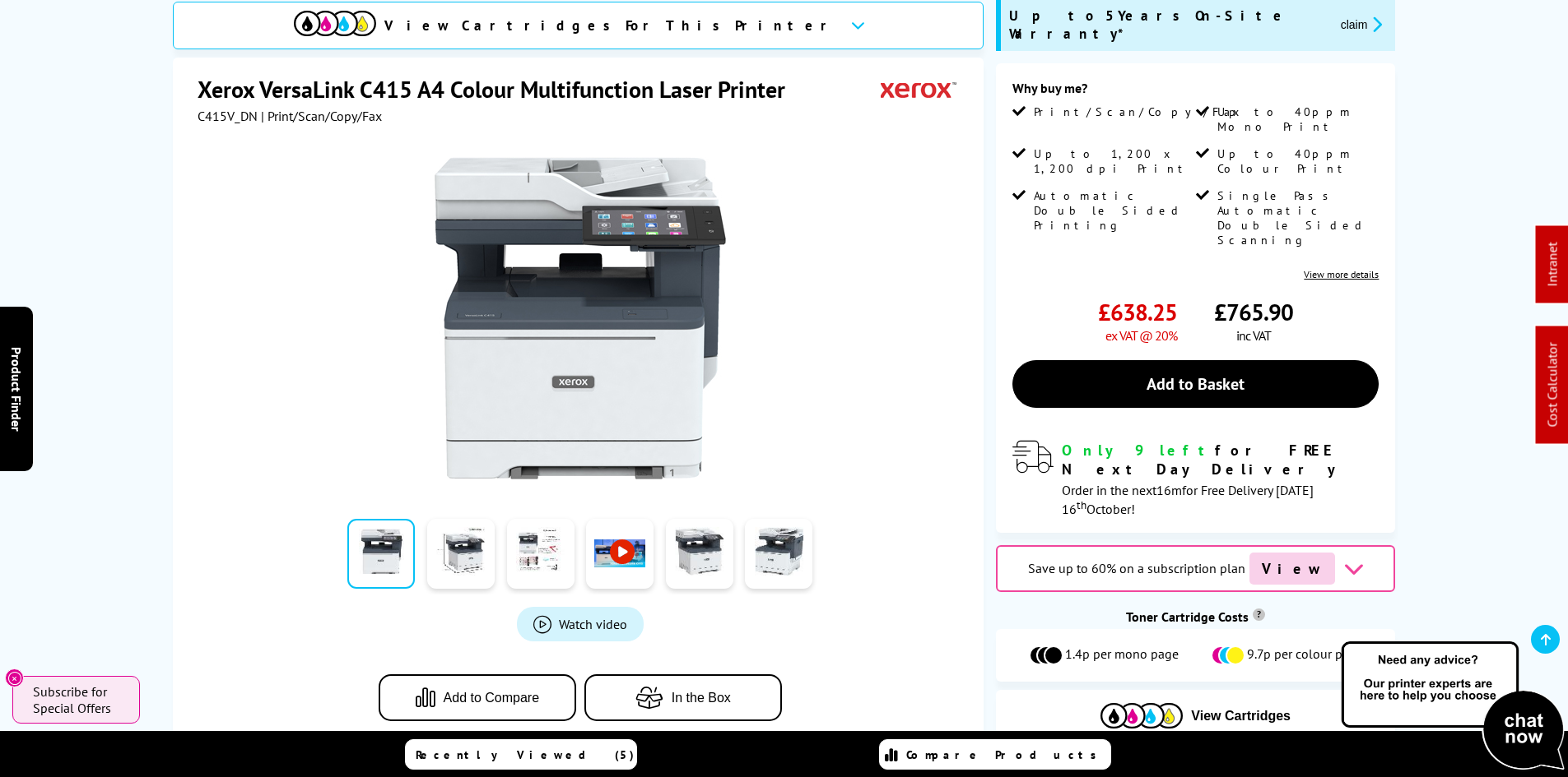
scroll to position [411, 0]
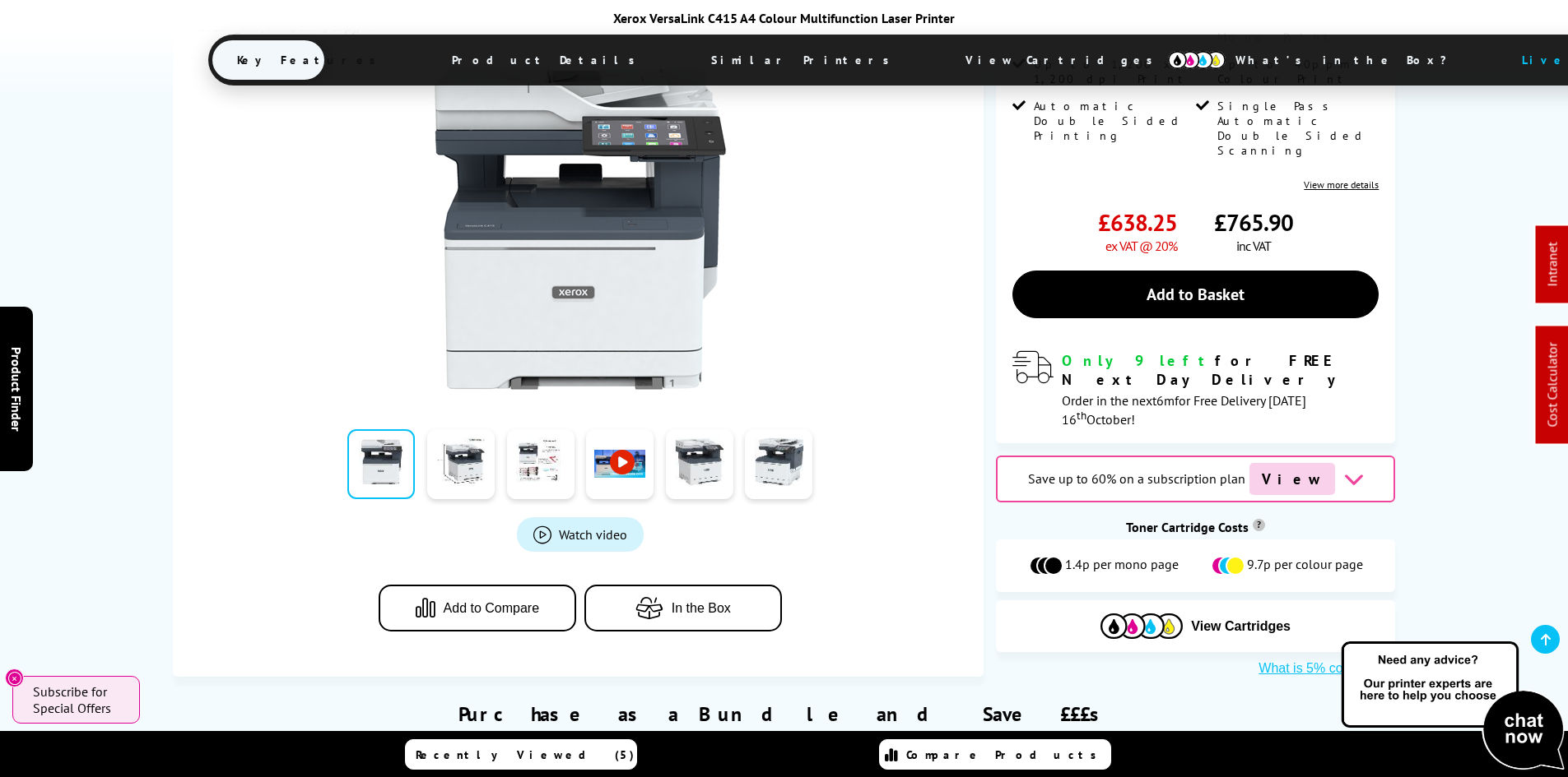
click at [940, 65] on span "View Cartridges" at bounding box center [1066, 60] width 252 height 43
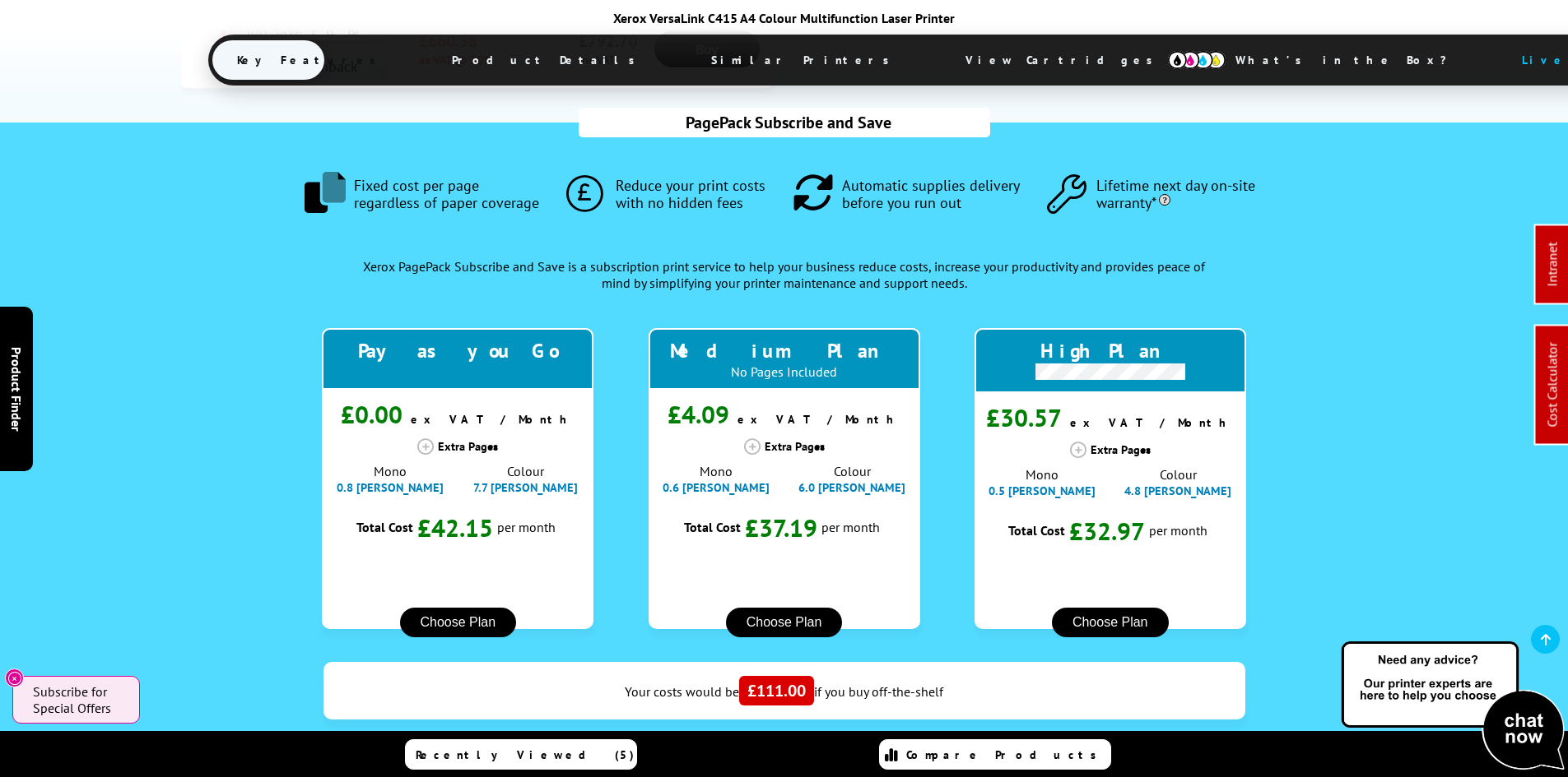
scroll to position [1568, 0]
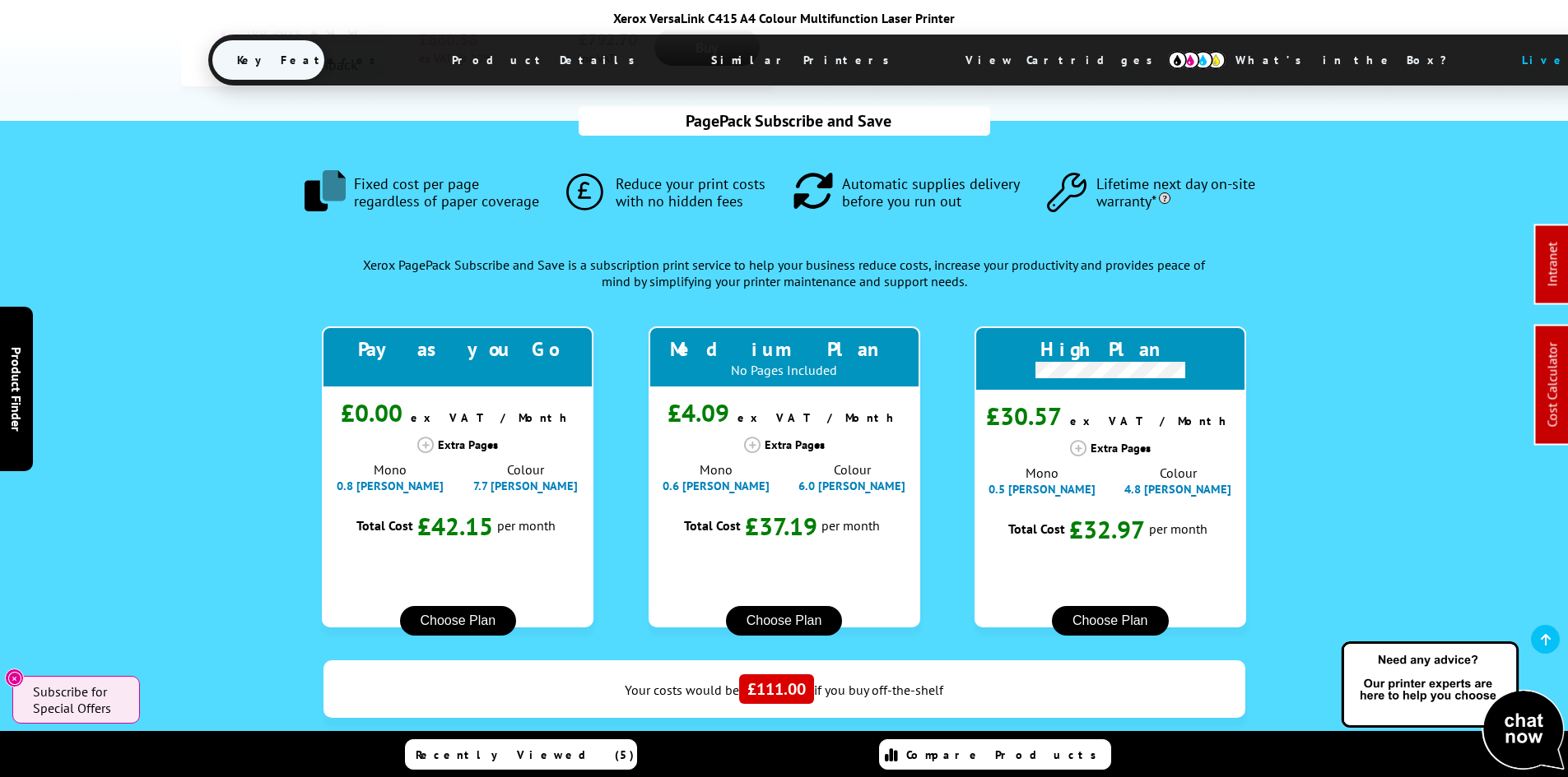
click at [131, 445] on div "PagePack Subscribe and Save .fa-secondary { opacity: .4 } Fixed cost per page r…" at bounding box center [784, 591] width 1316 height 942
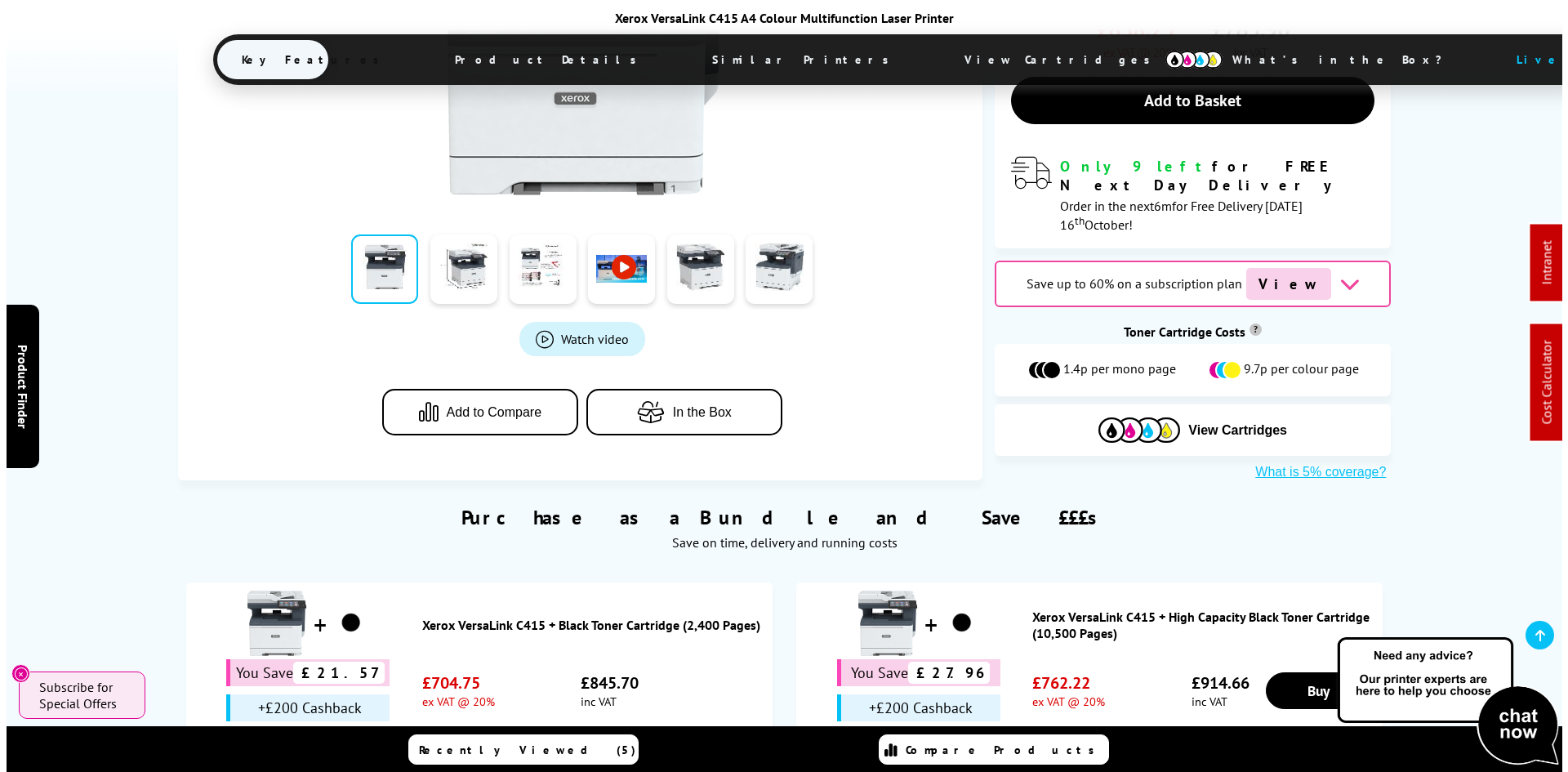
scroll to position [0, 0]
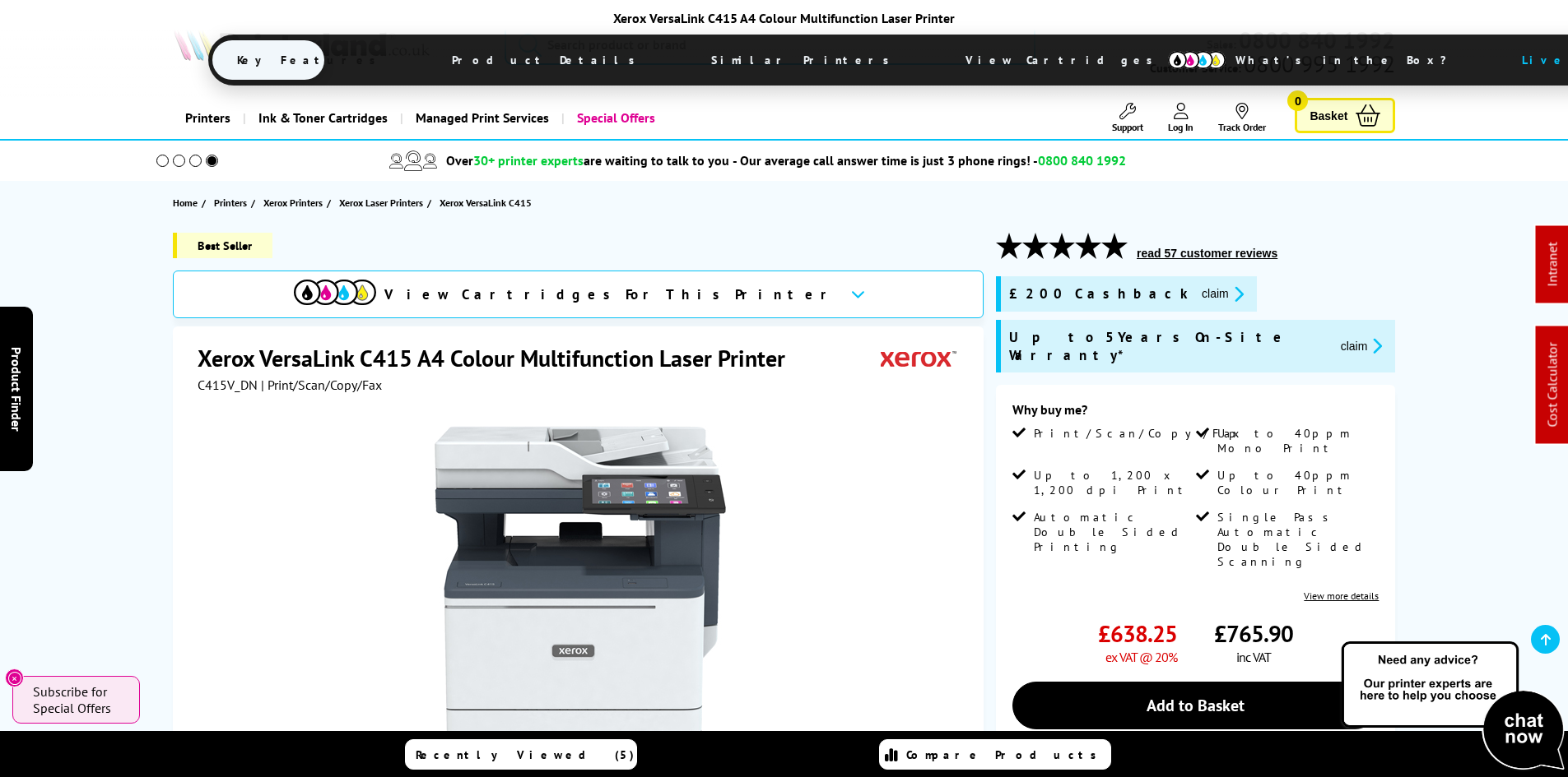
drag, startPoint x: 135, startPoint y: 454, endPoint x: 144, endPoint y: 221, distance: 233.2
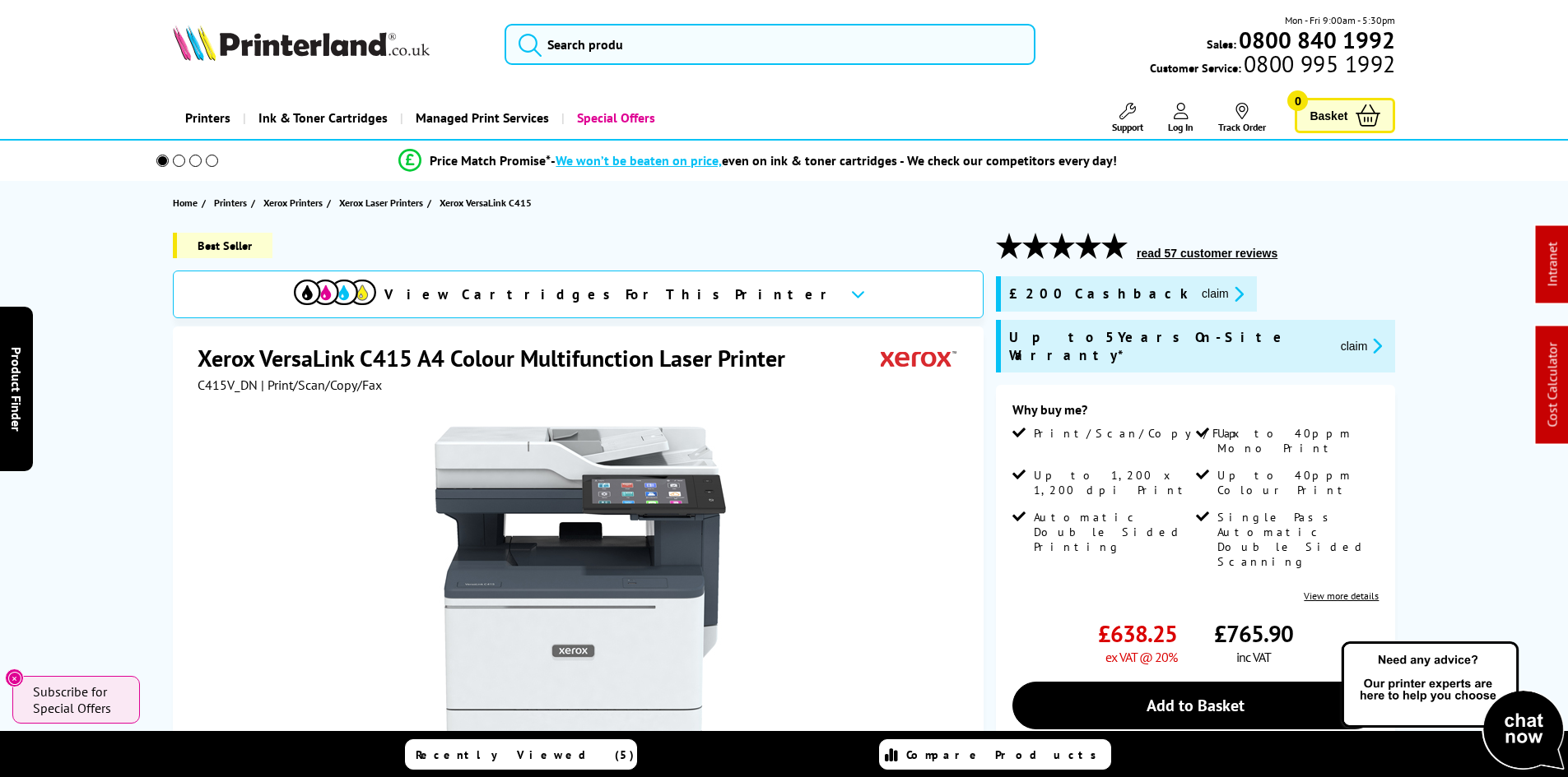
click at [229, 385] on span "C415V_DN" at bounding box center [228, 385] width 60 height 17
copy span "C415V_DN"
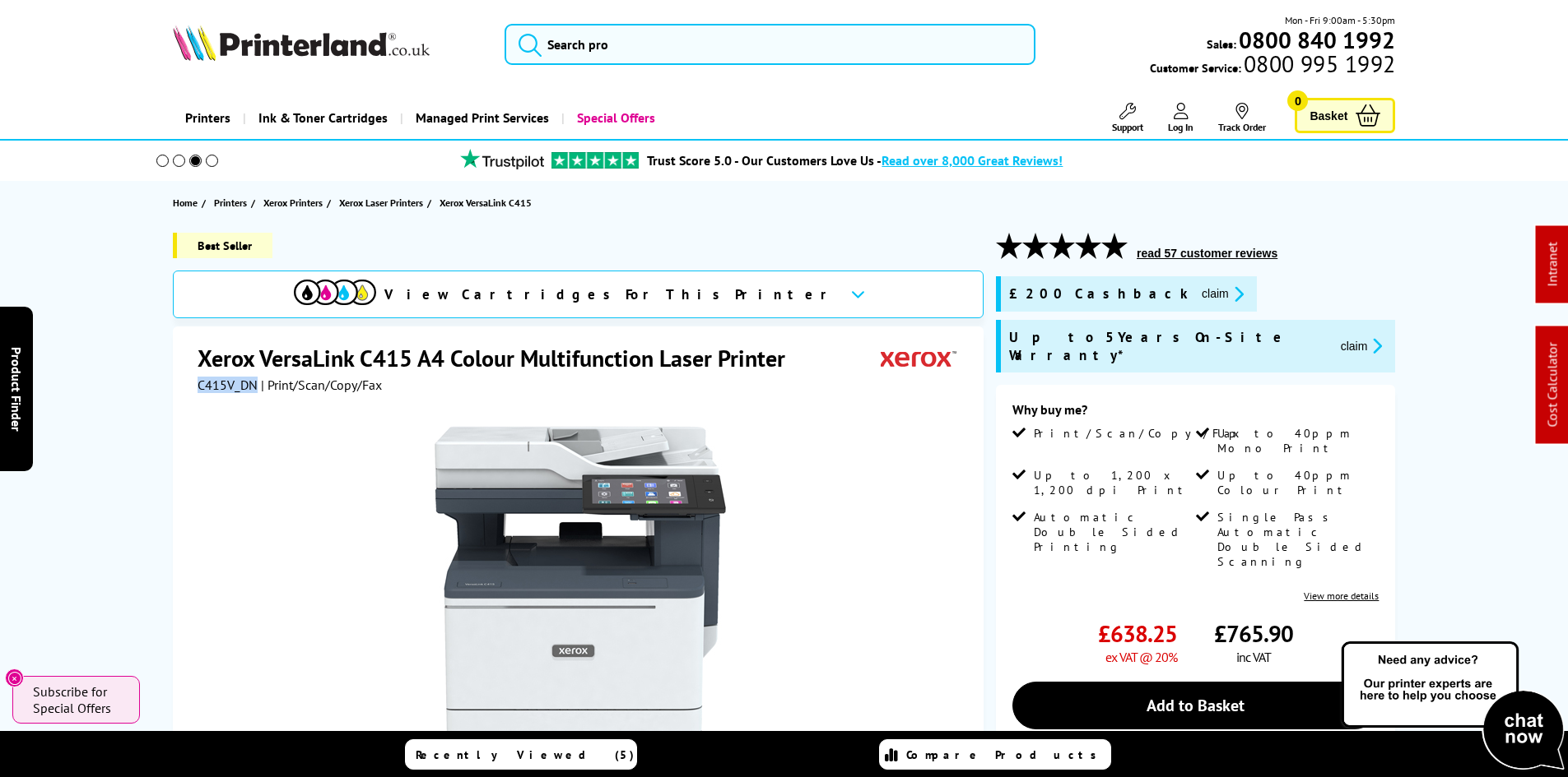
drag, startPoint x: 1136, startPoint y: 299, endPoint x: 1058, endPoint y: 312, distance: 79.1
click at [1197, 299] on button "claim" at bounding box center [1222, 293] width 51 height 19
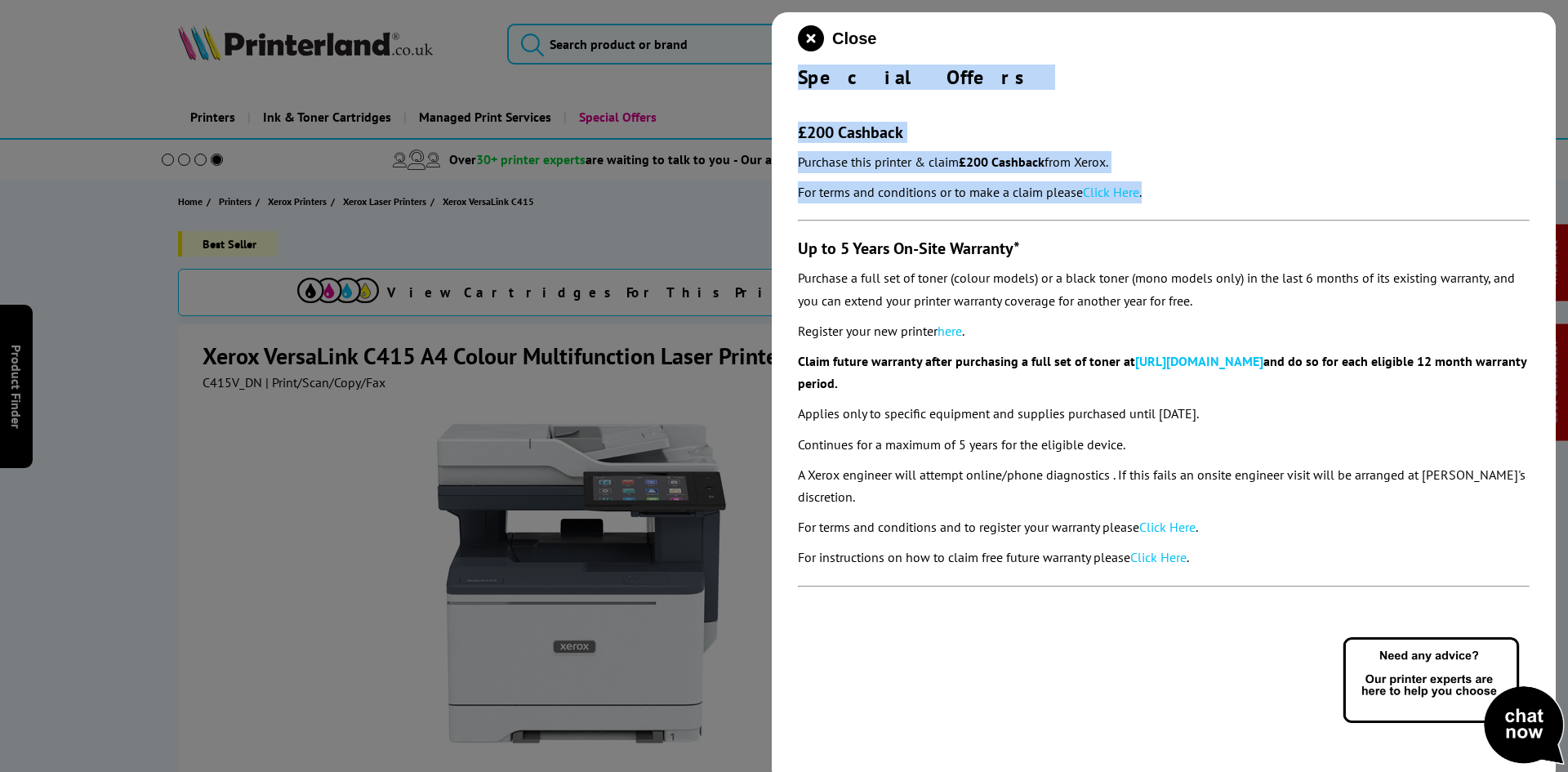
drag, startPoint x: 788, startPoint y: 77, endPoint x: 1224, endPoint y: 189, distance: 450.2
click at [1224, 189] on div "Close Special Offers £200 Cashback Purchase this printer & claim £200 Cashback …" at bounding box center [1163, 398] width 784 height 772
copy div "Special Offers £200 Cashback Purchase this printer & claim £200 Cashback from X…"
click at [807, 48] on icon "close modal" at bounding box center [811, 39] width 26 height 26
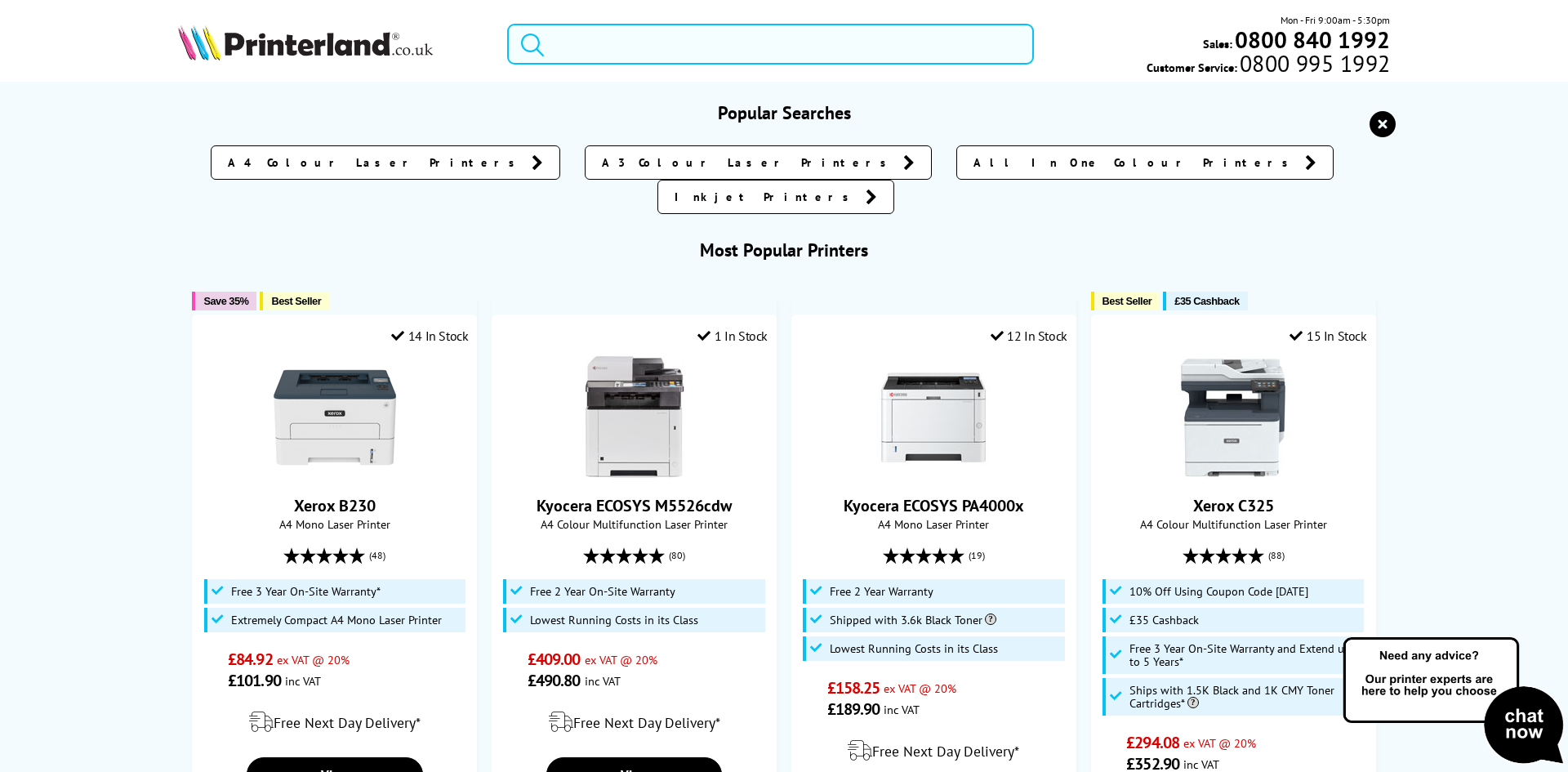
paste input "DCPL2660DWZU1"
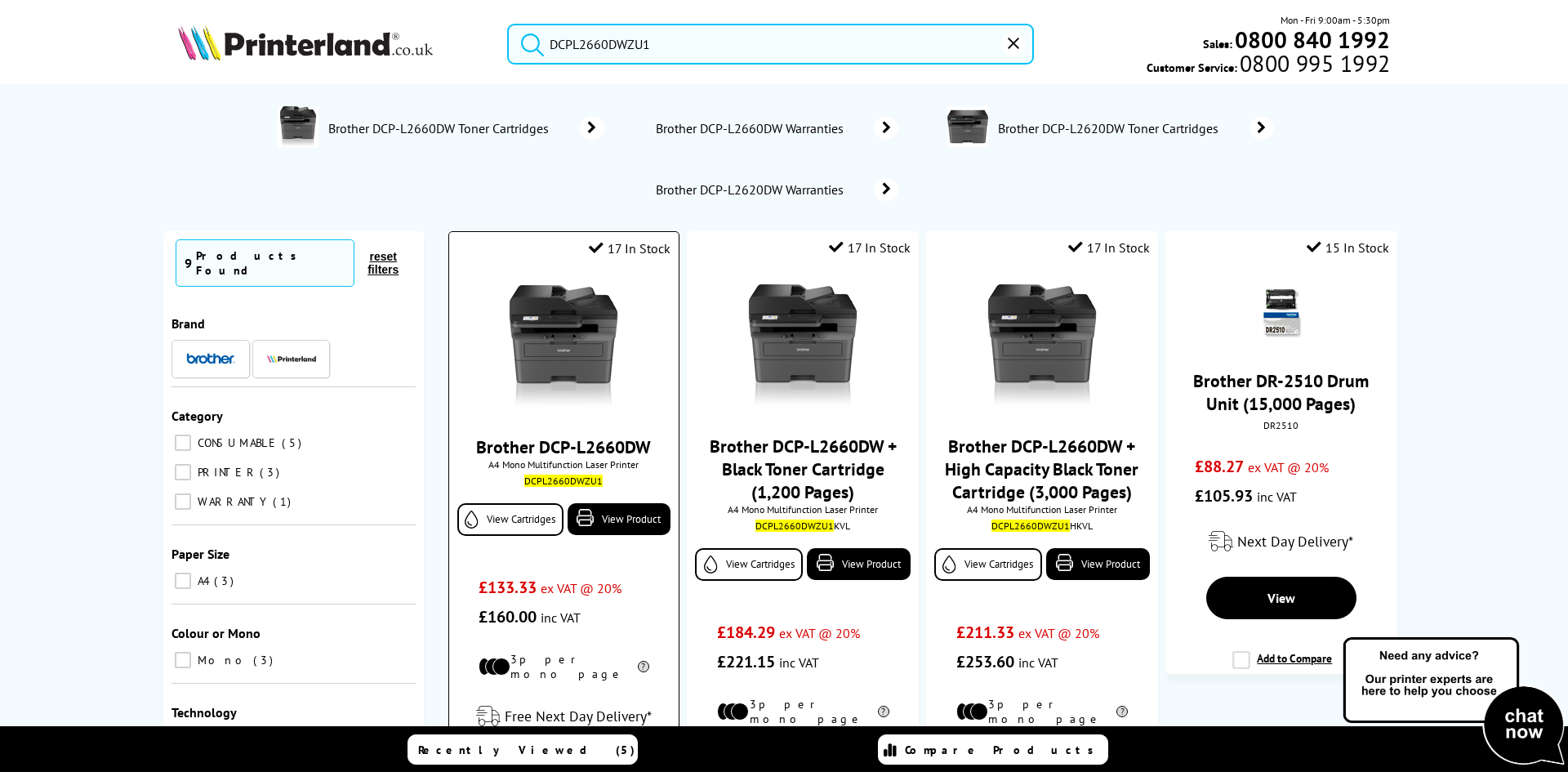
type input "DCPL2660DWZU1"
click at [551, 331] on img at bounding box center [563, 346] width 122 height 122
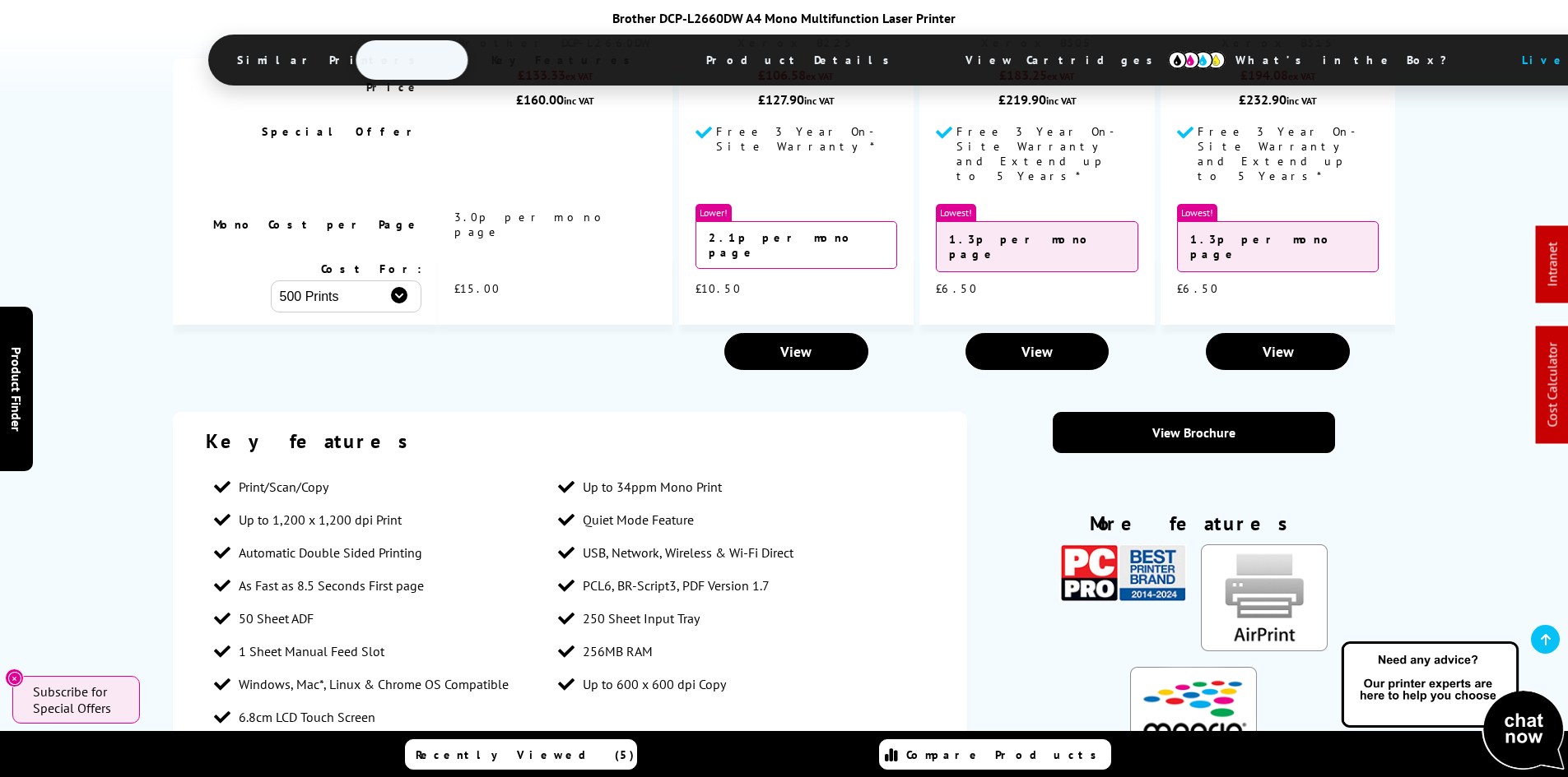
scroll to position [1234, 0]
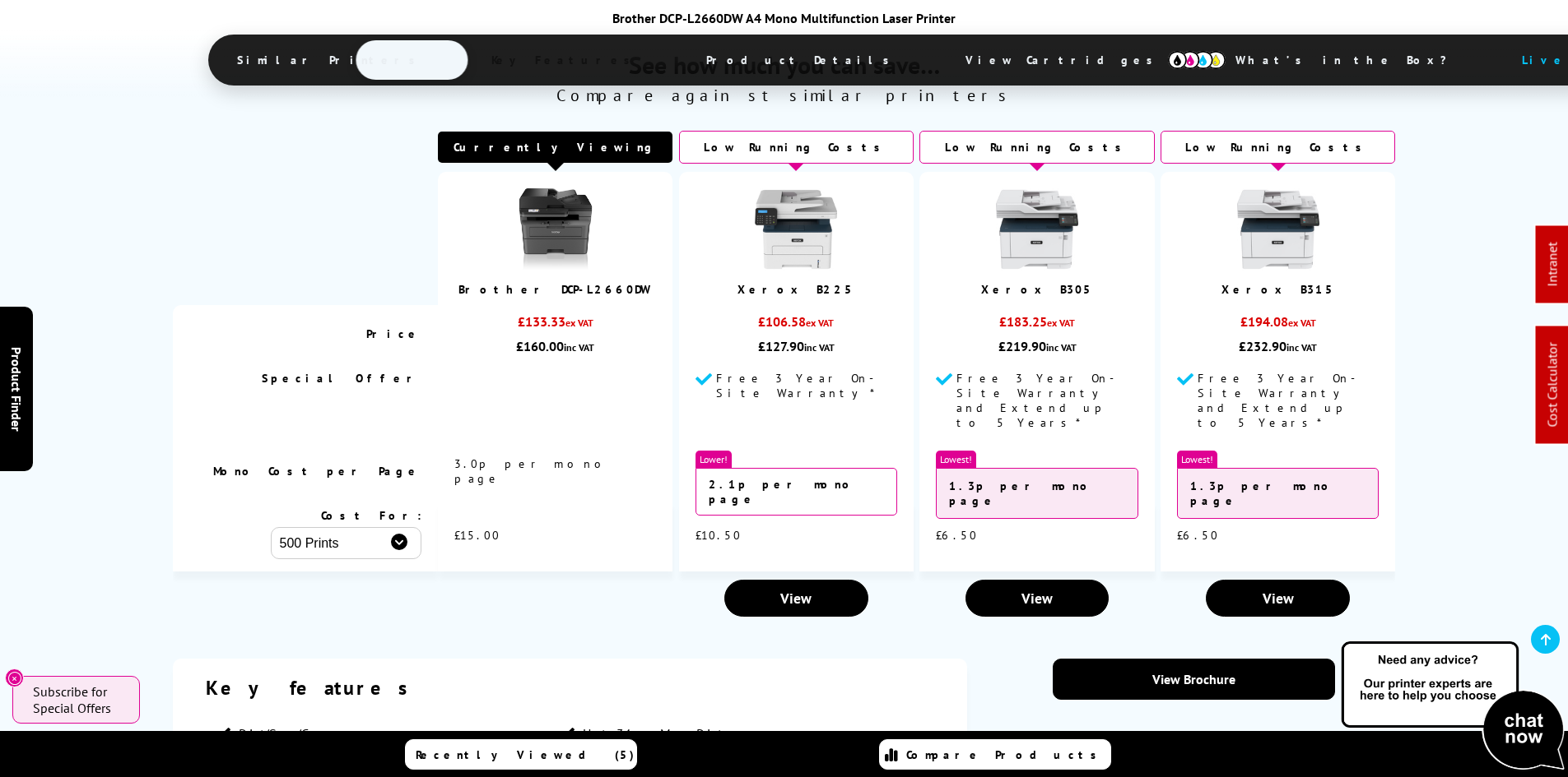
click at [133, 315] on div "See how much you can save… Compare against similar printers Currently Viewing" at bounding box center [784, 315] width 1316 height 618
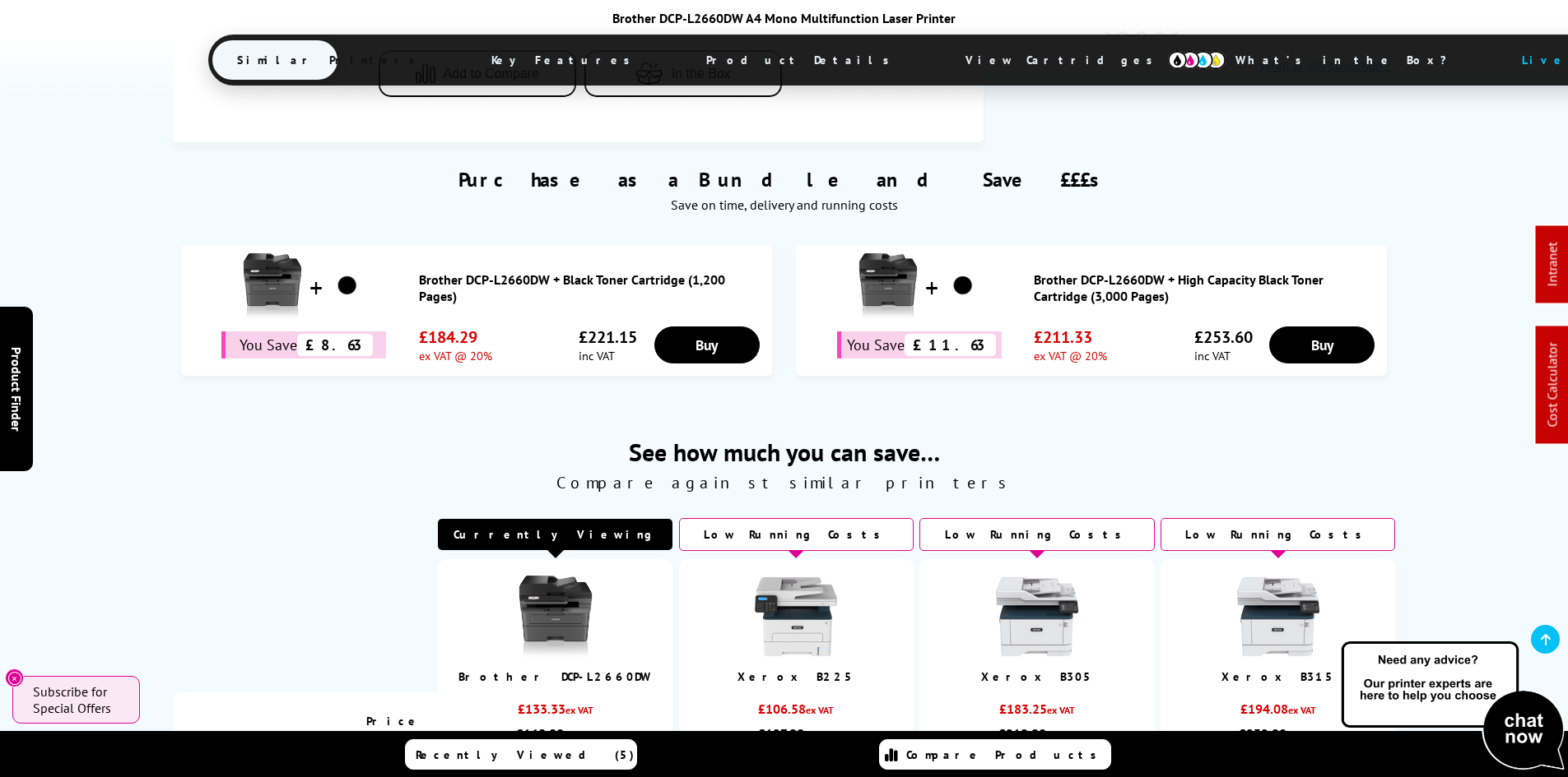
scroll to position [987, 0]
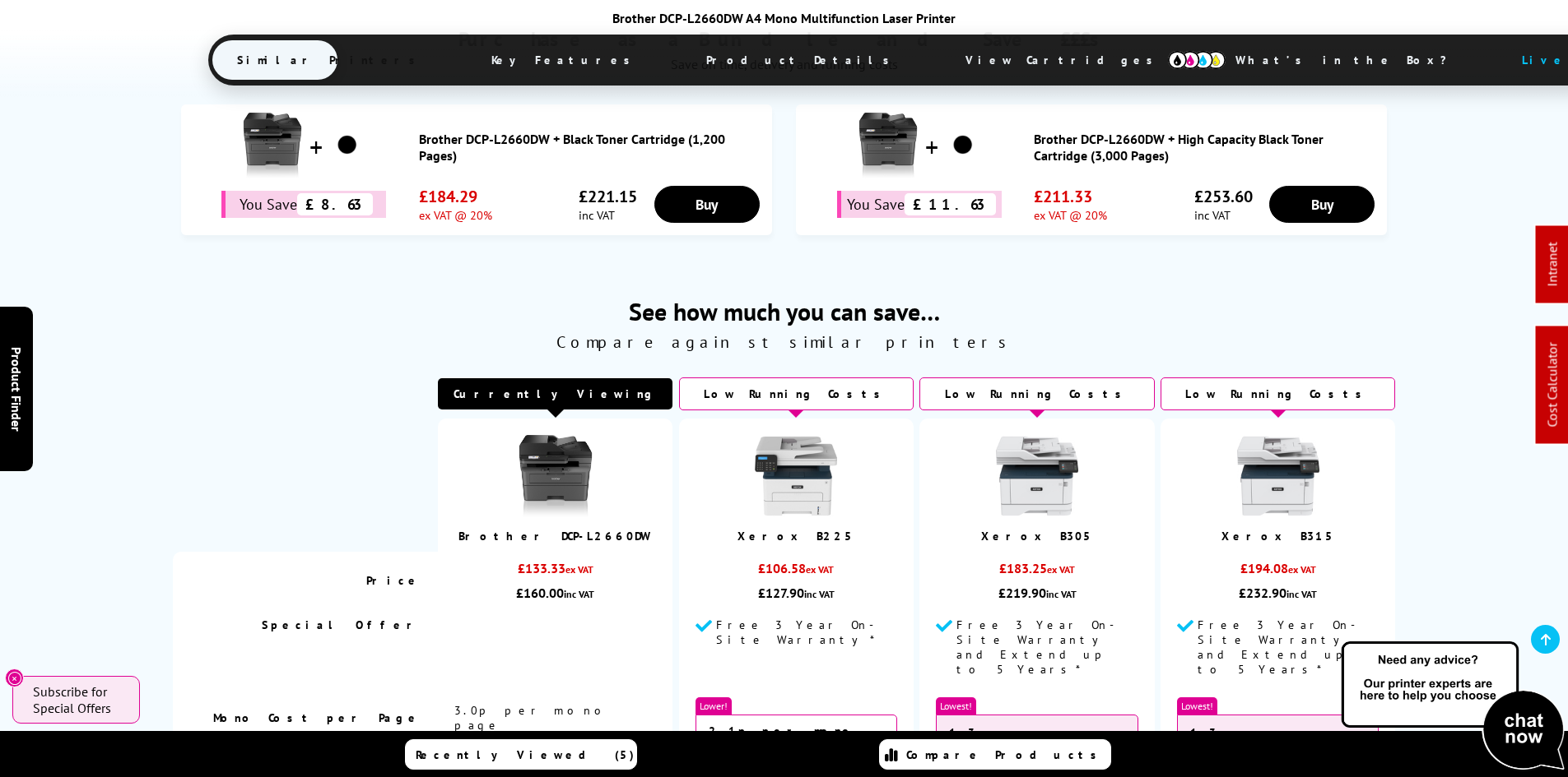
click at [96, 535] on div "See how much you can save… Compare against similar printers Currently Viewing P…" at bounding box center [784, 563] width 1568 height 618
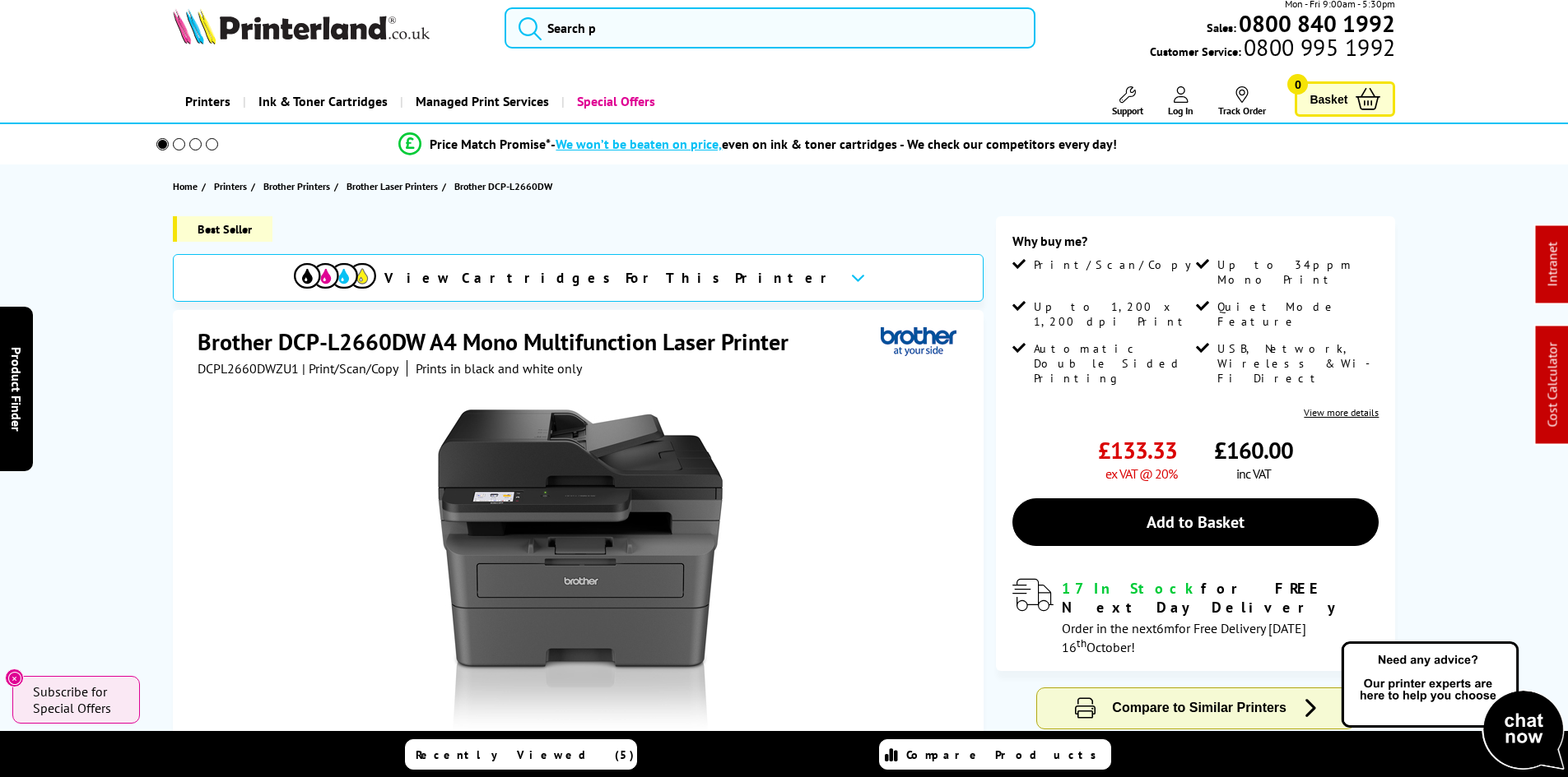
scroll to position [0, 0]
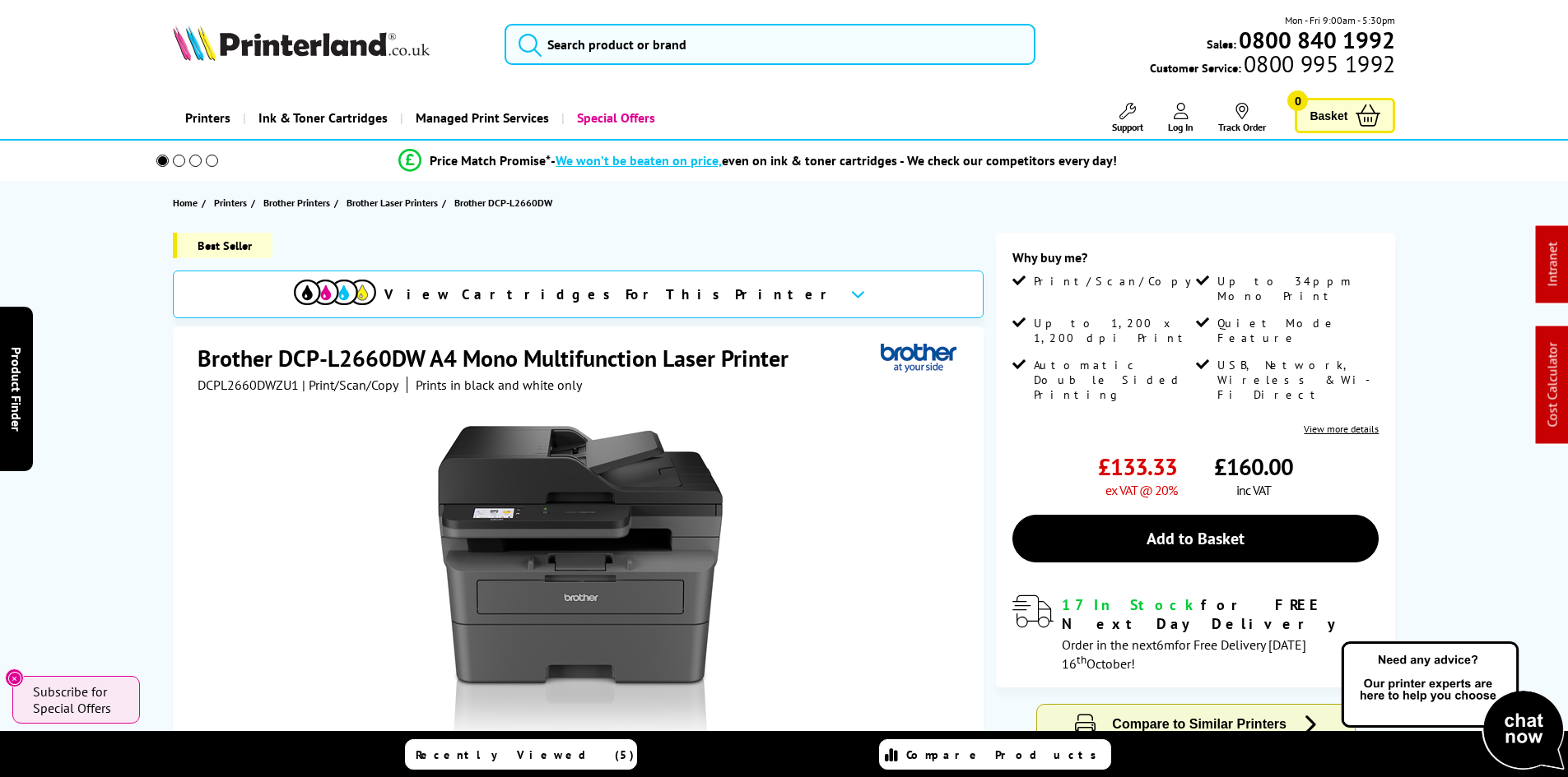
click at [128, 377] on div "Best Seller View Cartridges For This Printer Brother DCP-L2660DW A4 Mono Multif…" at bounding box center [784, 610] width 1316 height 756
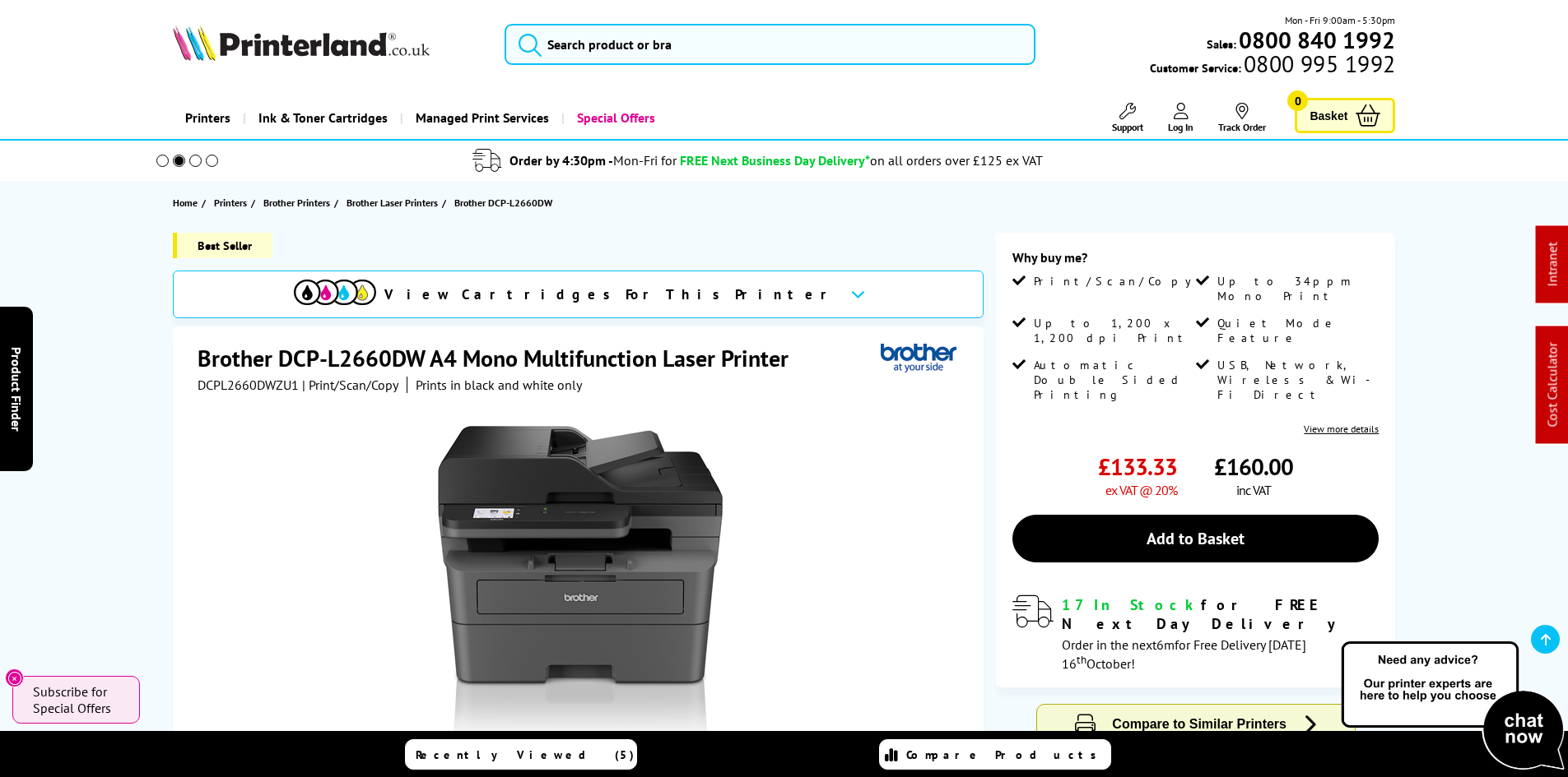
scroll to position [165, 0]
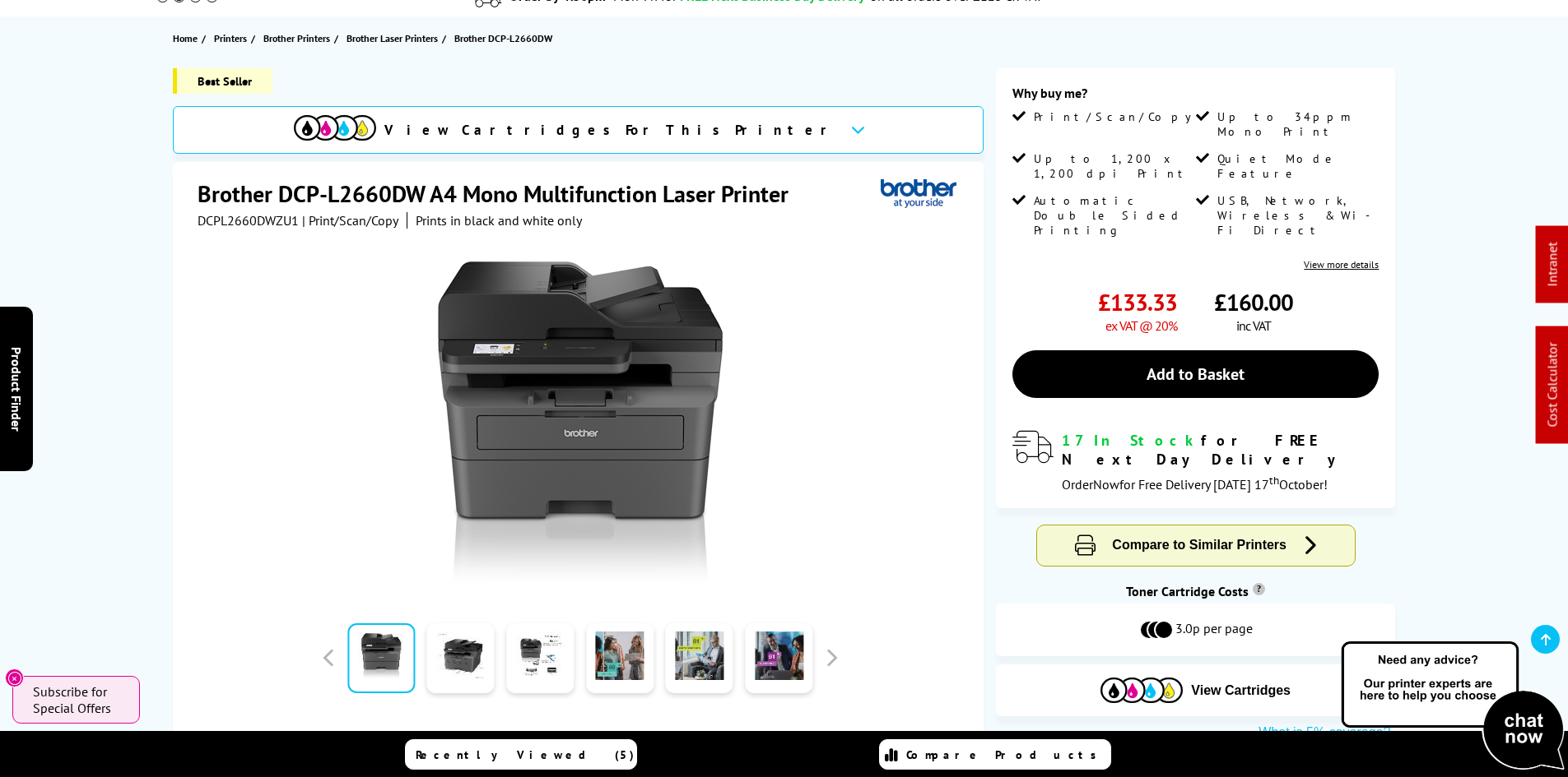
click at [126, 385] on div "Best Seller View Cartridges For This Printer Brother DCP-L2660DW A4 Mono Multif…" at bounding box center [784, 446] width 1316 height 756
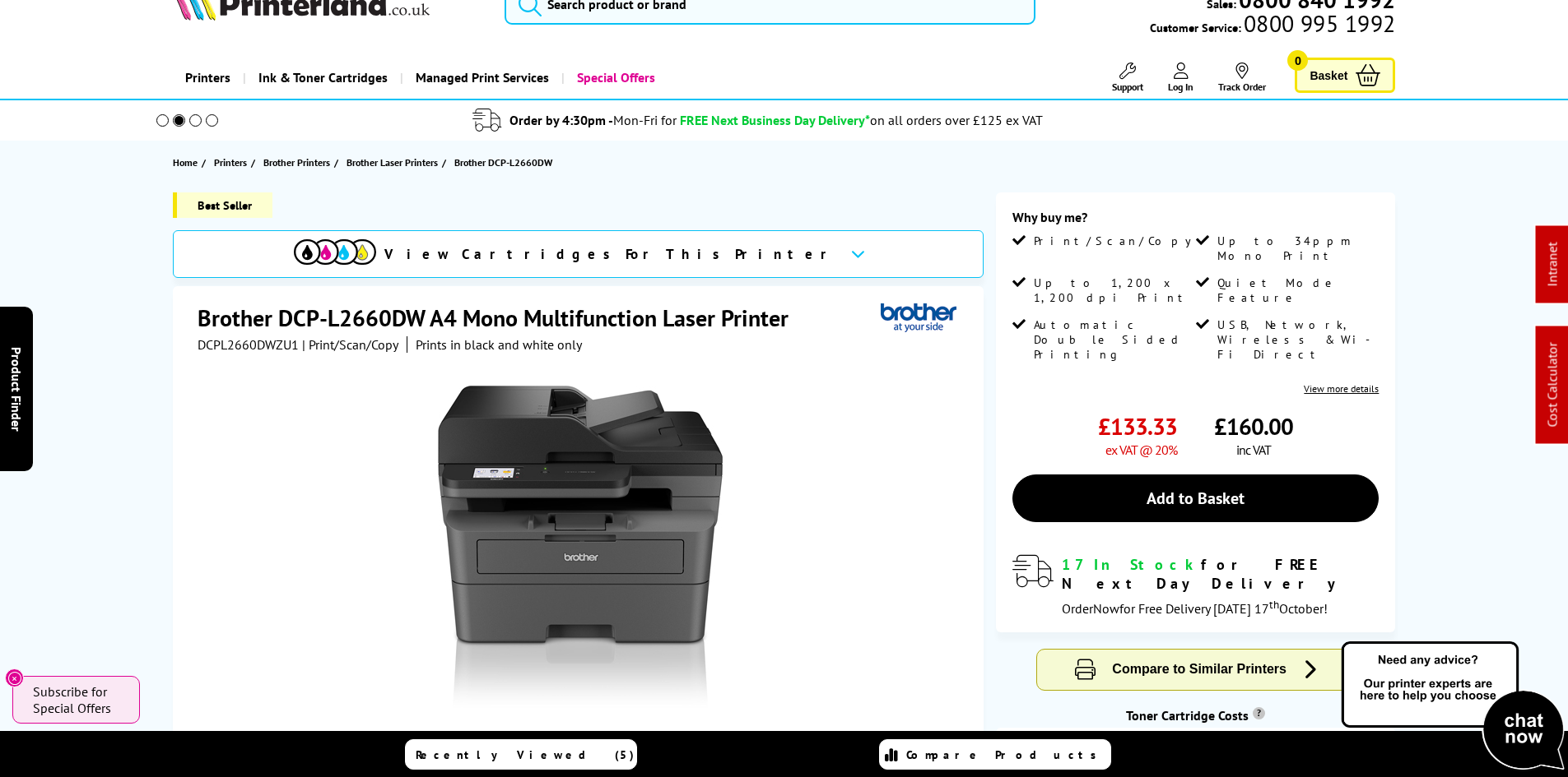
scroll to position [0, 0]
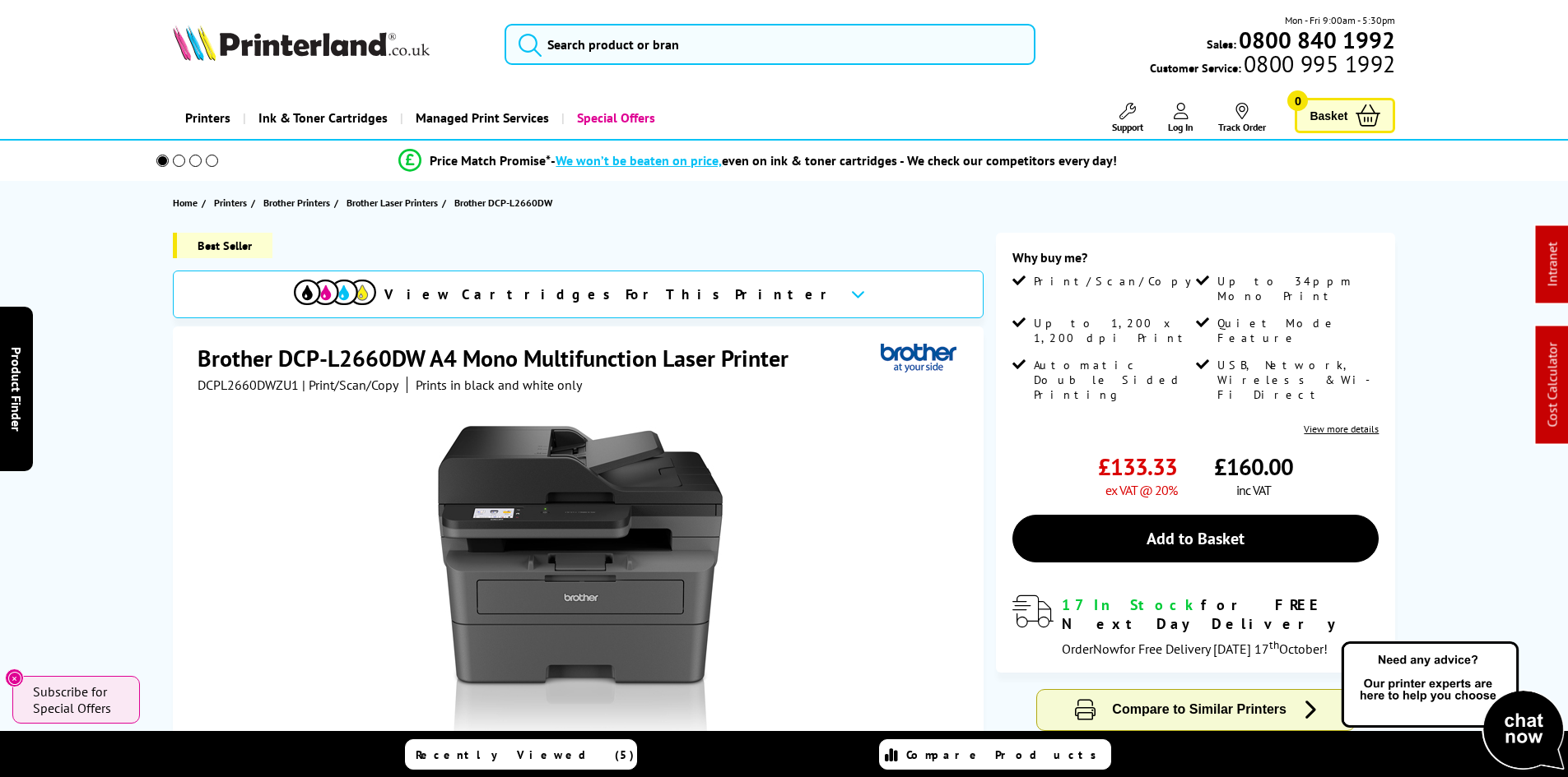
click at [146, 390] on div "Best Seller View Cartridges For This Printer Brother DCP-L2660DW A4 Mono Multif…" at bounding box center [784, 610] width 1316 height 756
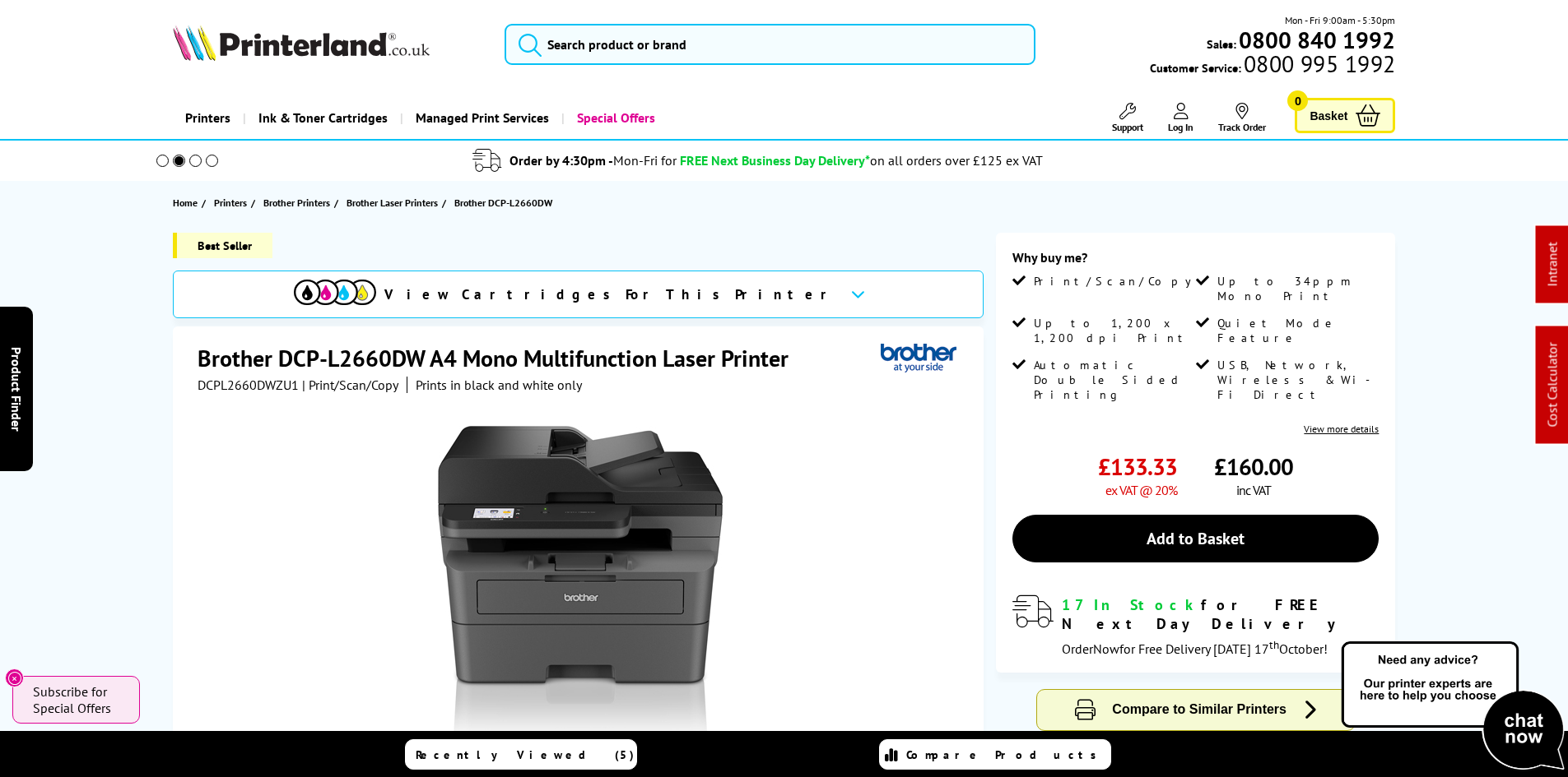
drag, startPoint x: 121, startPoint y: 291, endPoint x: 168, endPoint y: 190, distance: 111.4
click at [334, 56] on img at bounding box center [301, 43] width 257 height 36
